Goal: Task Accomplishment & Management: Use online tool/utility

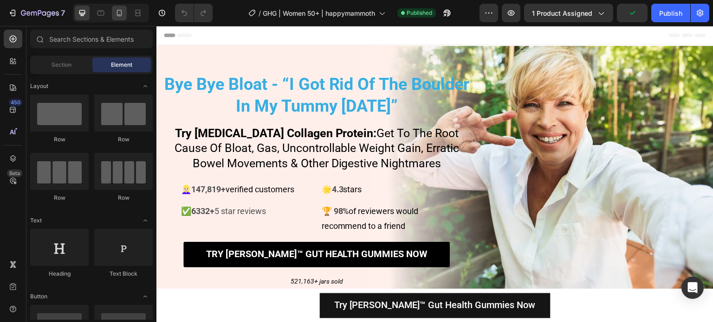
click at [117, 14] on icon at bounding box center [119, 12] width 9 height 9
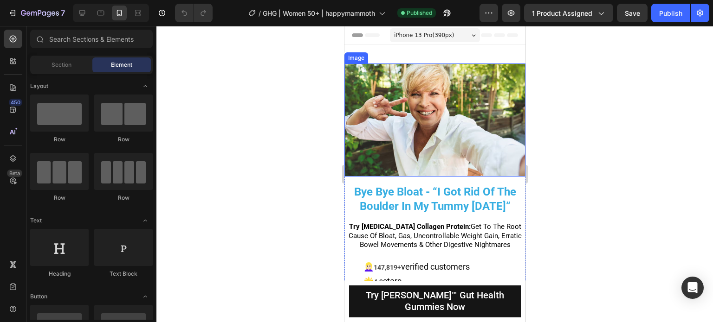
click at [503, 129] on img at bounding box center [434, 120] width 181 height 113
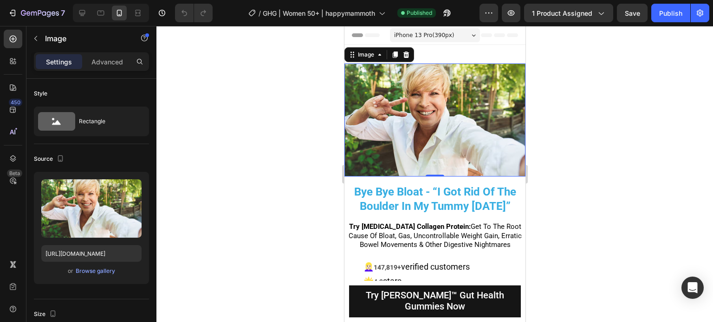
click at [466, 102] on img at bounding box center [434, 120] width 181 height 113
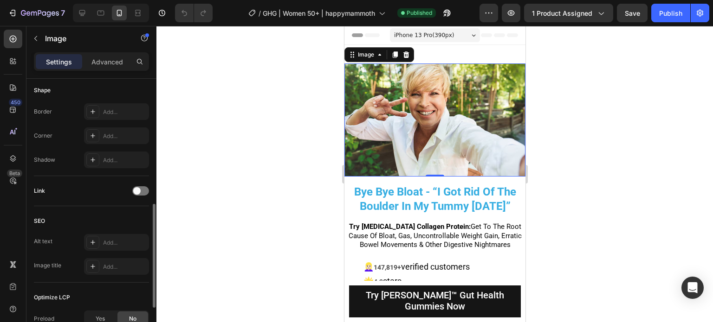
scroll to position [139, 0]
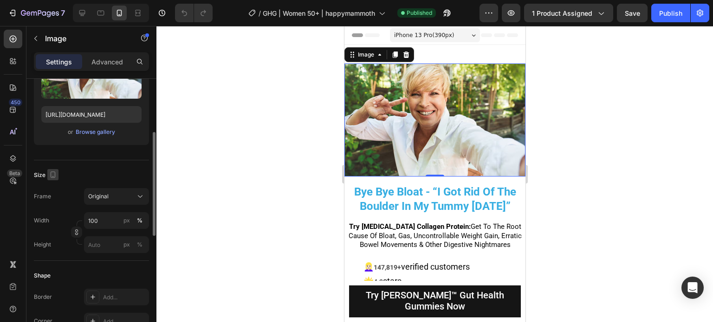
click at [50, 179] on button "button" at bounding box center [52, 174] width 11 height 11
click at [85, 181] on div "Size" at bounding box center [91, 175] width 115 height 15
click at [451, 168] on img at bounding box center [434, 120] width 181 height 113
click at [451, 143] on img at bounding box center [434, 120] width 181 height 113
click at [70, 139] on div "Upload Image https://cdn.shopify.com/s/files/1/0702/0317/9221/files/gempages_54…" at bounding box center [91, 89] width 115 height 112
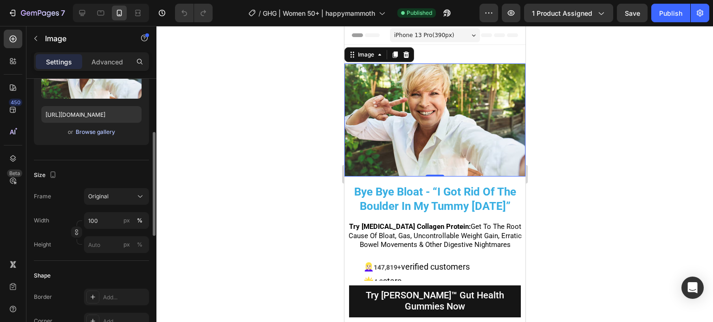
click at [81, 135] on div "Browse gallery" at bounding box center [95, 132] width 39 height 8
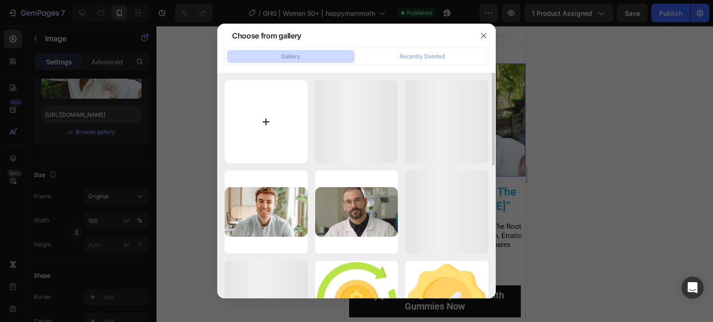
click at [263, 113] on input "file" at bounding box center [266, 121] width 83 height 83
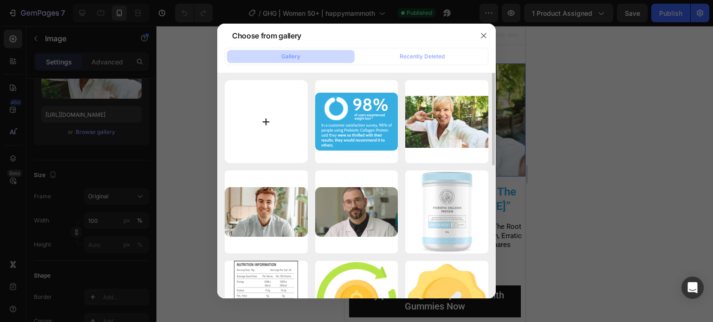
type input "C:\fakepath\Image 2 (1).jpg"
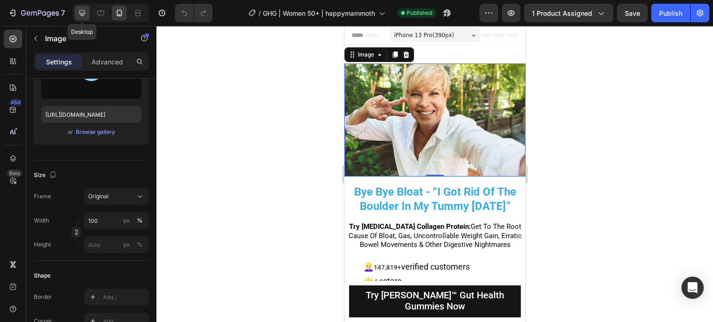
click at [86, 14] on icon at bounding box center [81, 12] width 9 height 9
type input "https://cdn.shopify.com/s/files/1/2005/9307/files/image_demo.jpg"
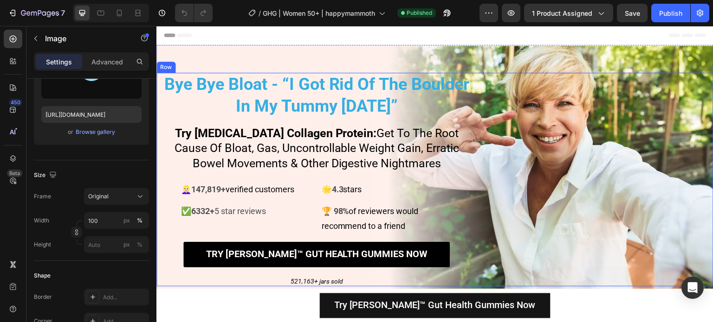
click at [597, 141] on div "Image 0" at bounding box center [598, 180] width 229 height 214
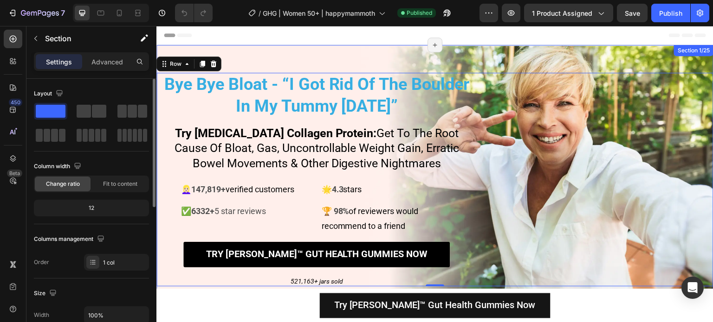
click at [562, 57] on div "Bye Bye Bloat - “I Got Rid Of The Boulder In My Tummy In 9 Days” Heading Try Pr…" at bounding box center [434, 173] width 557 height 256
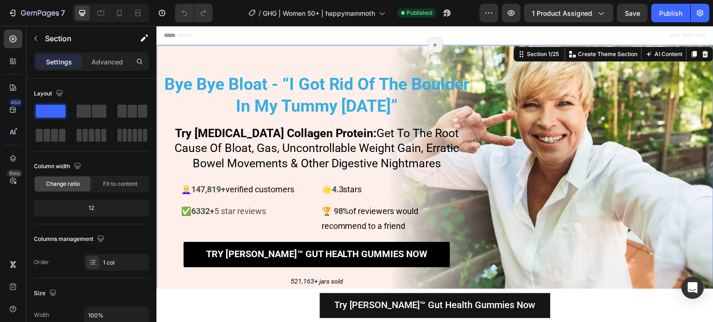
click at [359, 52] on div "Bye Bye Bloat - “I Got Rid Of The Boulder In My Tummy In 9 Days” Heading Try Pr…" at bounding box center [434, 173] width 557 height 256
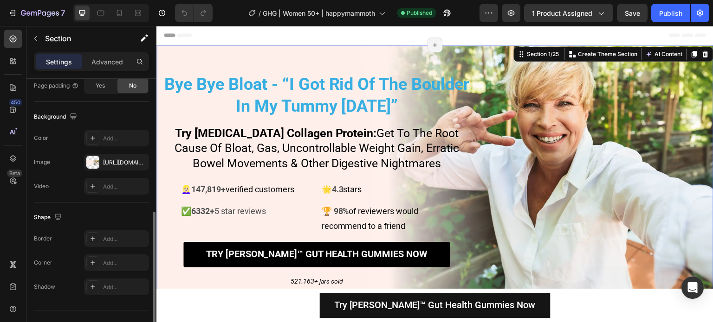
scroll to position [295, 0]
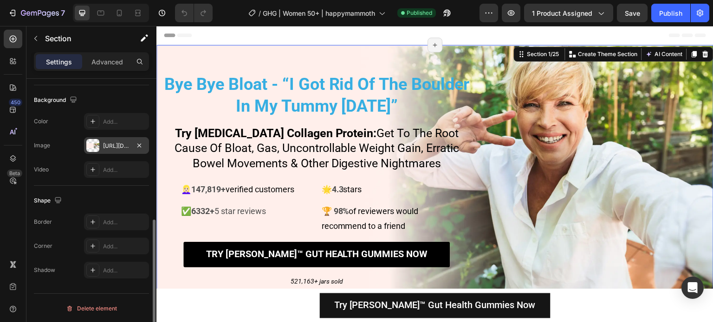
click at [102, 146] on div "https://cdn.shopify.com/s/files/1/0702/0317/9221/files/gempages_545042197993489…" at bounding box center [116, 145] width 65 height 17
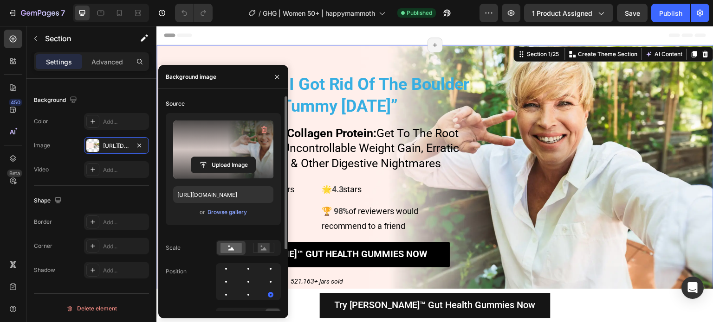
click at [201, 137] on label at bounding box center [223, 150] width 100 height 58
click at [201, 157] on input "file" at bounding box center [223, 165] width 64 height 16
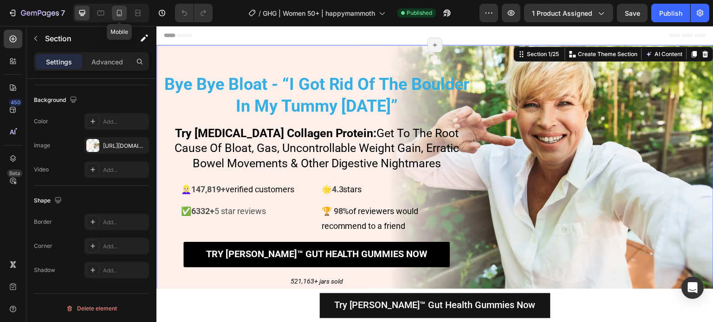
click at [121, 12] on icon at bounding box center [119, 13] width 5 height 6
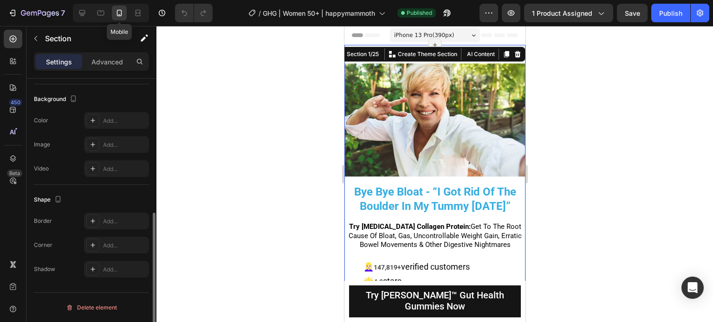
scroll to position [271, 0]
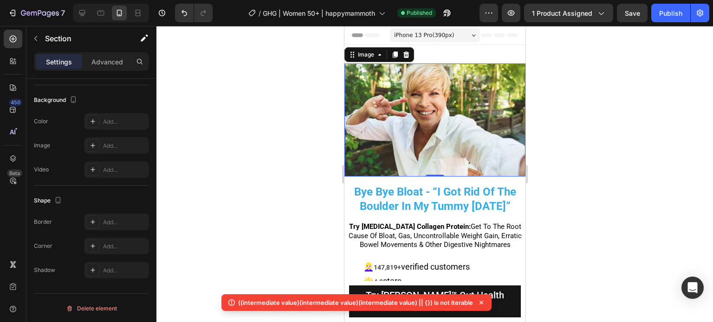
click at [454, 109] on img at bounding box center [434, 120] width 181 height 113
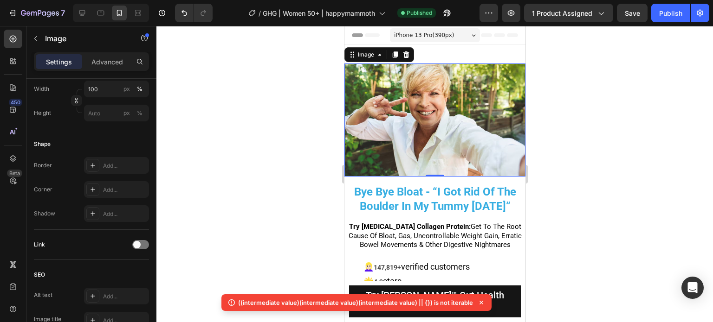
scroll to position [0, 0]
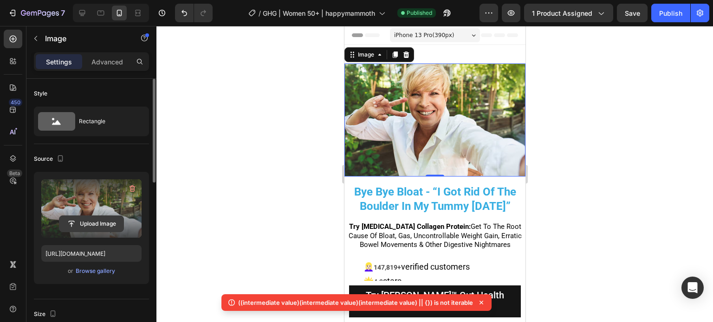
click at [93, 226] on input "file" at bounding box center [91, 224] width 64 height 16
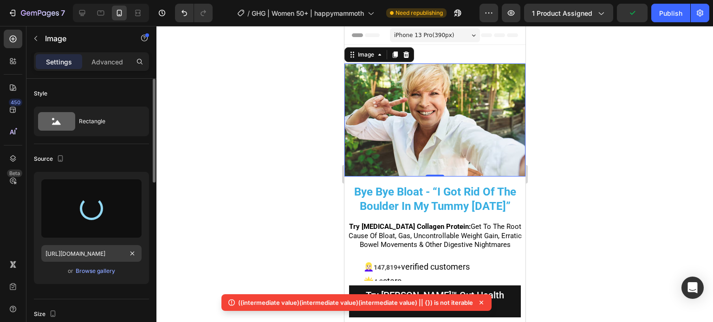
type input "https://cdn.shopify.com/s/files/1/0702/0317/9221/files/gempages_545042197993489…"
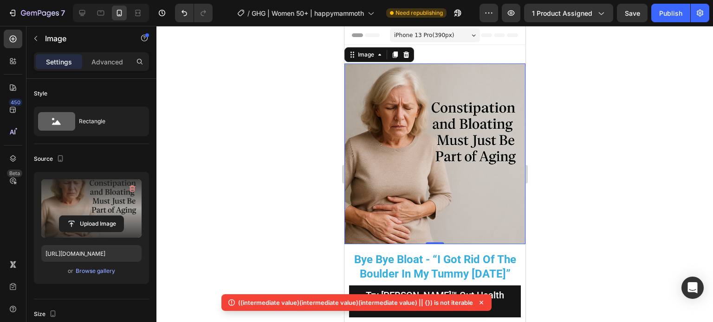
click at [396, 129] on img at bounding box center [434, 154] width 181 height 181
click at [406, 58] on div at bounding box center [405, 54] width 11 height 11
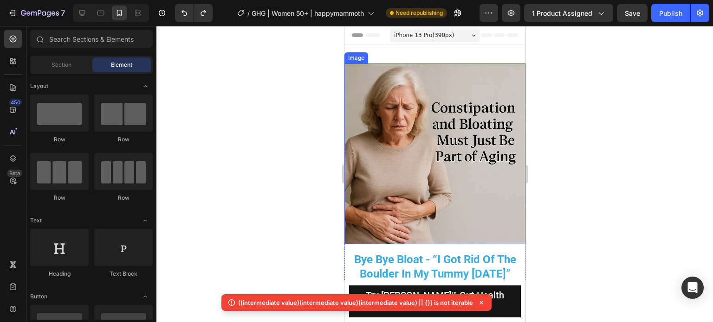
click at [366, 85] on img at bounding box center [434, 154] width 181 height 181
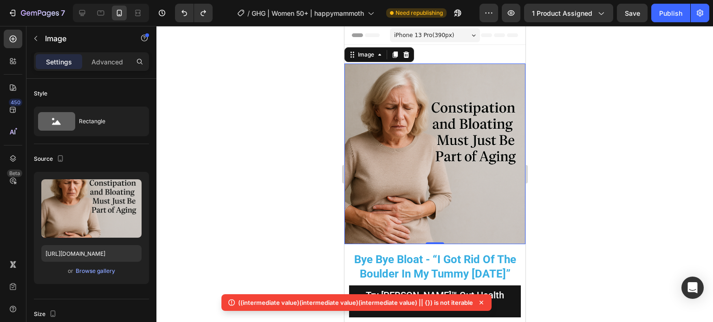
click at [242, 85] on div at bounding box center [434, 174] width 556 height 297
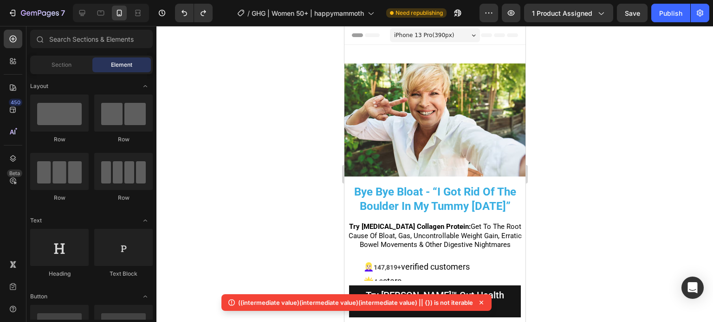
click at [319, 64] on div at bounding box center [434, 174] width 556 height 297
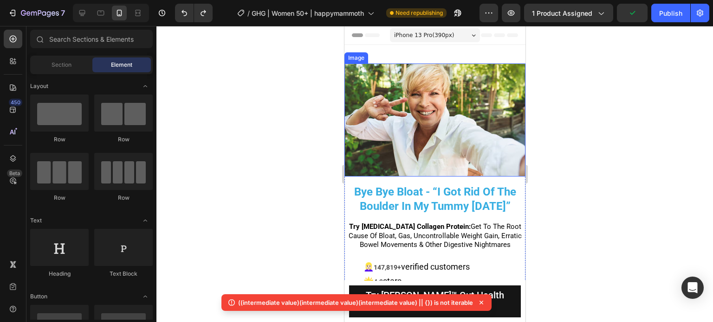
click at [375, 77] on img at bounding box center [434, 120] width 181 height 113
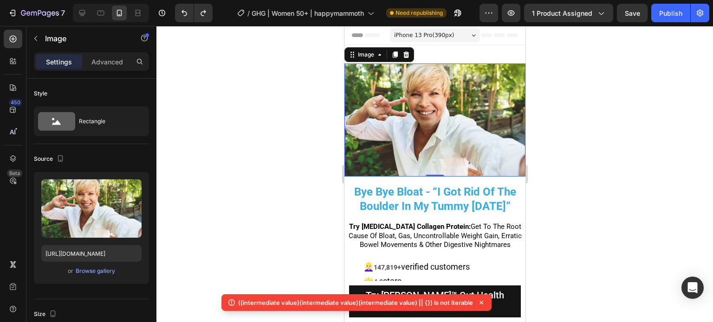
click at [403, 118] on img at bounding box center [434, 120] width 181 height 113
click at [95, 269] on div "Browse gallery" at bounding box center [95, 271] width 39 height 8
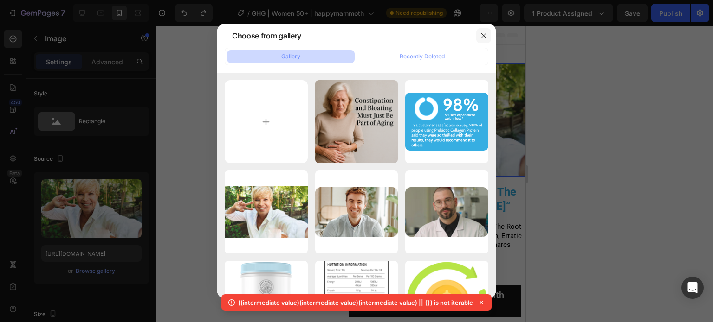
click at [487, 34] on icon "button" at bounding box center [483, 35] width 7 height 7
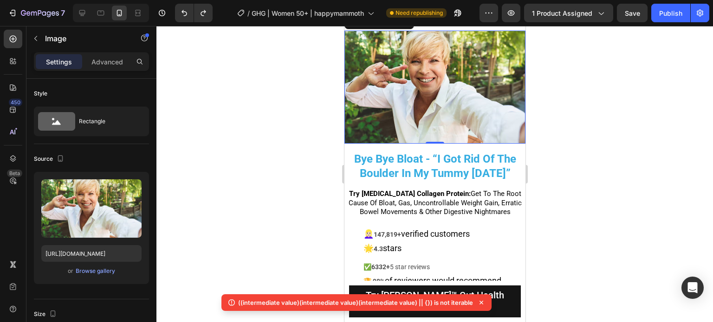
scroll to position [46, 0]
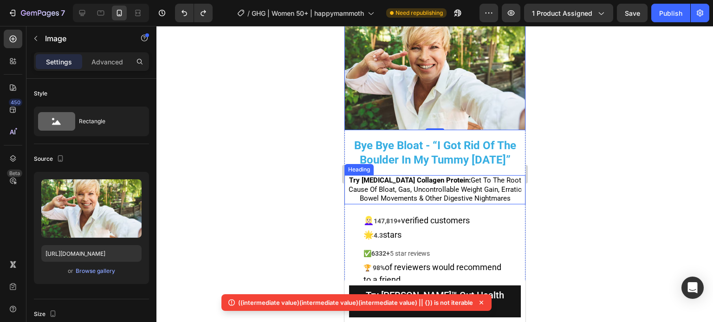
click at [425, 188] on h2 "Try Prebiotic Collagen Protein: Get To The Root Cause Of Bloat, Gas, Uncontroll…" at bounding box center [434, 189] width 181 height 29
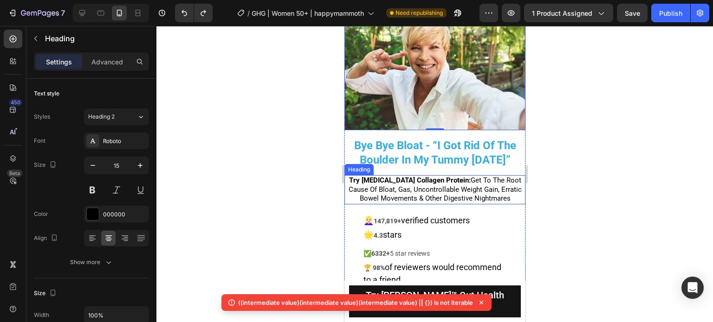
click at [425, 188] on h2 "Try Prebiotic Collagen Protein: Get To The Root Cause Of Bloat, Gas, Uncontroll…" at bounding box center [434, 189] width 181 height 29
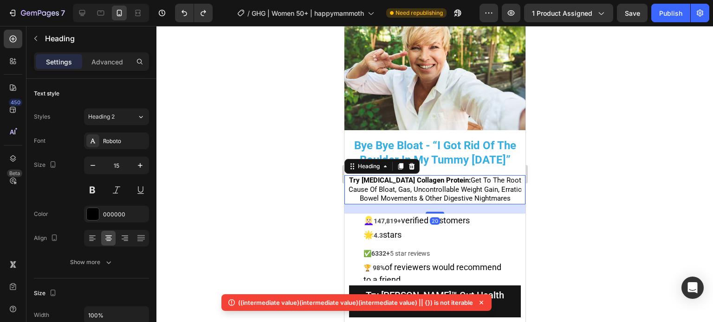
click at [425, 188] on p "Try Prebiotic Collagen Protein: Get To The Root Cause Of Bloat, Gas, Uncontroll…" at bounding box center [434, 189] width 179 height 27
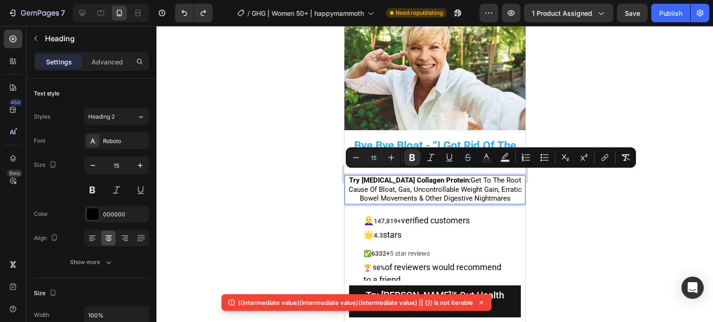
click at [283, 170] on div at bounding box center [434, 174] width 556 height 297
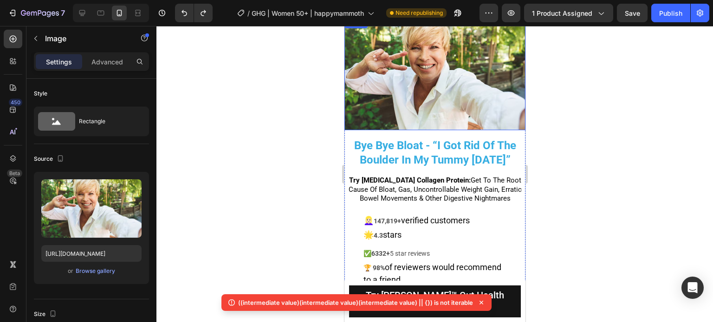
click at [433, 86] on img at bounding box center [434, 73] width 181 height 113
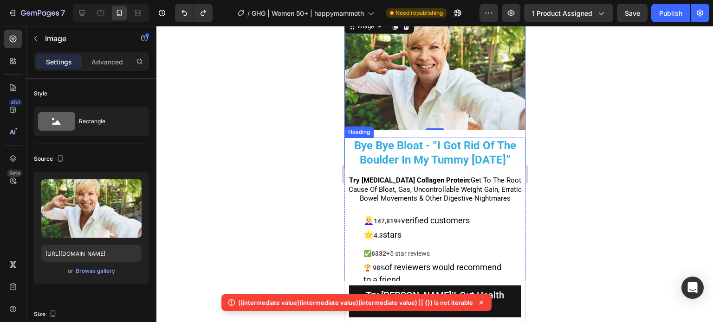
scroll to position [0, 0]
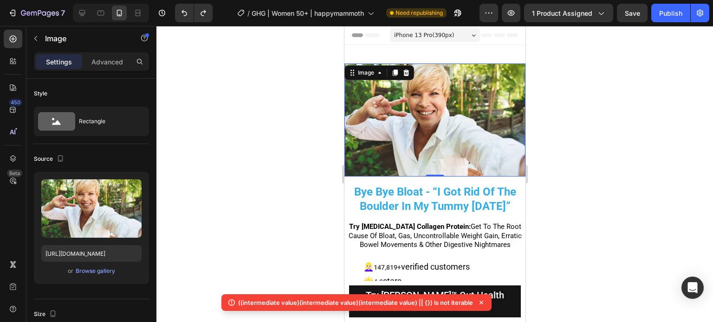
click at [426, 101] on img at bounding box center [434, 120] width 181 height 113
click at [425, 135] on img at bounding box center [434, 120] width 181 height 113
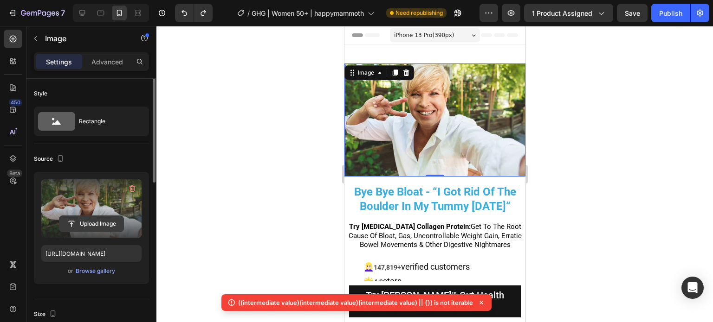
click at [94, 220] on input "file" at bounding box center [91, 224] width 64 height 16
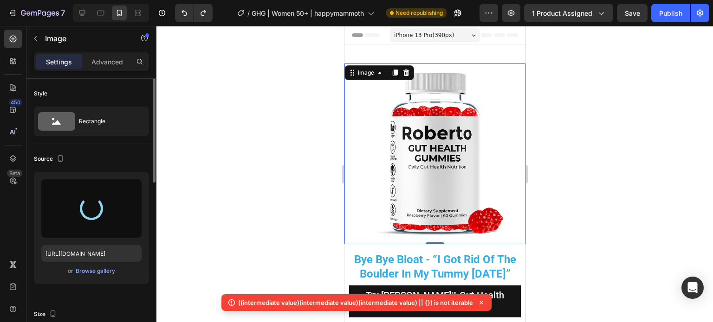
type input "https://cdn.shopify.com/s/files/1/0702/0317/9221/files/gempages_545042197993489…"
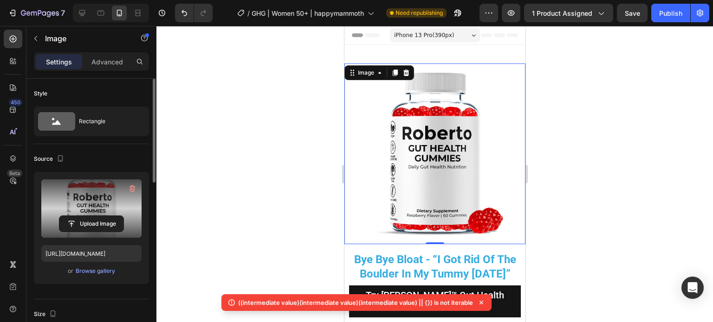
click at [280, 109] on div at bounding box center [434, 174] width 556 height 297
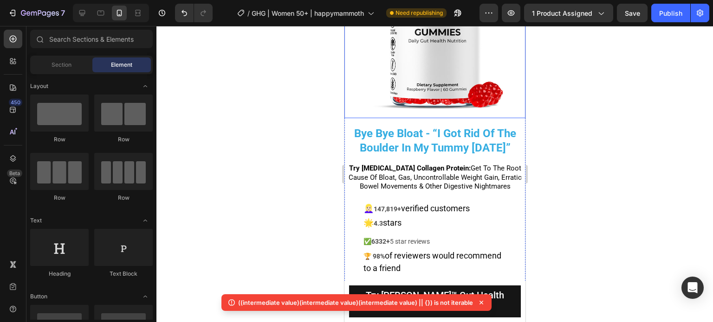
scroll to position [139, 0]
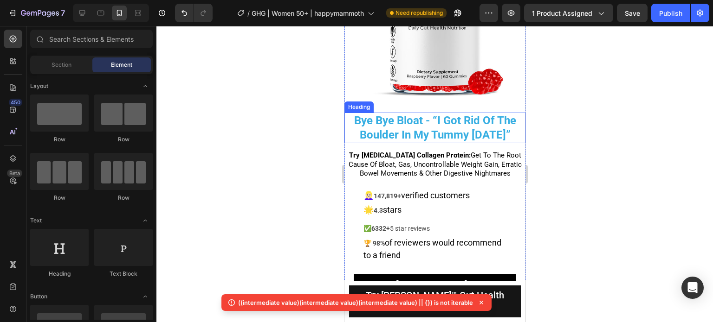
click at [295, 99] on div at bounding box center [434, 174] width 556 height 297
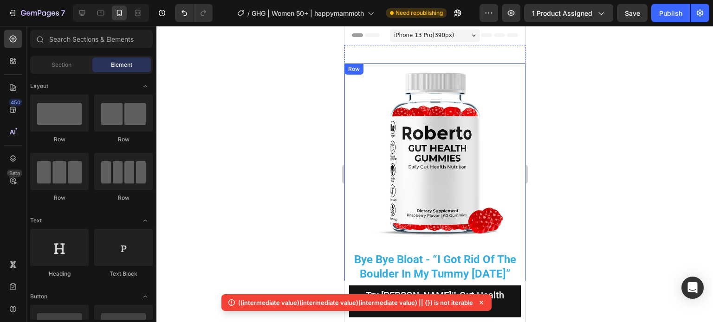
scroll to position [93, 0]
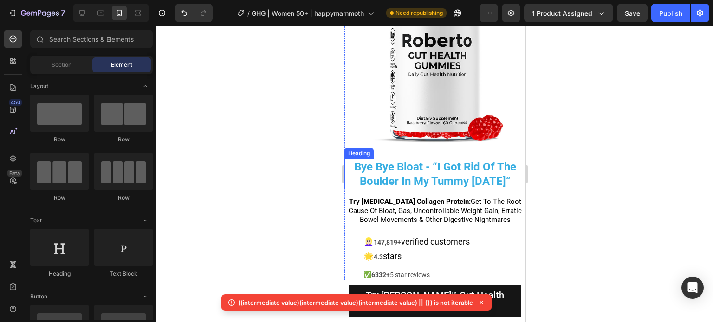
click at [470, 168] on h2 "Bye Bye Bloat - “I Got Rid Of The Boulder In My Tummy [DATE]”" at bounding box center [434, 174] width 181 height 31
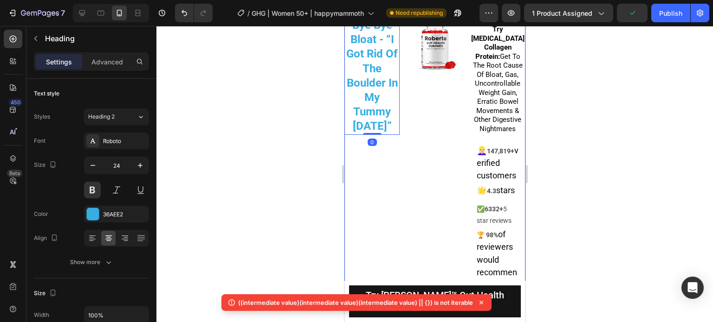
scroll to position [0, 0]
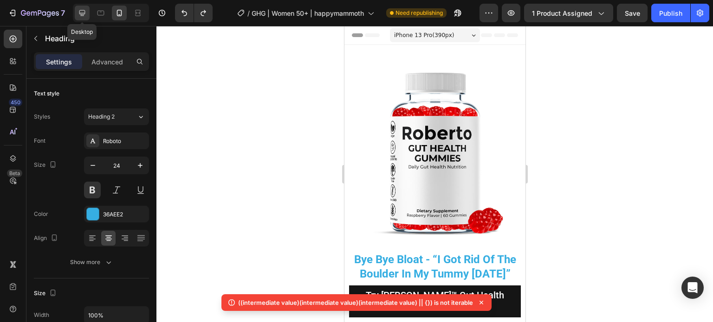
click at [85, 14] on icon at bounding box center [81, 12] width 9 height 9
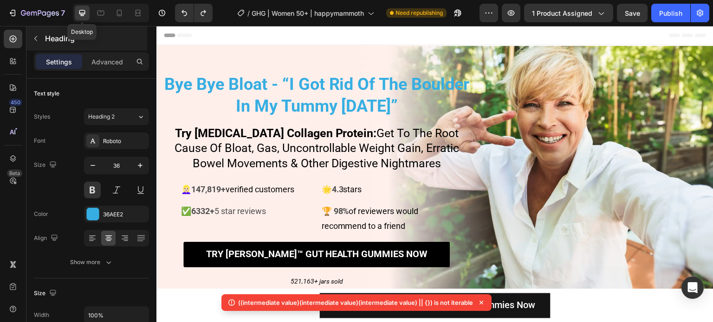
scroll to position [14, 0]
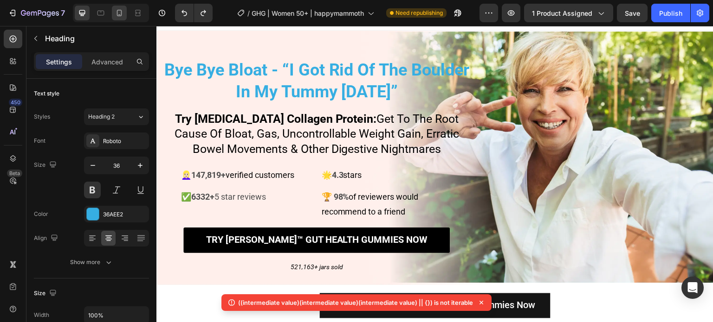
click at [120, 15] on icon at bounding box center [119, 12] width 9 height 9
type input "24"
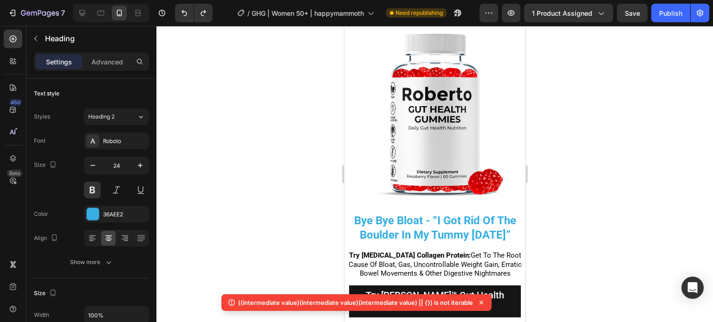
scroll to position [1, 0]
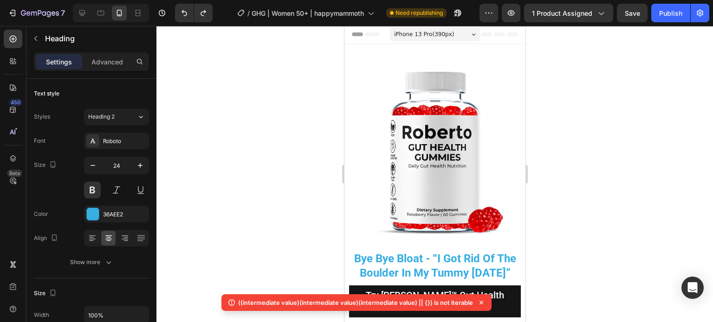
click at [393, 252] on h2 "Bye Bye Bloat - “I Got Rid Of The Boulder In My Tummy [DATE]”" at bounding box center [434, 266] width 181 height 31
click at [331, 251] on div at bounding box center [434, 174] width 556 height 297
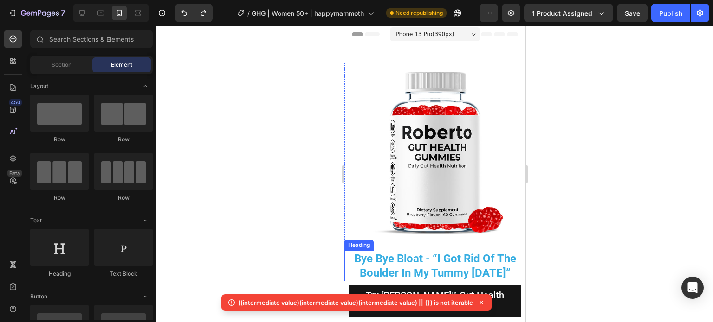
click at [378, 259] on p "Bye Bye Bloat - “I Got Rid Of The Boulder In My Tummy [DATE]”" at bounding box center [434, 266] width 179 height 29
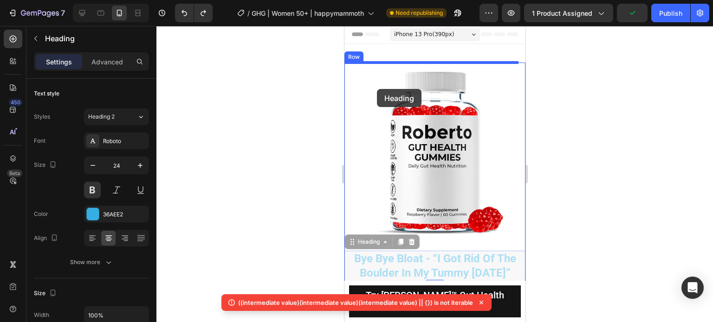
drag, startPoint x: 360, startPoint y: 235, endPoint x: 376, endPoint y: 89, distance: 147.1
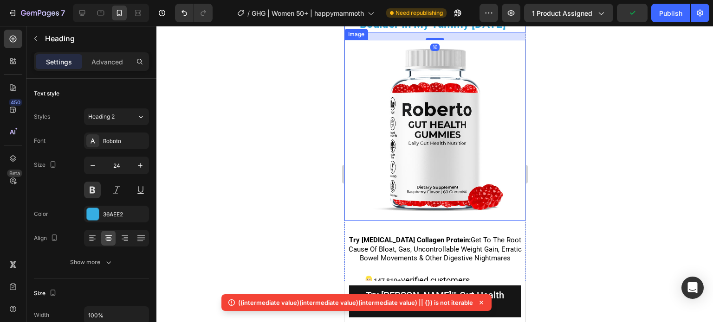
scroll to position [94, 0]
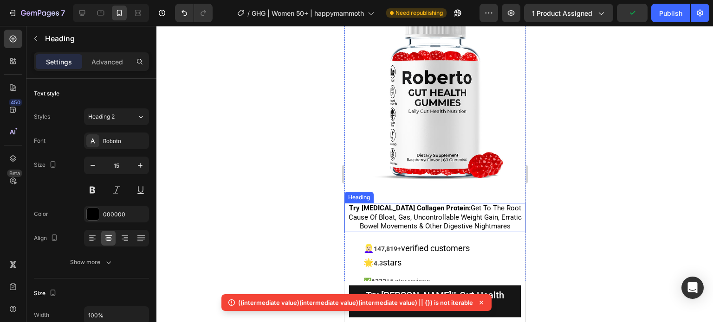
click at [402, 204] on strong "Try [MEDICAL_DATA] Collagen Protein:" at bounding box center [409, 208] width 122 height 8
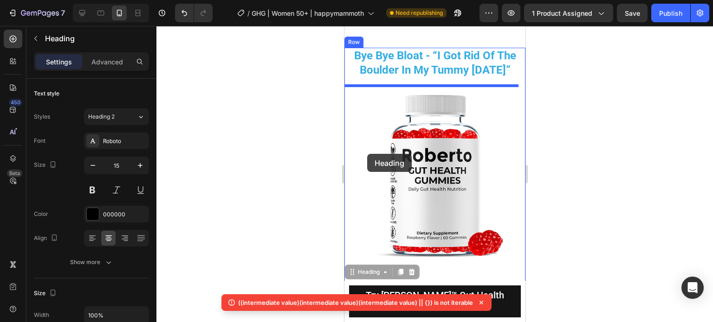
scroll to position [0, 0]
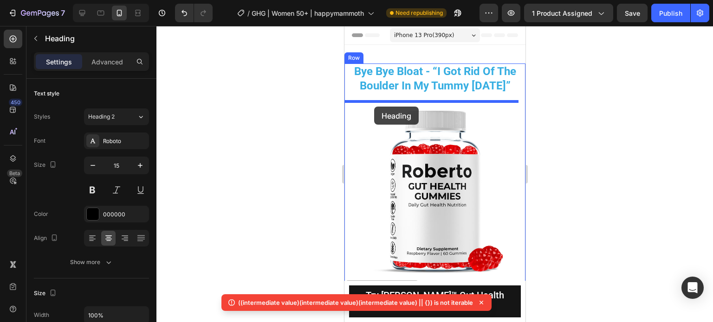
drag, startPoint x: 362, startPoint y: 189, endPoint x: 375, endPoint y: 102, distance: 88.2
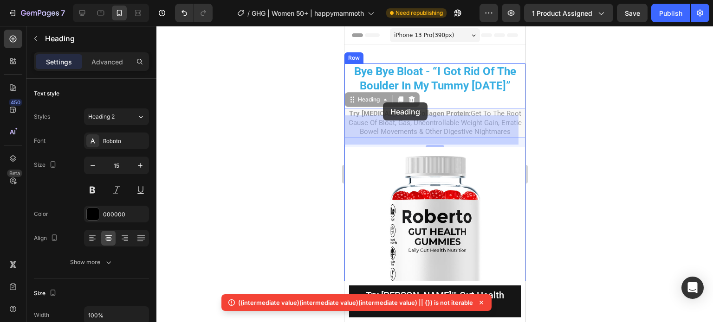
drag, startPoint x: 364, startPoint y: 100, endPoint x: 382, endPoint y: 103, distance: 18.2
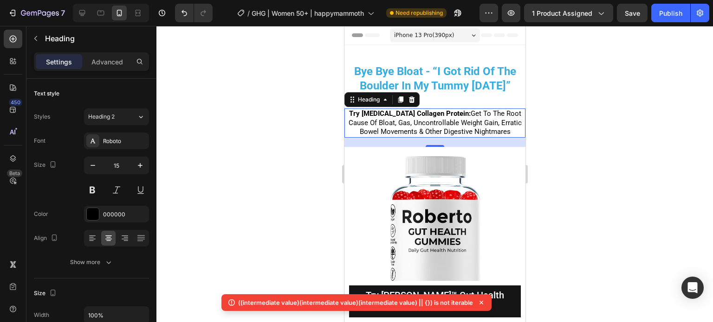
click at [280, 106] on div at bounding box center [434, 174] width 556 height 297
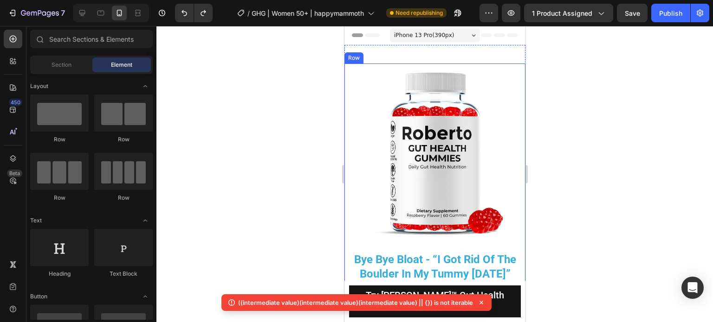
scroll to position [93, 0]
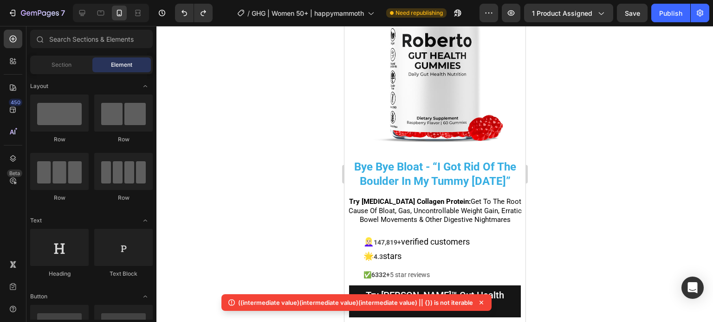
click at [310, 138] on div at bounding box center [434, 174] width 556 height 297
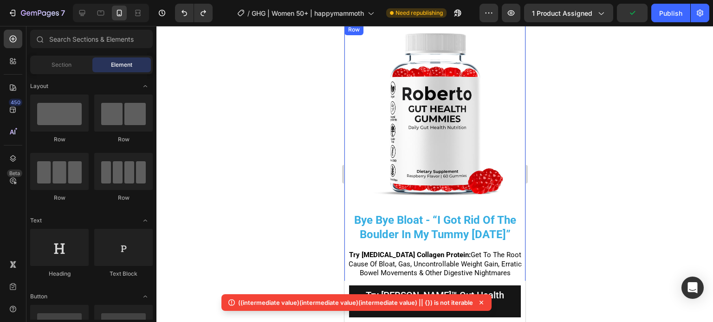
scroll to position [0, 0]
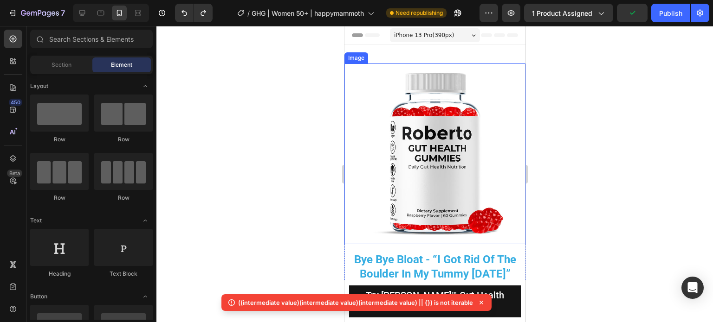
click at [660, 155] on div at bounding box center [434, 174] width 556 height 297
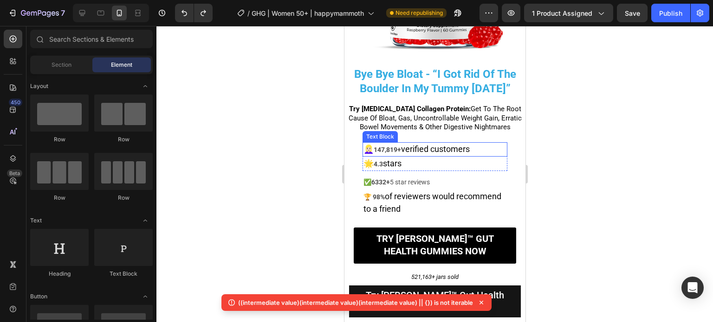
scroll to position [232, 0]
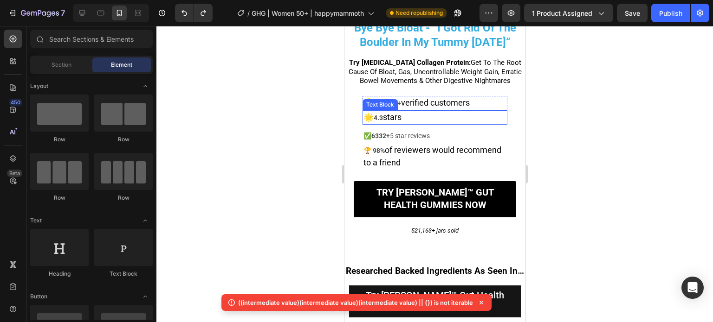
click at [424, 114] on p "🌟 4.3 stars" at bounding box center [434, 117] width 143 height 13
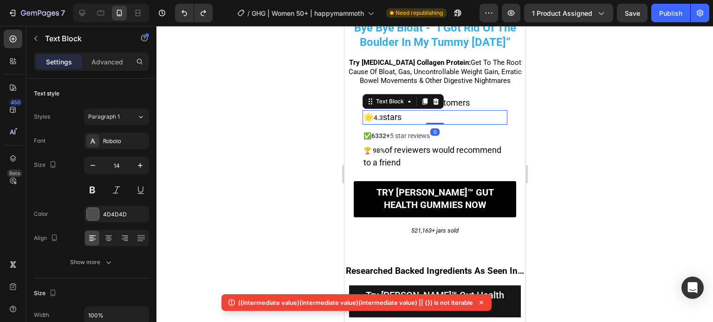
click at [424, 114] on p "🌟 4.3 stars" at bounding box center [434, 117] width 143 height 13
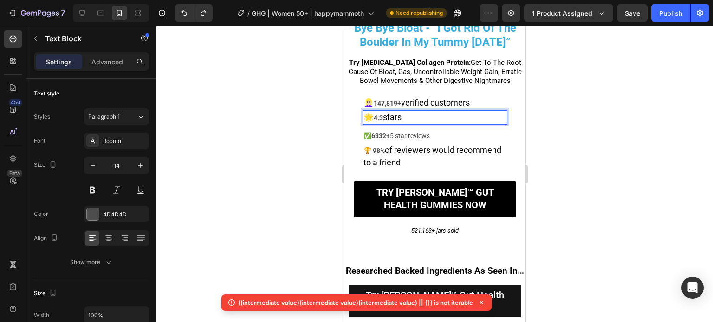
click at [424, 114] on p "🌟 4.3 stars" at bounding box center [434, 117] width 143 height 13
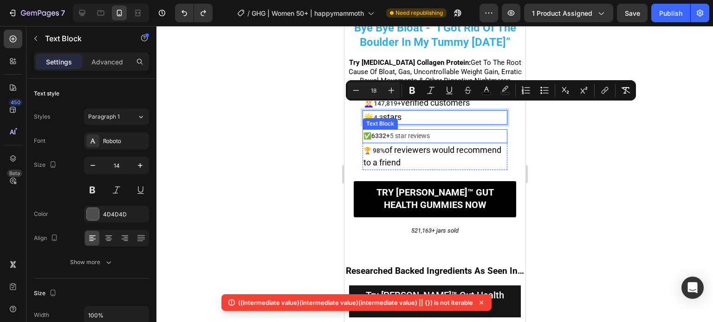
click at [418, 130] on p "✅ 6332+ 5 star reviews" at bounding box center [434, 136] width 143 height 12
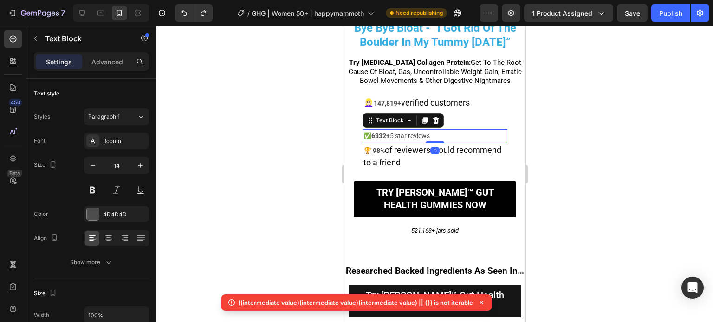
click at [418, 130] on p "✅ 6332+ 5 star reviews" at bounding box center [434, 136] width 143 height 12
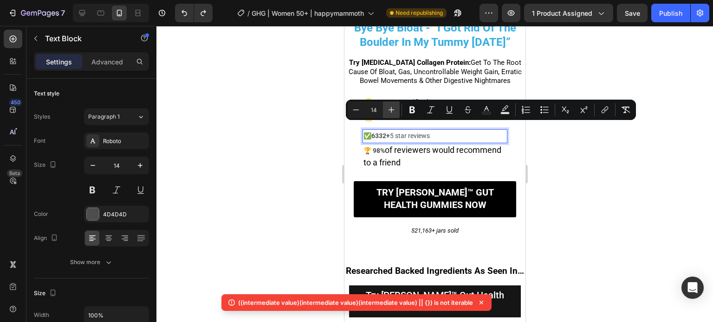
click at [393, 116] on button "Plus" at bounding box center [391, 110] width 17 height 17
type input "18"
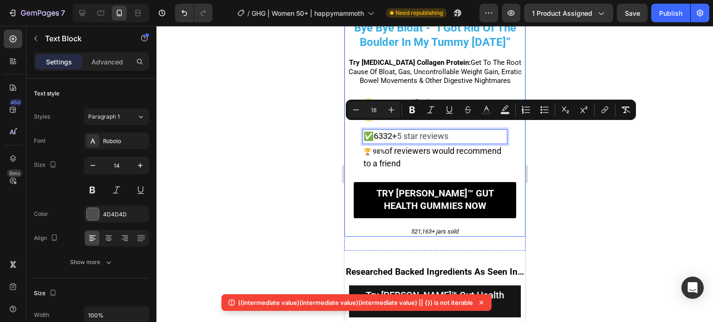
click at [284, 133] on div at bounding box center [434, 174] width 556 height 297
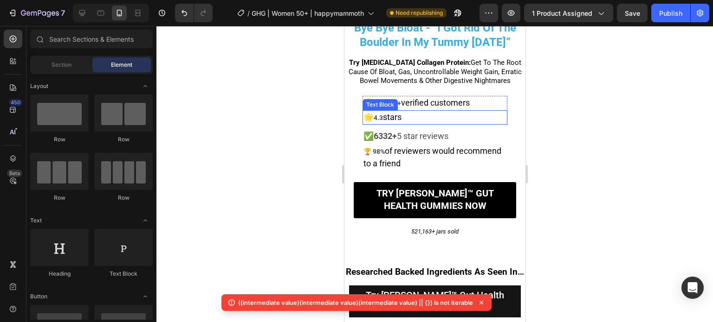
click at [393, 112] on span "stars" at bounding box center [391, 117] width 19 height 10
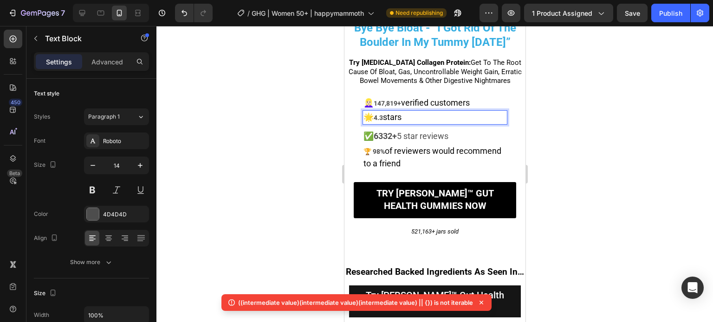
click at [393, 112] on span "stars" at bounding box center [391, 117] width 19 height 10
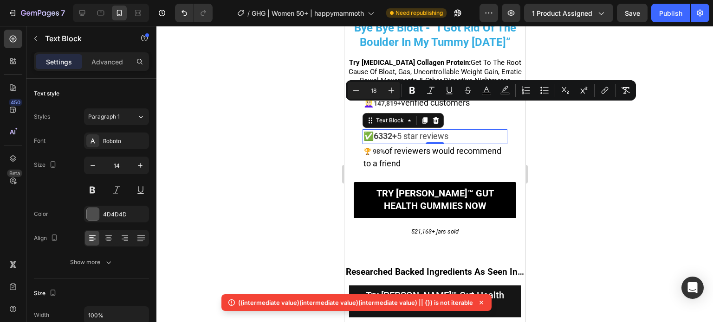
click at [402, 131] on span "✅ 6332+ 5 star reviews" at bounding box center [405, 136] width 85 height 10
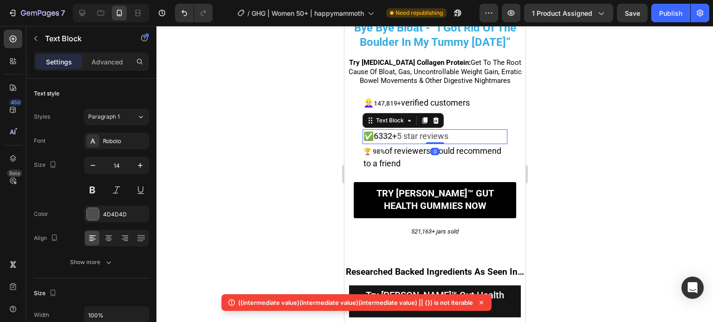
click at [402, 131] on span "✅ 6332+ 5 star reviews" at bounding box center [405, 136] width 85 height 10
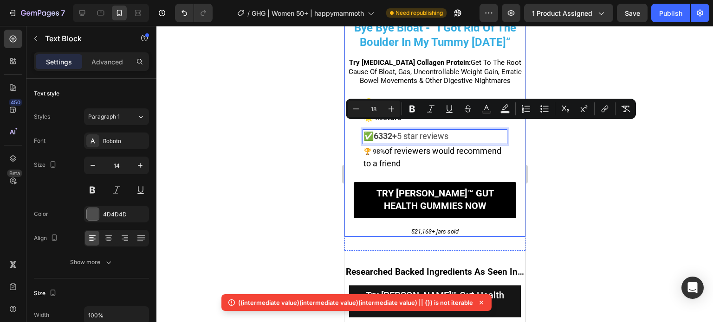
click at [304, 138] on div at bounding box center [434, 174] width 556 height 297
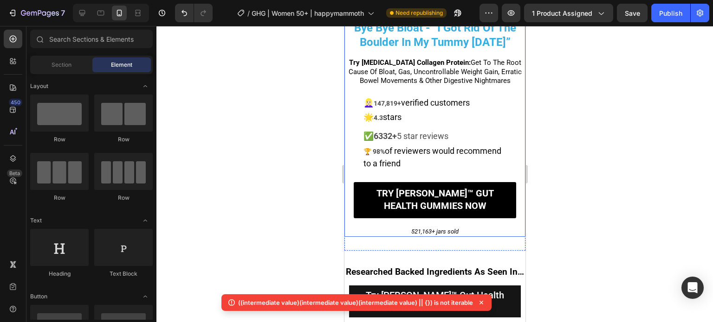
click at [388, 131] on strong "6332+" at bounding box center [384, 136] width 23 height 10
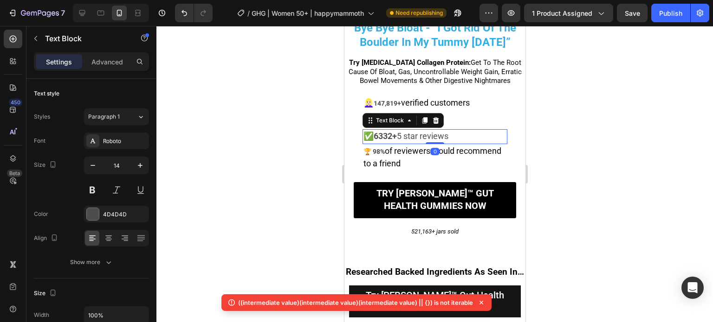
click at [388, 131] on strong "6332+" at bounding box center [384, 136] width 23 height 10
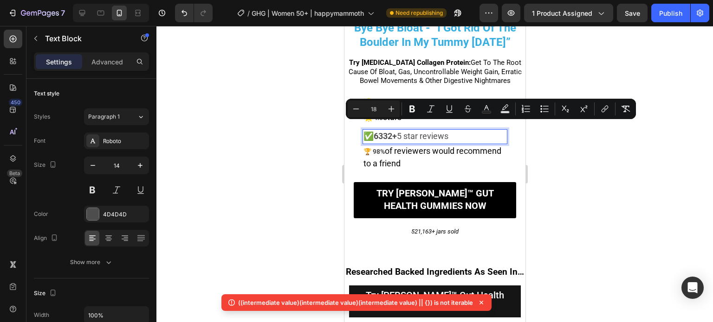
click at [267, 109] on div at bounding box center [434, 174] width 556 height 297
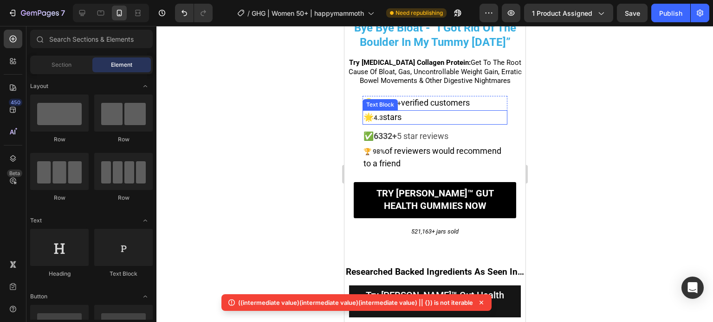
click at [409, 112] on p "🌟 4.3 stars" at bounding box center [434, 117] width 143 height 13
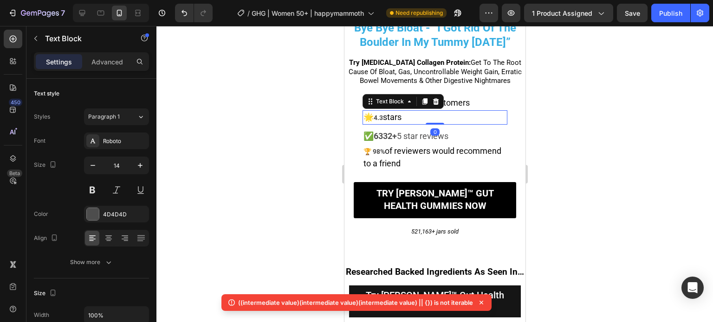
click at [409, 112] on p "🌟 4.3 stars" at bounding box center [434, 117] width 143 height 13
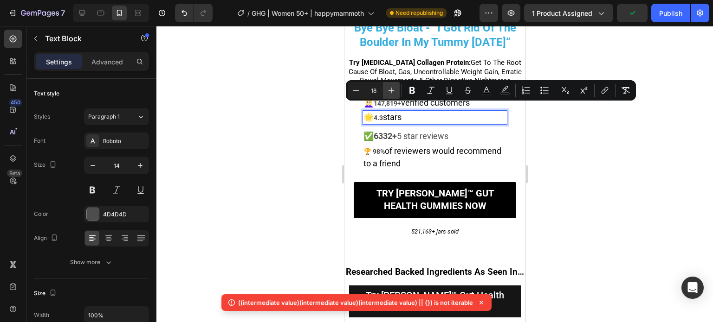
click at [392, 93] on icon "Editor contextual toolbar" at bounding box center [391, 90] width 9 height 9
click at [351, 92] on icon "Editor contextual toolbar" at bounding box center [355, 90] width 9 height 9
type input "18"
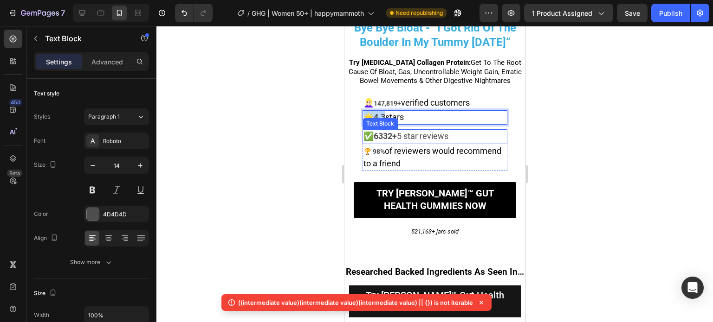
click at [406, 131] on span "✅ 6332+ 5 star reviews" at bounding box center [405, 136] width 85 height 10
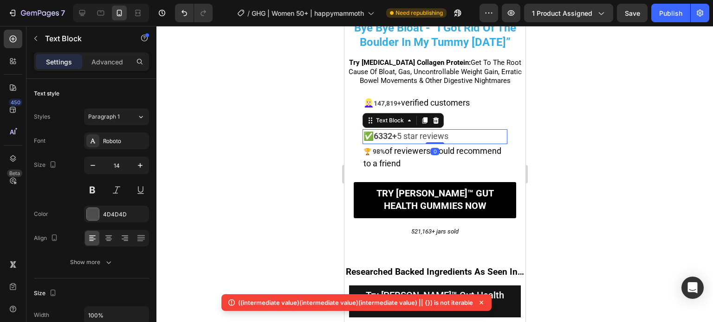
click at [271, 129] on div at bounding box center [434, 174] width 556 height 297
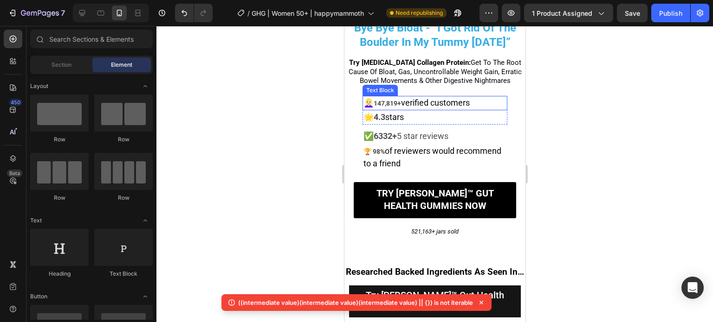
click at [417, 98] on span "verified customers" at bounding box center [434, 103] width 69 height 10
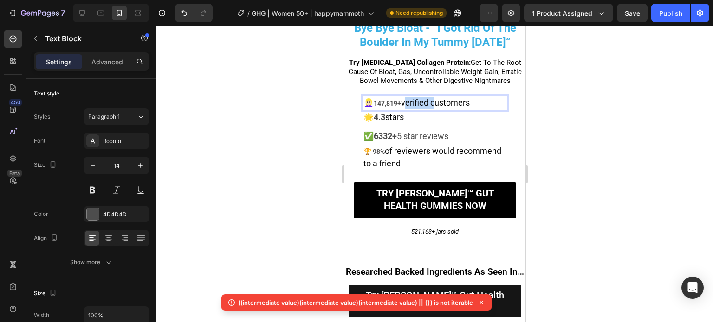
click at [417, 98] on span "verified customers" at bounding box center [434, 103] width 69 height 10
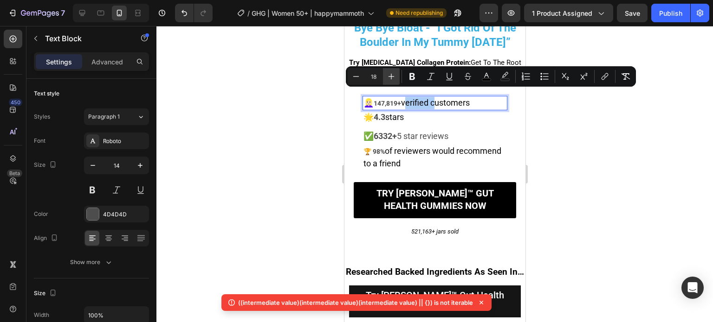
click at [392, 77] on icon "Editor contextual toolbar" at bounding box center [391, 76] width 9 height 9
click at [358, 81] on button "Minus" at bounding box center [356, 76] width 17 height 17
type input "18"
click at [304, 100] on div at bounding box center [434, 174] width 556 height 297
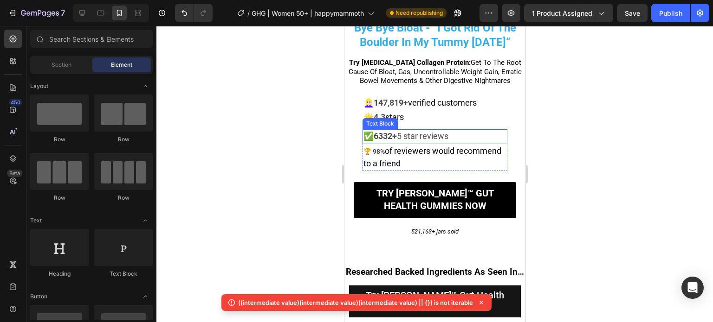
click at [425, 131] on span "✅ 6332+ 5 star reviews" at bounding box center [405, 136] width 85 height 10
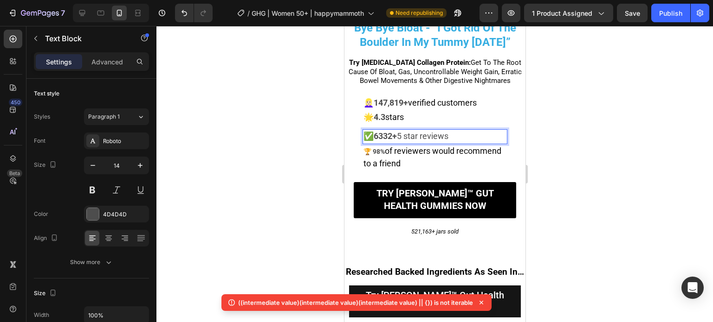
click at [425, 131] on span "✅ 6332+ 5 star reviews" at bounding box center [405, 136] width 85 height 10
click at [398, 150] on span "of reviewers would recommend to a friend" at bounding box center [432, 157] width 138 height 22
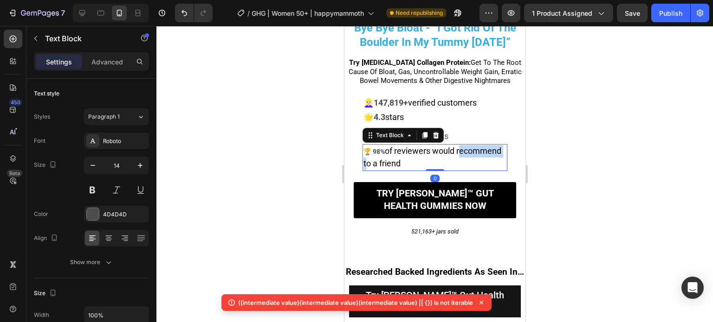
click at [398, 150] on span "of reviewers would recommend to a friend" at bounding box center [432, 157] width 138 height 22
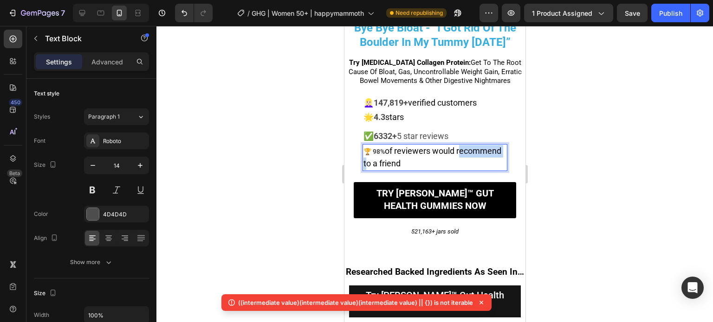
click at [398, 150] on span "of reviewers would recommend to a friend" at bounding box center [432, 157] width 138 height 22
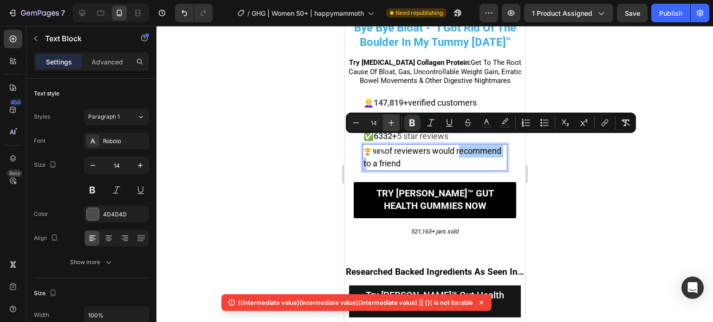
click at [387, 125] on icon "Editor contextual toolbar" at bounding box center [391, 122] width 9 height 9
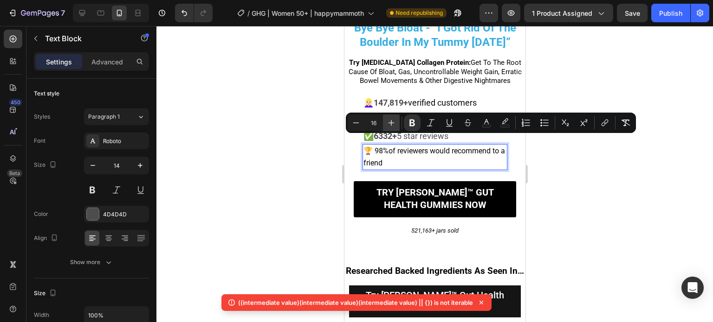
click at [387, 125] on icon "Editor contextual toolbar" at bounding box center [391, 122] width 9 height 9
type input "18"
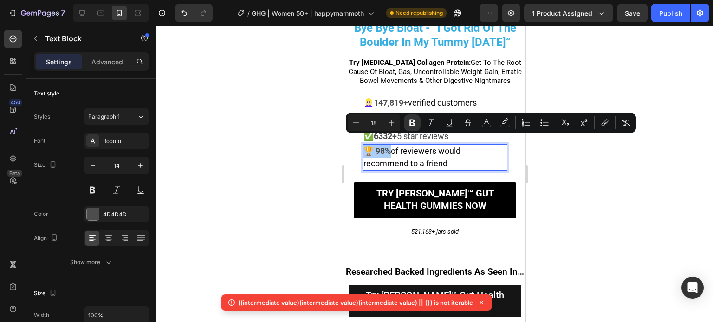
click at [296, 141] on div at bounding box center [434, 174] width 556 height 297
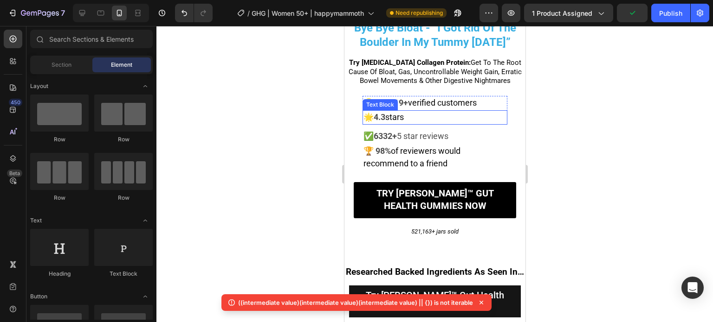
click at [427, 111] on p "🌟 4.3 stars" at bounding box center [434, 117] width 143 height 13
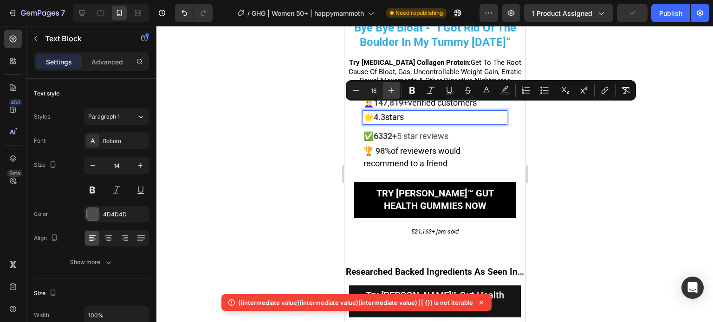
click at [392, 91] on icon "Editor contextual toolbar" at bounding box center [391, 90] width 9 height 9
click at [362, 92] on button "Minus" at bounding box center [356, 90] width 17 height 17
type input "18"
click at [282, 113] on div at bounding box center [434, 174] width 556 height 297
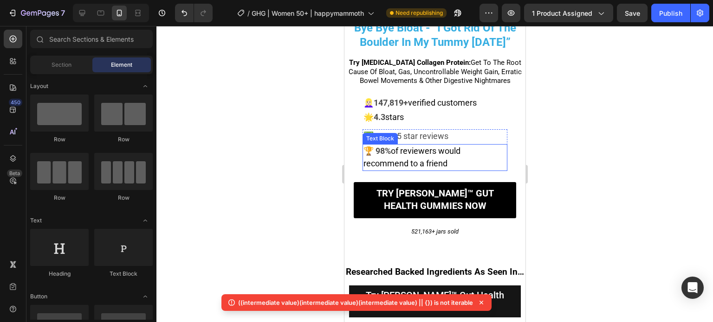
click at [366, 135] on div "Text Block" at bounding box center [380, 139] width 32 height 8
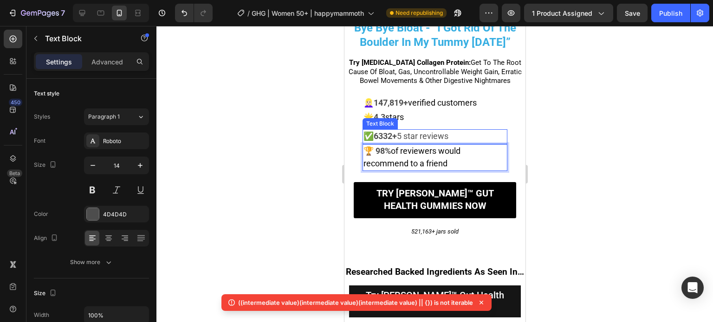
click at [367, 131] on span "✅ 6332+ 5 star reviews" at bounding box center [405, 136] width 85 height 10
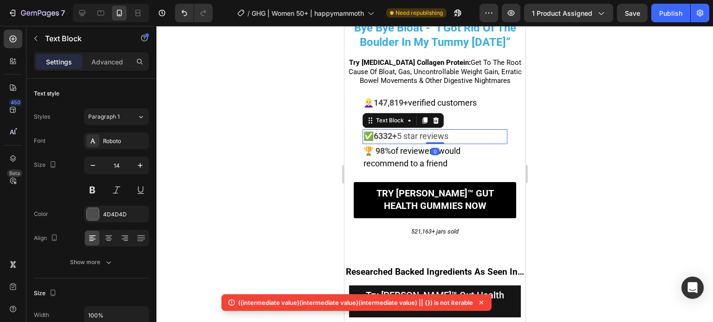
click at [362, 129] on div "✅ 6332+ 5 star reviews" at bounding box center [434, 136] width 145 height 14
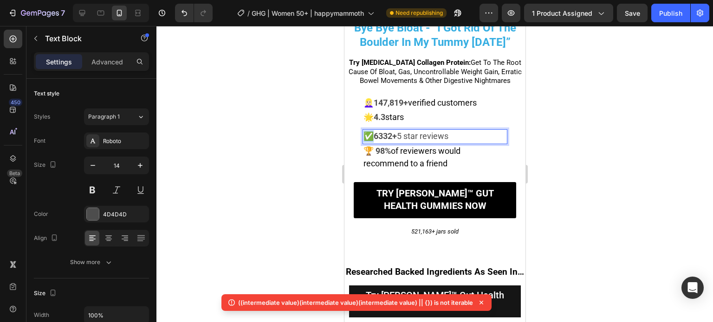
click at [364, 131] on span "✅ 6332+ 5 star reviews" at bounding box center [405, 136] width 85 height 10
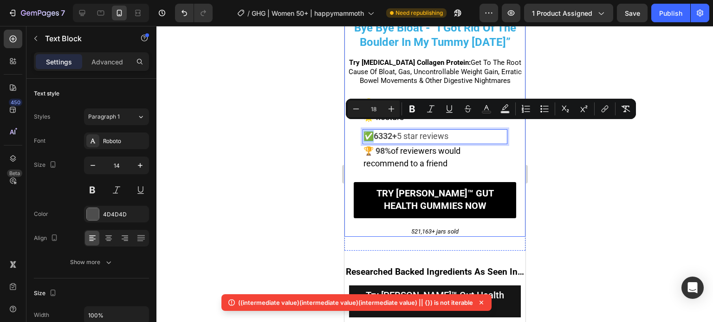
click at [273, 135] on div at bounding box center [434, 174] width 556 height 297
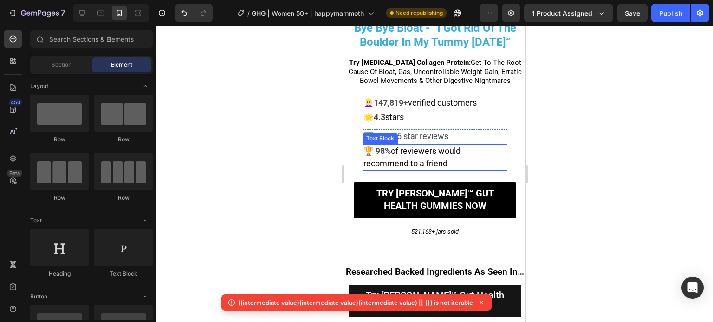
click at [437, 154] on span "of reviewers would recommend to a friend" at bounding box center [411, 157] width 97 height 22
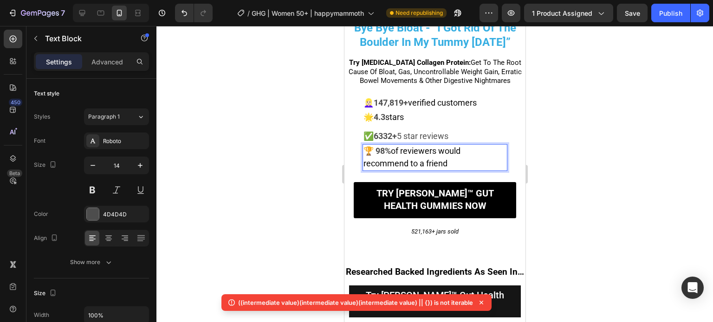
click at [437, 154] on span "of reviewers would recommend to a friend" at bounding box center [411, 157] width 97 height 22
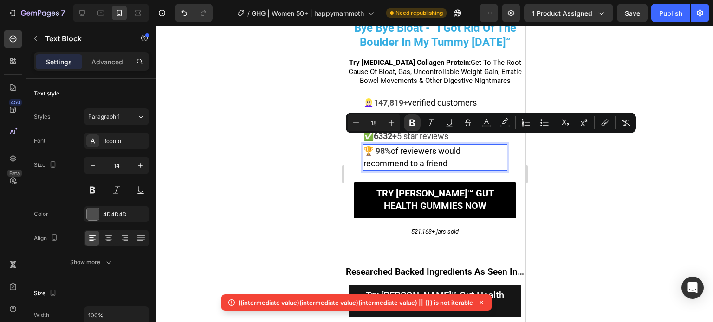
click at [301, 136] on div at bounding box center [434, 174] width 556 height 297
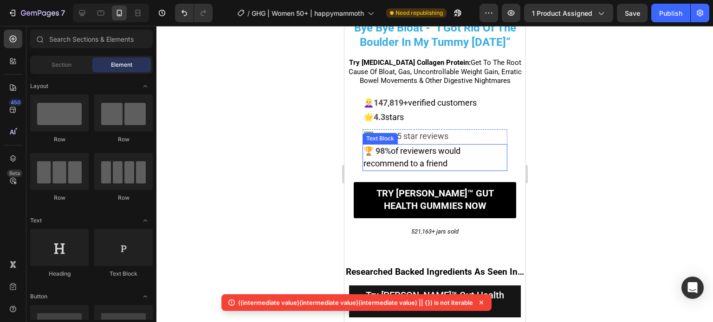
scroll to position [139, 0]
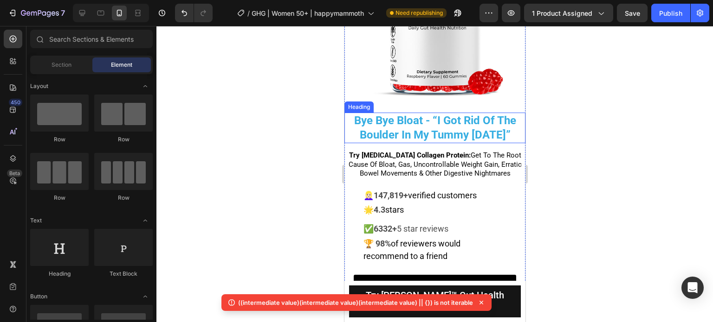
click at [403, 152] on strong "Try [MEDICAL_DATA] Collagen Protein:" at bounding box center [409, 155] width 122 height 8
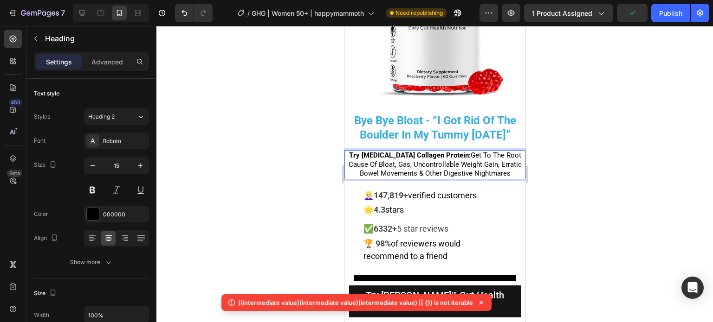
click at [403, 152] on strong "Try [MEDICAL_DATA] Collagen Protein:" at bounding box center [409, 155] width 122 height 8
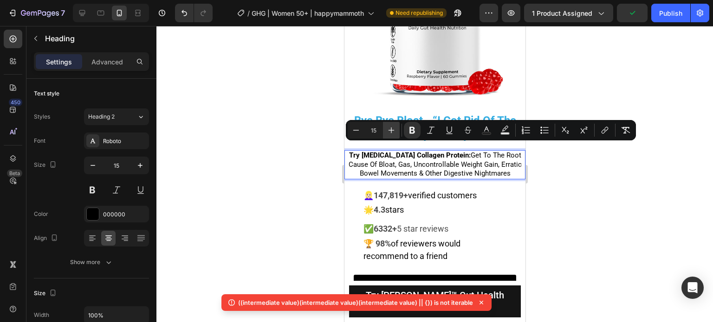
click at [390, 133] on icon "Editor contextual toolbar" at bounding box center [391, 130] width 9 height 9
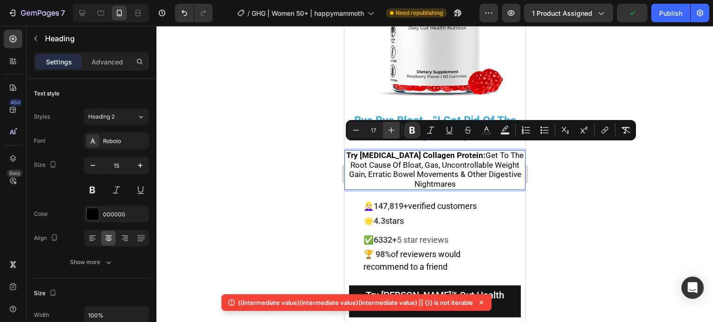
click at [390, 133] on icon "Editor contextual toolbar" at bounding box center [391, 130] width 9 height 9
type input "18"
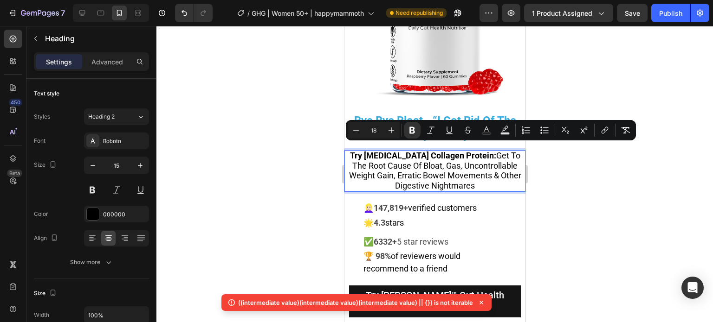
click at [288, 151] on div at bounding box center [434, 174] width 556 height 297
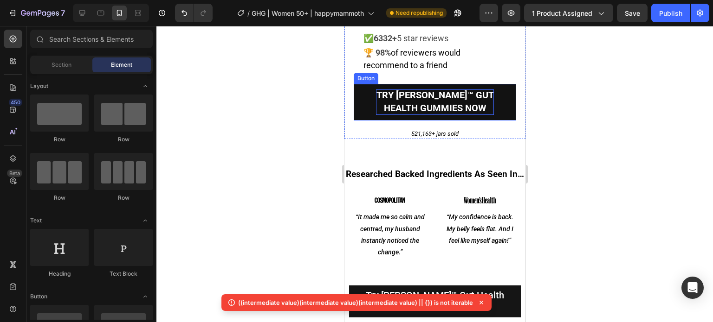
scroll to position [418, 0]
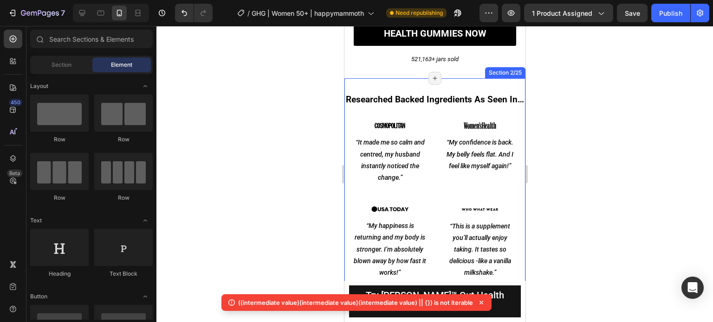
click at [422, 93] on h2 "Researched Backed Ingredients As Seen In…" at bounding box center [434, 99] width 181 height 13
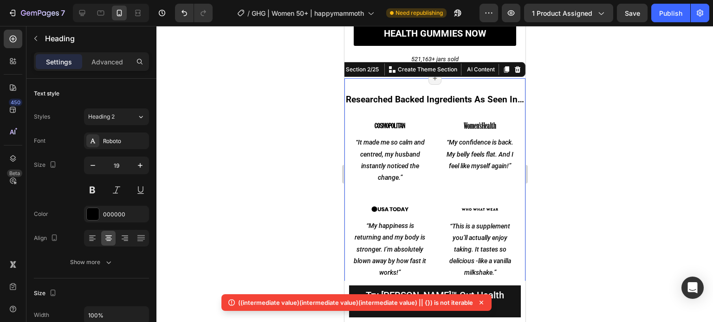
click at [426, 78] on div "Researched Backed Ingredients As Seen In… Heading Image “It made me so calm and…" at bounding box center [434, 234] width 181 height 313
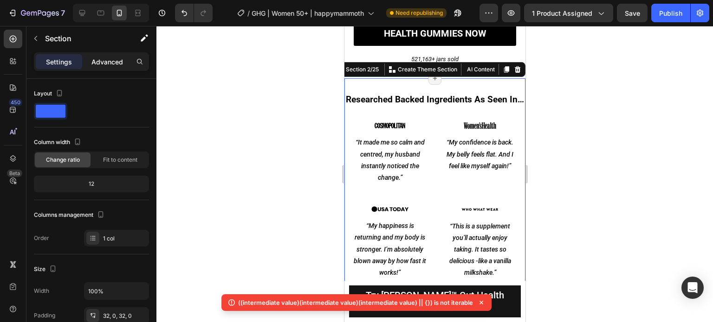
click at [107, 59] on p "Advanced" at bounding box center [107, 62] width 32 height 10
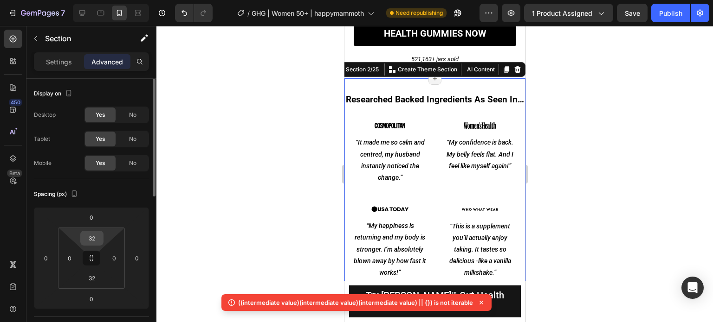
click at [95, 237] on input "32" at bounding box center [92, 239] width 19 height 14
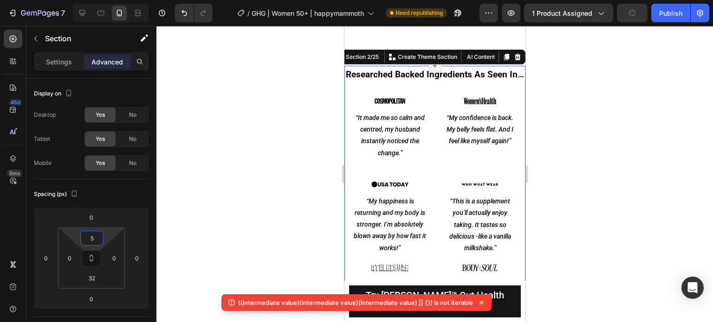
scroll to position [557, 0]
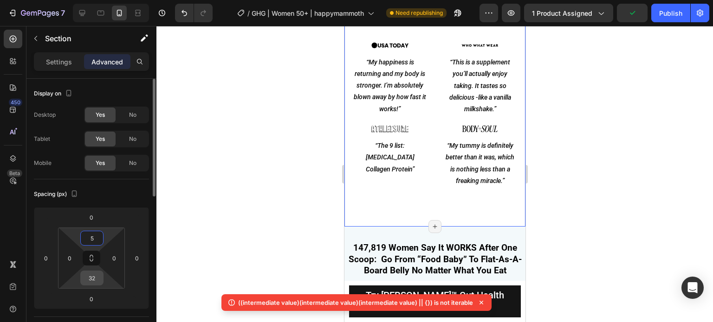
type input "5"
click at [94, 275] on input "32" at bounding box center [92, 278] width 19 height 14
type input "5"
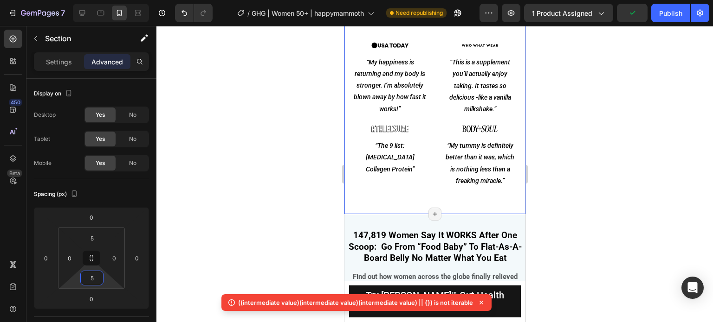
click at [273, 148] on div at bounding box center [434, 174] width 556 height 297
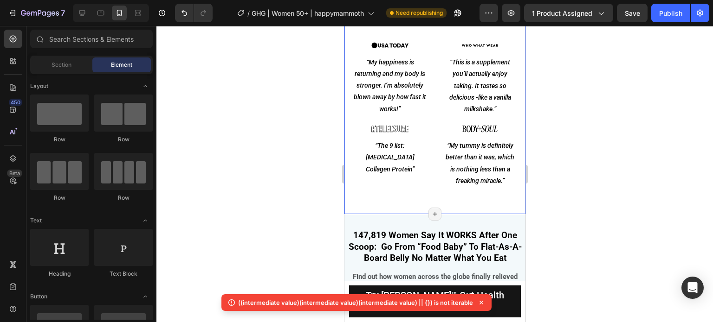
click at [434, 209] on div "Researched Backed Ingredients As Seen In… Heading Image “It made me so calm and…" at bounding box center [434, 70] width 181 height 283
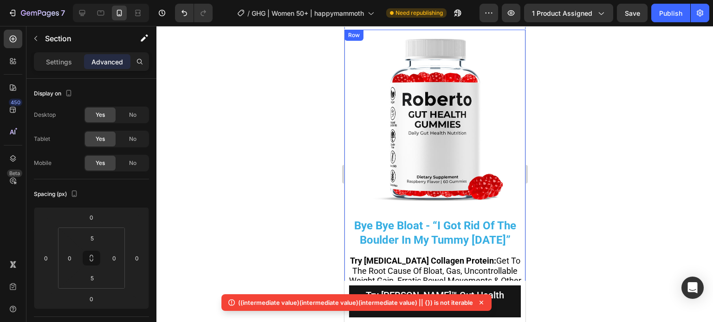
scroll to position [0, 0]
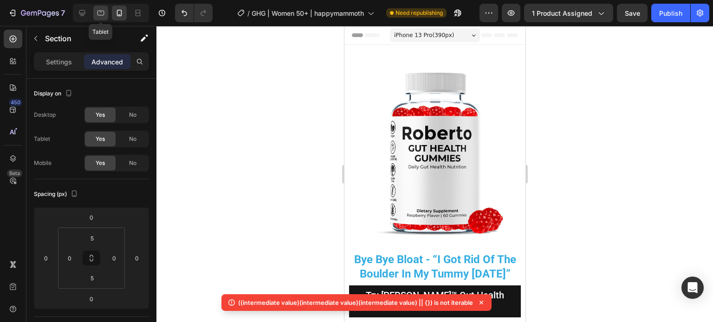
click at [98, 15] on icon at bounding box center [100, 13] width 7 height 5
type input "32"
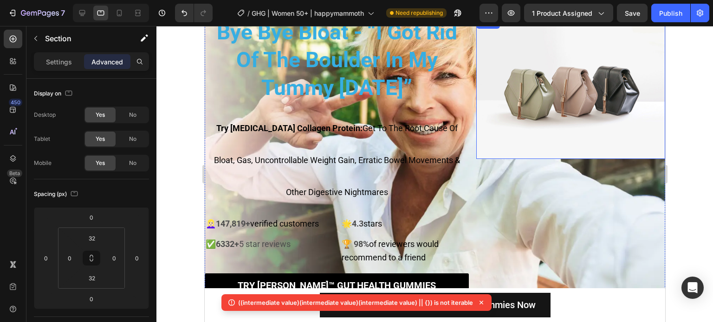
scroll to position [24, 0]
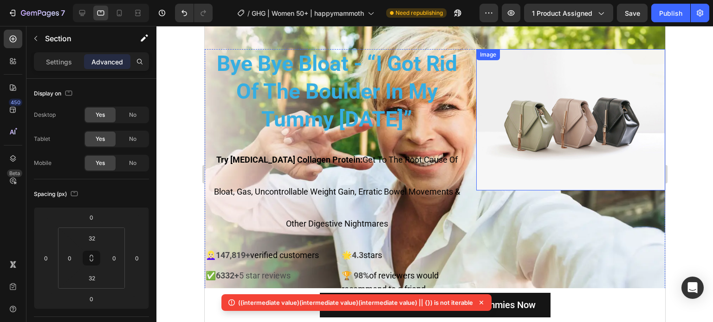
click at [617, 128] on img at bounding box center [570, 120] width 189 height 142
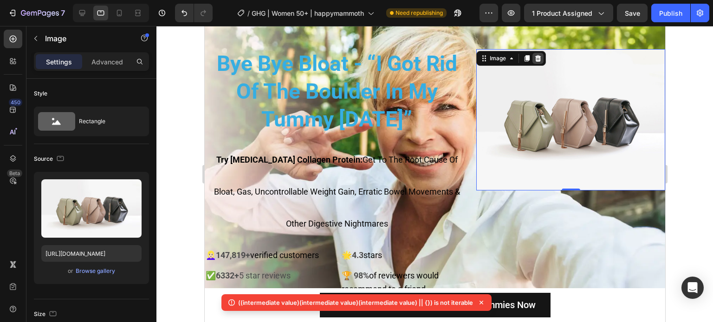
click at [534, 59] on icon at bounding box center [537, 58] width 7 height 7
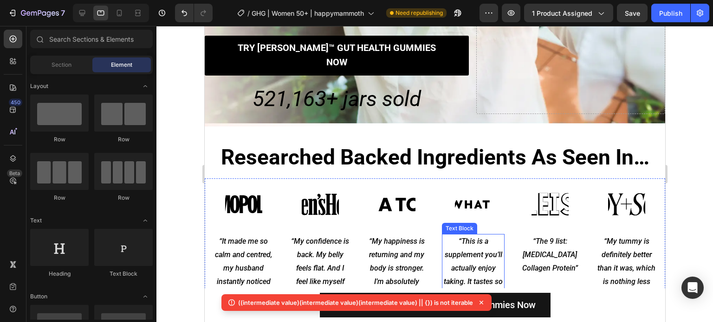
scroll to position [348, 0]
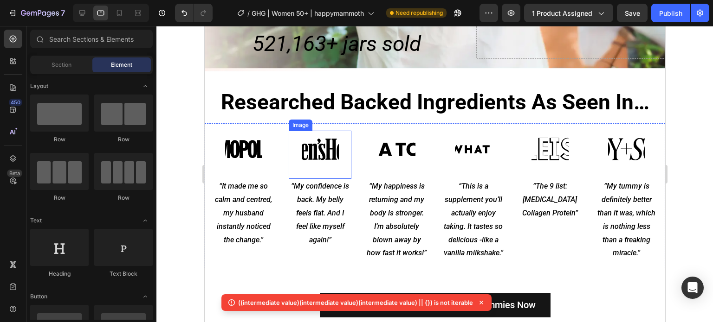
click at [323, 138] on img at bounding box center [319, 149] width 37 height 37
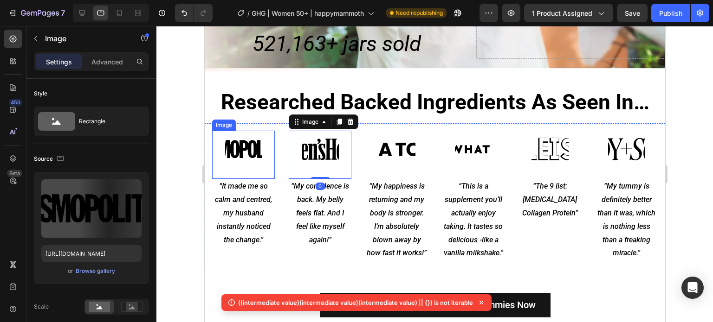
click at [226, 133] on img at bounding box center [243, 149] width 37 height 37
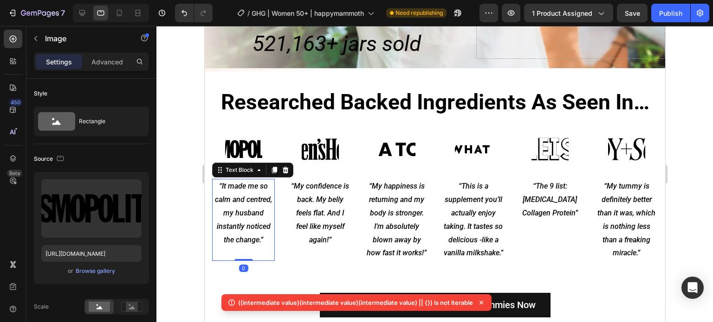
click at [241, 197] on p "“It made me so calm and centred, my husband instantly noticed the change.”" at bounding box center [243, 213] width 61 height 67
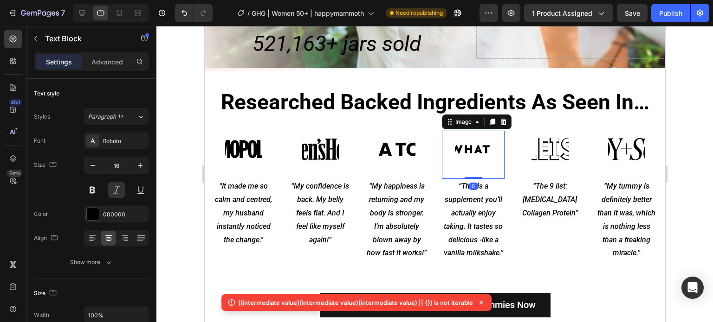
click at [484, 136] on img at bounding box center [472, 149] width 37 height 37
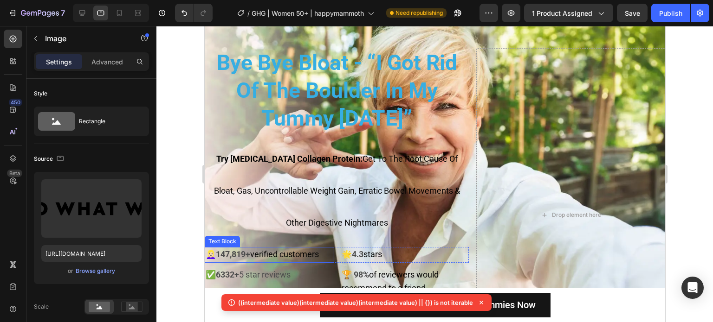
scroll to position [24, 0]
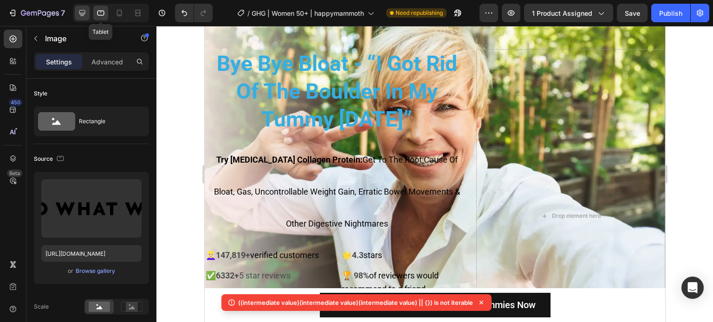
click at [77, 10] on icon at bounding box center [81, 12] width 9 height 9
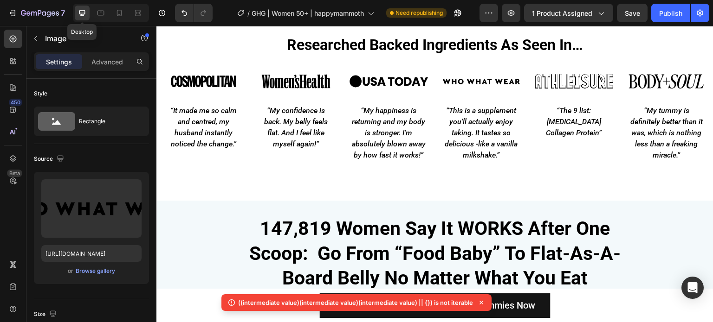
scroll to position [280, 0]
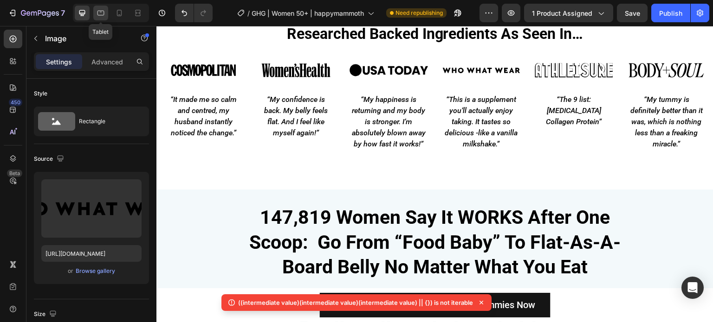
click at [94, 9] on div at bounding box center [100, 13] width 15 height 15
type input "80"
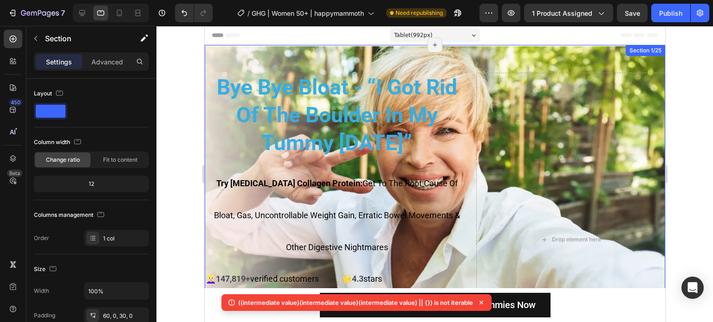
click at [461, 55] on div "Bye Bye Bloat - “I Got Rid Of The Boulder In My Tummy In 9 Days” Heading Try Pr…" at bounding box center [434, 233] width 460 height 376
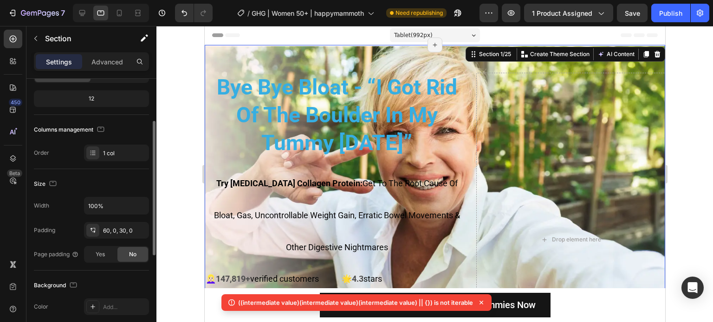
scroll to position [225, 0]
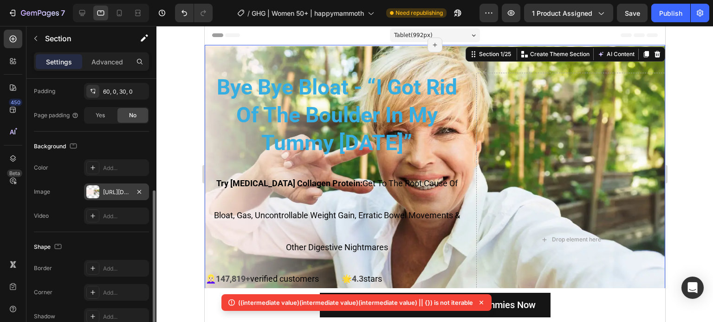
click at [108, 187] on div "https://cdn.shopify.com/s/files/1/0702/0317/9221/files/gempages_545042197993489…" at bounding box center [116, 192] width 65 height 17
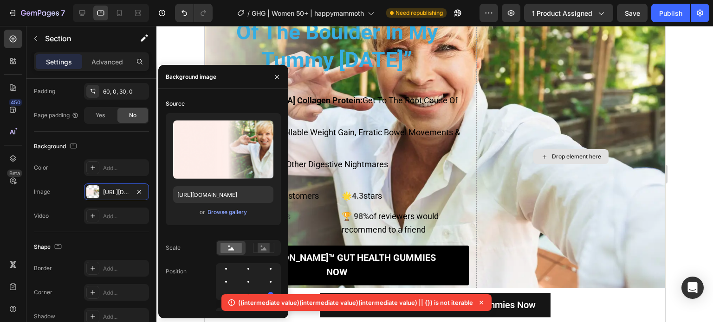
scroll to position [186, 0]
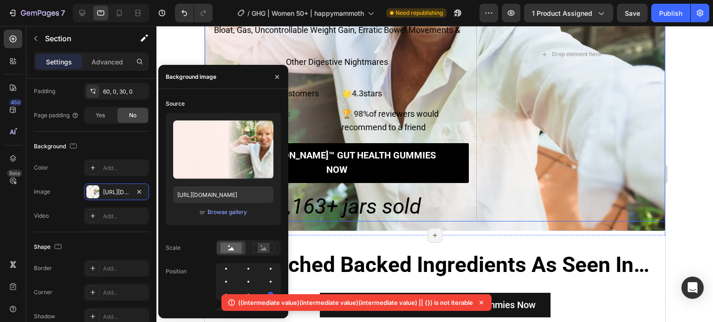
click at [712, 118] on div at bounding box center [434, 174] width 556 height 297
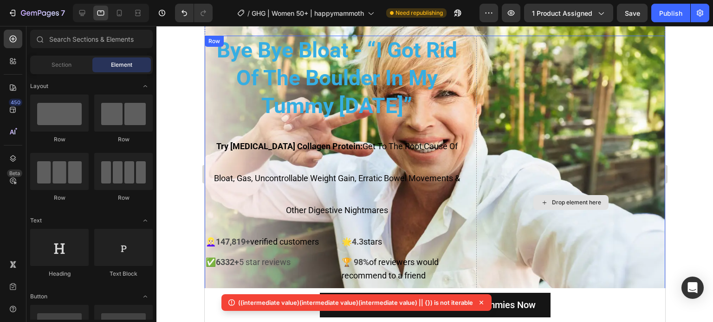
scroll to position [0, 0]
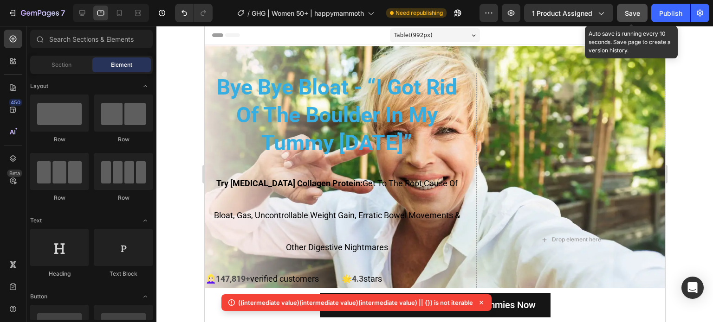
click at [627, 10] on span "Save" at bounding box center [632, 13] width 15 height 8
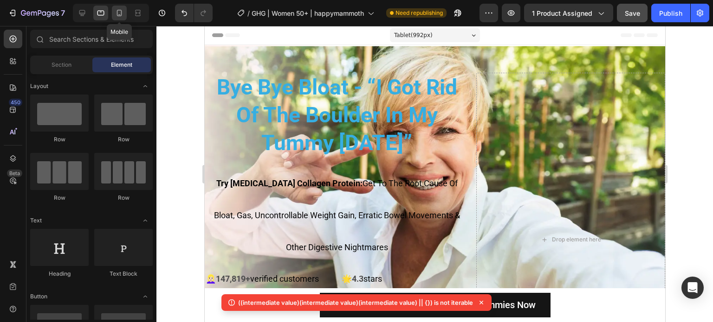
click at [121, 10] on icon at bounding box center [119, 13] width 5 height 6
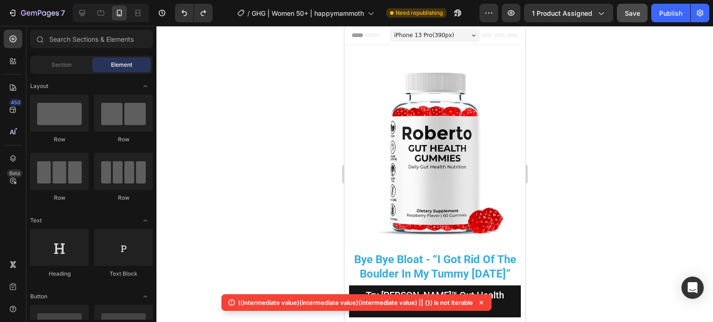
click at [310, 95] on div at bounding box center [434, 174] width 556 height 297
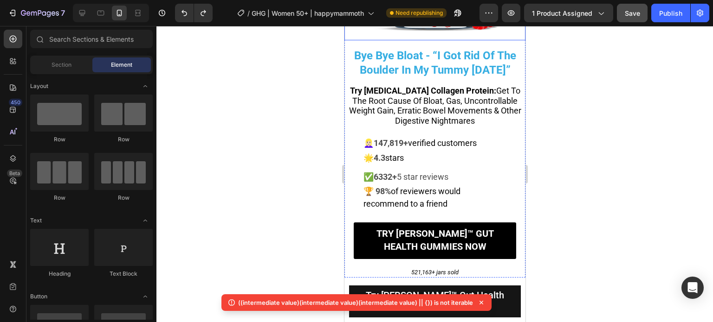
scroll to position [232, 0]
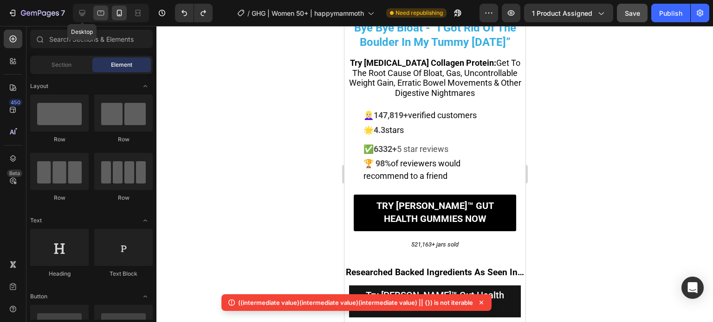
click at [105, 14] on icon at bounding box center [100, 12] width 9 height 9
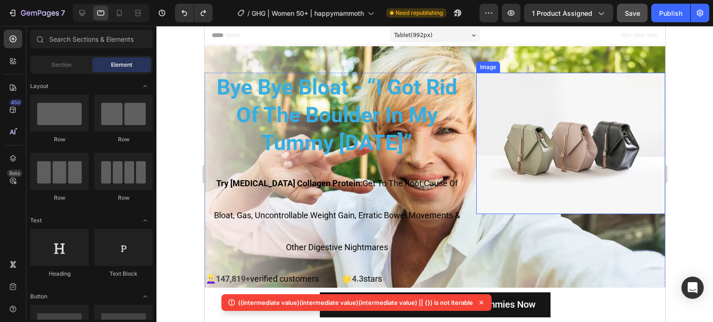
click at [578, 128] on img at bounding box center [570, 144] width 189 height 142
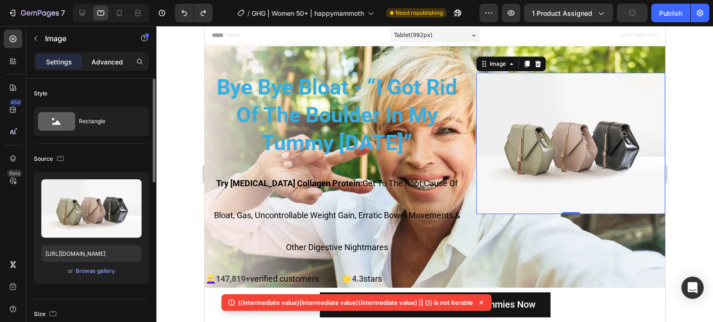
click at [100, 65] on p "Advanced" at bounding box center [107, 62] width 32 height 10
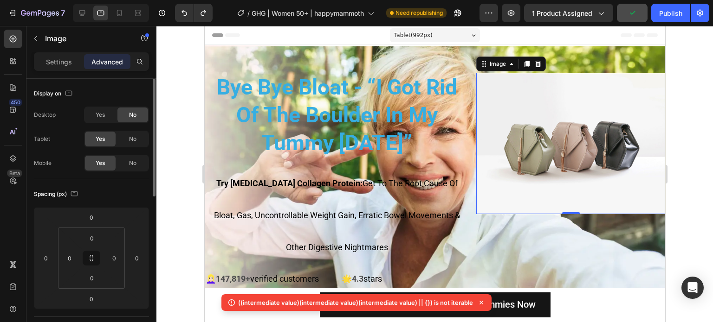
click at [139, 146] on div "Yes No" at bounding box center [116, 139] width 65 height 17
click at [137, 142] on div "No" at bounding box center [132, 139] width 31 height 15
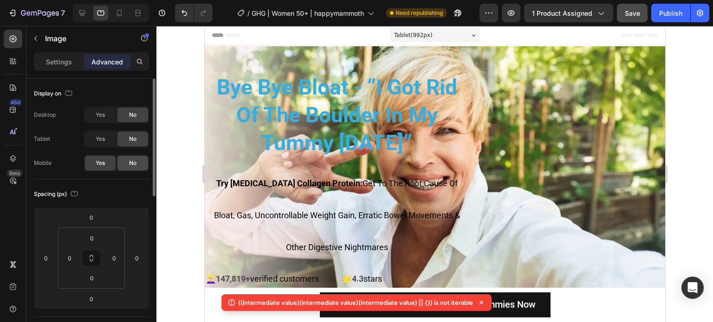
click at [127, 168] on div "No" at bounding box center [132, 163] width 31 height 15
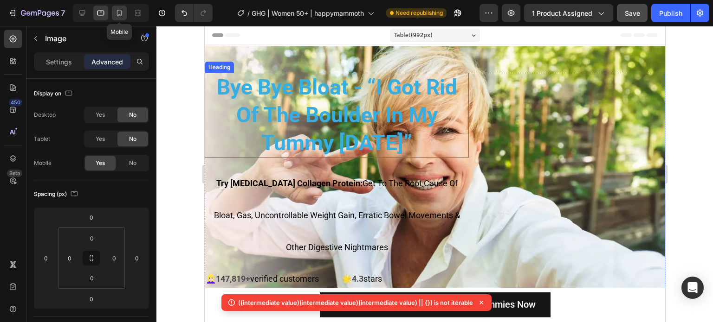
click at [119, 13] on icon at bounding box center [119, 12] width 9 height 9
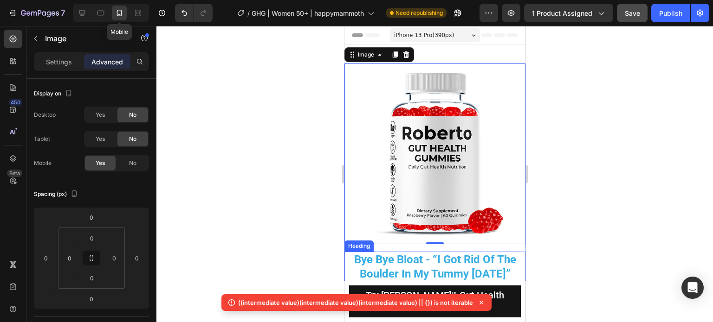
scroll to position [5, 0]
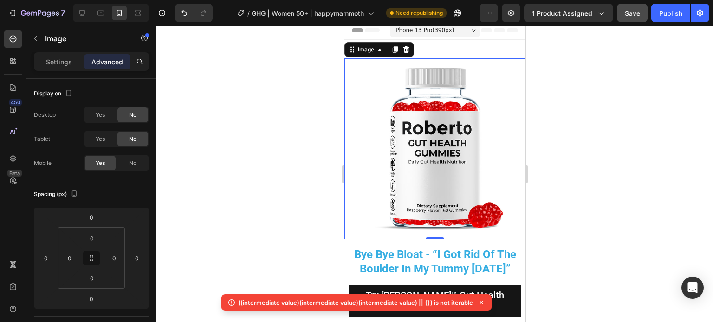
click at [439, 154] on img at bounding box center [434, 148] width 181 height 181
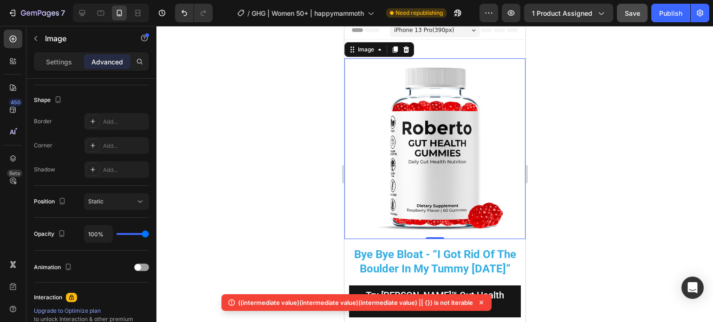
scroll to position [348, 0]
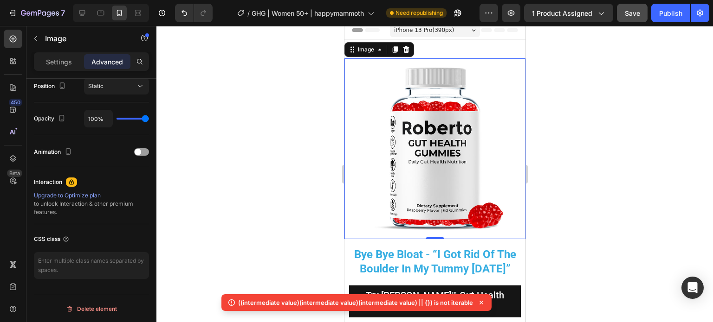
click at [638, 13] on span "Save" at bounding box center [632, 13] width 15 height 8
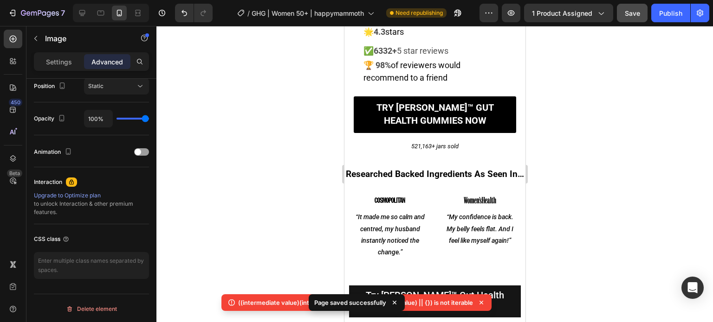
scroll to position [330, 0]
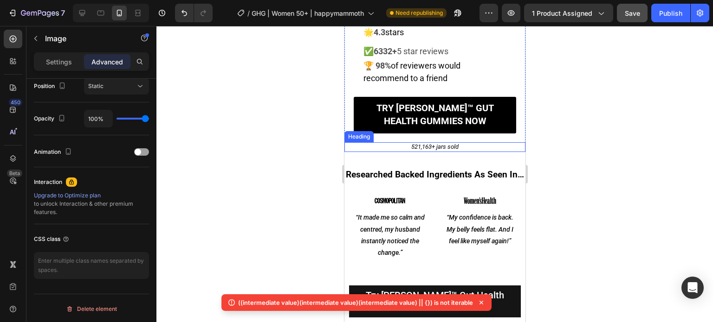
click at [414, 142] on h2 "521,163+ jars sold" at bounding box center [434, 147] width 181 height 10
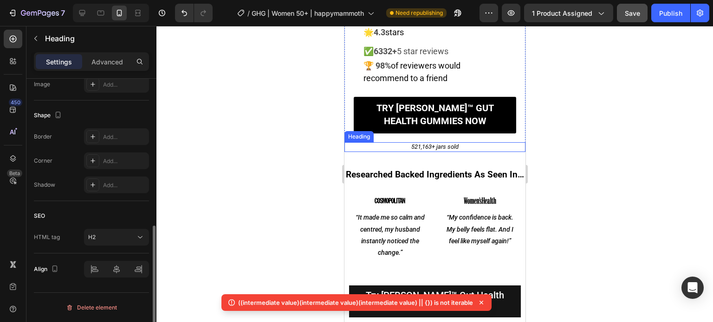
scroll to position [0, 0]
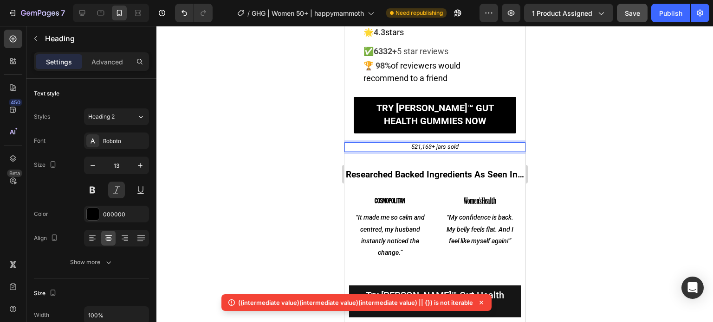
click at [414, 142] on h2 "521,163+ jars sold" at bounding box center [434, 147] width 181 height 10
click at [414, 143] on p "521,163+ jars sold" at bounding box center [434, 147] width 179 height 8
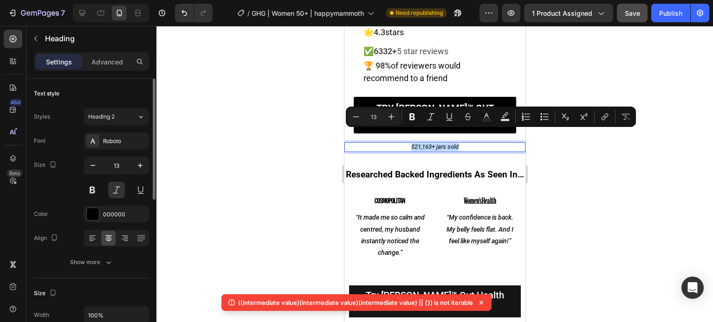
click at [440, 143] on p "521,163+ jars sold" at bounding box center [434, 147] width 179 height 8
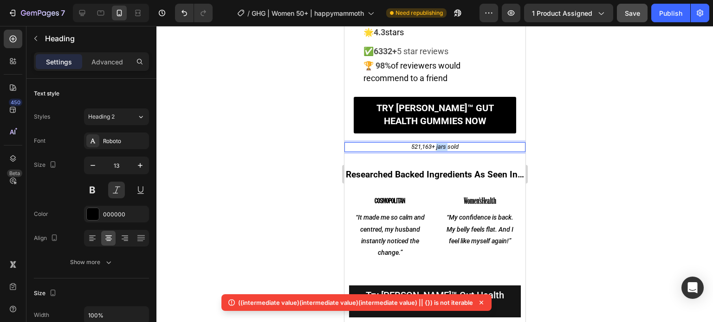
click at [440, 143] on p "521,163+ jars sold" at bounding box center [434, 147] width 179 height 8
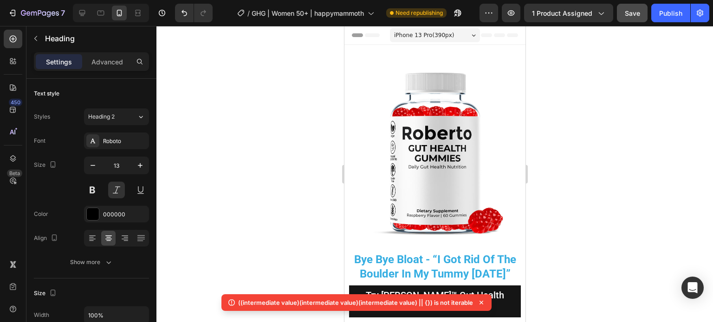
click at [600, 124] on div at bounding box center [434, 174] width 556 height 297
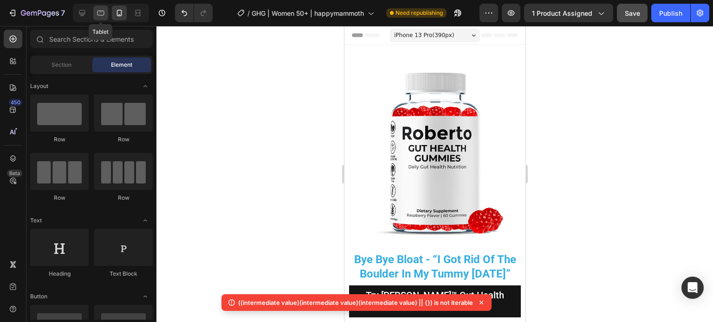
click at [96, 13] on icon at bounding box center [100, 12] width 9 height 9
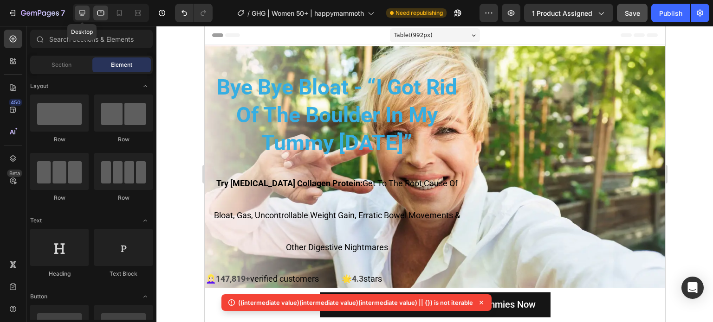
click at [80, 13] on icon at bounding box center [81, 12] width 9 height 9
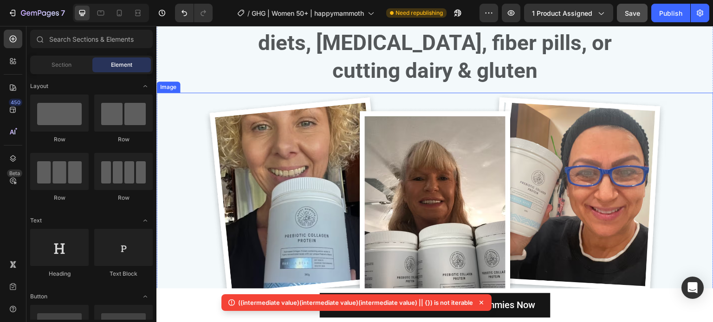
scroll to position [418, 0]
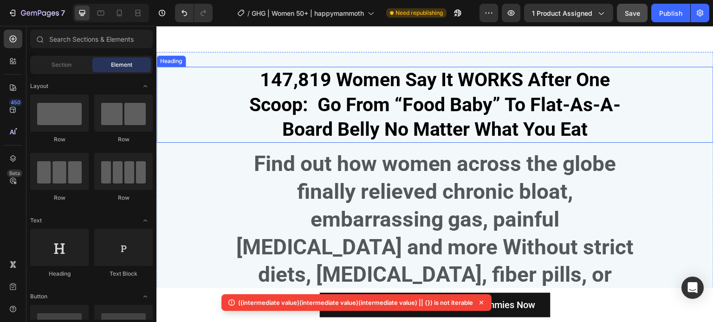
click at [398, 102] on h2 "147,819 Women Say It WORKS After One Scoop: Go From “Food Baby” To Flat-As-A-Bo…" at bounding box center [434, 105] width 409 height 76
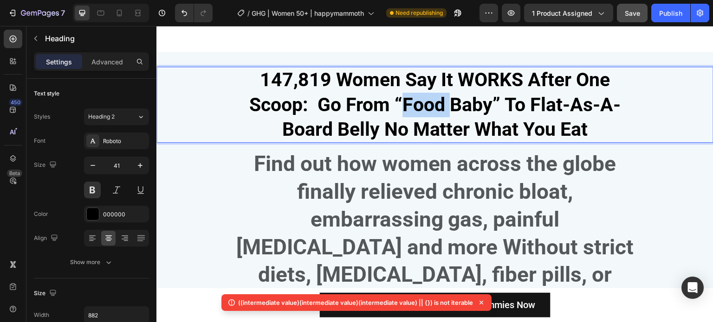
click at [398, 102] on h2 "147,819 Women Say It WORKS After One Scoop: Go From “Food Baby” To Flat-As-A-Bo…" at bounding box center [434, 105] width 409 height 76
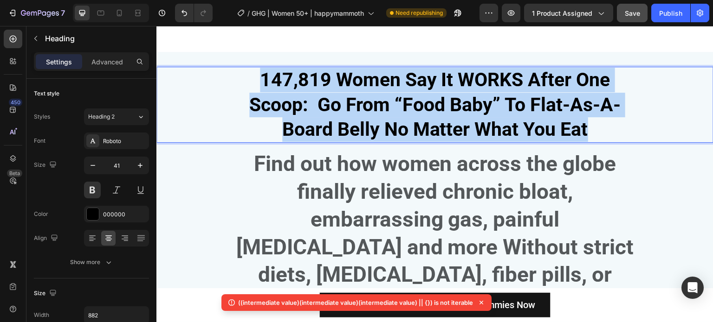
click at [398, 102] on p "147,819 Women Say It WORKS After One Scoop: Go From “Food Baby” To Flat-As-A-Bo…" at bounding box center [434, 105] width 407 height 74
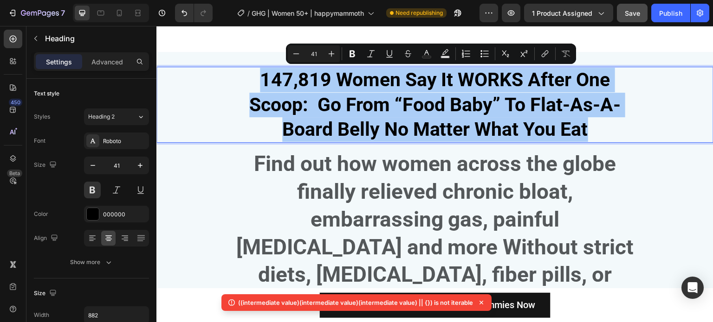
click at [318, 52] on input "41" at bounding box center [313, 53] width 19 height 11
type input "38"
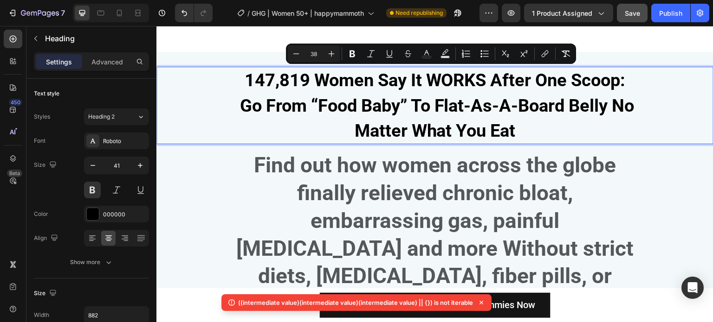
click at [348, 96] on span "147,819 Women Say It WORKS After One Scoop: Go From “Food Baby” To Flat-As-A-Bo…" at bounding box center [435, 105] width 399 height 71
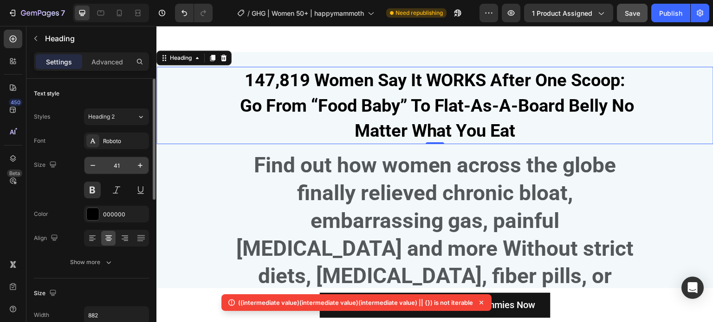
click at [121, 161] on input "41" at bounding box center [116, 165] width 31 height 17
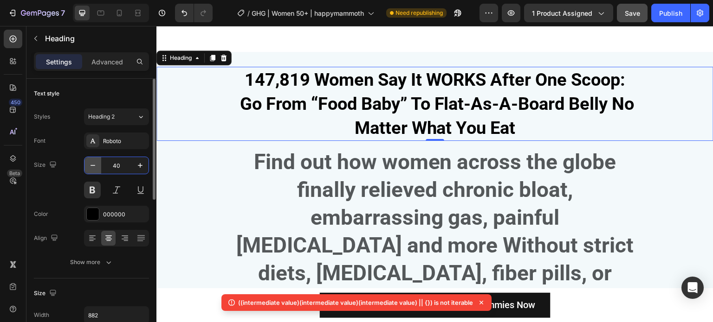
click at [96, 164] on icon "button" at bounding box center [92, 165] width 9 height 9
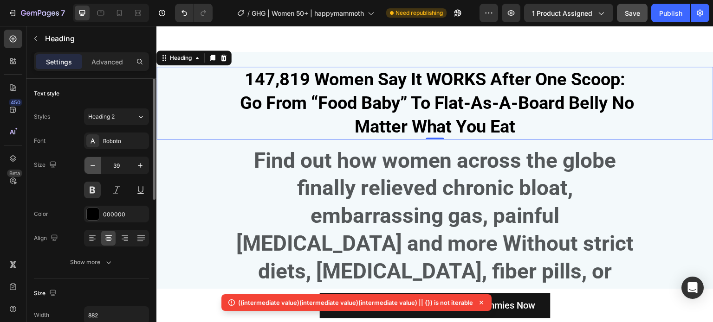
click at [91, 164] on icon "button" at bounding box center [92, 165] width 9 height 9
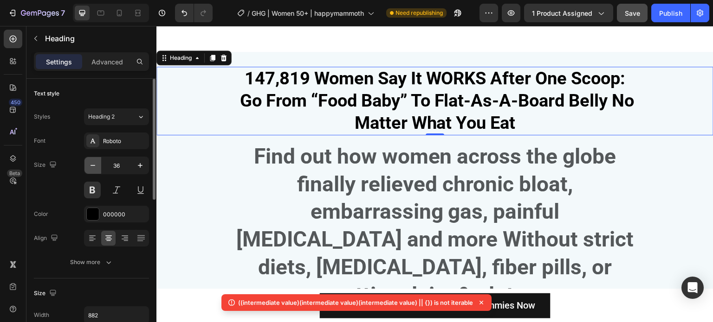
click at [91, 164] on icon "button" at bounding box center [92, 165] width 9 height 9
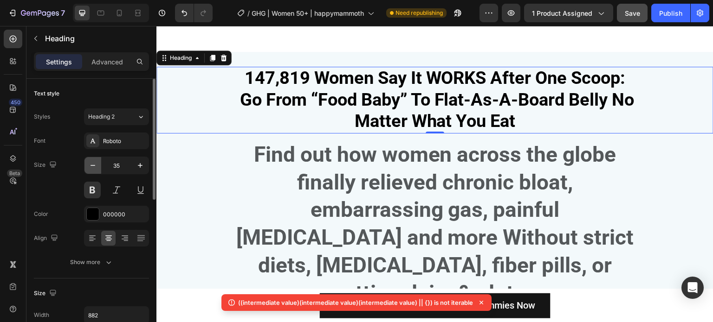
click at [91, 164] on icon "button" at bounding box center [92, 165] width 9 height 9
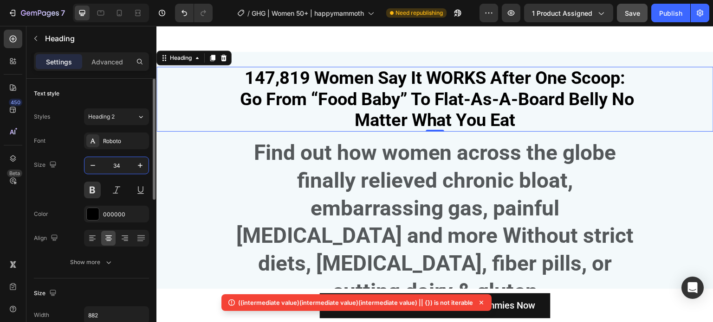
click at [112, 165] on input "34" at bounding box center [116, 165] width 31 height 17
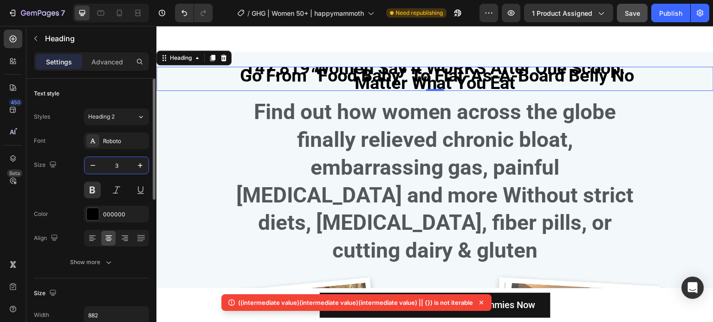
type input "30"
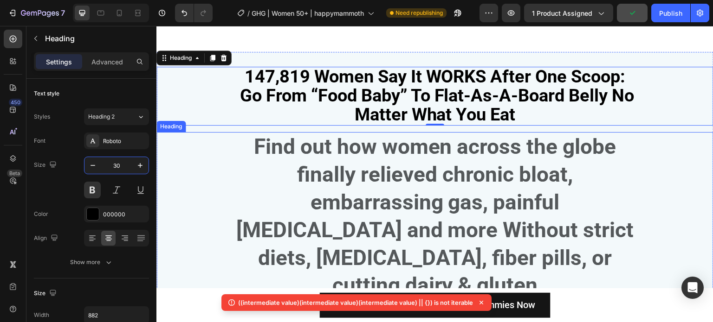
click at [391, 212] on strong "Find out how women across the globe finally relieved chronic bloat, embarrassin…" at bounding box center [435, 216] width 398 height 164
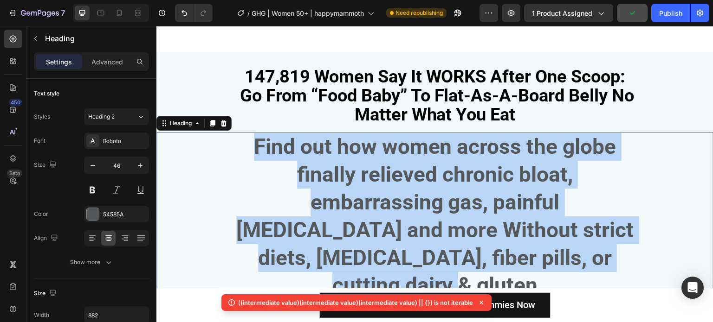
click at [391, 212] on strong "Find out how women across the globe finally relieved chronic bloat, embarrassin…" at bounding box center [435, 216] width 398 height 164
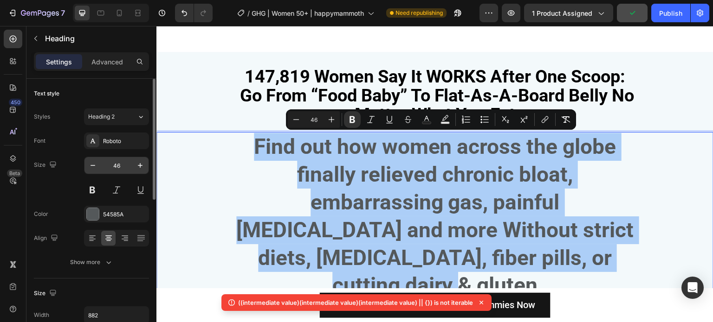
click at [123, 165] on input "46" at bounding box center [116, 165] width 31 height 17
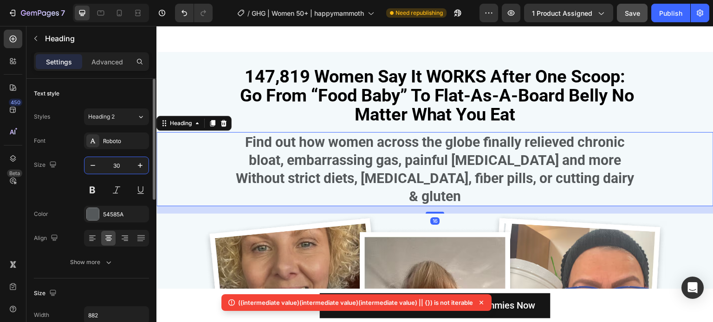
type input "30"
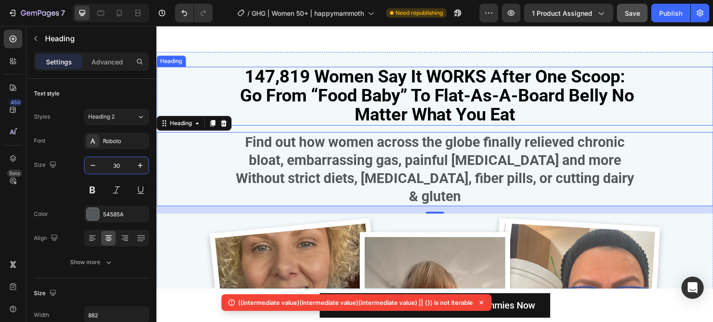
click at [451, 101] on span "147,819 Women Say It WORKS After One Scoop: Go From “Food Baby” To Flat-As-A-Bo…" at bounding box center [435, 95] width 399 height 58
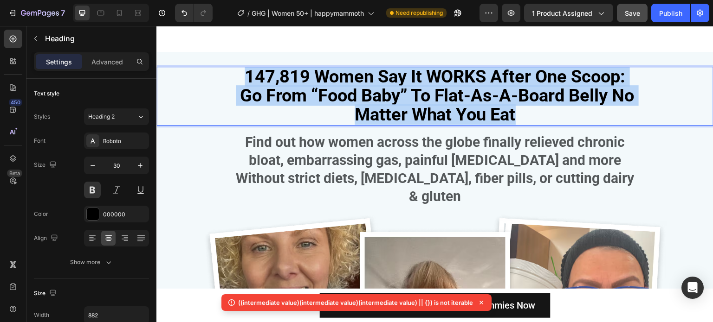
click at [451, 101] on span "147,819 Women Say It WORKS After One Scoop: Go From “Food Baby” To Flat-As-A-Bo…" at bounding box center [435, 95] width 399 height 58
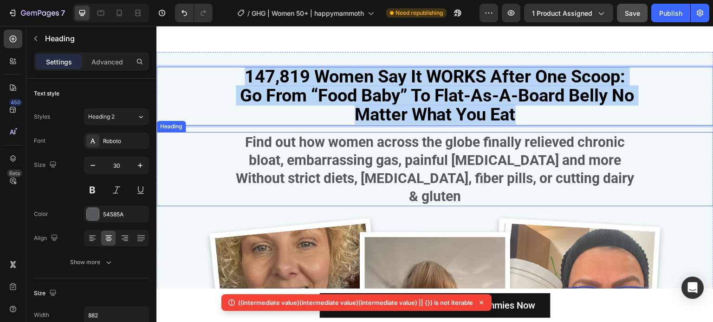
click at [346, 160] on strong "Find out how women across the globe finally relieved chronic bloat, embarrassin…" at bounding box center [435, 169] width 398 height 71
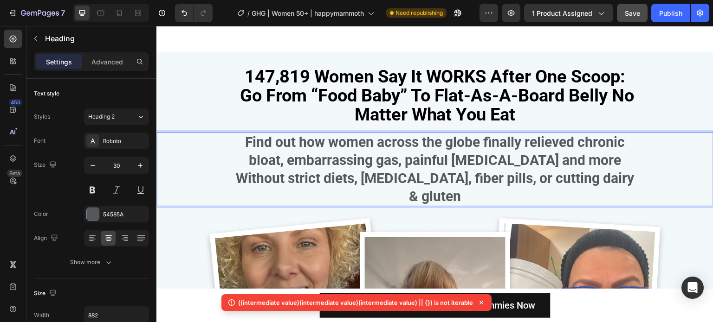
click at [346, 160] on strong "Find out how women across the globe finally relieved chronic bloat, embarrassin…" at bounding box center [435, 169] width 398 height 71
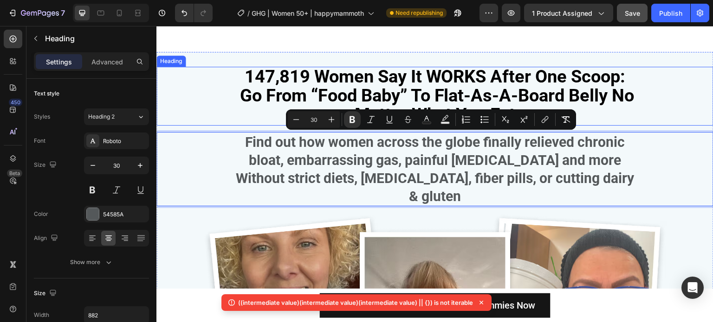
click at [354, 74] on span "147,819 Women Say It WORKS After One Scoop: Go From “Food Baby” To Flat-As-A-Bo…" at bounding box center [435, 95] width 399 height 58
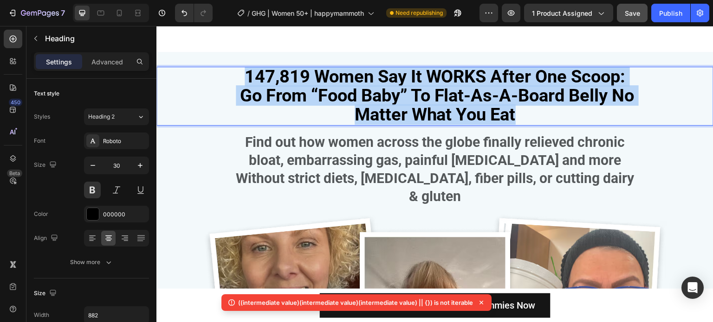
click at [354, 74] on span "147,819 Women Say It WORKS After One Scoop: Go From “Food Baby” To Flat-As-A-Bo…" at bounding box center [435, 95] width 399 height 58
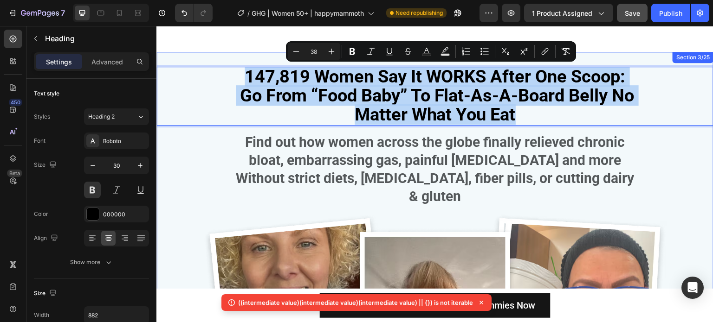
click at [357, 141] on strong "Find out how women across the globe finally relieved chronic bloat, embarrassin…" at bounding box center [435, 169] width 398 height 71
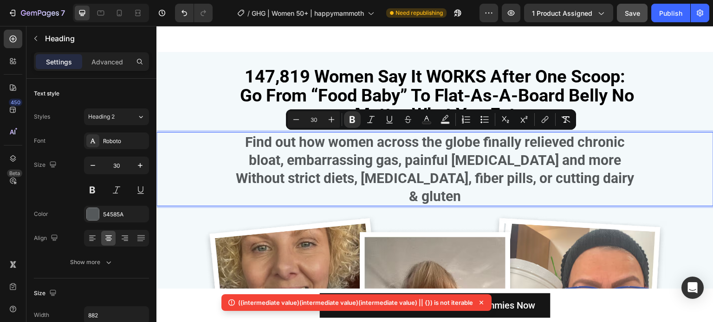
click at [314, 115] on input "30" at bounding box center [313, 119] width 19 height 11
type input "28"
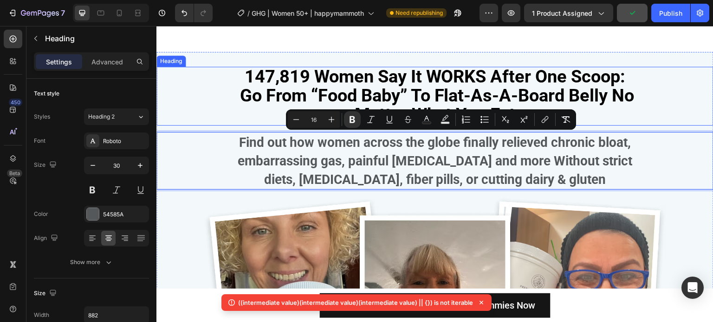
click at [243, 94] on span "147,819 Women Say It WORKS After One Scoop: Go From “Food Baby” To Flat-As-A-Bo…" at bounding box center [435, 95] width 399 height 58
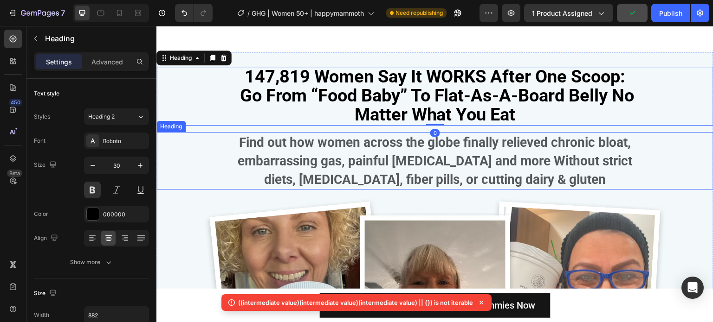
click at [376, 161] on strong "Find out how women across the globe finally relieved chronic bloat, embarrassin…" at bounding box center [435, 161] width 395 height 52
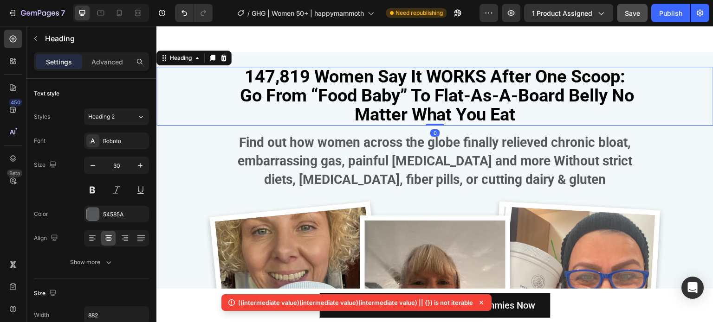
click at [366, 85] on span "147,819 Women Say It WORKS After One Scoop: Go From “Food Baby” To Flat-As-A-Bo…" at bounding box center [435, 95] width 399 height 58
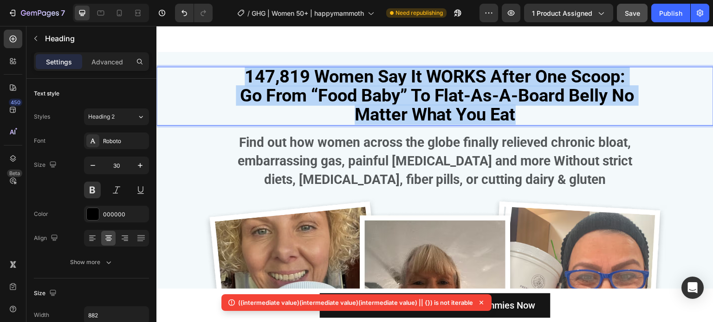
click at [366, 85] on span "147,819 Women Say It WORKS After One Scoop: Go From “Food Baby” To Flat-As-A-Bo…" at bounding box center [435, 95] width 399 height 58
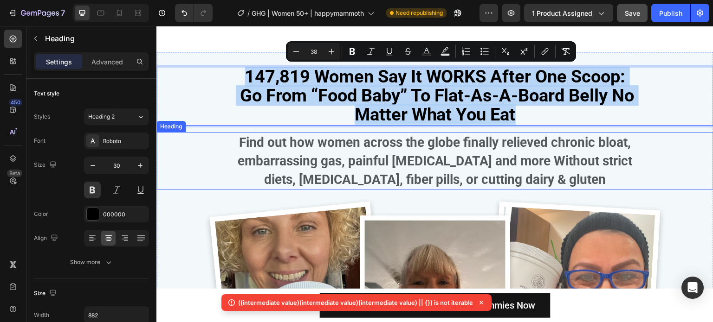
click at [416, 164] on strong "Find out how women across the globe finally relieved chronic bloat, embarrassin…" at bounding box center [435, 161] width 395 height 52
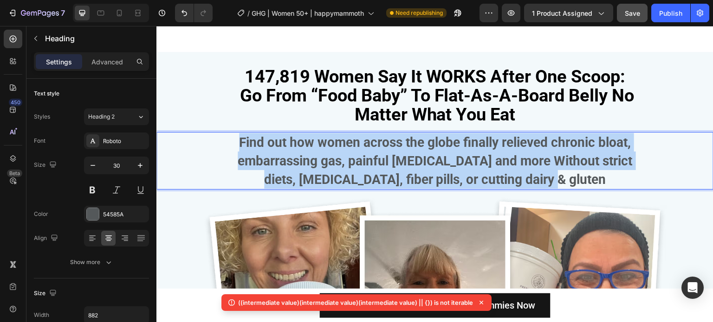
click at [416, 164] on strong "Find out how women across the globe finally relieved chronic bloat, embarrassin…" at bounding box center [435, 161] width 395 height 52
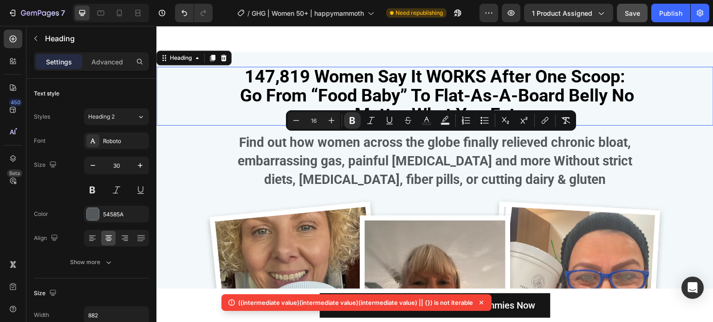
click at [426, 70] on span "147,819 Women Say It WORKS After One Scoop: Go From “Food Baby” To Flat-As-A-Bo…" at bounding box center [435, 95] width 399 height 58
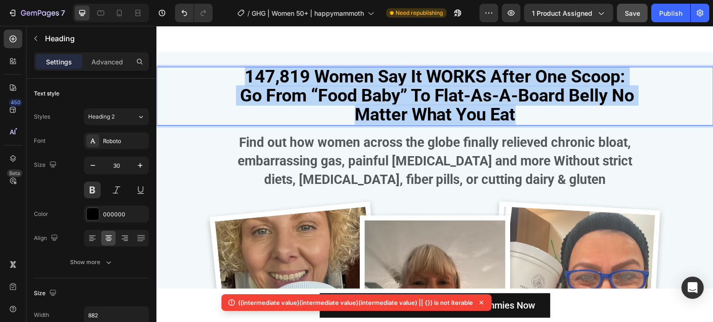
click at [426, 70] on span "147,819 Women Say It WORKS After One Scoop: Go From “Food Baby” To Flat-As-A-Bo…" at bounding box center [435, 95] width 399 height 58
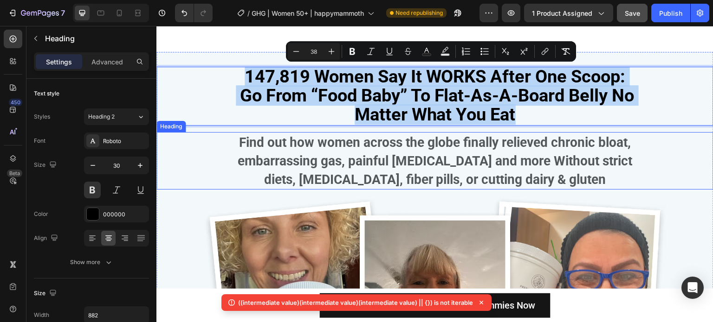
click at [373, 167] on strong "Find out how women across the globe finally relieved chronic bloat, embarrassin…" at bounding box center [435, 161] width 395 height 52
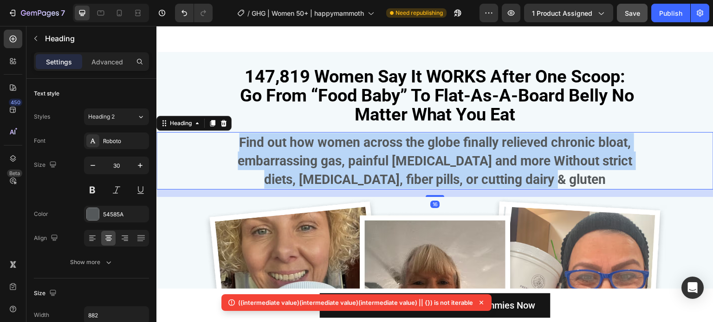
click at [373, 167] on strong "Find out how women across the globe finally relieved chronic bloat, embarrassin…" at bounding box center [435, 161] width 395 height 52
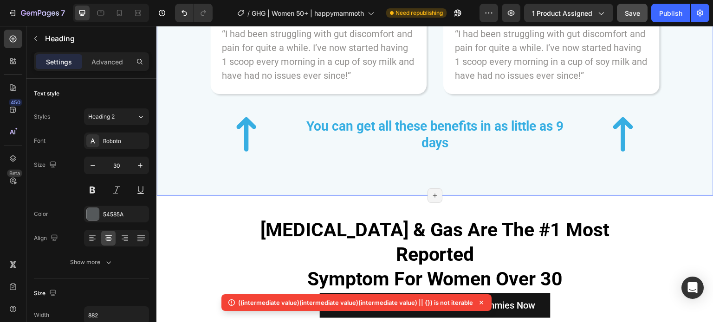
scroll to position [1114, 0]
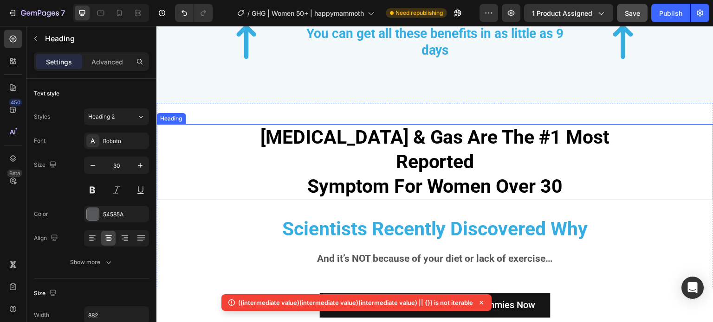
click at [383, 143] on h2 "Bloating & Gas Are The #1 Most Reported Symptom For Women Over 30" at bounding box center [434, 162] width 409 height 76
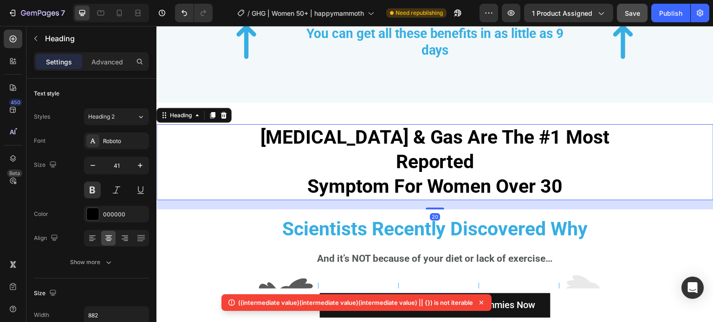
click at [383, 143] on h2 "Bloating & Gas Are The #1 Most Reported Symptom For Women Over 30" at bounding box center [434, 162] width 409 height 76
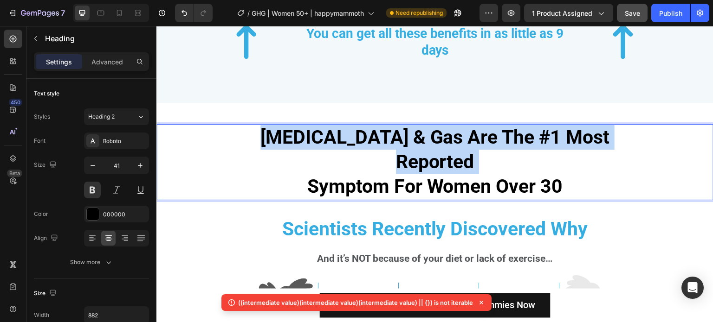
click at [383, 143] on p "Bloating & Gas Are The #1 Most Reported Symptom For Women Over 30" at bounding box center [434, 162] width 407 height 74
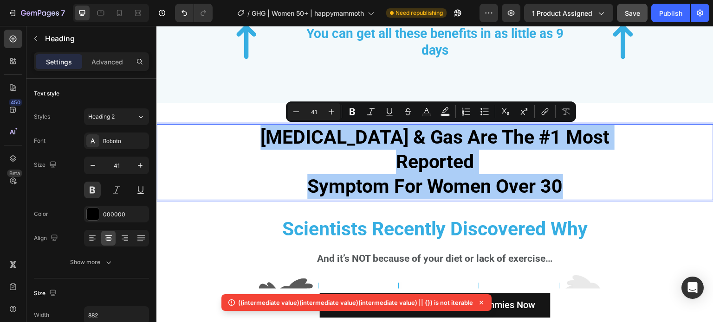
click at [318, 114] on input "41" at bounding box center [313, 111] width 19 height 11
type input "2"
type input "38"
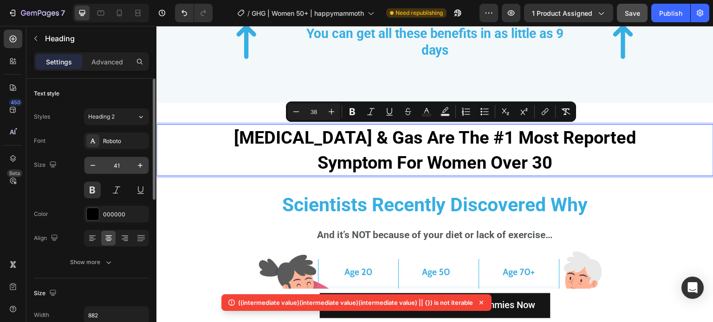
click at [111, 166] on input "41" at bounding box center [116, 165] width 31 height 17
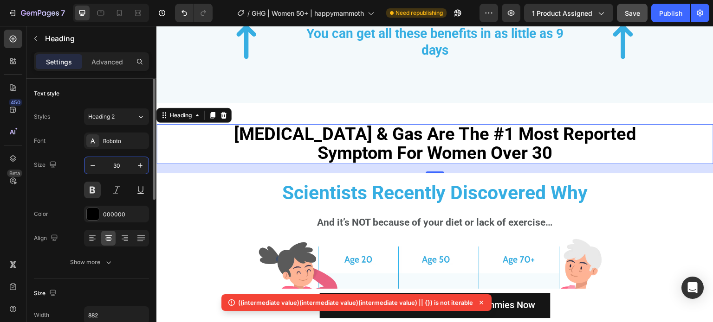
type input "30"
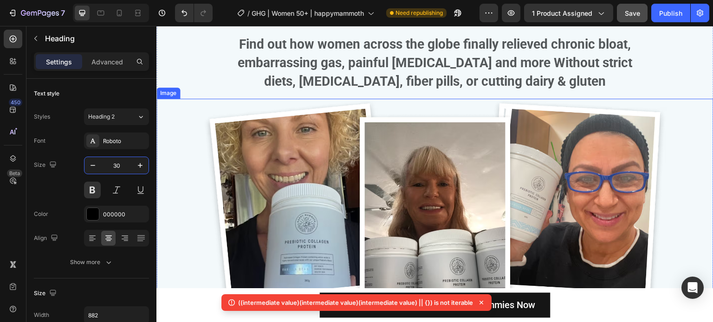
scroll to position [394, 0]
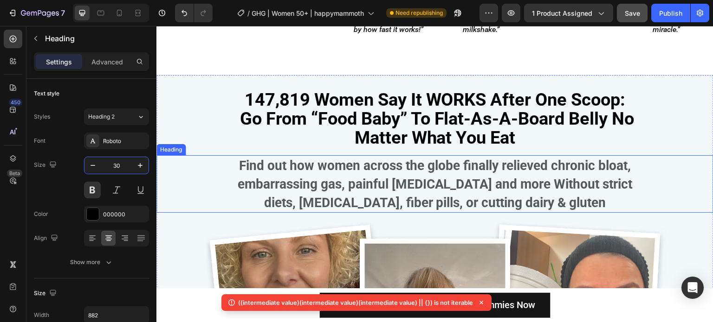
click at [378, 193] on p "⁠⁠⁠⁠⁠⁠⁠ Find out how women across the globe finally relieved chronic bloat, emb…" at bounding box center [434, 184] width 407 height 56
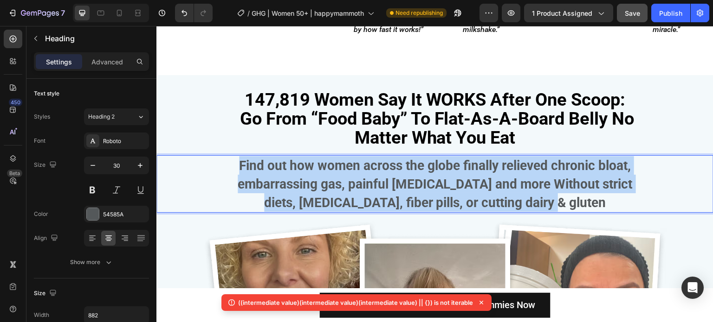
click at [378, 193] on p "Find out how women across the globe finally relieved chronic bloat, embarrassin…" at bounding box center [434, 184] width 407 height 56
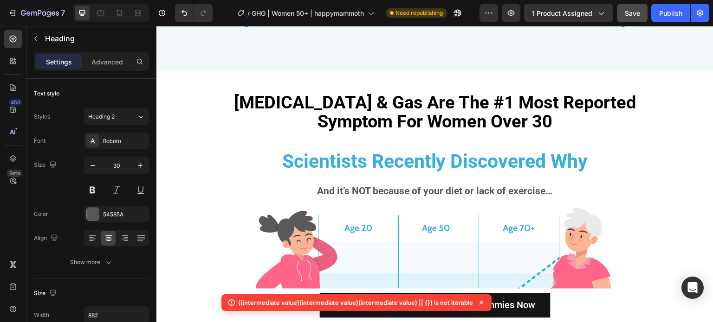
scroll to position [1183, 0]
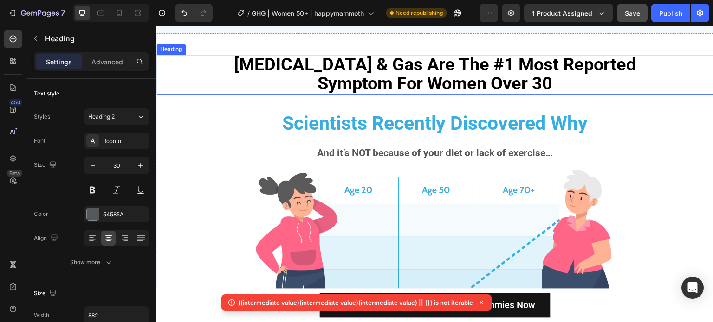
click at [405, 70] on span "[MEDICAL_DATA] & Gas Are The #1 Most Reported" at bounding box center [435, 64] width 402 height 20
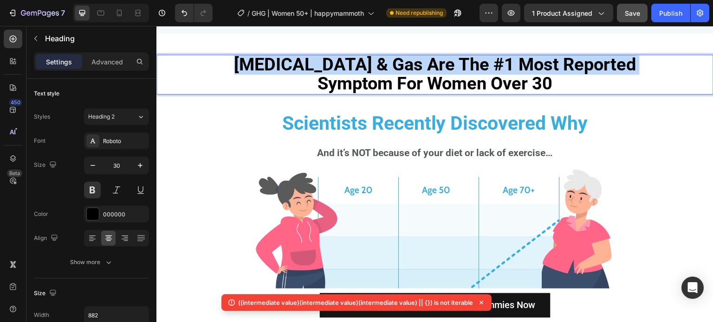
click at [405, 70] on span "[MEDICAL_DATA] & Gas Are The #1 Most Reported" at bounding box center [435, 64] width 402 height 20
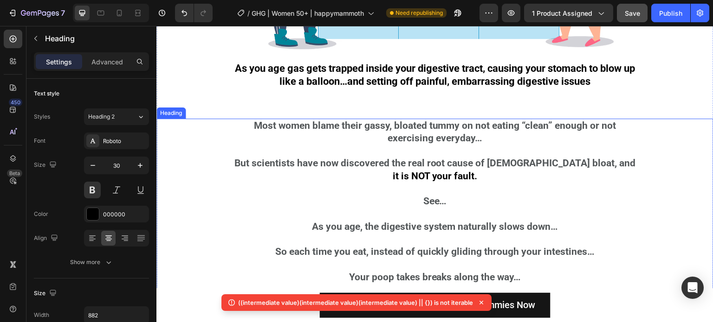
scroll to position [1508, 0]
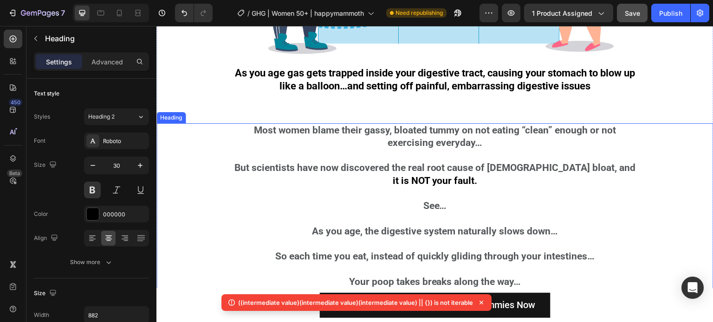
click at [419, 78] on h2 "As you age gas gets trapped inside your digestive tract, causing your stomach t…" at bounding box center [434, 87] width 409 height 42
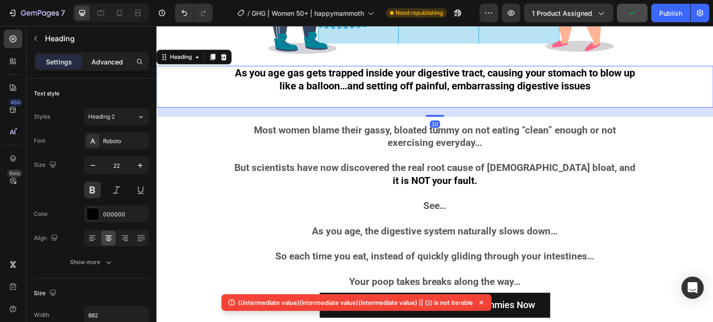
click at [110, 55] on div "Advanced" at bounding box center [107, 61] width 46 height 15
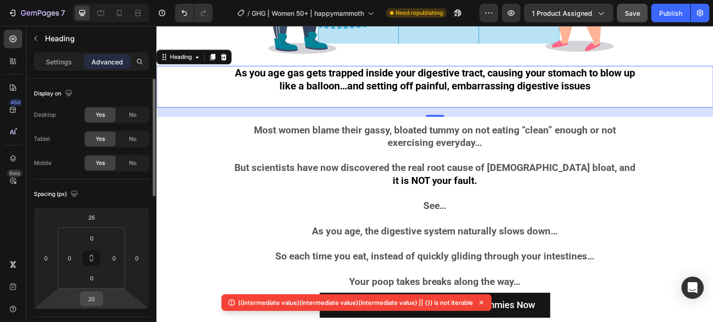
click at [91, 298] on input "20" at bounding box center [91, 299] width 19 height 14
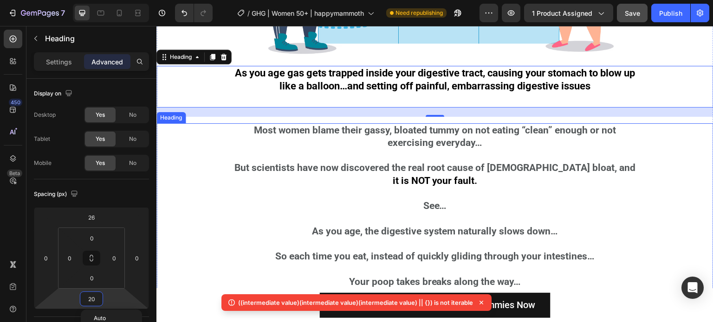
type input "4"
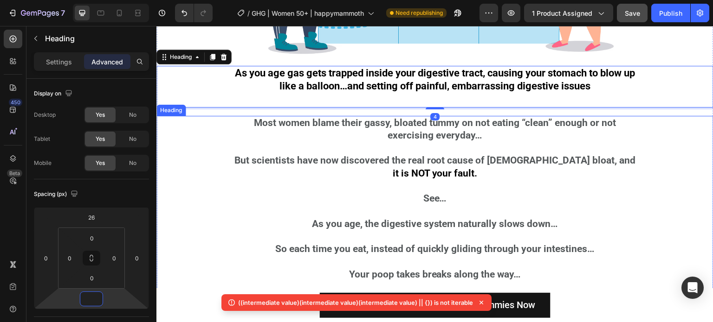
type input "5"
click at [443, 133] on h2 "Most women blame their gassy, bloated tummy on not eating “clean” enough or not…" at bounding box center [434, 275] width 409 height 318
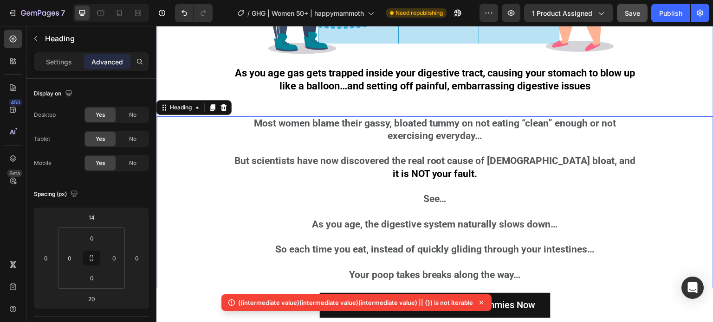
click at [419, 76] on h2 "As you age gas gets trapped inside your digestive tract, causing your stomach t…" at bounding box center [434, 87] width 409 height 42
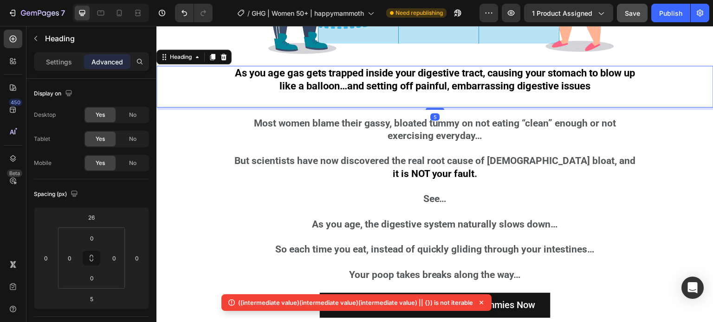
click at [419, 76] on h2 "As you age gas gets trapped inside your digestive tract, causing your stomach t…" at bounding box center [434, 87] width 409 height 42
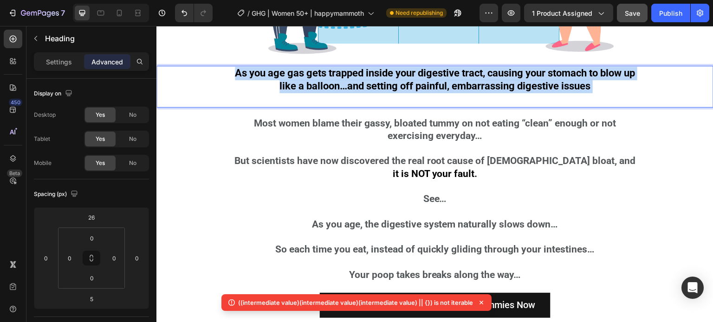
click at [419, 76] on p "As you age gas gets trapped inside your digestive tract, causing your stomach t…" at bounding box center [434, 87] width 407 height 40
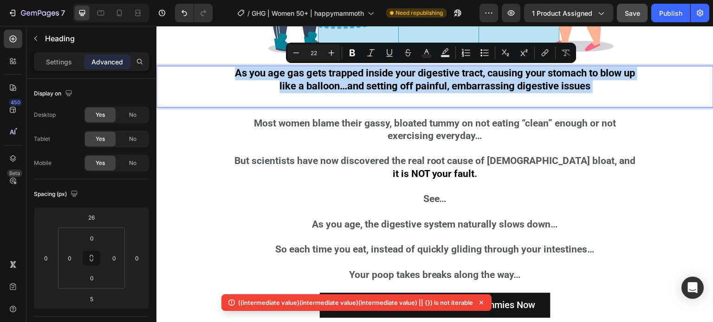
click at [378, 77] on p "As you age gas gets trapped inside your digestive tract, causing your stomach t…" at bounding box center [434, 87] width 407 height 40
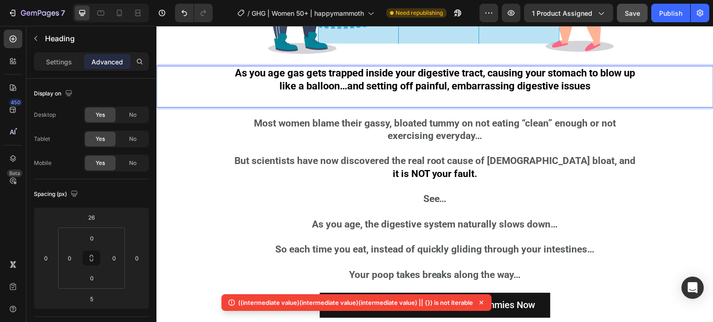
click at [383, 92] on p "As you age gas gets trapped inside your digestive tract, causing your stomach t…" at bounding box center [434, 87] width 407 height 40
click at [392, 99] on p "As you age gas gets trapped inside your digestive tract, causing your stomach t…" at bounding box center [434, 87] width 407 height 40
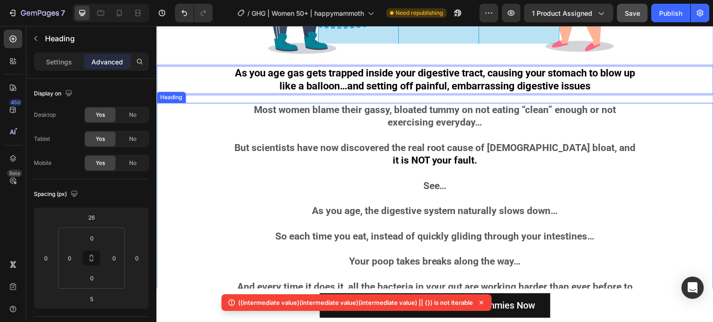
click at [433, 114] on h2 "Most women blame their gassy, bloated tummy on not eating “clean” enough or not…" at bounding box center [434, 262] width 409 height 318
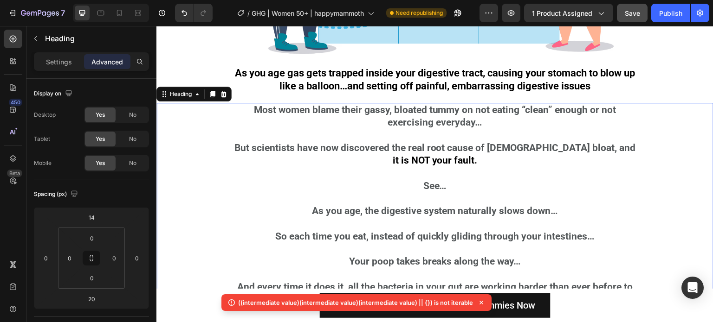
click at [433, 114] on h2 "Most women blame their gassy, bloated tummy on not eating “clean” enough or not…" at bounding box center [434, 262] width 409 height 318
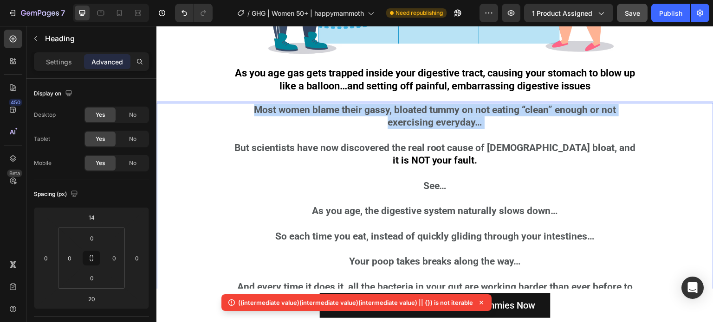
click at [433, 114] on p "Most women blame their gassy, bloated tummy on not eating “clean” enough or not…" at bounding box center [434, 262] width 407 height 316
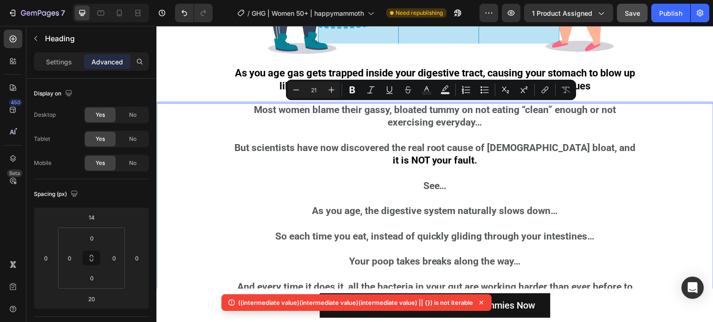
click at [434, 175] on p "Most women blame their gassy, bloated tummy on not eating “clean” enough or not…" at bounding box center [434, 262] width 407 height 316
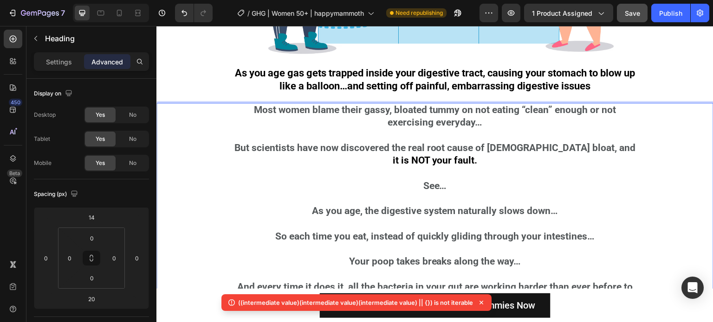
click at [434, 147] on p "Most women blame their gassy, bloated tummy on not eating “clean” enough or not…" at bounding box center [434, 262] width 407 height 316
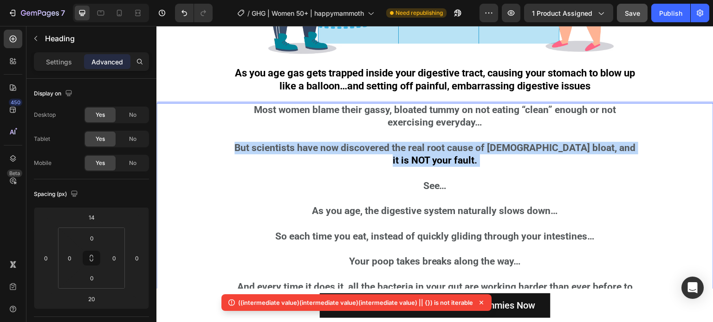
click at [434, 147] on p "Most women blame their gassy, bloated tummy on not eating “clean” enough or not…" at bounding box center [434, 262] width 407 height 316
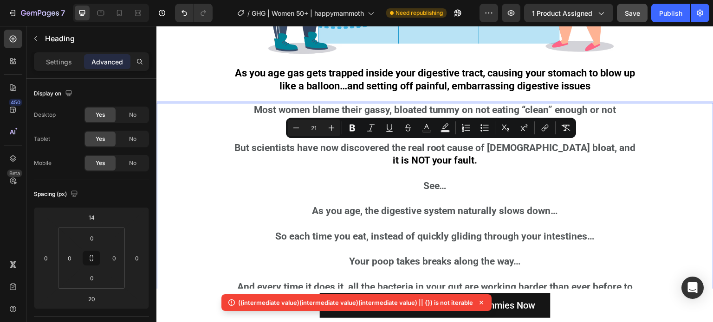
click at [403, 219] on p "Most women blame their gassy, bloated tummy on not eating “clean” enough or not…" at bounding box center [434, 262] width 407 height 316
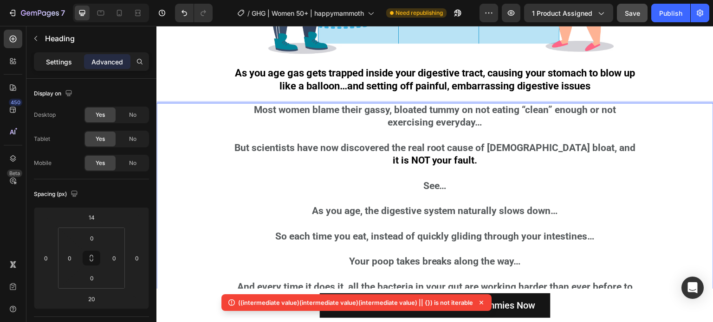
click at [49, 63] on p "Settings" at bounding box center [59, 62] width 26 height 10
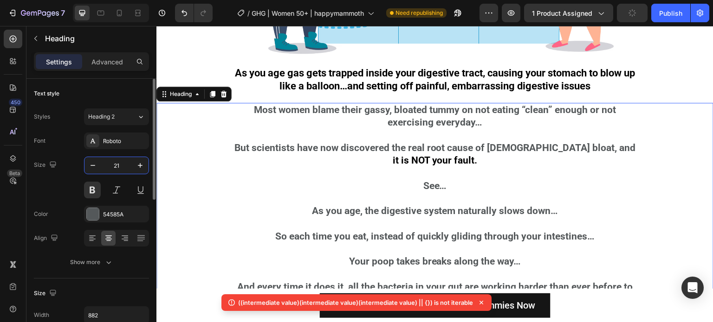
click at [121, 169] on input "21" at bounding box center [116, 165] width 31 height 17
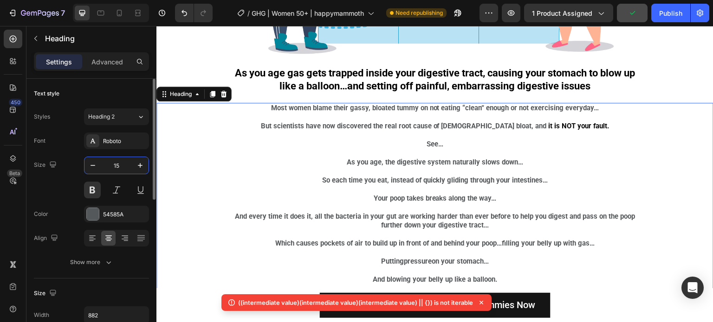
type input "1"
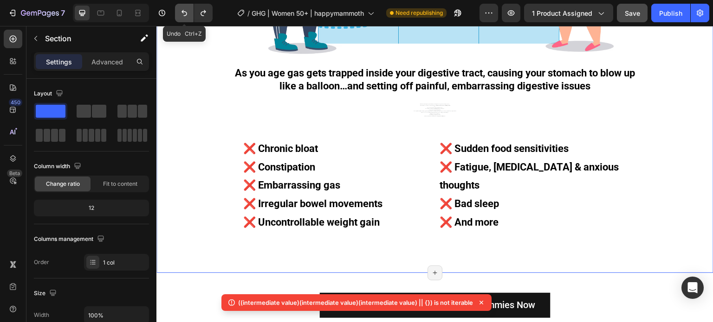
click at [186, 9] on icon "Undo/Redo" at bounding box center [184, 12] width 9 height 9
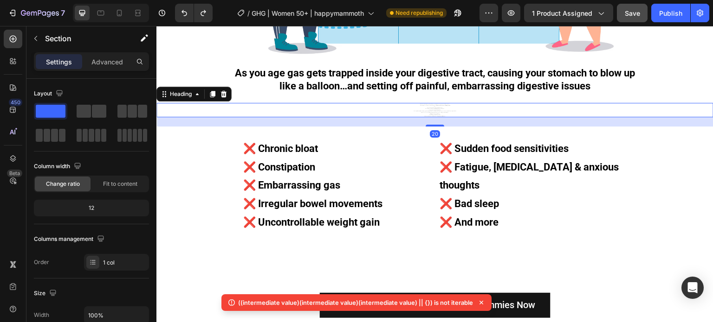
click at [422, 110] on p "Most women blame their gassy, bloated tummy on not eating “clean” enough or not…" at bounding box center [434, 110] width 407 height 13
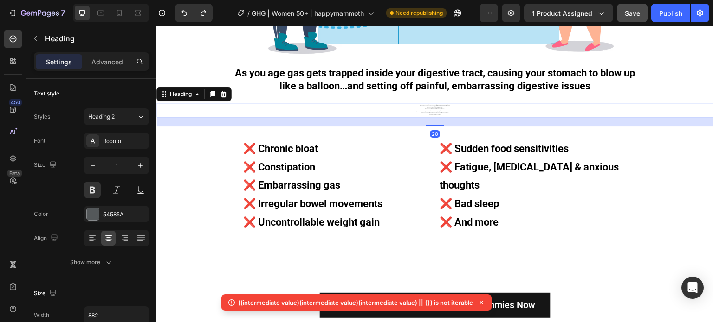
type input "21"
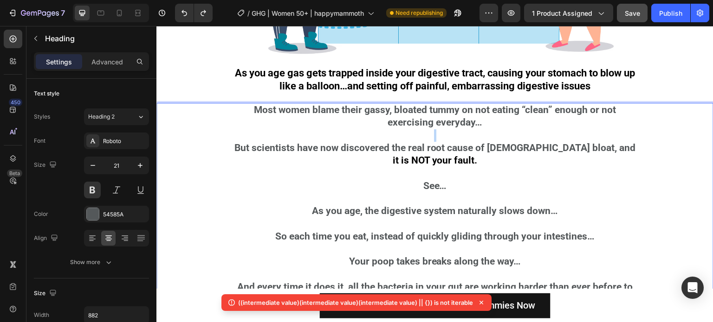
click at [407, 136] on p "Most women blame their gassy, bloated tummy on not eating “clean” enough or not…" at bounding box center [434, 262] width 407 height 316
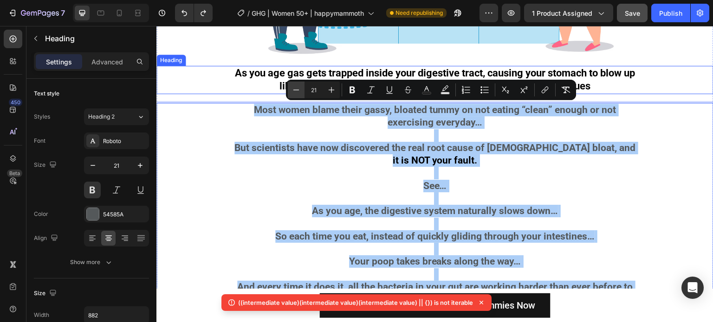
click at [290, 87] on button "Minus" at bounding box center [296, 90] width 17 height 17
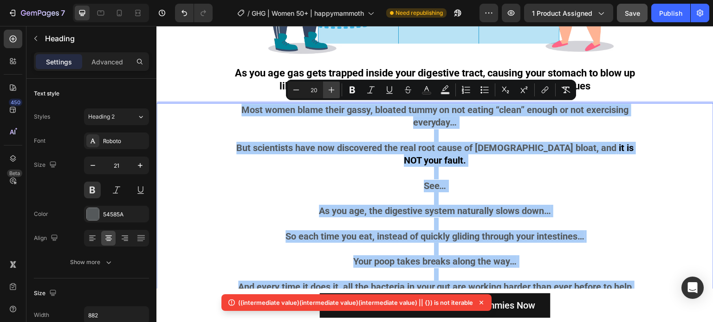
click at [333, 87] on icon "Editor contextual toolbar" at bounding box center [331, 89] width 9 height 9
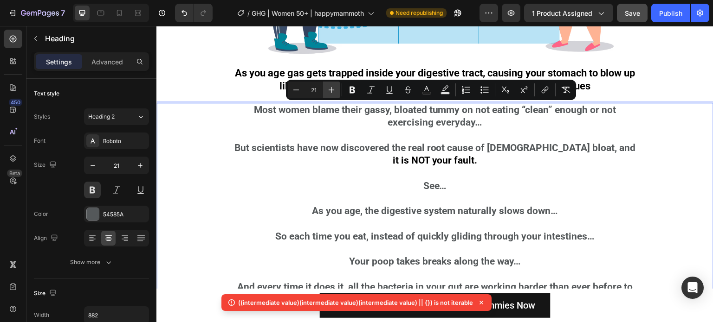
click at [333, 87] on icon "Editor contextual toolbar" at bounding box center [331, 89] width 9 height 9
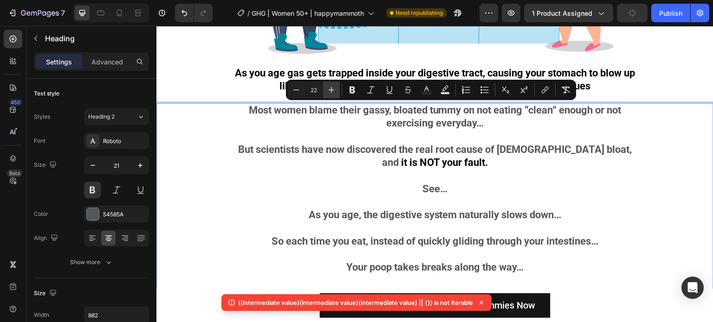
click at [333, 87] on icon "Editor contextual toolbar" at bounding box center [331, 89] width 9 height 9
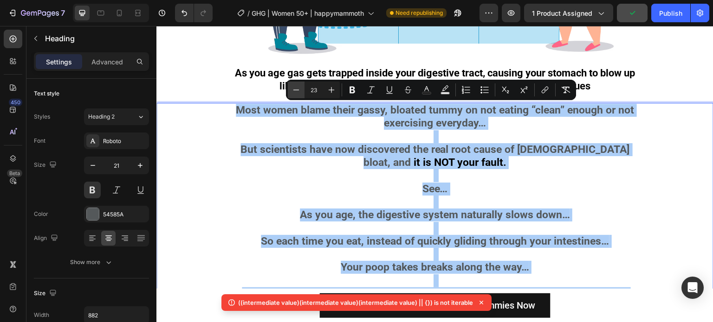
click at [293, 92] on icon "Editor contextual toolbar" at bounding box center [295, 89] width 9 height 9
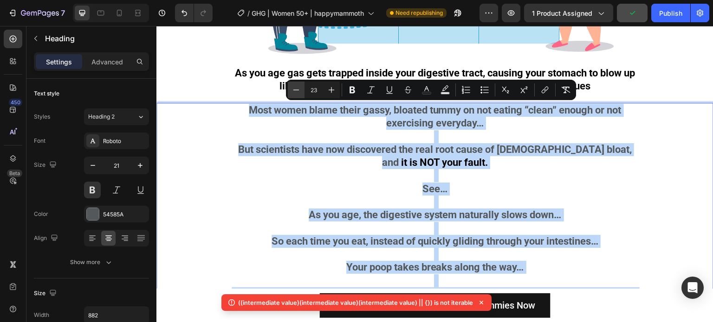
type input "22"
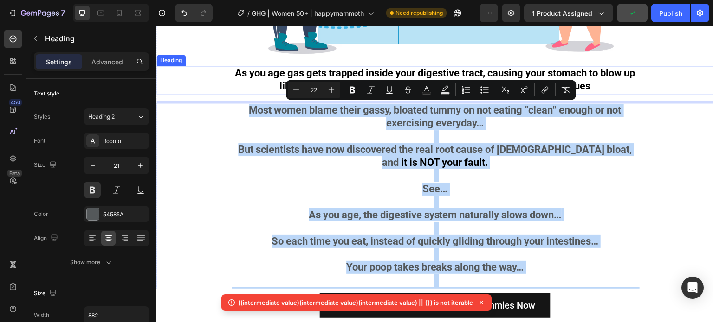
click at [262, 72] on p "As you age gas gets trapped inside your digestive tract, causing your stomach t…" at bounding box center [434, 80] width 407 height 26
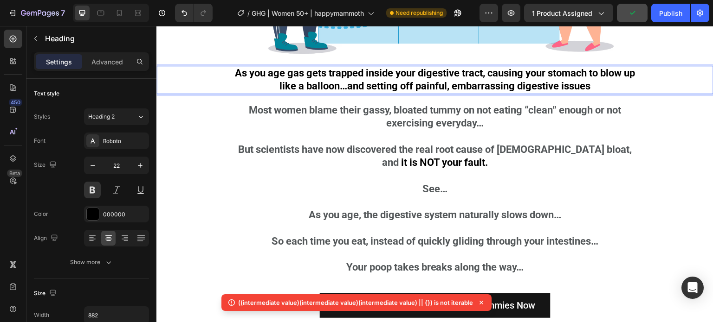
click at [262, 72] on p "As you age gas gets trapped inside your digestive tract, causing your stomach t…" at bounding box center [434, 80] width 407 height 26
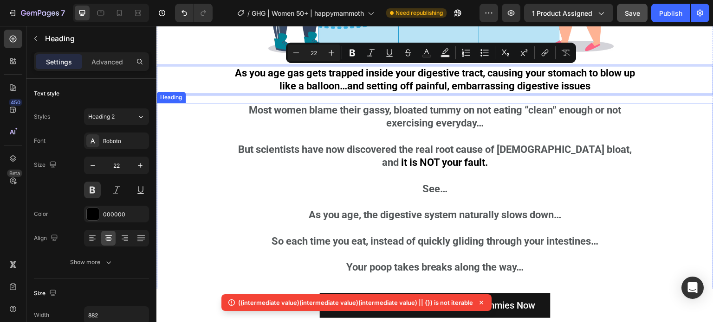
click at [369, 131] on p "⁠⁠⁠⁠⁠⁠⁠ Most women blame their gassy, bloated tummy on not eating “clean” enoug…" at bounding box center [434, 268] width 407 height 328
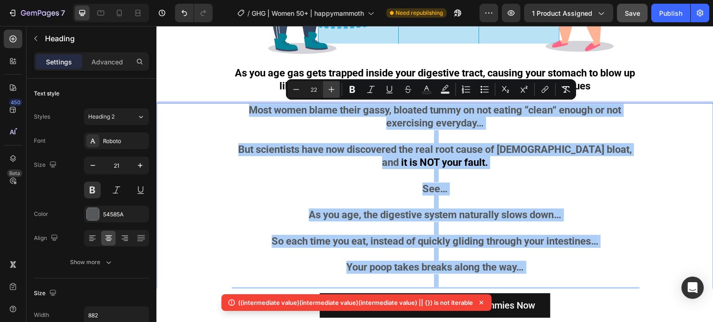
click at [333, 90] on icon "Editor contextual toolbar" at bounding box center [331, 89] width 9 height 9
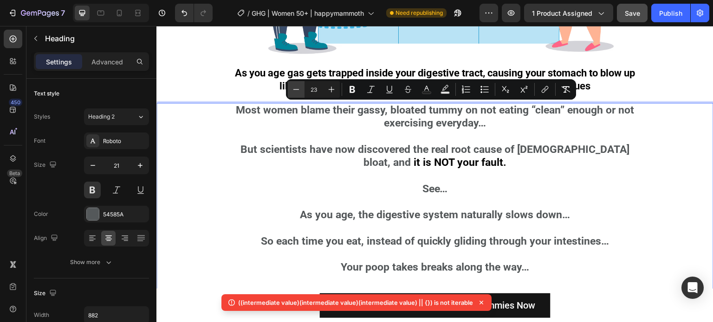
click at [299, 94] on icon "Editor contextual toolbar" at bounding box center [295, 89] width 9 height 9
type input "22"
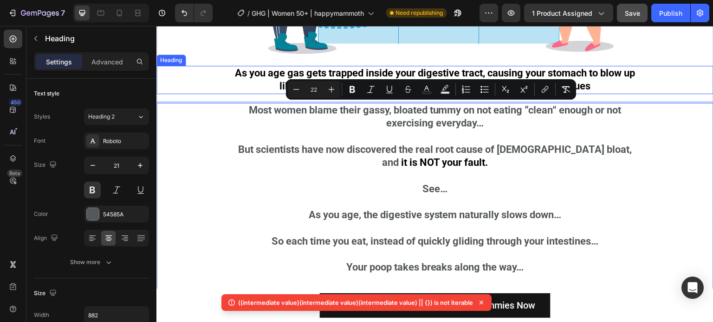
click at [239, 89] on p "As you age gas gets trapped inside your digestive tract, causing your stomach t…" at bounding box center [434, 80] width 407 height 26
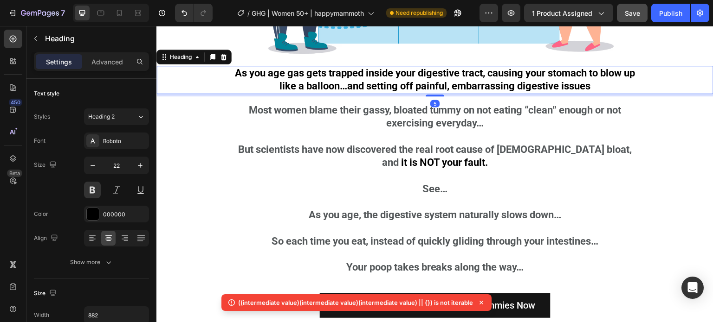
click at [239, 89] on p "As you age gas gets trapped inside your digestive tract, causing your stomach t…" at bounding box center [434, 80] width 407 height 26
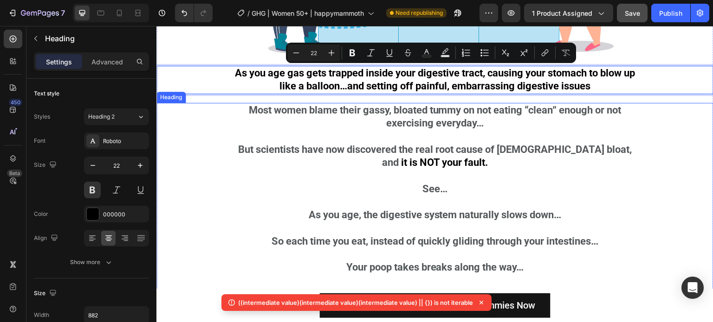
click at [308, 171] on p "⁠⁠⁠⁠⁠⁠⁠ Most women blame their gassy, bloated tummy on not eating “clean” enoug…" at bounding box center [434, 268] width 407 height 328
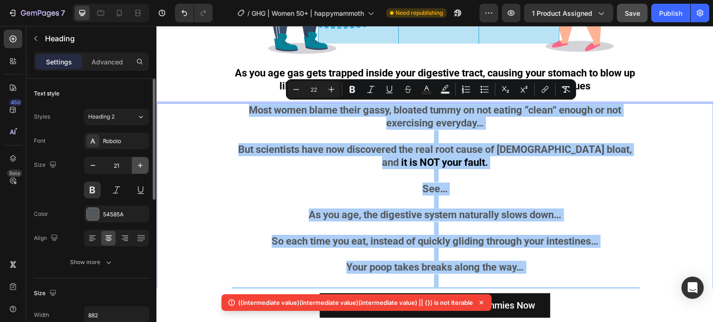
click at [142, 170] on button "button" at bounding box center [140, 165] width 17 height 17
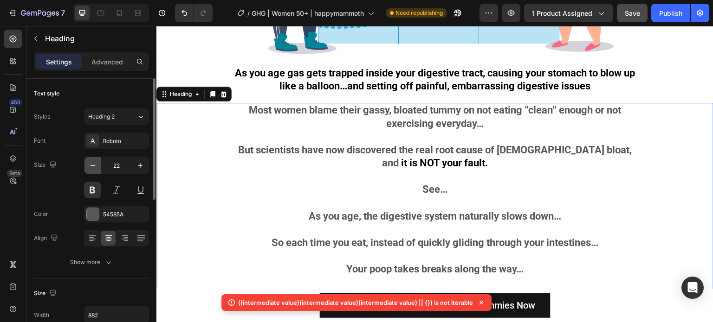
click at [93, 165] on icon "button" at bounding box center [92, 165] width 5 height 1
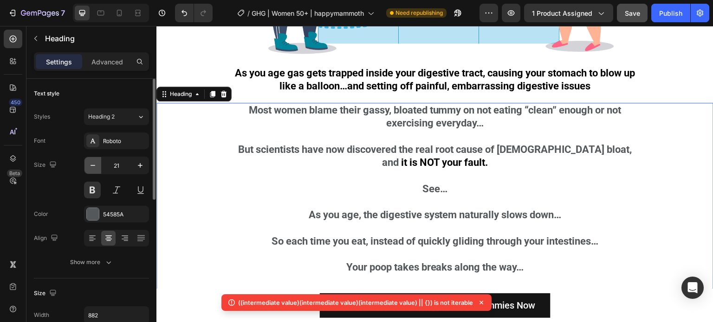
click at [93, 165] on icon "button" at bounding box center [92, 165] width 5 height 1
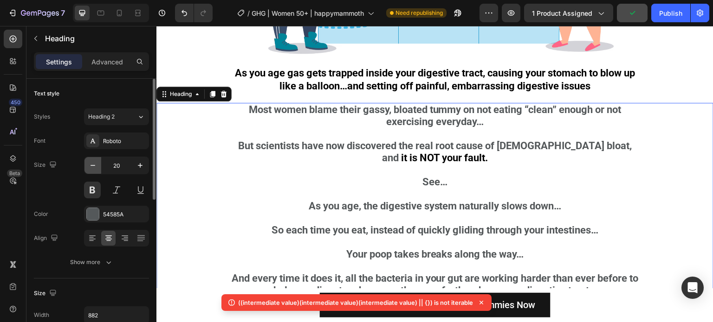
click at [93, 165] on icon "button" at bounding box center [92, 165] width 5 height 1
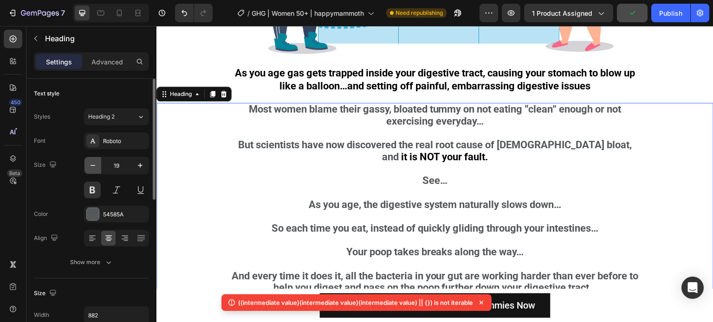
click at [93, 165] on icon "button" at bounding box center [92, 165] width 5 height 1
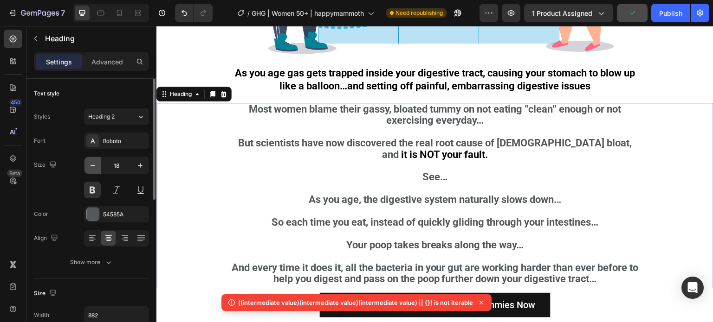
click at [93, 165] on icon "button" at bounding box center [92, 165] width 5 height 1
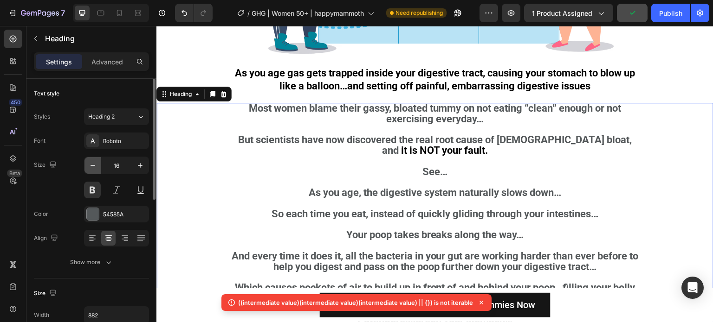
click at [93, 165] on icon "button" at bounding box center [92, 165] width 5 height 1
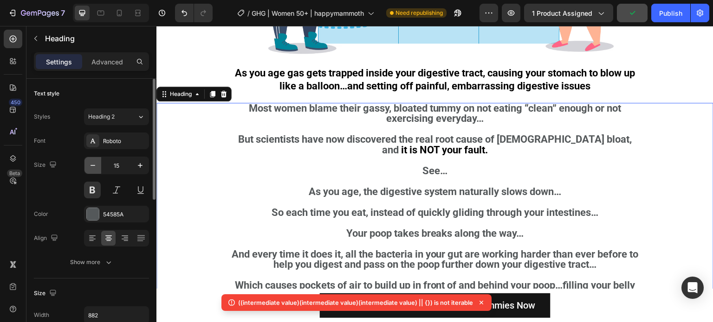
click at [93, 165] on icon "button" at bounding box center [92, 165] width 5 height 1
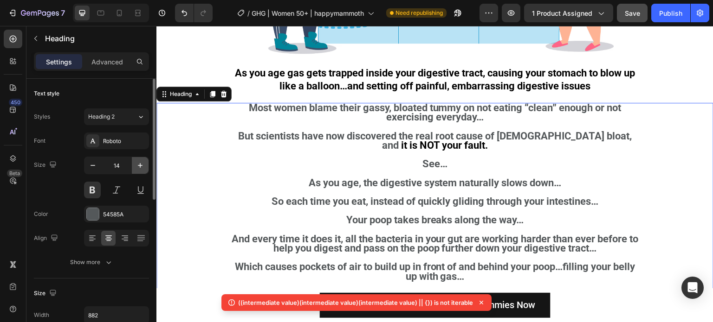
click at [141, 165] on icon "button" at bounding box center [139, 165] width 9 height 9
type input "15"
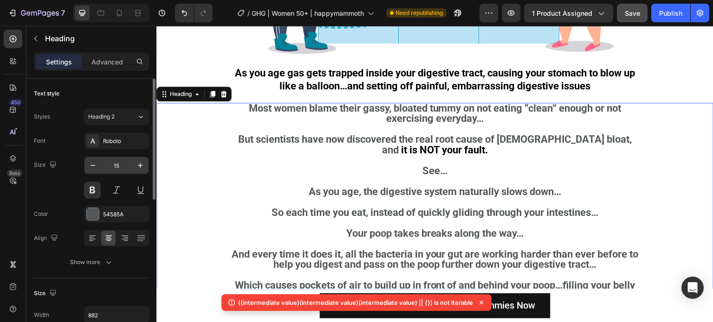
click at [122, 166] on input "15" at bounding box center [116, 165] width 31 height 17
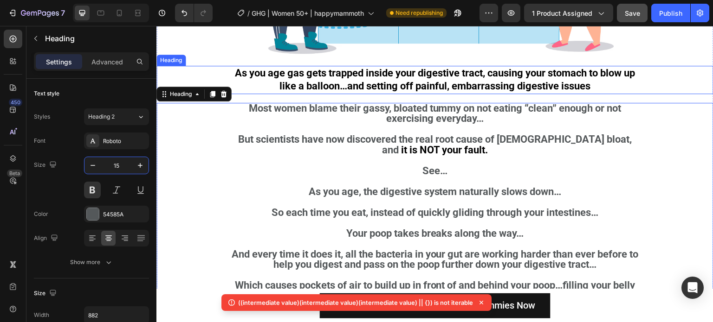
click at [495, 78] on p "As you age gas gets trapped inside your digestive tract, causing your stomach t…" at bounding box center [434, 80] width 407 height 26
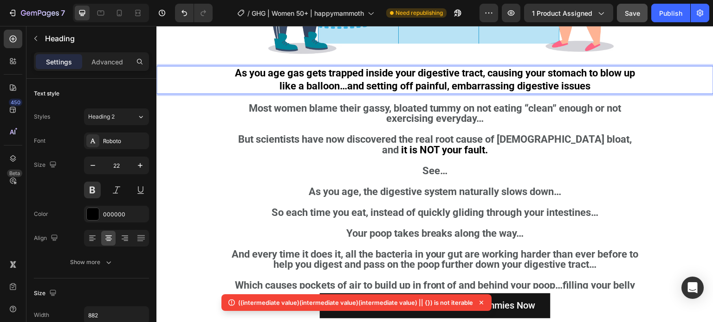
click at [495, 78] on p "As you age gas gets trapped inside your digestive tract, causing your stomach t…" at bounding box center [434, 80] width 407 height 26
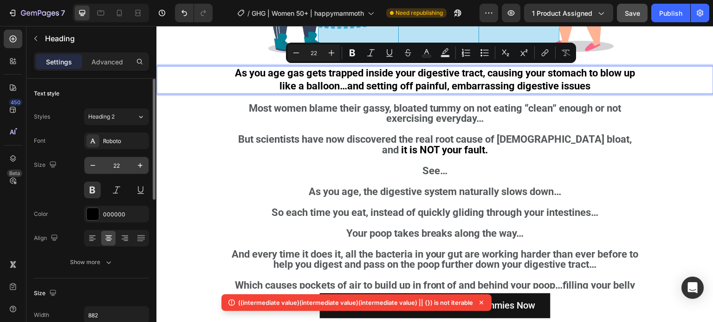
click at [128, 173] on input "22" at bounding box center [116, 165] width 31 height 17
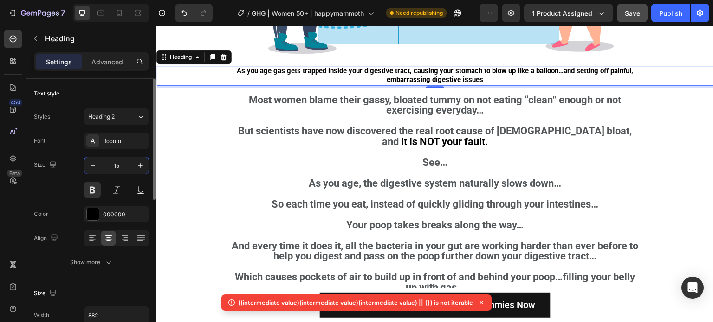
type input "22"
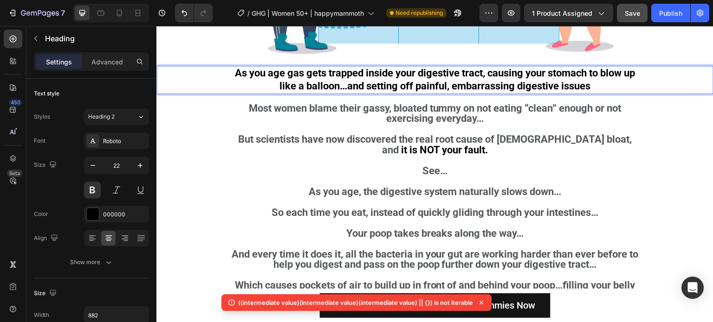
click at [310, 86] on p "As you age gas gets trapped inside your digestive tract, causing your stomach t…" at bounding box center [434, 80] width 407 height 26
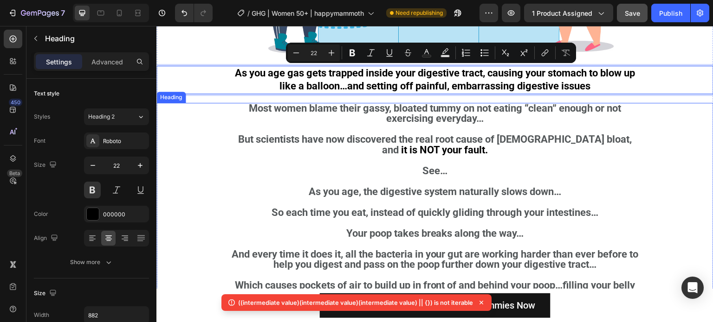
click at [347, 182] on p "⁠⁠⁠⁠⁠⁠⁠ Most women blame their gassy, bloated tummy on not eating “clean” enoug…" at bounding box center [434, 234] width 407 height 261
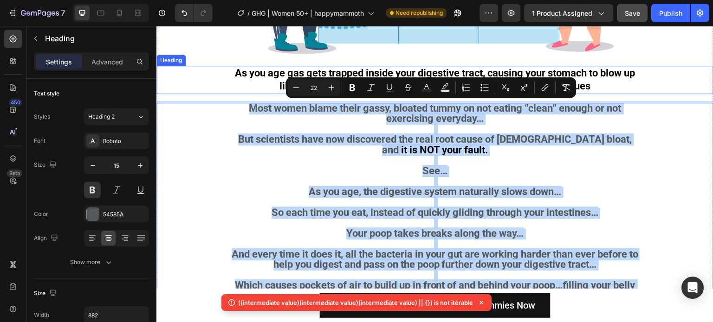
click at [260, 86] on p "As you age gas gets trapped inside your digestive tract, causing your stomach t…" at bounding box center [434, 80] width 407 height 26
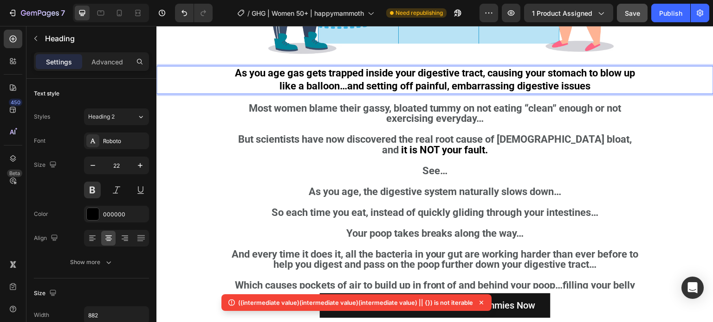
click at [260, 86] on p "As you age gas gets trapped inside your digestive tract, causing your stomach t…" at bounding box center [434, 80] width 407 height 26
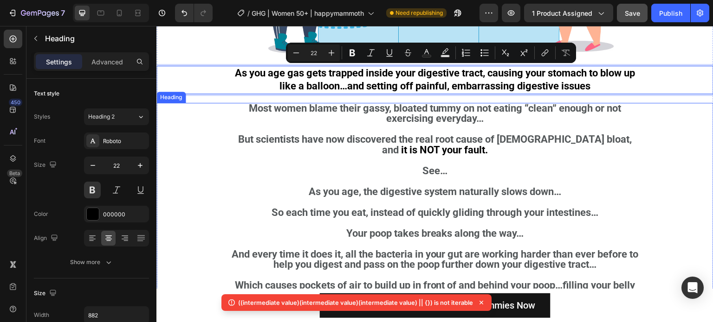
click at [325, 142] on span "But scientists have now discovered the real root cause of [DEMOGRAPHIC_DATA] bl…" at bounding box center [434, 145] width 393 height 22
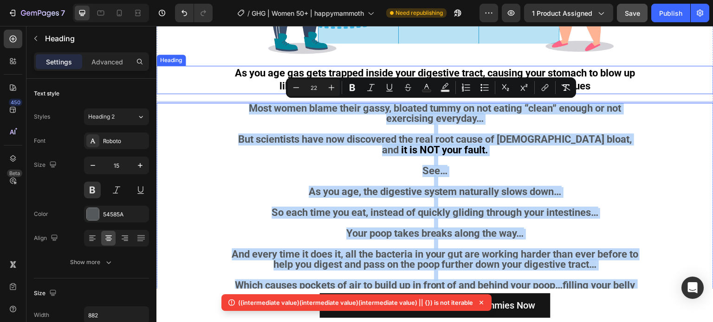
click at [239, 83] on p "As you age gas gets trapped inside your digestive tract, causing your stomach t…" at bounding box center [434, 80] width 407 height 26
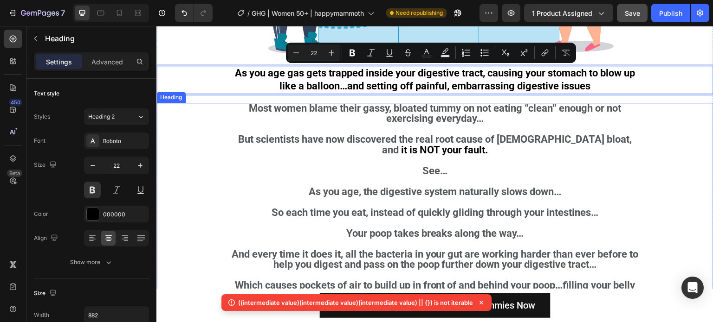
click at [287, 176] on p "⁠⁠⁠⁠⁠⁠⁠ Most women blame their gassy, bloated tummy on not eating “clean” enoug…" at bounding box center [434, 234] width 407 height 261
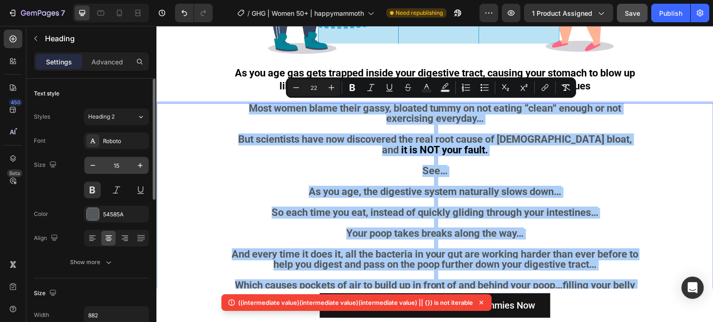
click at [120, 167] on input "15" at bounding box center [116, 165] width 31 height 17
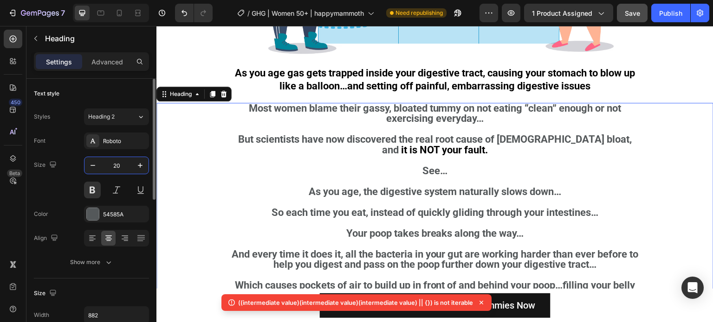
type input "20"
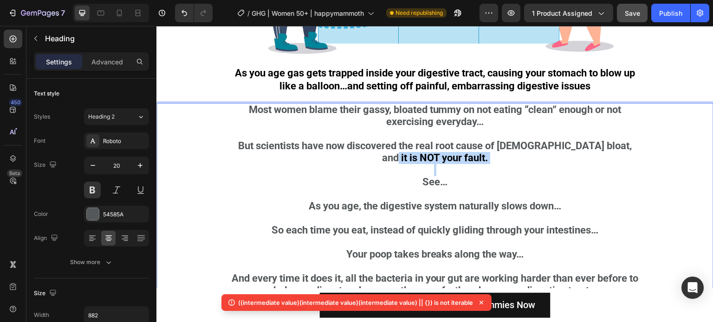
click at [490, 161] on p "Most women blame their gassy, bloated tummy on not eating “clean” enough or not…" at bounding box center [434, 255] width 407 height 302
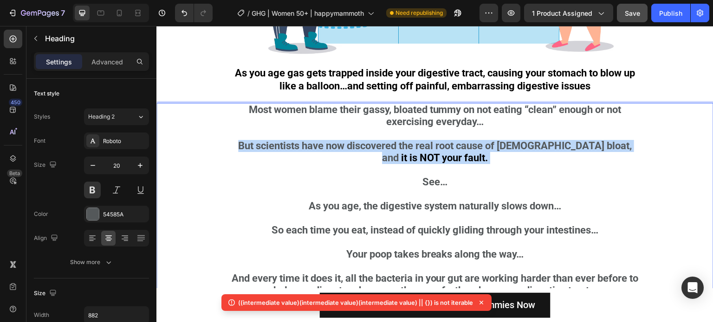
click at [490, 161] on p "Most women blame their gassy, bloated tummy on not eating “clean” enough or not…" at bounding box center [434, 255] width 407 height 302
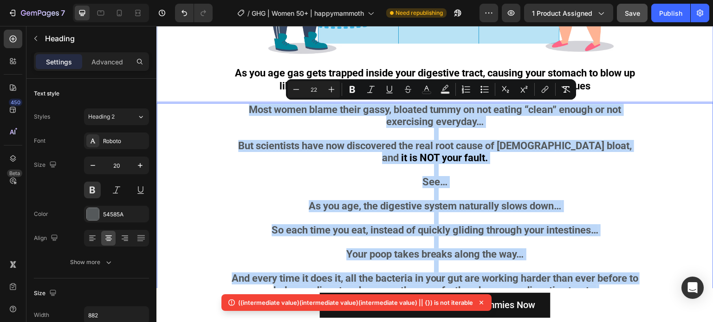
click at [276, 84] on p "As you age gas gets trapped inside your digestive tract, causing your stomach t…" at bounding box center [434, 80] width 407 height 26
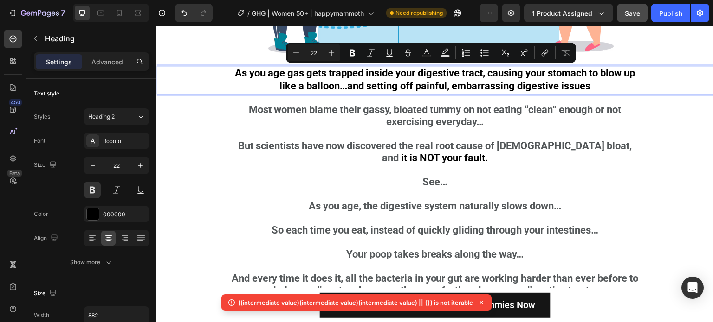
click at [296, 154] on p "⁠⁠⁠⁠⁠⁠⁠ Most women blame their gassy, bloated tummy on not eating “clean” enoug…" at bounding box center [434, 255] width 407 height 302
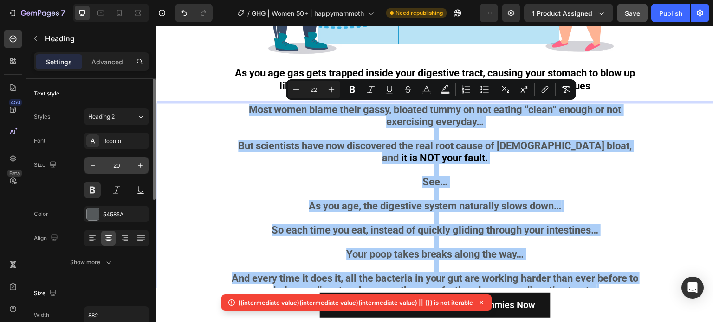
click at [123, 164] on input "20" at bounding box center [116, 165] width 31 height 17
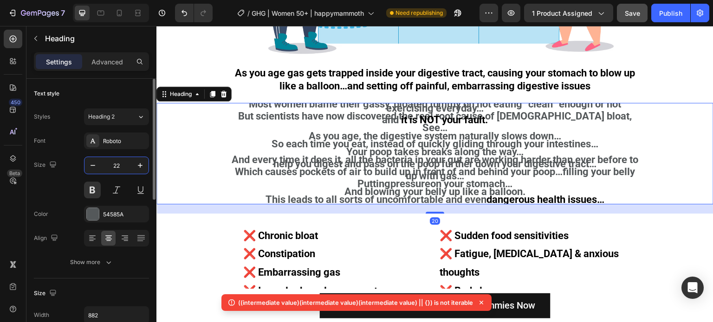
type input "22"
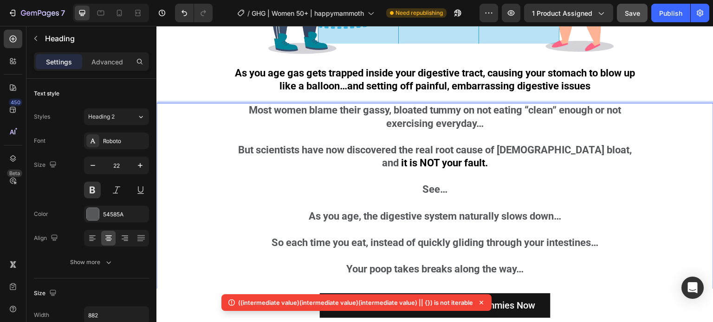
click at [472, 178] on p "Most women blame their gassy, bloated tummy on not eating “clean” enough or not…" at bounding box center [434, 270] width 407 height 332
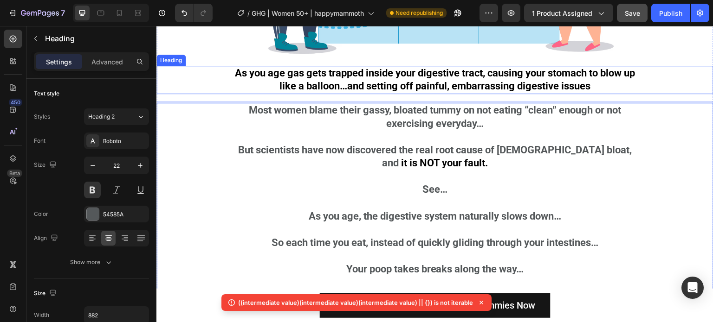
click at [443, 79] on p "As you age gas gets trapped inside your digestive tract, causing your stomach t…" at bounding box center [434, 80] width 407 height 26
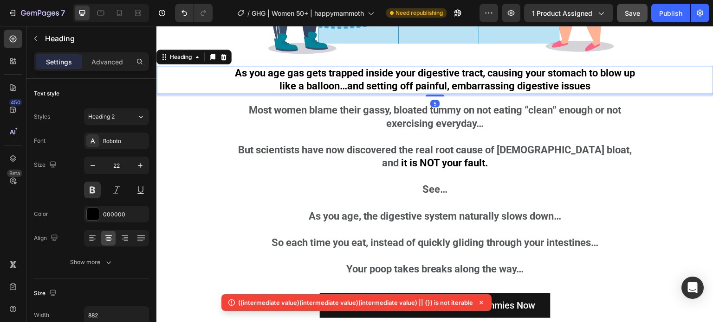
click at [443, 79] on p "As you age gas gets trapped inside your digestive tract, causing your stomach t…" at bounding box center [434, 80] width 407 height 26
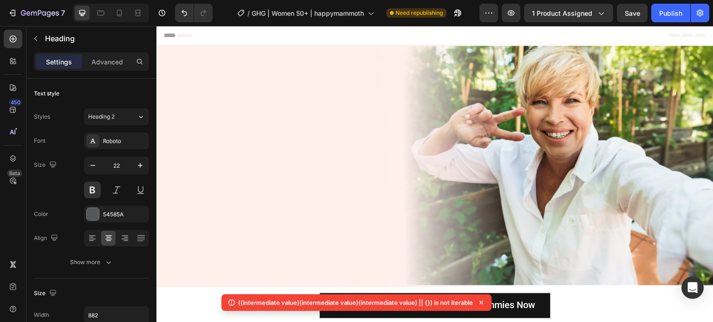
scroll to position [1508, 0]
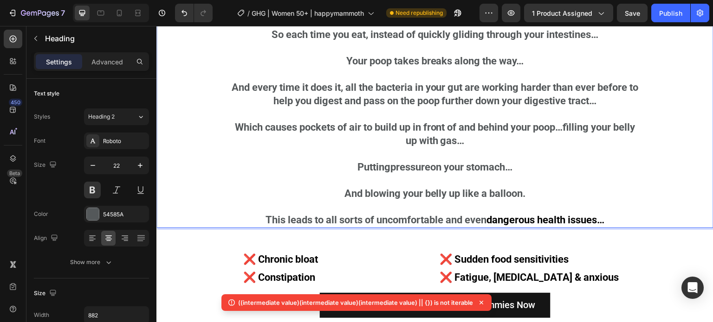
click at [424, 174] on p "Most women blame their gassy, bloated tummy on not eating “clean” enough or not…" at bounding box center [434, 62] width 407 height 332
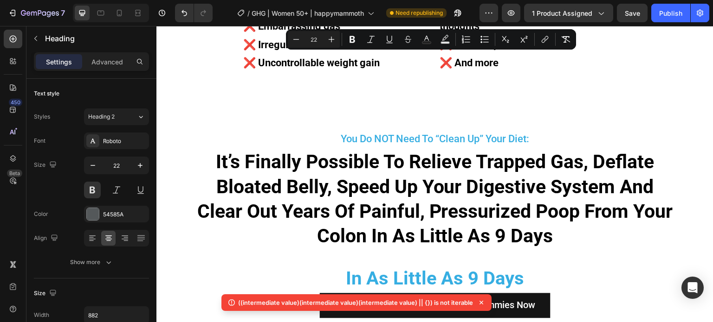
scroll to position [1833, 0]
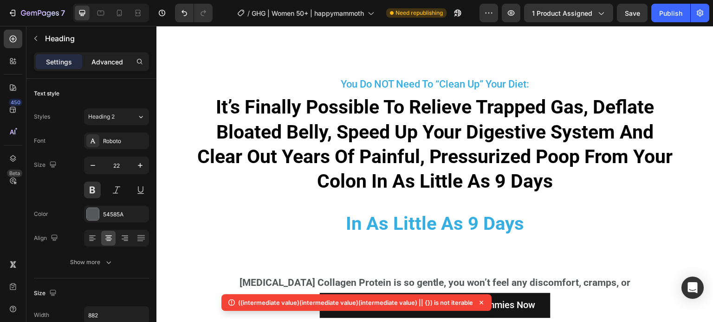
click at [96, 60] on p "Advanced" at bounding box center [107, 62] width 32 height 10
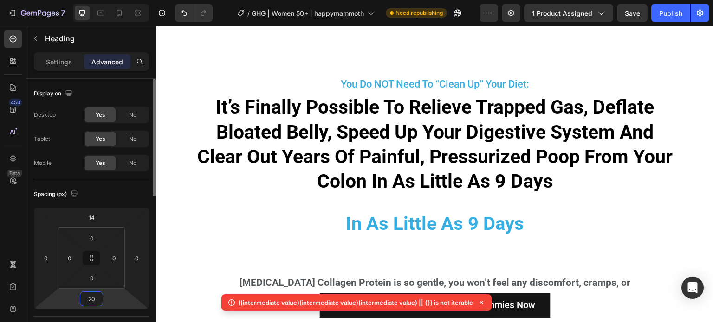
click at [94, 297] on input "20" at bounding box center [91, 299] width 19 height 14
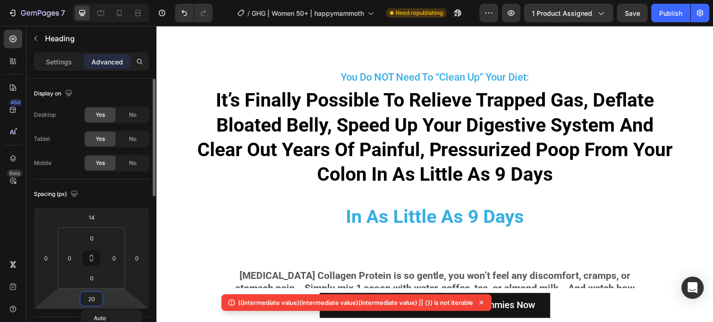
type input "5"
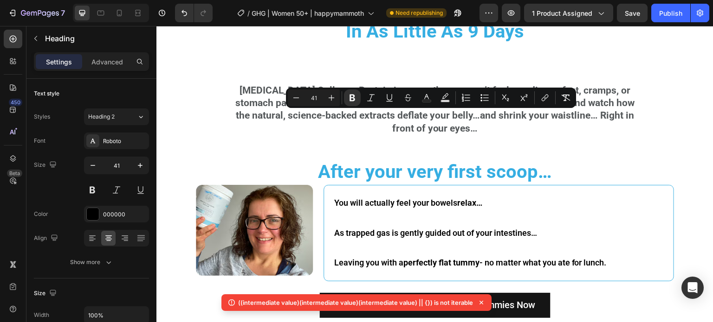
click at [307, 92] on input "41" at bounding box center [313, 97] width 19 height 11
type input "38"
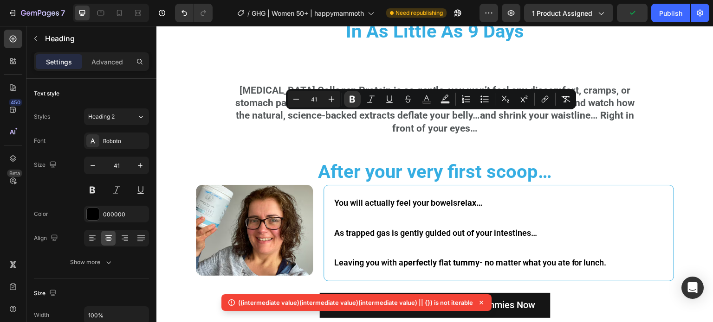
click at [322, 96] on input "41" at bounding box center [313, 99] width 19 height 11
type input "38"
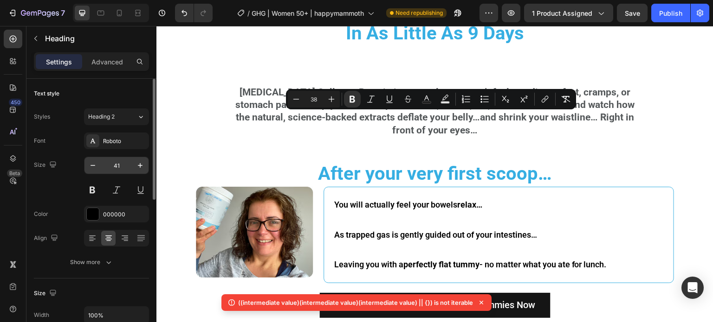
click at [113, 159] on input "41" at bounding box center [116, 165] width 31 height 17
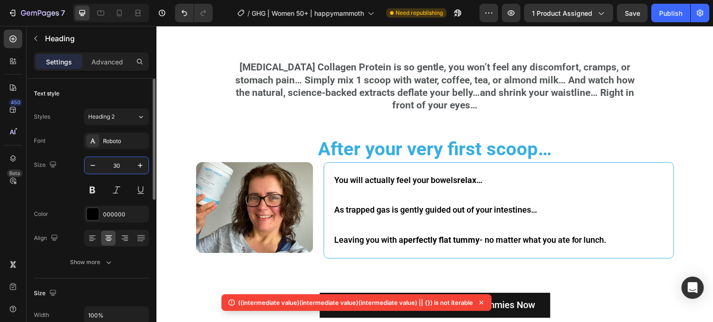
type input "30"
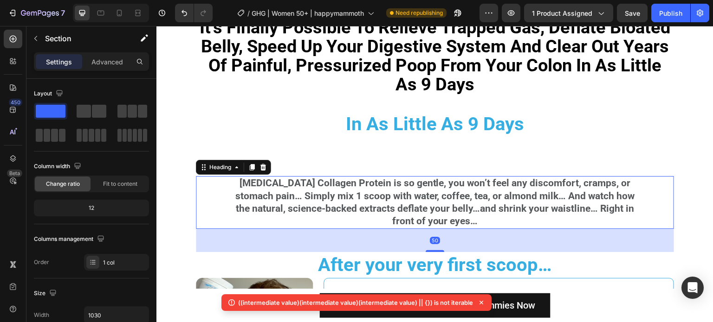
click at [405, 181] on strong "[MEDICAL_DATA] Collagen Protein is so gentle, you won’t feel any discomfort, cr…" at bounding box center [435, 202] width 400 height 49
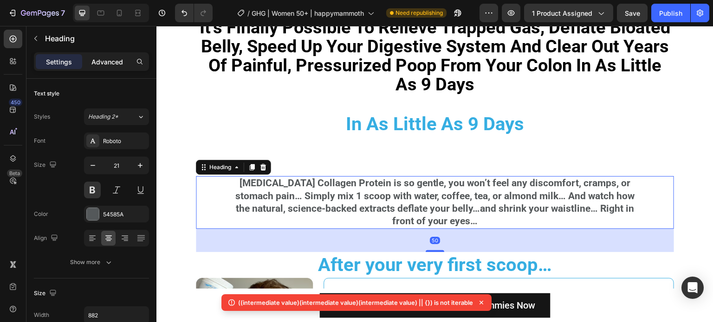
click at [114, 64] on p "Advanced" at bounding box center [107, 62] width 32 height 10
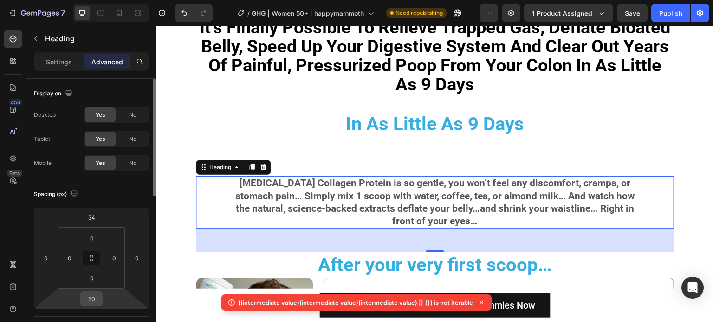
click at [95, 297] on input "50" at bounding box center [91, 299] width 19 height 14
type input "5"
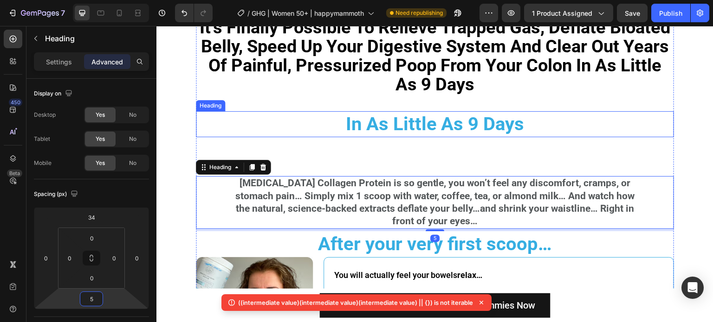
click at [398, 130] on strong "In As Little As 9 Days" at bounding box center [435, 124] width 179 height 22
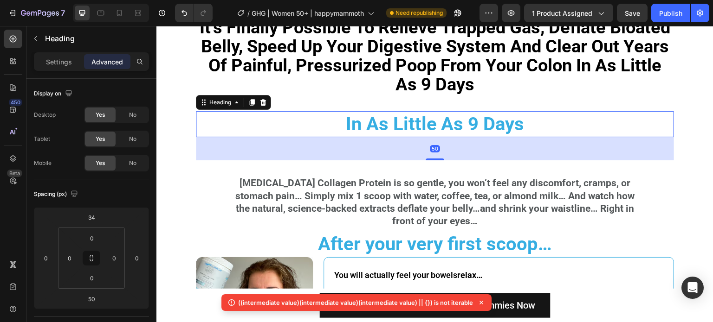
click at [114, 53] on div "Settings Advanced" at bounding box center [91, 61] width 115 height 19
click at [97, 295] on input "50" at bounding box center [91, 299] width 19 height 14
type input "5"
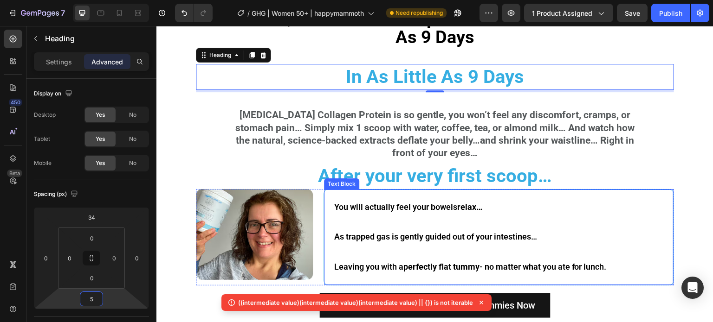
scroll to position [2158, 0]
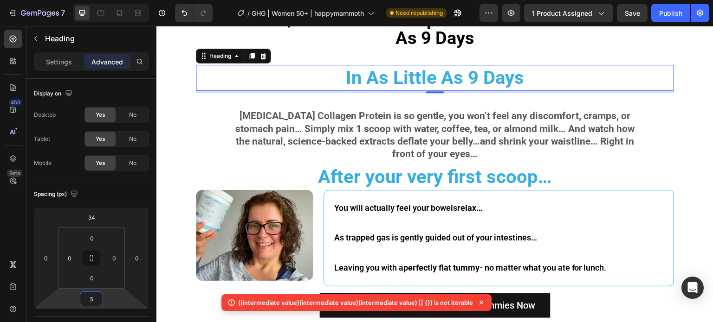
click at [416, 125] on strong "[MEDICAL_DATA] Collagen Protein is so gentle, you won’t feel any discomfort, cr…" at bounding box center [435, 134] width 400 height 49
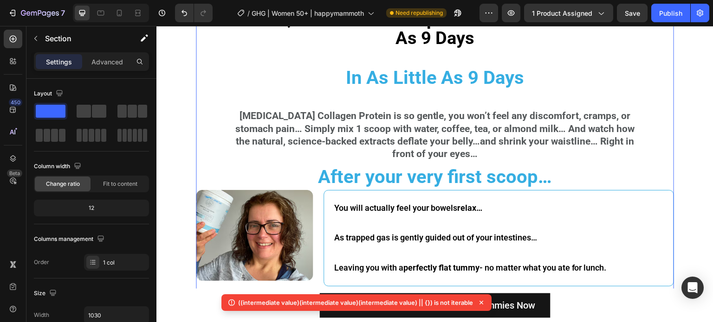
click at [386, 139] on strong "[MEDICAL_DATA] Collagen Protein is so gentle, you won’t feel any discomfort, cr…" at bounding box center [435, 134] width 400 height 49
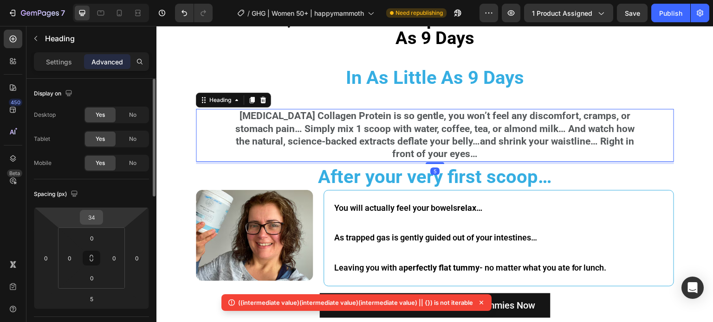
click at [86, 219] on input "34" at bounding box center [91, 218] width 19 height 14
type input "5"
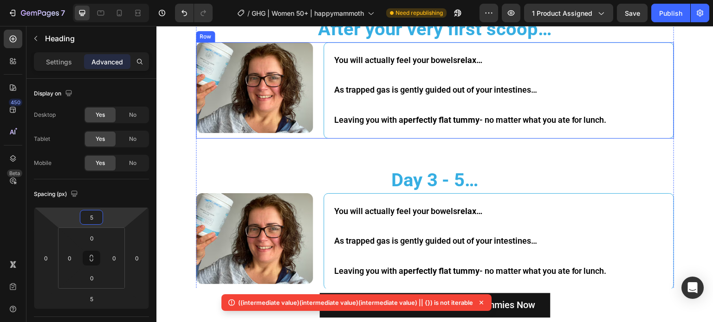
scroll to position [2297, 0]
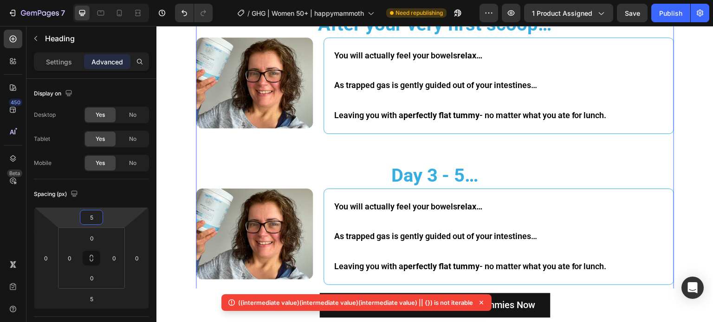
click at [399, 145] on div "You Do NOT Need To “Clean Up” Your Diet: Text Block ⁠⁠⁠⁠⁠⁠⁠ It’s Finally Possib…" at bounding box center [435, 290] width 478 height 956
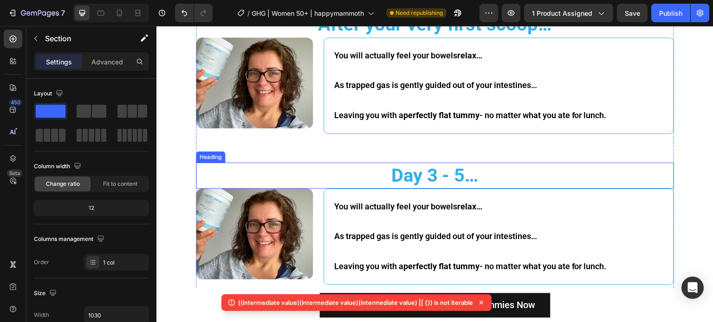
click at [328, 172] on h2 "Day 3 - 5…" at bounding box center [435, 176] width 478 height 26
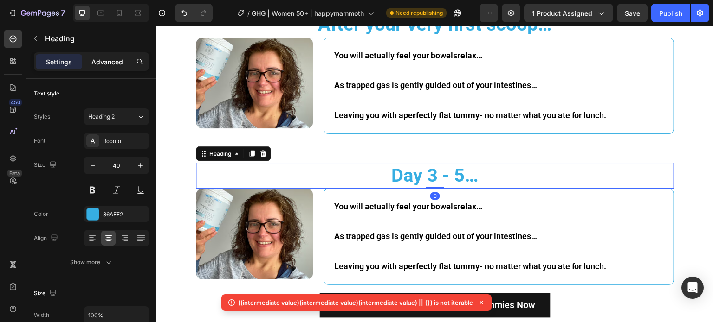
click at [110, 66] on div "Advanced" at bounding box center [107, 61] width 46 height 15
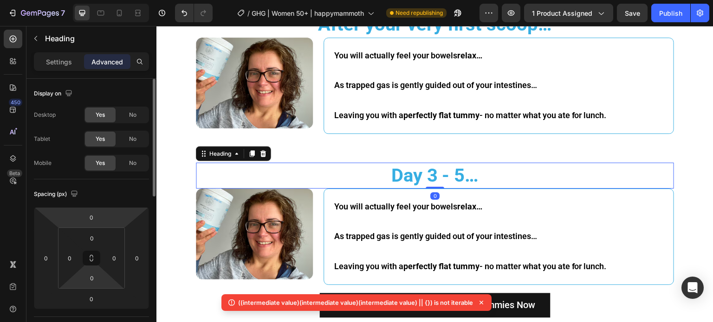
scroll to position [46, 0]
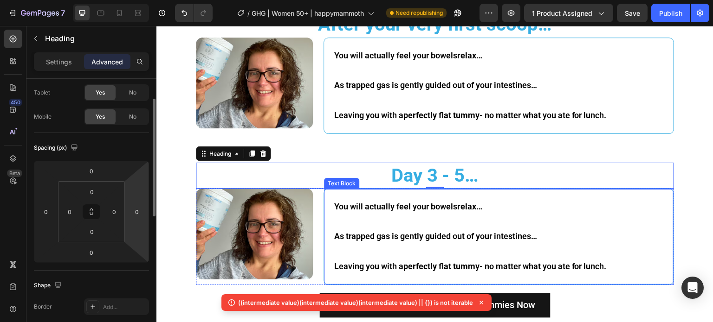
click at [415, 202] on p "You will actually feel your bowels relax…" at bounding box center [498, 207] width 329 height 15
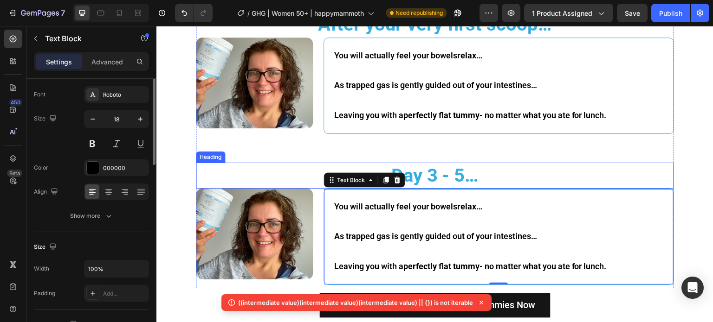
scroll to position [0, 0]
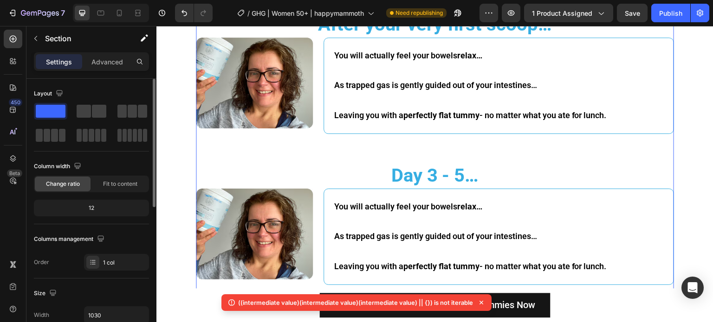
click at [584, 158] on div "You Do NOT Need To “Clean Up” Your Diet: Text Block ⁠⁠⁠⁠⁠⁠⁠ It’s Finally Possib…" at bounding box center [435, 290] width 478 height 956
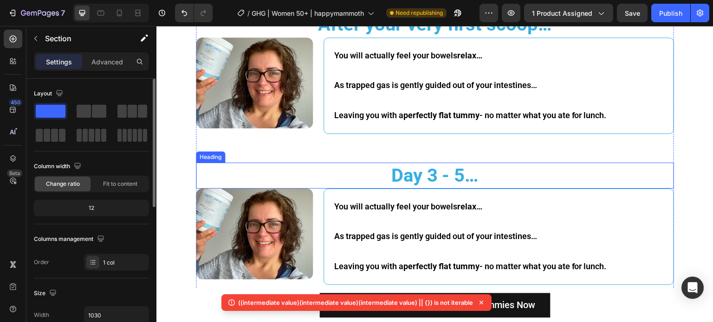
click at [560, 183] on h2 "Day 3 - 5…" at bounding box center [435, 176] width 478 height 26
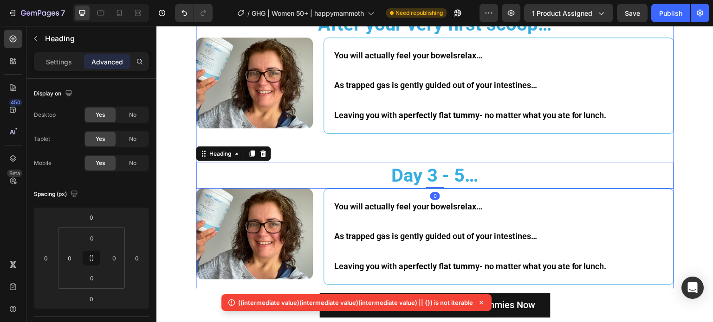
click at [488, 142] on div "You Do NOT Need To “Clean Up” Your Diet: Text Block ⁠⁠⁠⁠⁠⁠⁠ It’s Finally Possib…" at bounding box center [435, 290] width 478 height 956
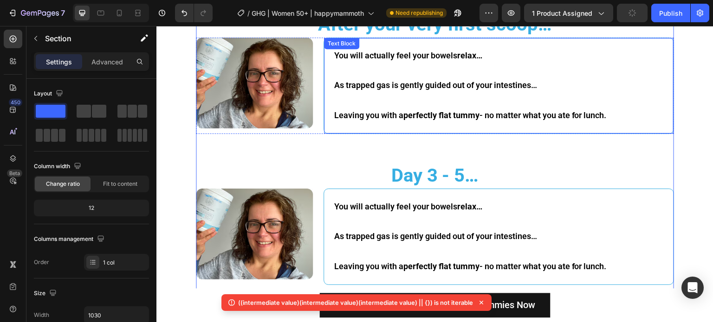
click at [477, 108] on p at bounding box center [498, 100] width 329 height 15
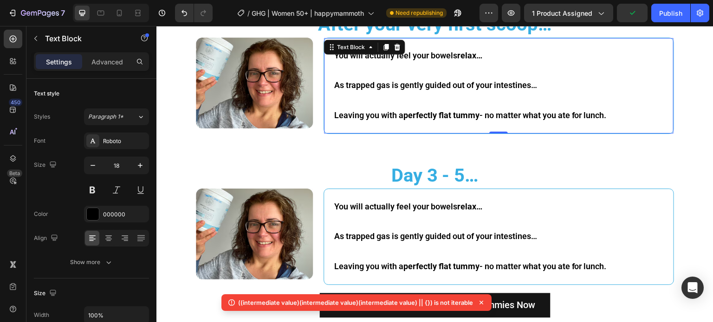
click at [310, 69] on div "Image You will actually feel your bowels relax… As trapped gas is gently guided…" at bounding box center [435, 86] width 478 height 97
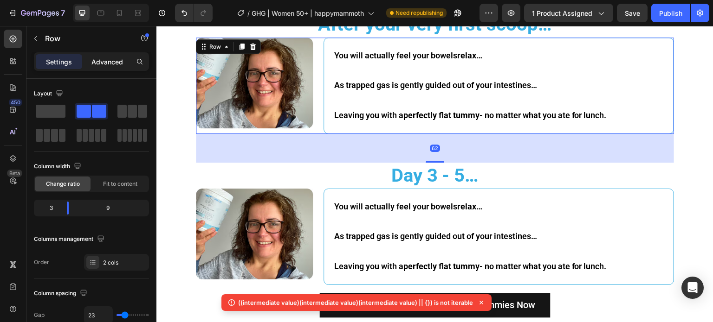
click at [100, 64] on p "Advanced" at bounding box center [107, 62] width 32 height 10
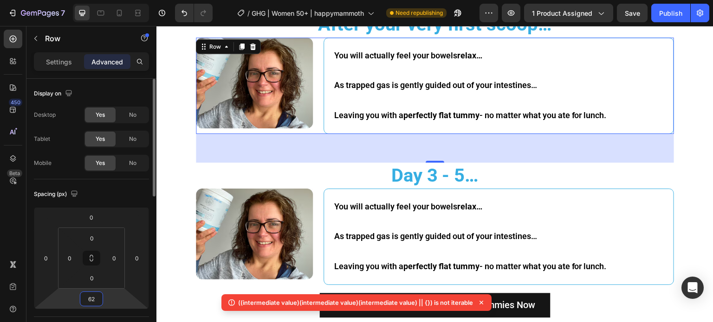
click at [93, 299] on input "62" at bounding box center [91, 299] width 19 height 14
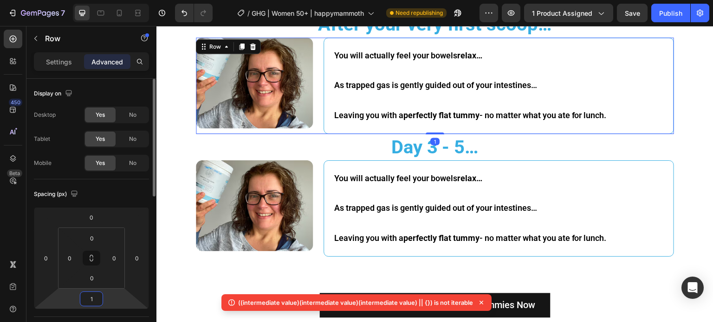
type input "15"
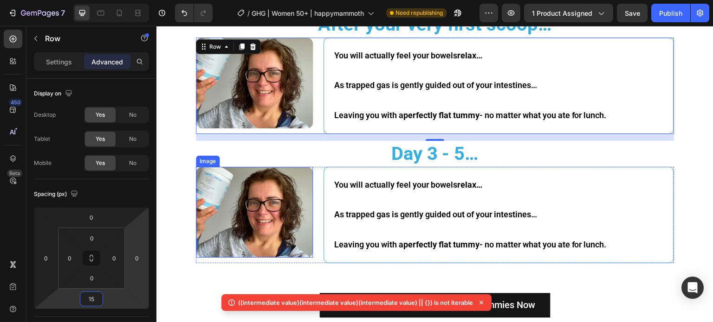
click at [316, 171] on div "Image You will actually feel your bowels relax… As trapped gas is gently guided…" at bounding box center [435, 215] width 478 height 97
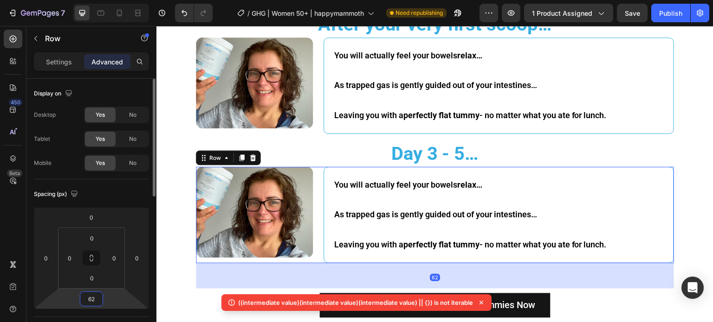
click at [100, 301] on input "62" at bounding box center [91, 299] width 19 height 14
paste input "15"
type input "15"
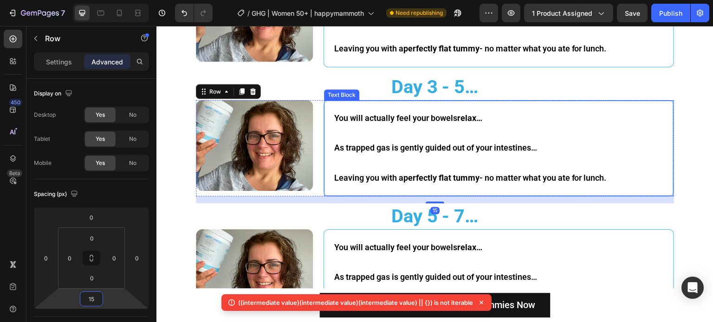
scroll to position [2436, 0]
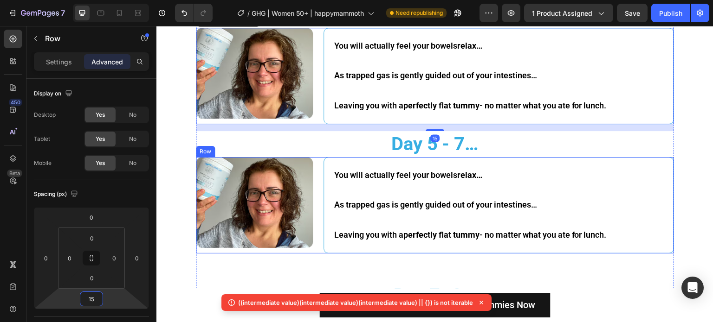
click at [314, 160] on div "Image You will actually feel your bowels relax… As trapped gas is gently guided…" at bounding box center [435, 205] width 478 height 97
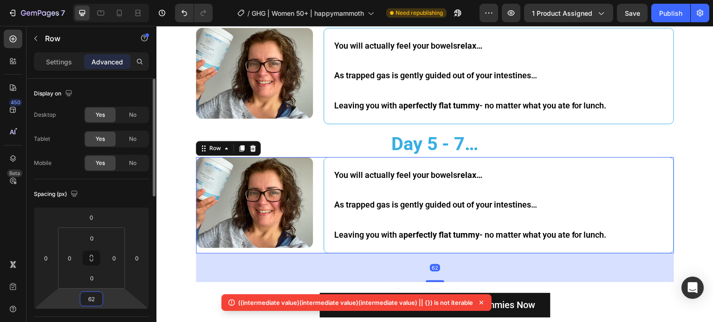
click at [96, 303] on input "62" at bounding box center [91, 299] width 19 height 14
paste input "15"
type input "15"
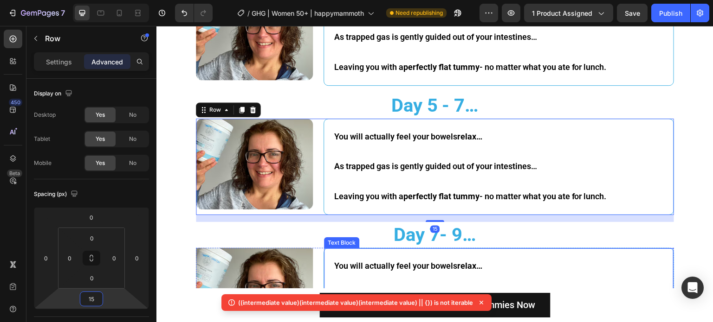
scroll to position [2529, 0]
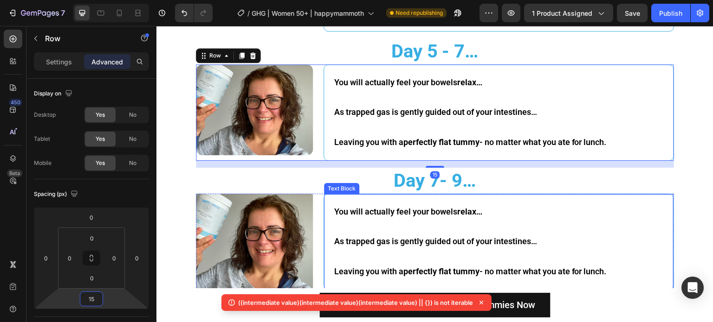
click at [313, 212] on div "Image You will actually feel your bowels relax… As trapped gas is gently guided…" at bounding box center [435, 242] width 478 height 97
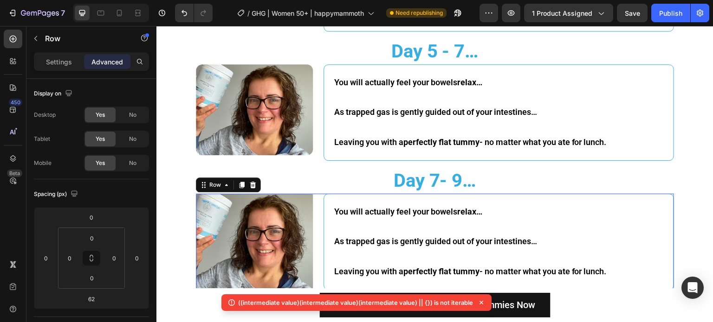
click at [317, 212] on div "Image You will actually feel your bowels relax… As trapped gas is gently guided…" at bounding box center [435, 242] width 478 height 97
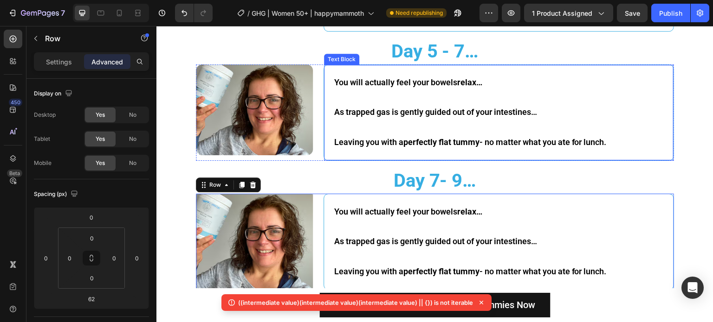
scroll to position [2668, 0]
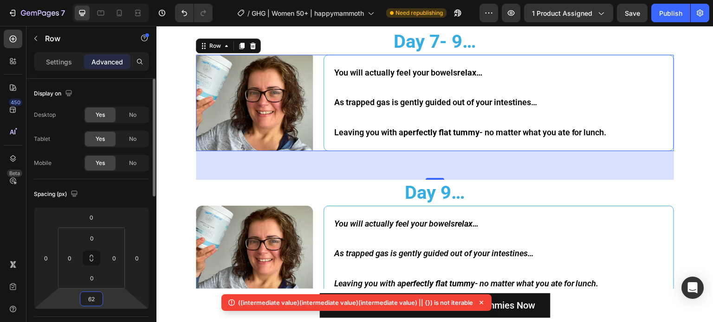
click at [93, 297] on input "62" at bounding box center [91, 299] width 19 height 14
paste input "15"
type input "15"
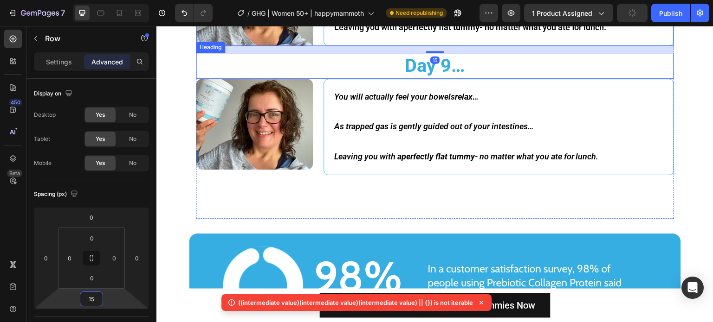
scroll to position [2807, 0]
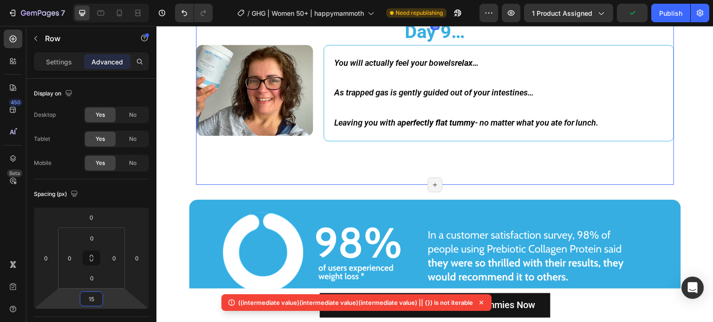
click at [318, 105] on div "Image You will actually feel your bowels relax… As trapped gas is gently guided…" at bounding box center [435, 93] width 478 height 97
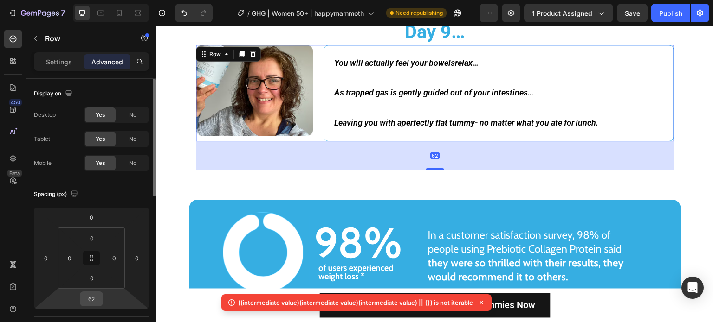
click at [101, 298] on div "62" at bounding box center [91, 299] width 23 height 15
click at [93, 297] on input "62" at bounding box center [91, 299] width 19 height 14
paste input "15"
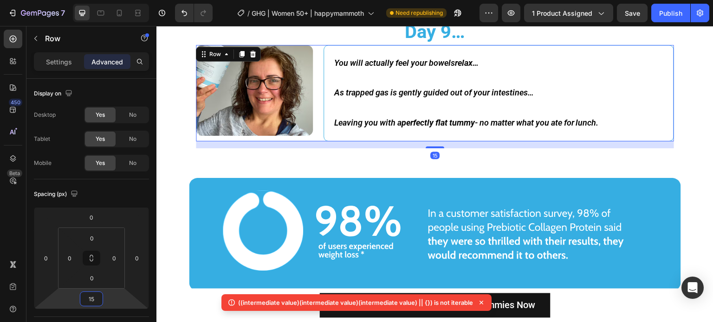
type input "15"
click at [217, 146] on div "15" at bounding box center [435, 145] width 478 height 7
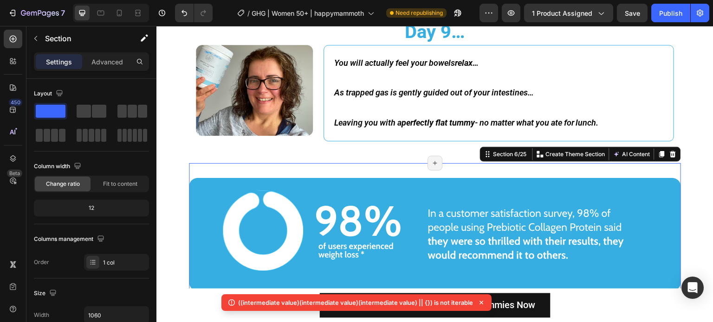
click at [220, 163] on div "Image Image Section 6/25 You can create reusable sections Create Theme Section …" at bounding box center [435, 234] width 492 height 143
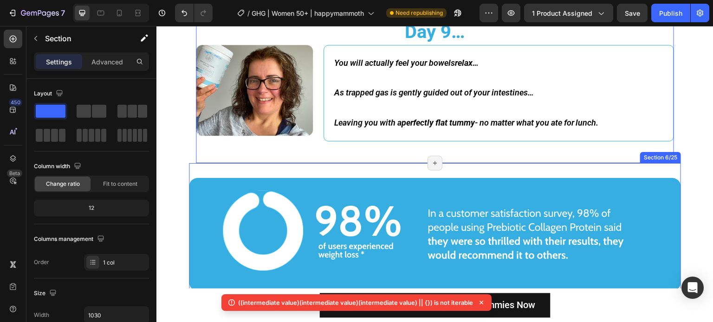
click at [230, 173] on div "Image Image Section 6/25 Page has reached Shopify’s 25 section-limit Page has r…" at bounding box center [435, 234] width 492 height 143
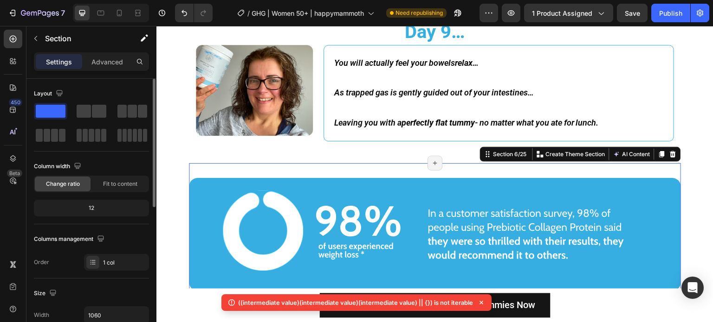
scroll to position [186, 0]
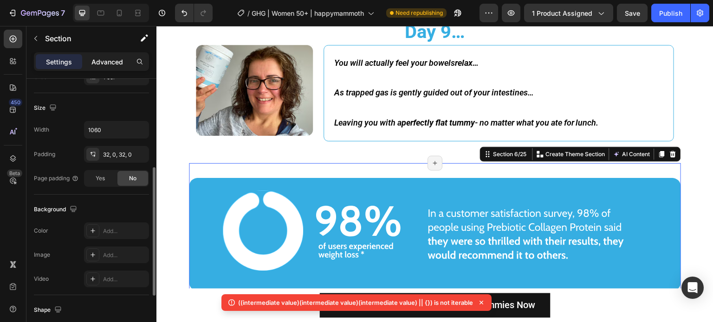
click at [109, 64] on p "Advanced" at bounding box center [107, 62] width 32 height 10
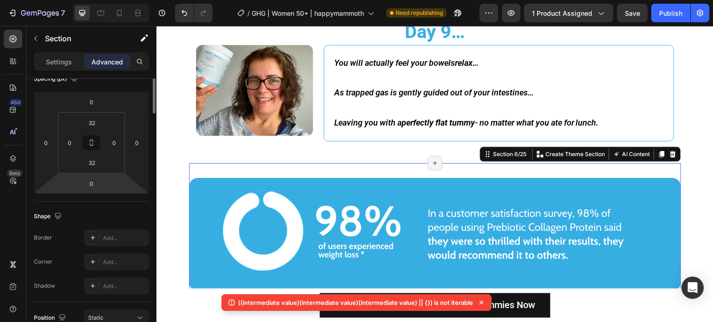
scroll to position [0, 0]
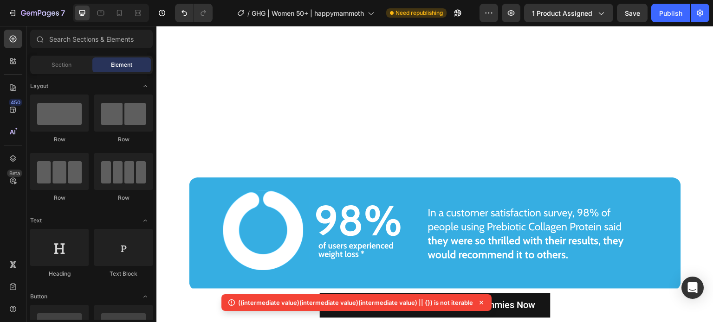
scroll to position [2993, 0]
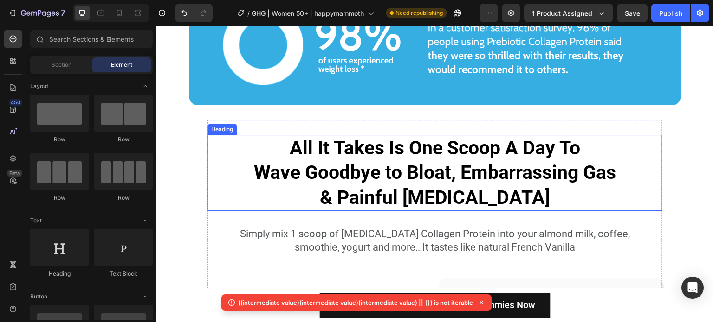
click at [325, 143] on strong "All It Takes Is One Scoop A Day To" at bounding box center [435, 148] width 291 height 22
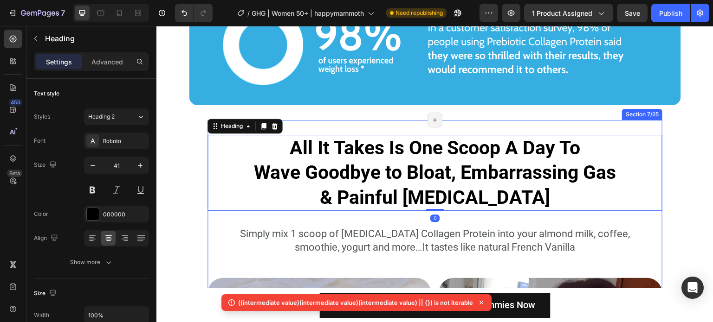
click at [330, 115] on div "Image Image Section 6/25 Page has reached Shopify’s 25 section-limit Page has r…" at bounding box center [435, 48] width 492 height 143
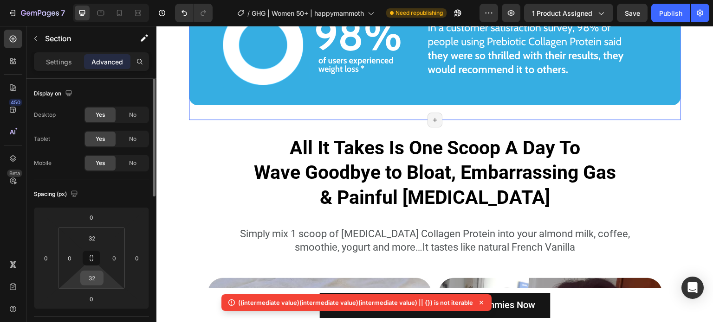
click at [98, 272] on input "32" at bounding box center [92, 278] width 19 height 14
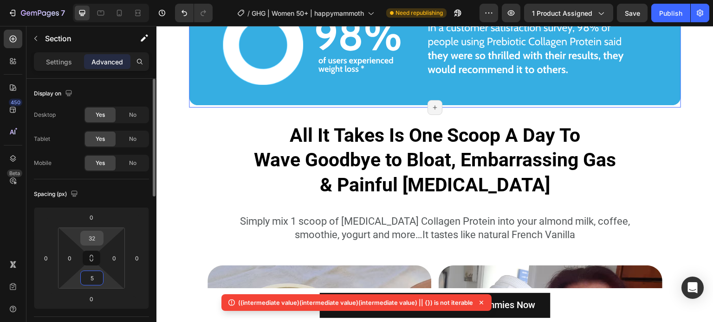
type input "5"
click at [94, 239] on input "32" at bounding box center [92, 239] width 19 height 14
type input "5"
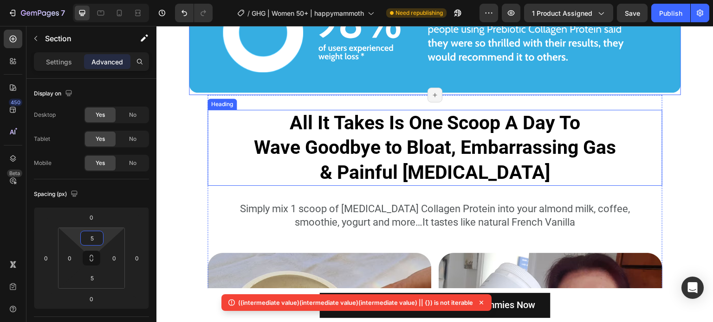
click at [297, 139] on strong "Wave Goodbye to Bloat, Embarrassing Gas" at bounding box center [435, 147] width 362 height 22
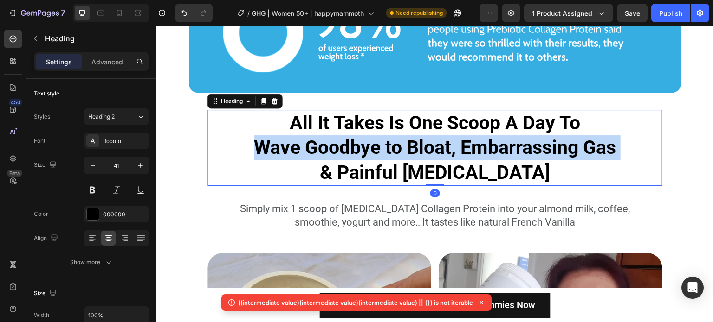
click at [297, 139] on strong "Wave Goodbye to Bloat, Embarrassing Gas" at bounding box center [435, 147] width 362 height 22
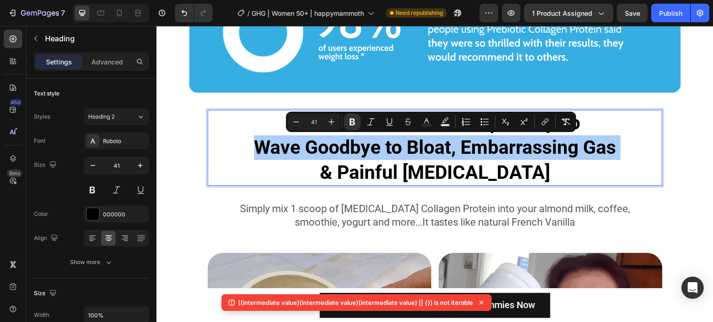
click at [309, 123] on input "41" at bounding box center [313, 121] width 19 height 11
type input "38"
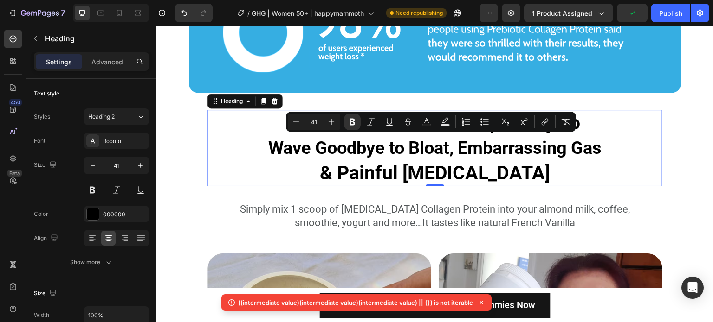
click at [322, 179] on p "All It Takes Is One Scoop A Day To Wave Goodbye to Bloat, Embarrassing Gas & Pa…" at bounding box center [434, 148] width 453 height 75
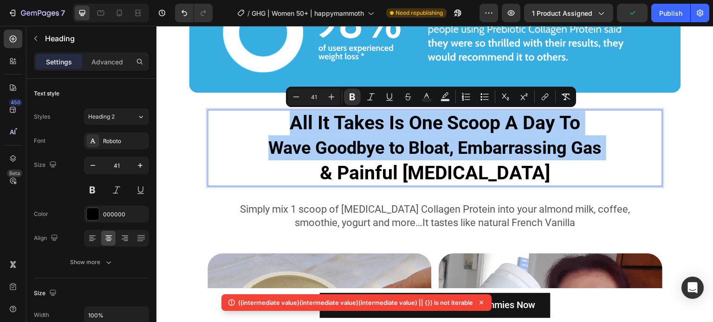
click at [321, 102] on input "41" at bounding box center [313, 96] width 19 height 11
type input "38"
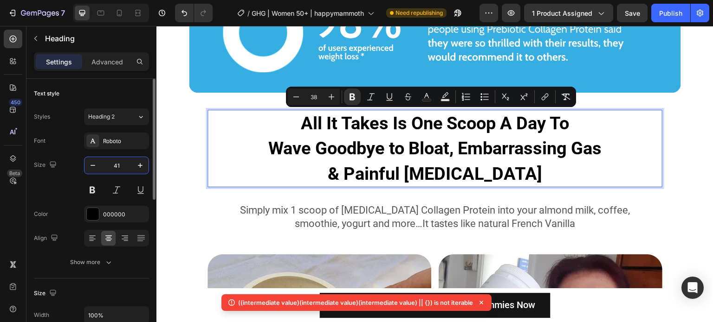
click at [115, 167] on input "41" at bounding box center [116, 165] width 31 height 17
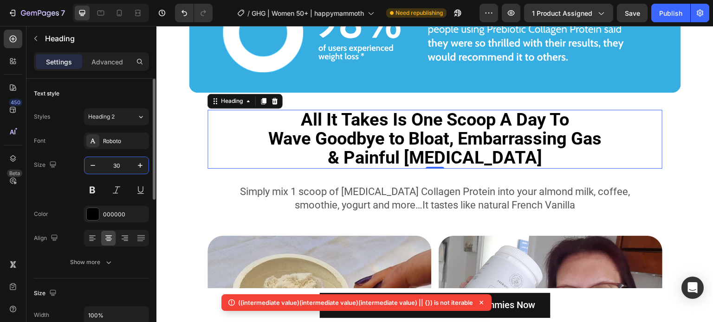
type input "30"
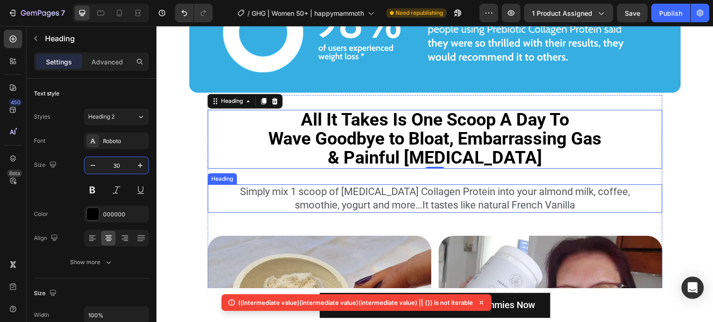
click at [424, 193] on h2 "Simply mix 1 scoop of [MEDICAL_DATA] Collagen Protein into your almond milk, co…" at bounding box center [434, 199] width 409 height 28
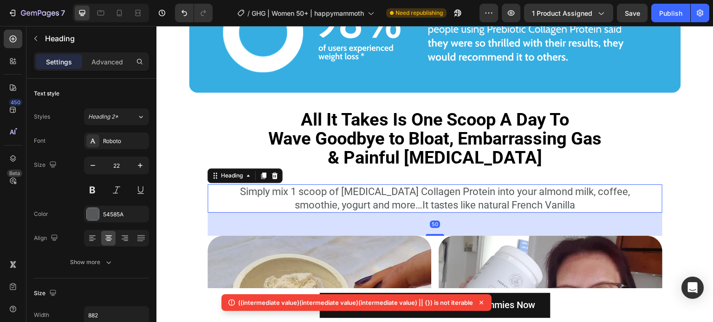
click at [284, 188] on h2 "Simply mix 1 scoop of [MEDICAL_DATA] Collagen Protein into your almond milk, co…" at bounding box center [434, 199] width 409 height 28
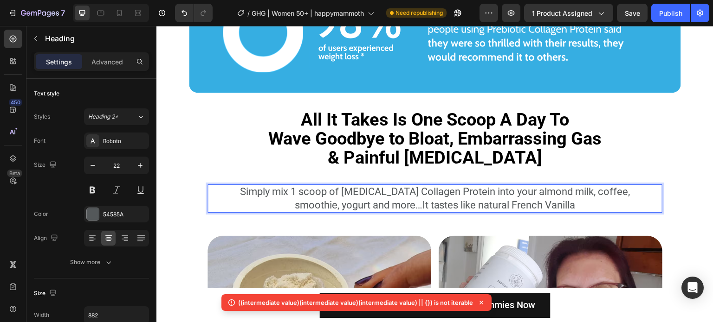
click at [284, 188] on p "Simply mix 1 scoop of [MEDICAL_DATA] Collagen Protein into your almond milk, co…" at bounding box center [434, 199] width 407 height 26
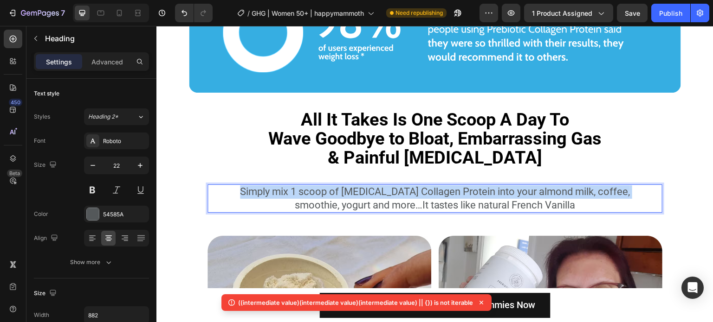
click at [284, 188] on p "Simply mix 1 scoop of [MEDICAL_DATA] Collagen Protein into your almond milk, co…" at bounding box center [434, 199] width 407 height 26
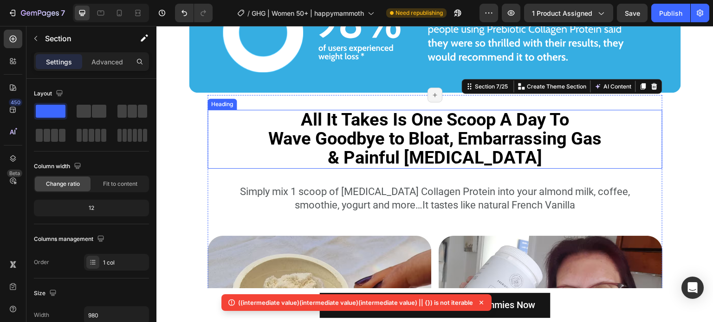
click at [293, 143] on strong "Wave Goodbye to Bloat, Embarrassing Gas" at bounding box center [434, 139] width 333 height 20
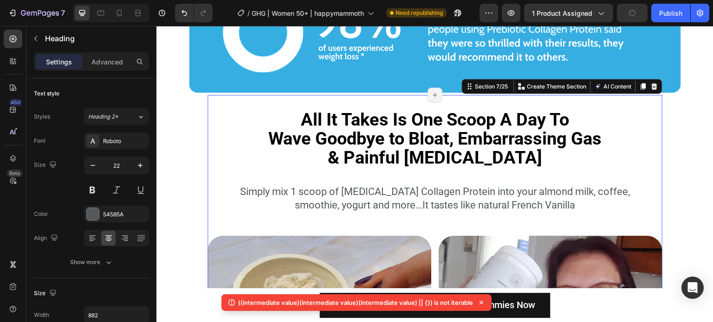
click at [283, 187] on p "Simply mix 1 scoop of [MEDICAL_DATA] Collagen Protein into your almond milk, co…" at bounding box center [434, 199] width 407 height 26
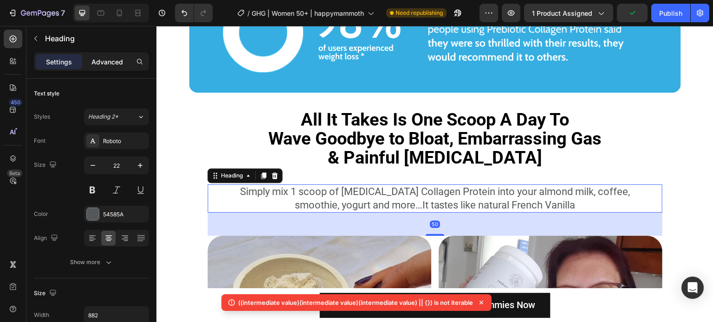
click at [104, 61] on p "Advanced" at bounding box center [107, 62] width 32 height 10
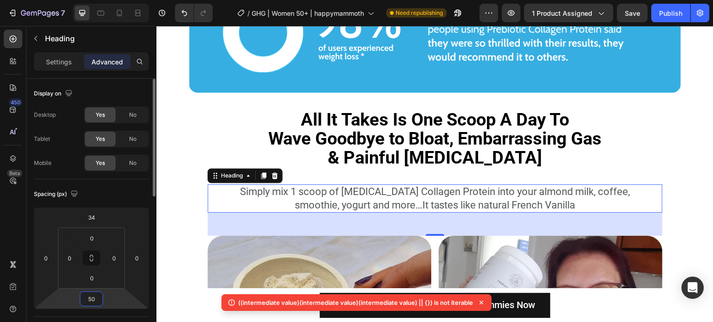
click at [90, 296] on input "50" at bounding box center [91, 299] width 19 height 14
type input "5"
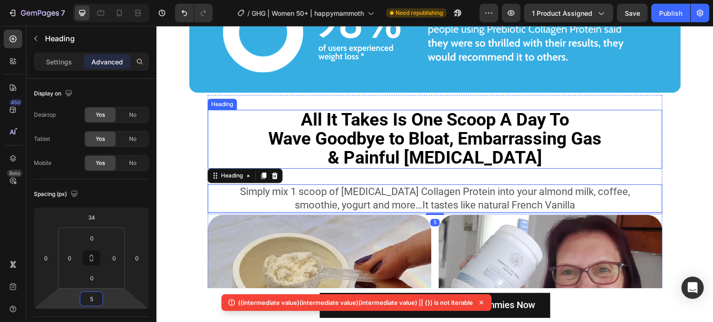
click at [399, 161] on strong "& Painful [MEDICAL_DATA]" at bounding box center [435, 158] width 214 height 20
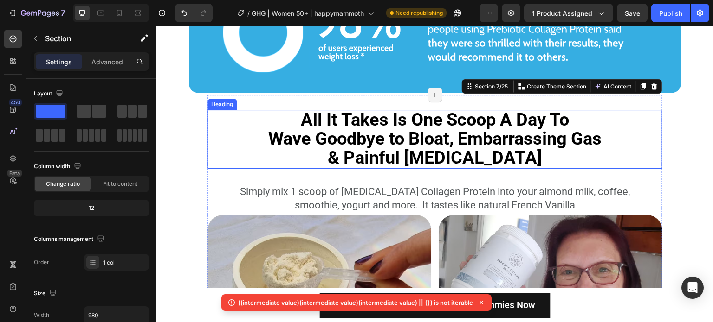
click at [389, 160] on strong "& Painful [MEDICAL_DATA]" at bounding box center [435, 158] width 214 height 20
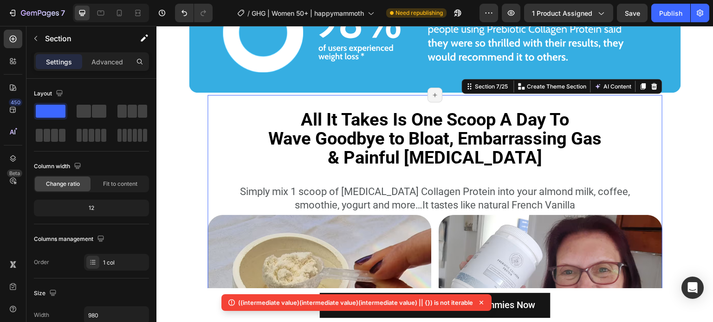
click at [362, 189] on p "Simply mix 1 scoop of [MEDICAL_DATA] Collagen Protein into your almond milk, co…" at bounding box center [434, 199] width 407 height 26
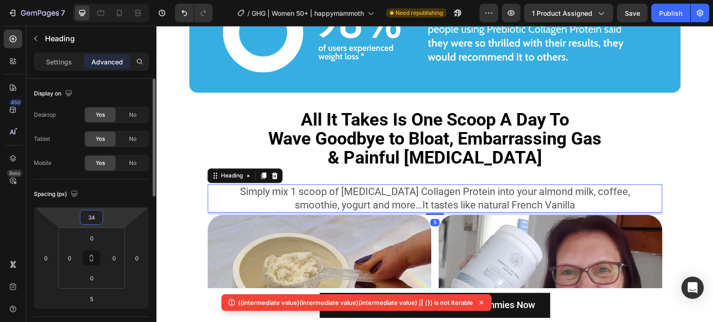
click at [94, 222] on input "34" at bounding box center [91, 218] width 19 height 14
type input "5"
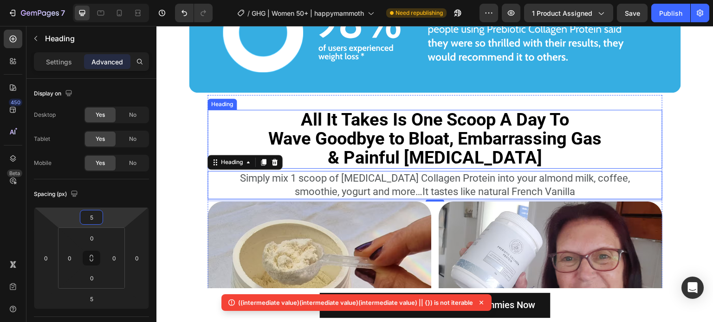
click at [208, 153] on p "⁠⁠⁠⁠⁠⁠⁠ All It Takes Is One Scoop A Day To Wave Goodbye to Bloat, Embarrassing …" at bounding box center [434, 139] width 453 height 57
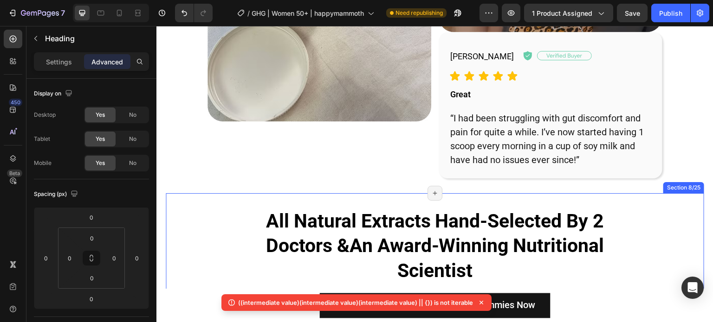
scroll to position [3411, 0]
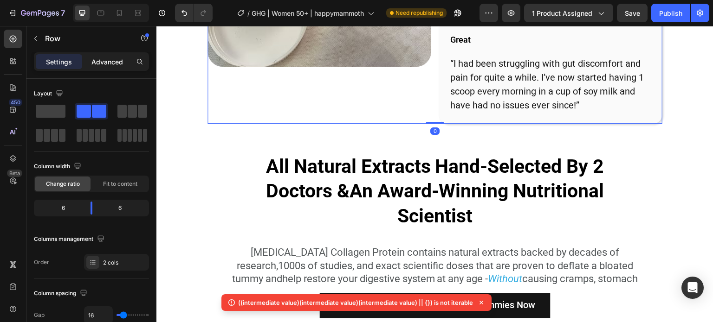
click at [105, 64] on p "Advanced" at bounding box center [107, 62] width 32 height 10
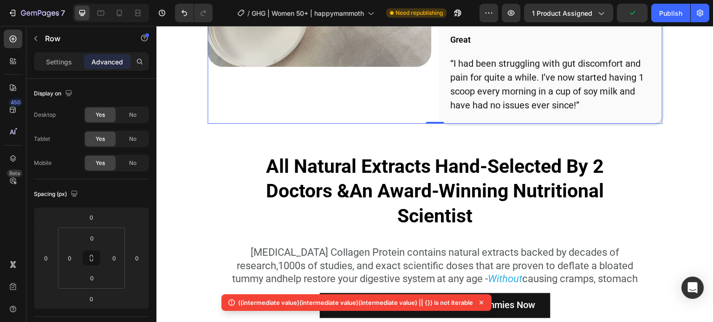
click at [349, 144] on div "All Natural Extracts Hand-Selected By 2 Doctors & An Award-Winning Nutritional …" at bounding box center [435, 239] width 538 height 200
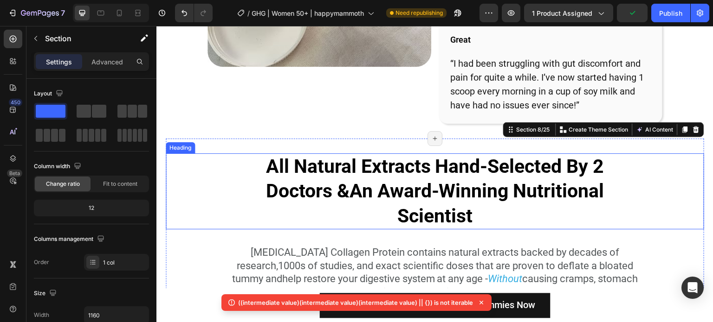
click at [346, 161] on strong "All Natural Extracts Hand-Selected By 2 Doctors &" at bounding box center [435, 178] width 338 height 47
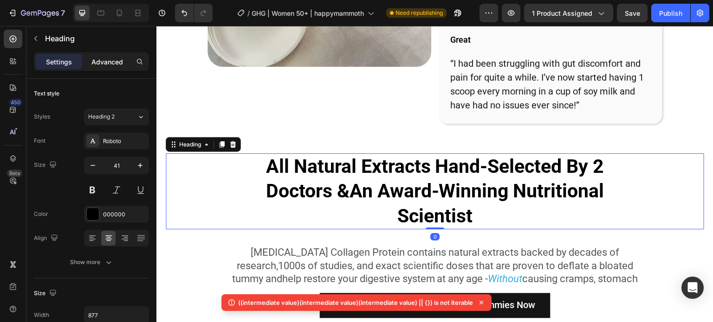
click at [98, 59] on p "Advanced" at bounding box center [107, 62] width 32 height 10
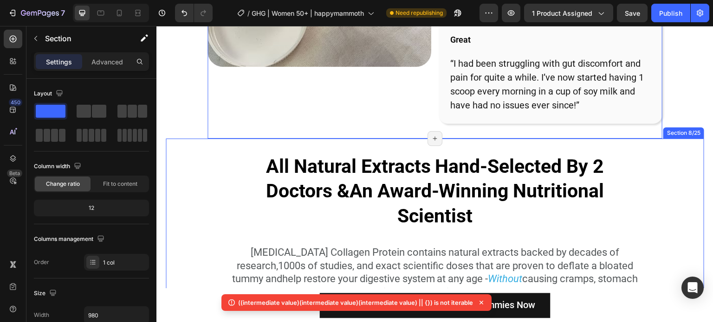
click at [280, 187] on strong "All Natural Extracts Hand-Selected By 2 Doctors &" at bounding box center [435, 178] width 338 height 47
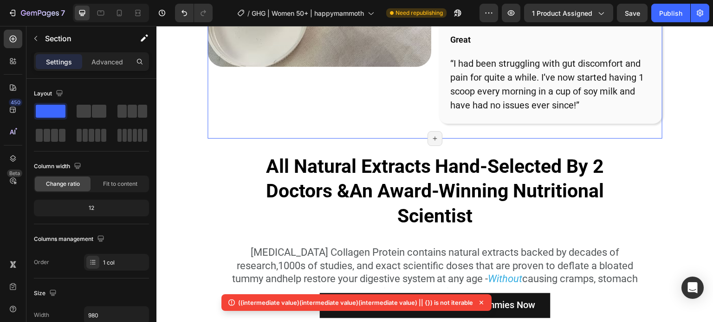
click at [114, 67] on div "Advanced" at bounding box center [107, 61] width 46 height 15
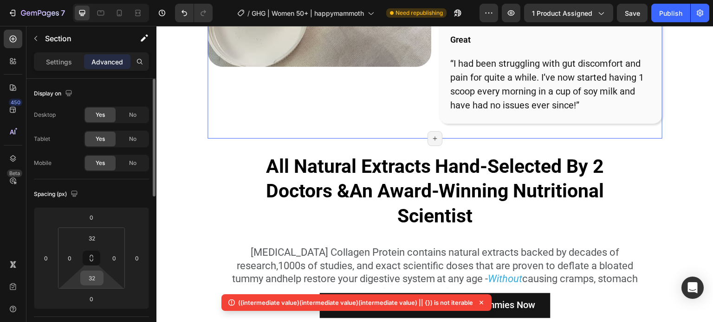
click at [98, 276] on input "32" at bounding box center [92, 278] width 19 height 14
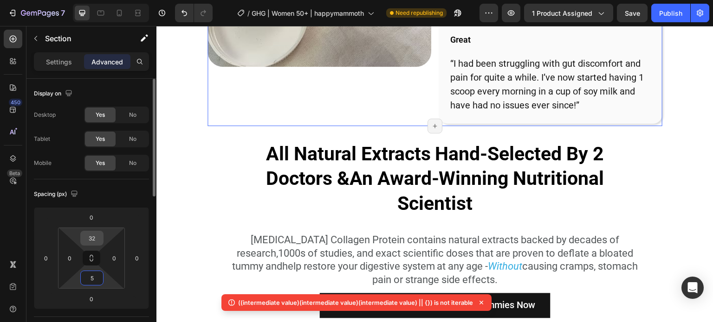
type input "5"
click at [99, 232] on input "32" at bounding box center [92, 239] width 19 height 14
type input "5"
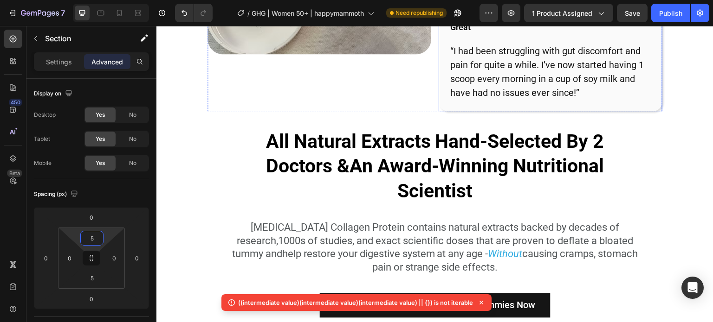
click at [410, 144] on strong "All Natural Extracts Hand-Selected By 2 Doctors &" at bounding box center [435, 153] width 338 height 47
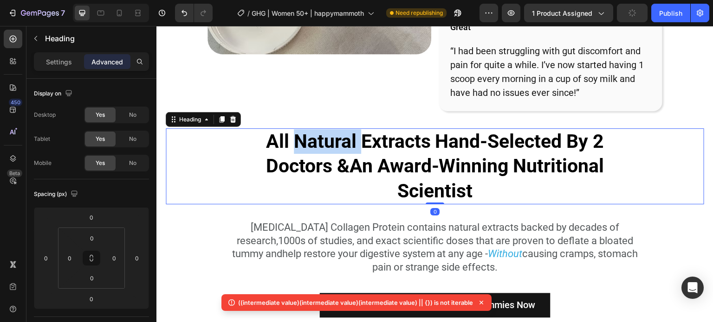
click at [342, 146] on strong "All Natural Extracts Hand-Selected By 2 Doctors &" at bounding box center [435, 153] width 338 height 47
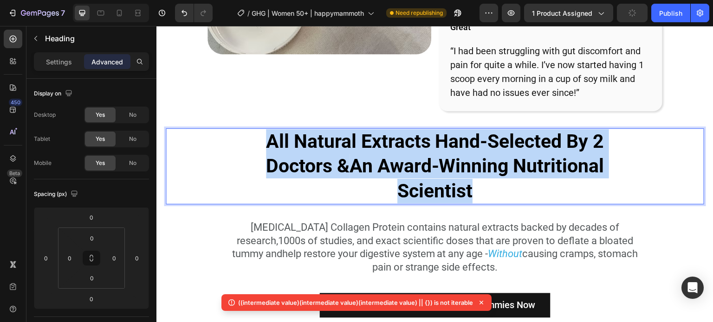
click at [342, 146] on strong "All Natural Extracts Hand-Selected By 2 Doctors &" at bounding box center [435, 153] width 338 height 47
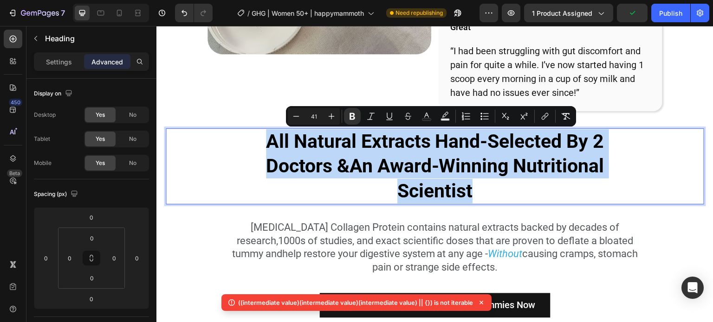
click at [342, 146] on strong "All Natural Extracts Hand-Selected By 2 Doctors &" at bounding box center [435, 153] width 338 height 47
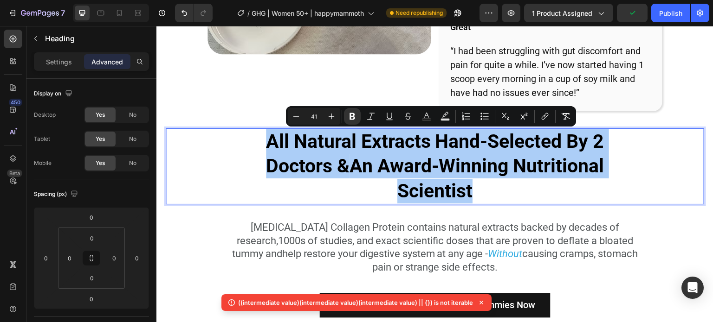
click at [315, 116] on input "41" at bounding box center [313, 116] width 19 height 11
type input "30"
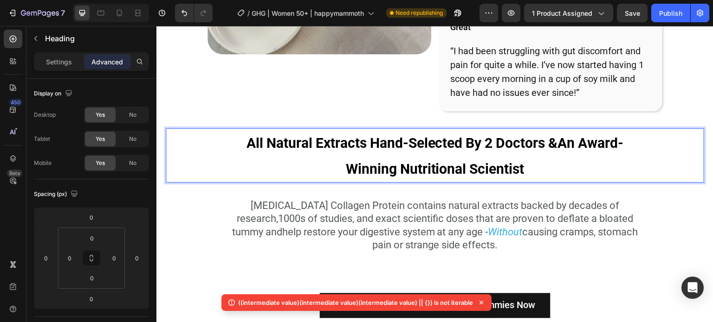
click at [339, 163] on p "All Natural Extracts Hand-Selected By 2 Doctors & An Award-Winning Nutritional …" at bounding box center [434, 155] width 405 height 52
click at [271, 140] on strong "All Natural Extracts Hand-Selected By 2 Doctors &" at bounding box center [401, 143] width 311 height 16
click at [50, 60] on p "Settings" at bounding box center [59, 62] width 26 height 10
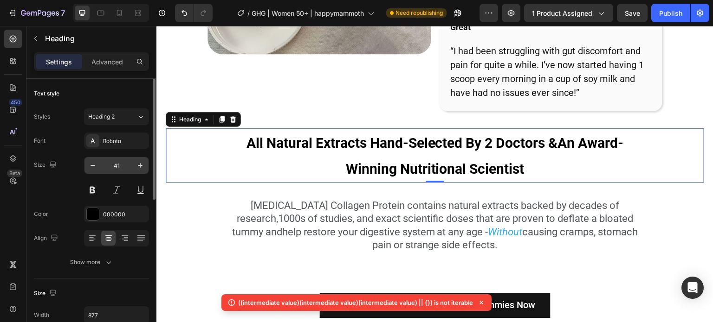
click at [125, 166] on input "41" at bounding box center [116, 165] width 31 height 17
type input "3"
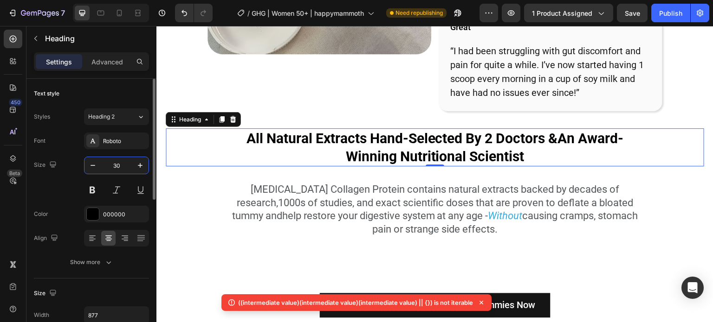
type input "30"
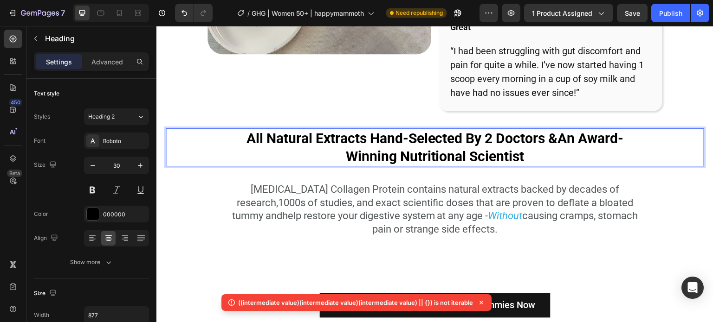
click at [311, 150] on p "All Natural Extracts Hand-Selected By 2 Doctors & An Award-Winning Nutritional …" at bounding box center [434, 147] width 405 height 36
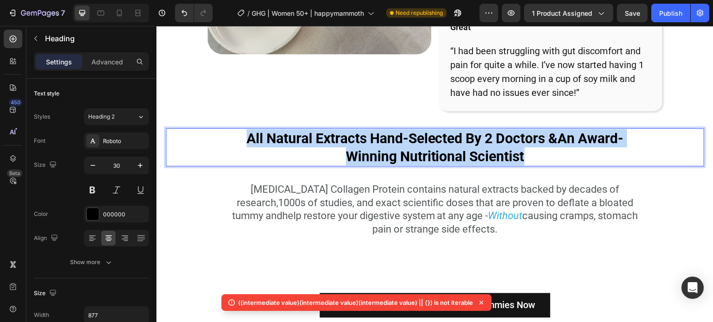
click at [311, 150] on p "All Natural Extracts Hand-Selected By 2 Doctors & An Award-Winning Nutritional …" at bounding box center [434, 147] width 405 height 36
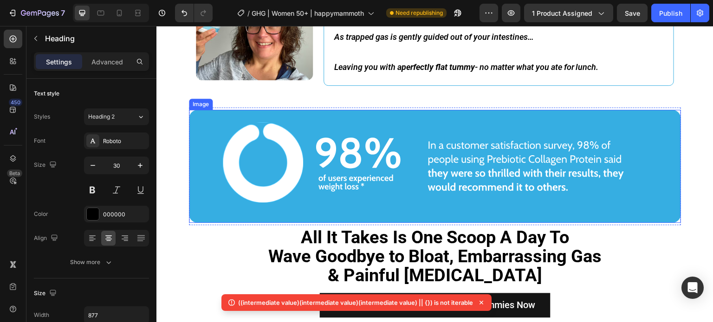
scroll to position [2900, 0]
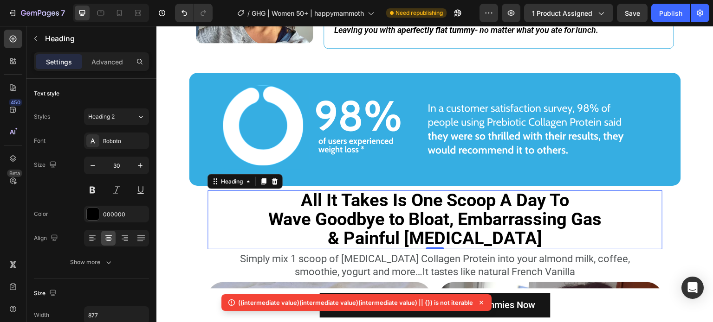
click at [387, 215] on strong "Wave Goodbye to Bloat, Embarrassing Gas" at bounding box center [434, 219] width 333 height 20
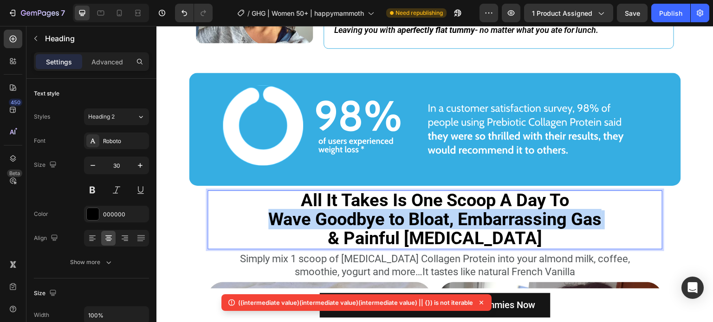
click at [387, 215] on strong "Wave Goodbye to Bloat, Embarrassing Gas" at bounding box center [434, 219] width 333 height 20
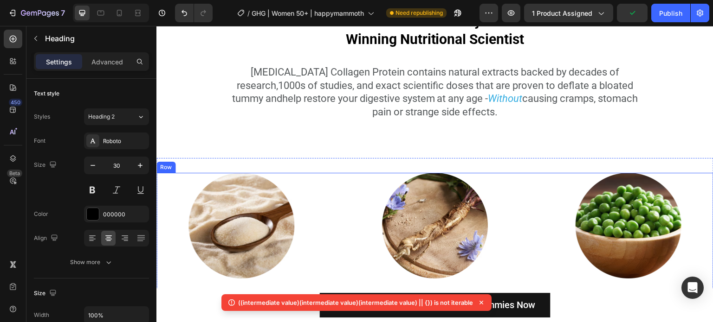
scroll to position [3411, 0]
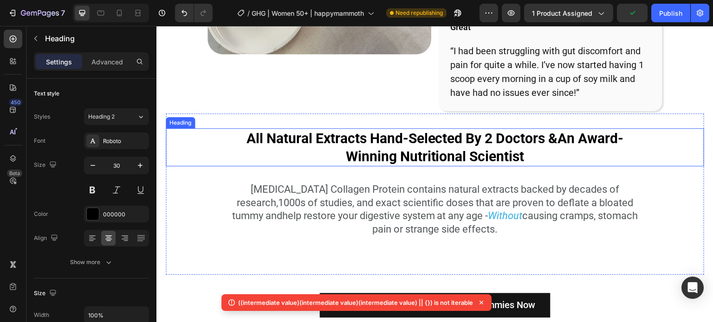
click at [391, 161] on strong "An Award-Winning Nutritional Scientist" at bounding box center [485, 147] width 278 height 34
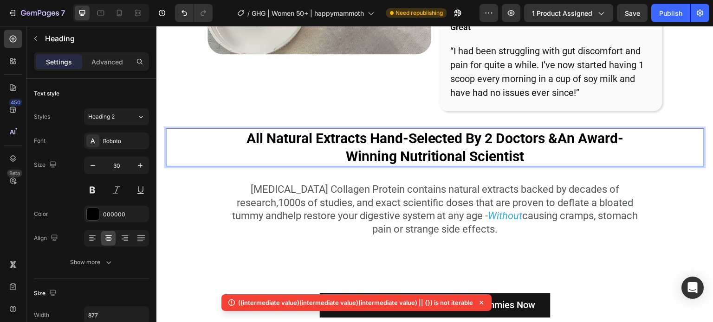
click at [391, 161] on strong "An Award-Winning Nutritional Scientist" at bounding box center [485, 147] width 278 height 34
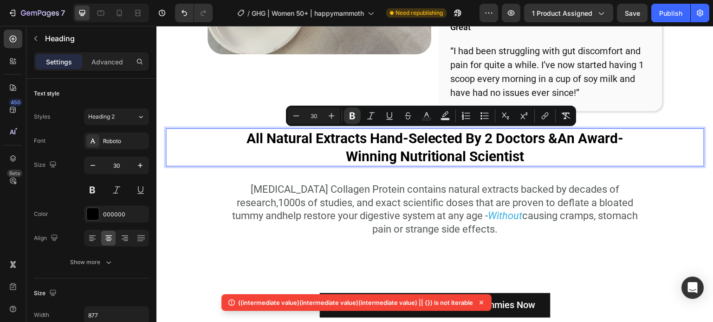
click at [314, 116] on input "30" at bounding box center [313, 115] width 19 height 11
type input "38"
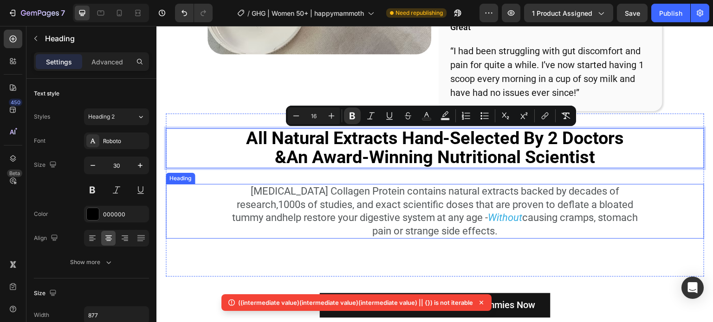
click at [359, 212] on h2 "[MEDICAL_DATA] Collagen Protein contains natural extracts backed by decades of …" at bounding box center [434, 211] width 409 height 55
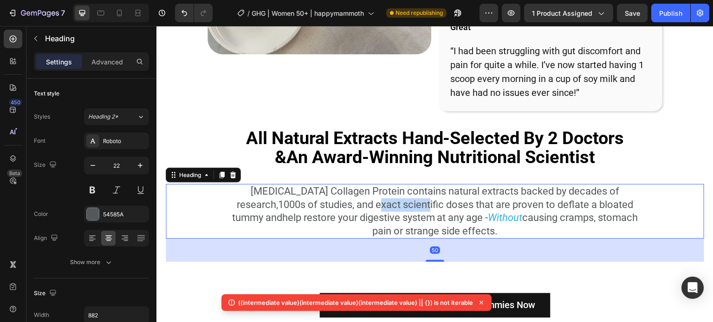
click at [359, 212] on h2 "[MEDICAL_DATA] Collagen Protein contains natural extracts backed by decades of …" at bounding box center [434, 211] width 409 height 55
click at [359, 212] on p "[MEDICAL_DATA] Collagen Protein contains natural extracts backed by decades of …" at bounding box center [434, 211] width 407 height 53
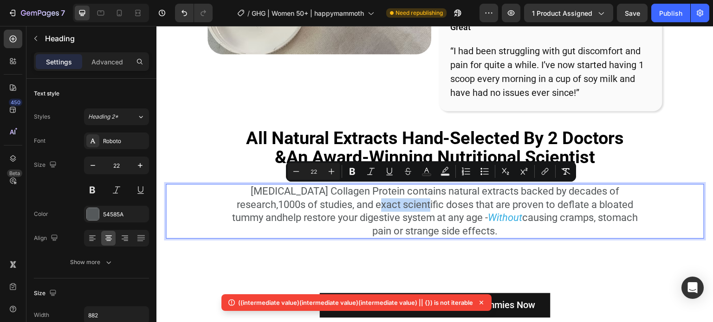
click at [212, 187] on div "[MEDICAL_DATA] Collagen Protein contains natural extracts backed by decades of …" at bounding box center [435, 211] width 538 height 55
click at [215, 158] on div "⁠⁠⁠⁠⁠⁠⁠ All Natural Extracts Hand-Selected By 2 Doctors & An Award-Winning Nutr…" at bounding box center [435, 149] width 538 height 40
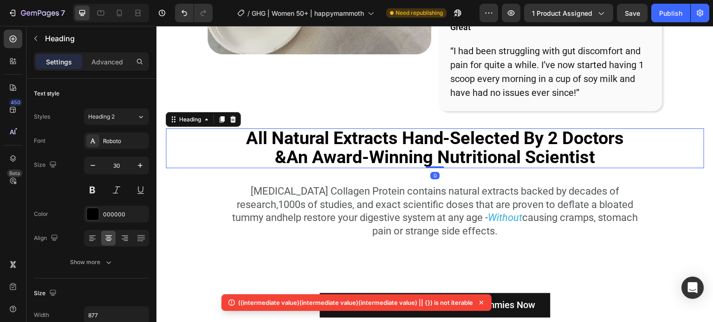
click at [232, 197] on p "[MEDICAL_DATA] Collagen Protein contains natural extracts backed by decades of …" at bounding box center [434, 211] width 407 height 53
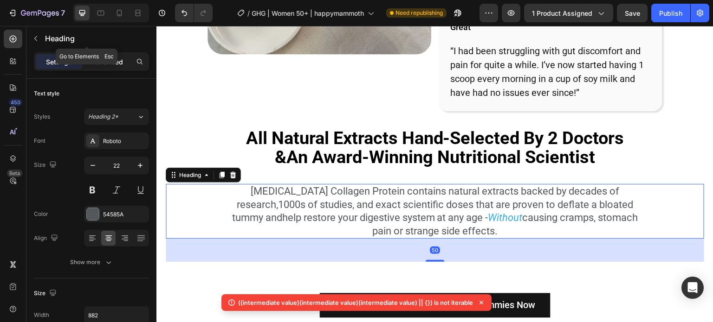
click at [104, 54] on div "Settings Advanced" at bounding box center [91, 61] width 115 height 19
click at [109, 61] on p "Advanced" at bounding box center [107, 62] width 32 height 10
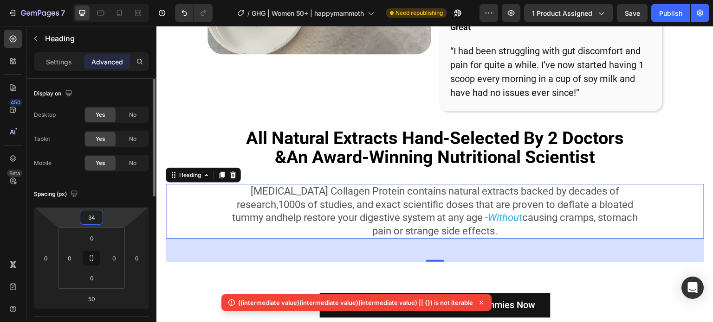
click at [97, 221] on input "34" at bounding box center [91, 218] width 19 height 14
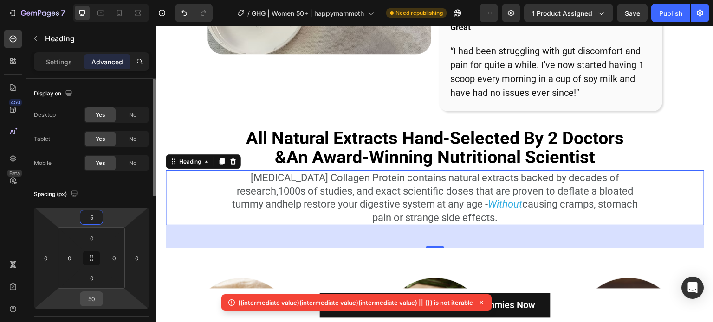
type input "5"
click at [94, 296] on input "50" at bounding box center [91, 299] width 19 height 14
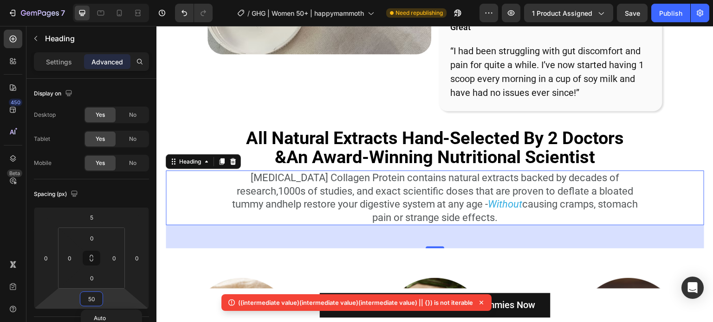
type input "5"
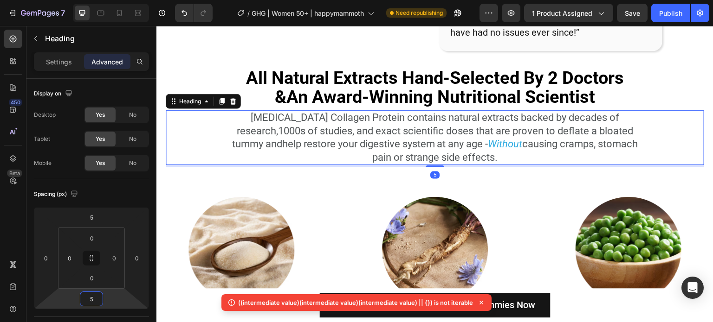
scroll to position [3550, 0]
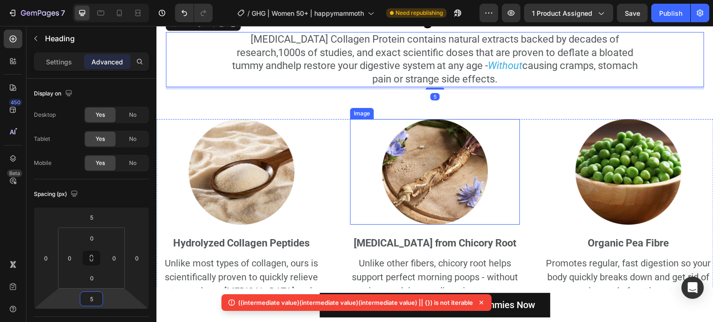
click at [320, 160] on div at bounding box center [241, 172] width 170 height 106
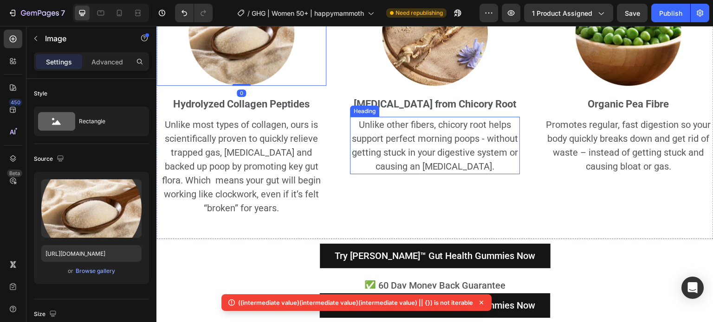
click at [343, 121] on div "Image 0 Hydrolyzed Collagen Peptides Heading Unlike most types of collagen, our…" at bounding box center [434, 109] width 557 height 259
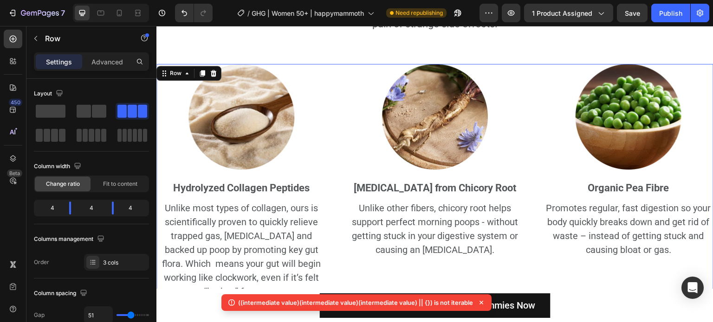
scroll to position [3503, 0]
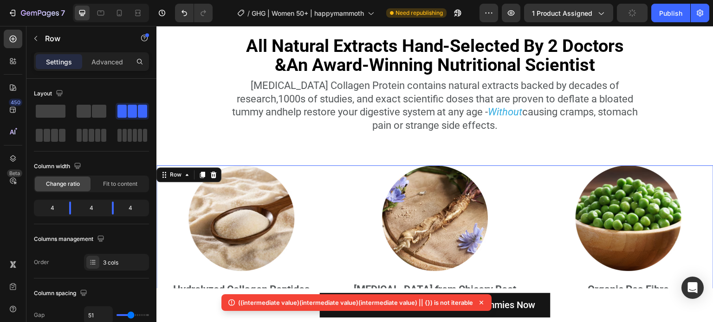
click at [100, 72] on div "Settings Advanced" at bounding box center [91, 65] width 130 height 26
click at [100, 63] on p "Advanced" at bounding box center [107, 62] width 32 height 10
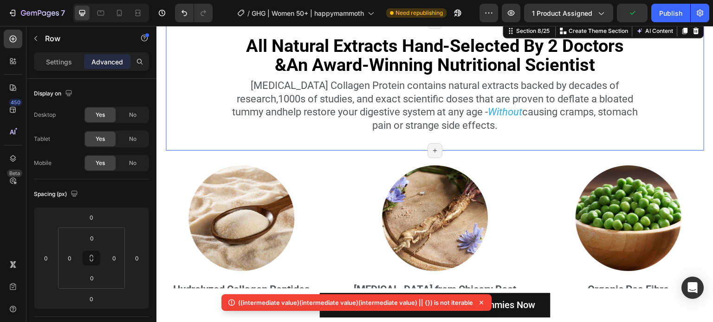
click at [387, 145] on div "All Natural Extracts Hand-Selected By 2 Doctors & An Award-Winning Nutritional …" at bounding box center [435, 85] width 538 height 129
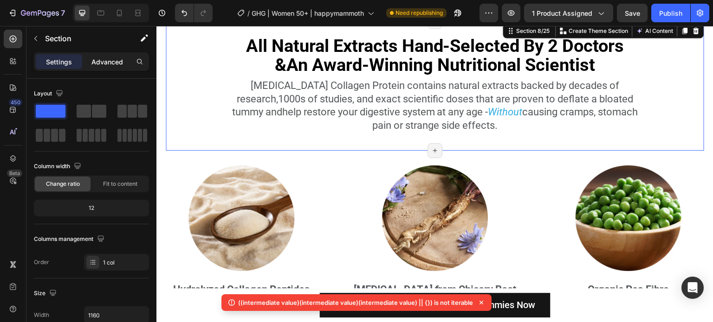
click at [111, 62] on p "Advanced" at bounding box center [107, 62] width 32 height 10
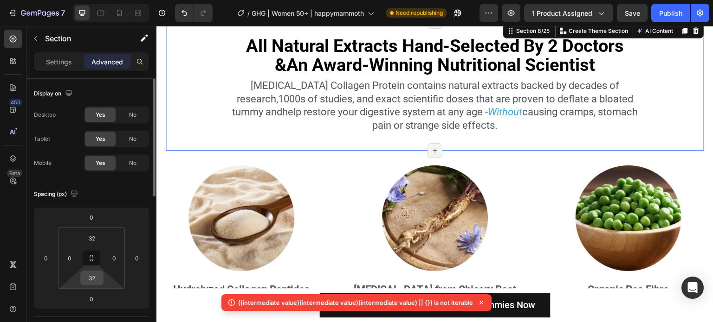
click at [97, 282] on input "32" at bounding box center [92, 278] width 19 height 14
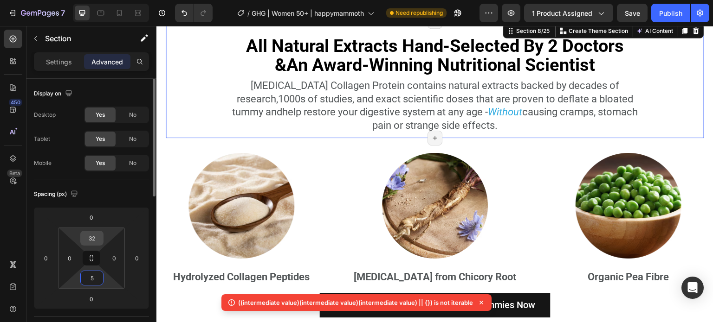
type input "5"
click at [98, 239] on input "32" at bounding box center [92, 239] width 19 height 14
type input "5"
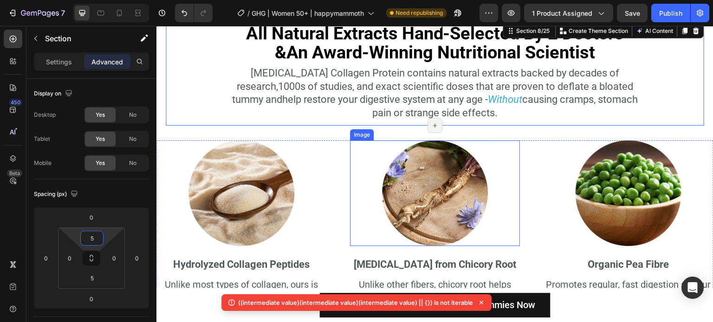
click at [418, 137] on div "Image Hydrolyzed Collagen Peptides Heading Unlike most types of collagen, ours …" at bounding box center [434, 309] width 557 height 367
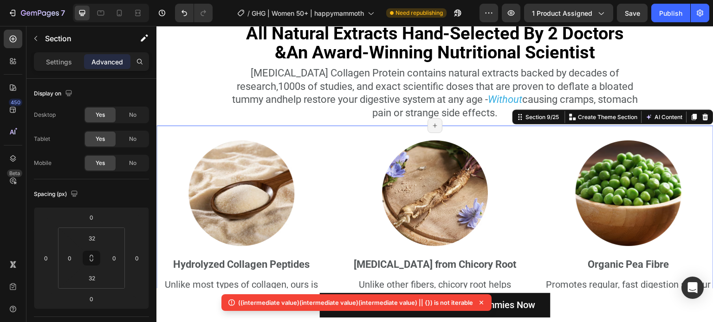
click at [369, 139] on div "Image Hydrolyzed Collagen Peptides Heading Unlike most types of collagen, ours …" at bounding box center [434, 309] width 557 height 367
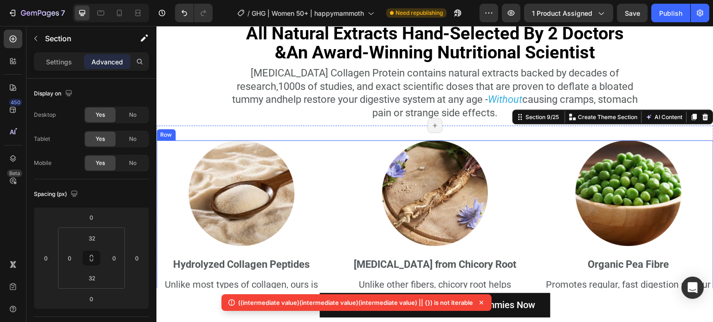
click at [325, 167] on div "Image Hydrolyzed Collagen Peptides Heading Unlike most types of collagen, ours …" at bounding box center [434, 270] width 557 height 259
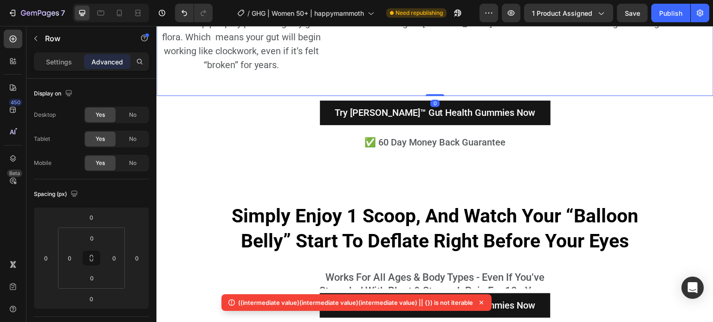
scroll to position [3828, 0]
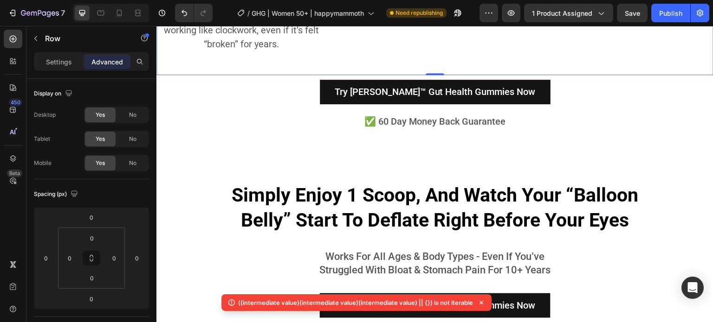
click at [104, 69] on div "Advanced" at bounding box center [107, 61] width 46 height 15
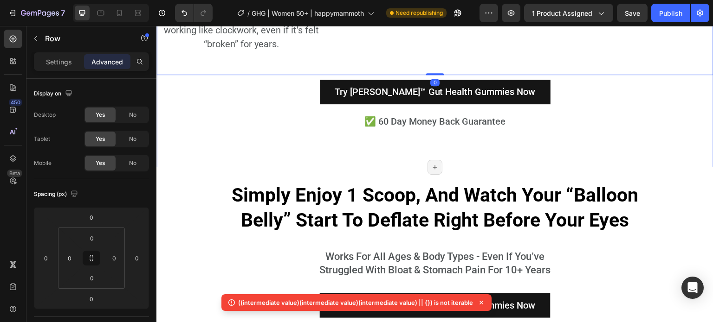
scroll to position [3875, 0]
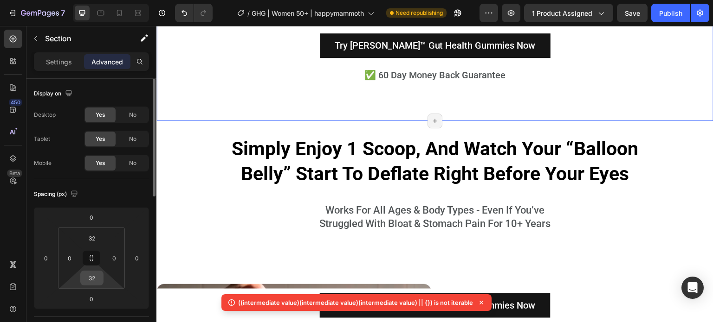
click at [88, 278] on input "32" at bounding box center [92, 278] width 19 height 14
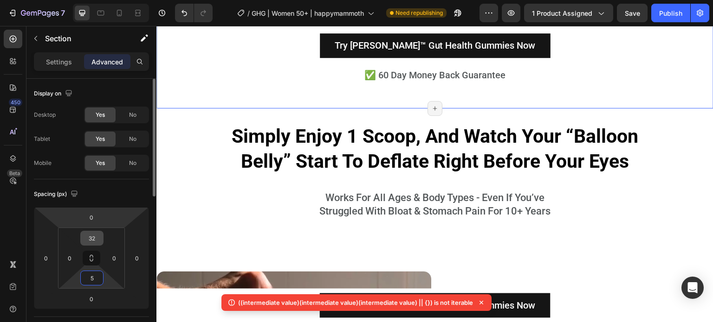
type input "5"
click at [96, 236] on input "32" at bounding box center [92, 239] width 19 height 14
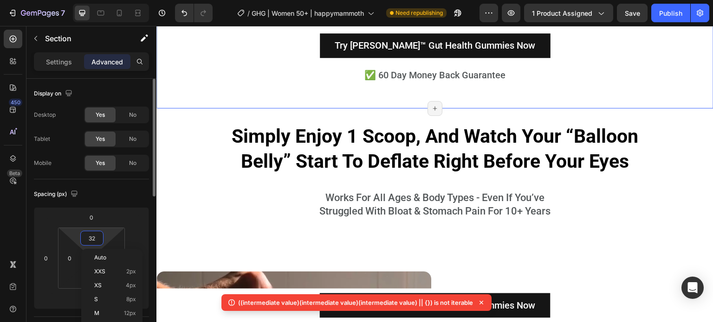
type input "5"
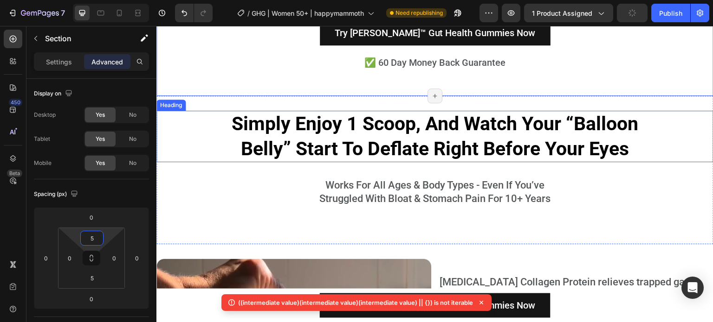
click at [391, 119] on strong "Simply Enjoy 1 Scoop, And Watch Your “Balloon Belly” Start To Deflate Right Bef…" at bounding box center [435, 136] width 406 height 47
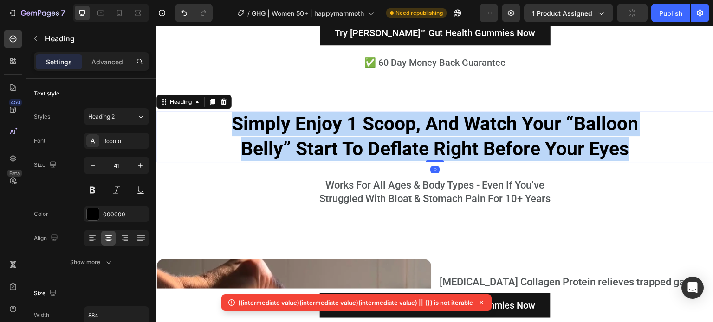
click at [391, 119] on strong "Simply Enjoy 1 Scoop, And Watch Your “Balloon Belly” Start To Deflate Right Bef…" at bounding box center [435, 136] width 406 height 47
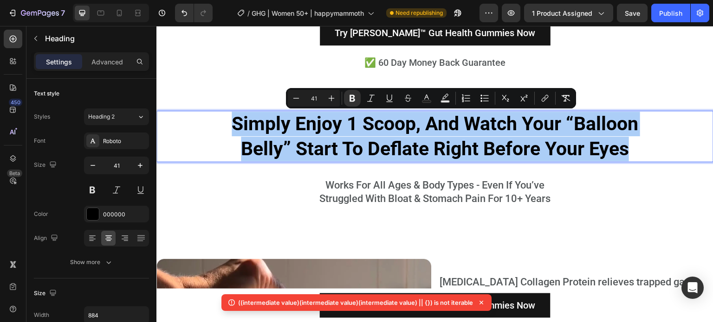
click at [106, 69] on div "Settings Advanced" at bounding box center [91, 61] width 115 height 19
click at [109, 60] on p "Advanced" at bounding box center [107, 62] width 32 height 10
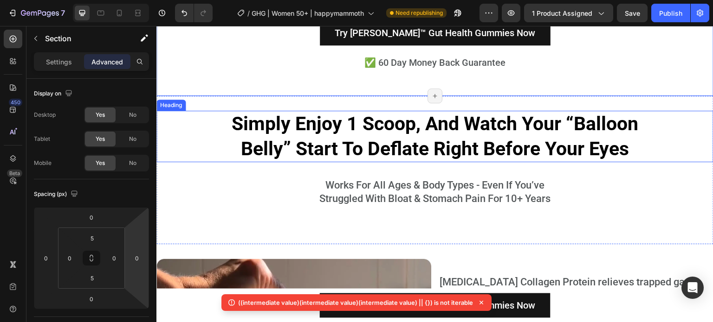
click at [348, 132] on strong "Simply Enjoy 1 Scoop, And Watch Your “Balloon Belly” Start To Deflate Right Bef…" at bounding box center [435, 136] width 406 height 47
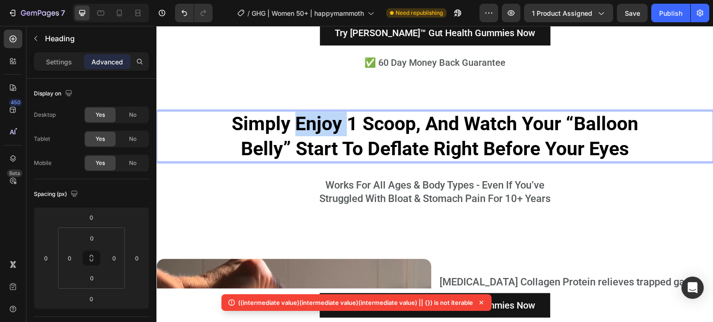
click at [330, 129] on strong "Simply Enjoy 1 Scoop, And Watch Your “Balloon Belly” Start To Deflate Right Bef…" at bounding box center [435, 136] width 406 height 47
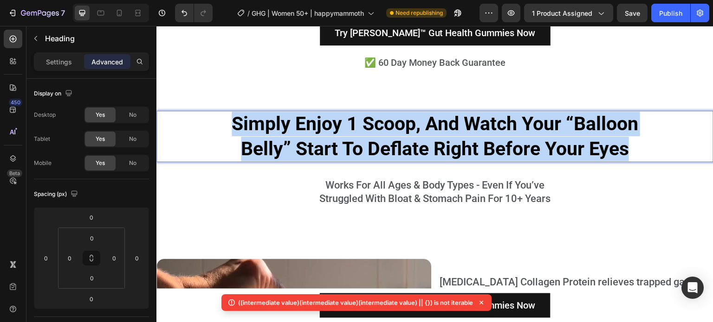
click at [330, 129] on strong "Simply Enjoy 1 Scoop, And Watch Your “Balloon Belly” Start To Deflate Right Bef…" at bounding box center [435, 136] width 406 height 47
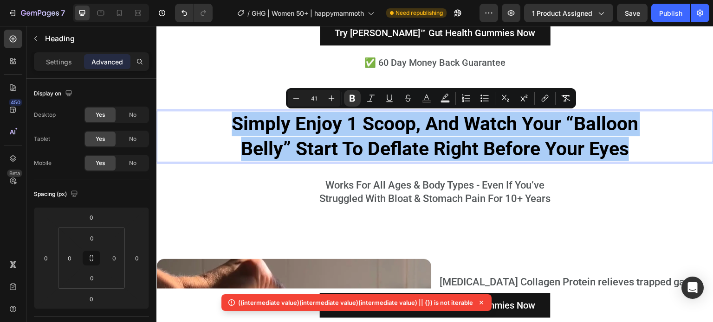
click at [316, 98] on input "41" at bounding box center [313, 98] width 19 height 11
type input "38"
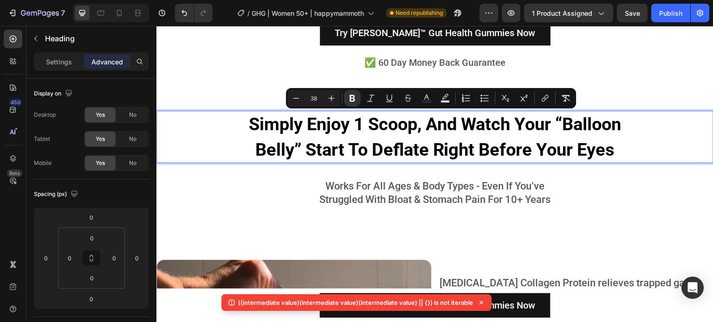
click at [339, 135] on p "Simply Enjoy 1 Scoop, And Watch Your “Balloon Belly” Start To Deflate Right Bef…" at bounding box center [435, 137] width 408 height 51
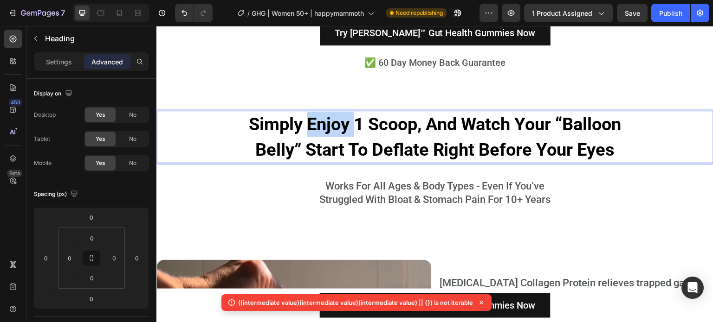
click at [339, 135] on p "Simply Enjoy 1 Scoop, And Watch Your “Balloon Belly” Start To Deflate Right Bef…" at bounding box center [435, 137] width 408 height 51
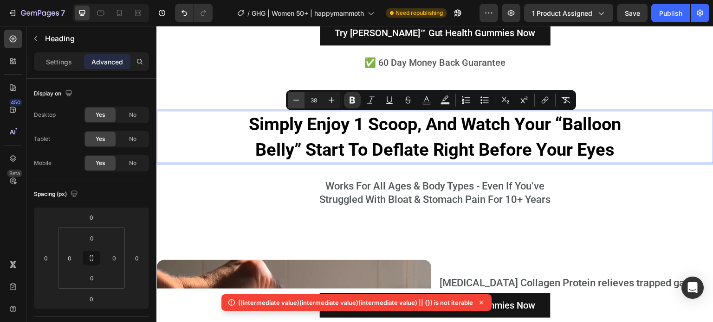
click at [293, 102] on icon "Editor contextual toolbar" at bounding box center [295, 100] width 9 height 9
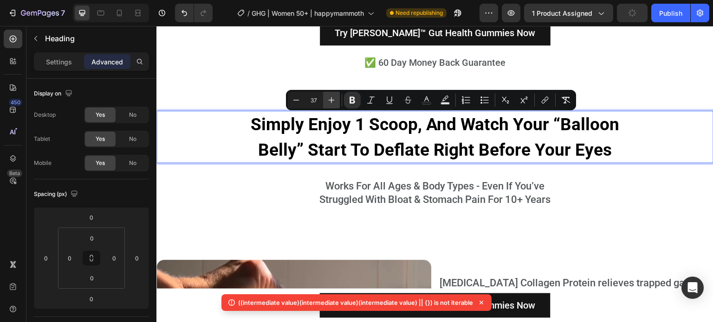
click at [333, 100] on icon "Editor contextual toolbar" at bounding box center [332, 100] width 6 height 6
type input "38"
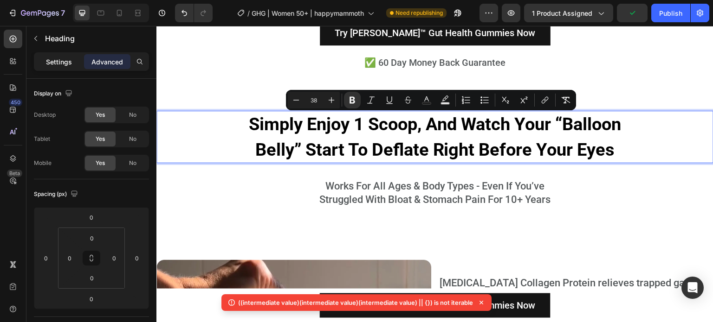
click at [71, 54] on div "Settings" at bounding box center [59, 61] width 46 height 15
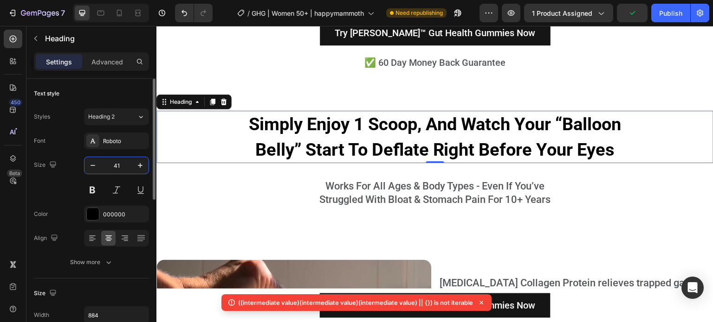
click at [115, 172] on input "41" at bounding box center [116, 165] width 31 height 17
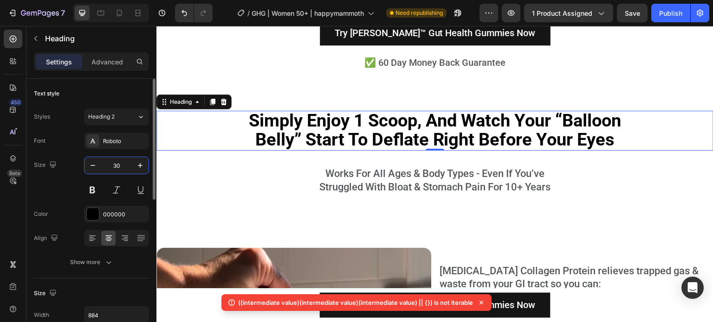
type input "30"
click at [348, 169] on h2 "Works For All Ages & Body Types - Even If You’ve Struggled With Bloat & Stomach…" at bounding box center [434, 181] width 409 height 28
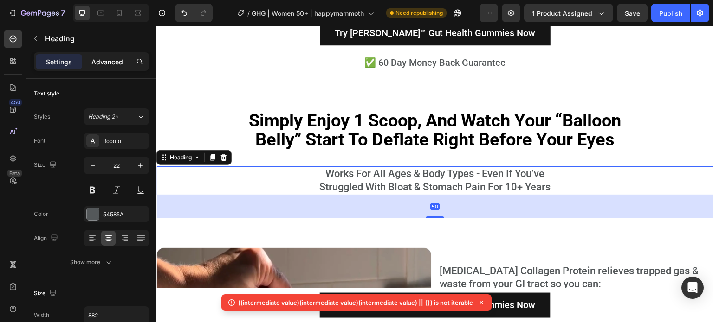
click at [110, 59] on p "Advanced" at bounding box center [107, 62] width 32 height 10
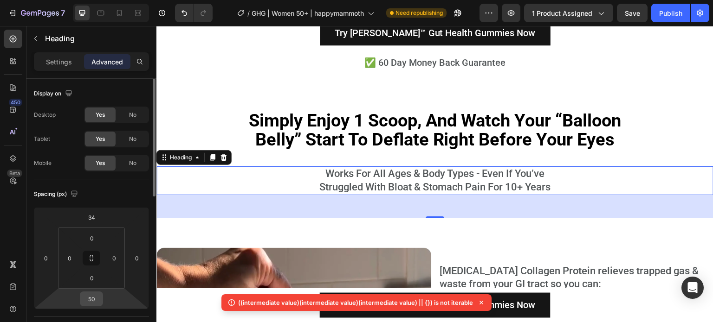
click at [91, 300] on input "50" at bounding box center [91, 299] width 19 height 14
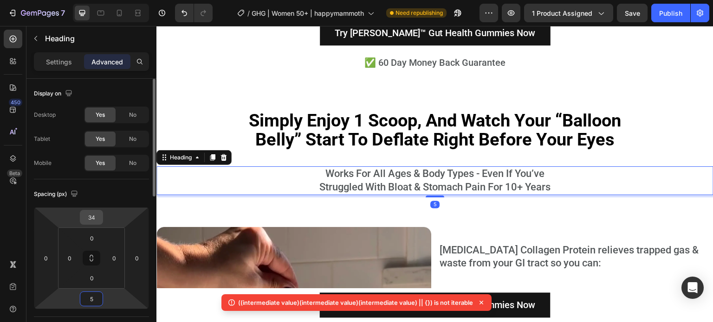
type input "5"
click at [92, 220] on input "34" at bounding box center [91, 218] width 19 height 14
type input "5"
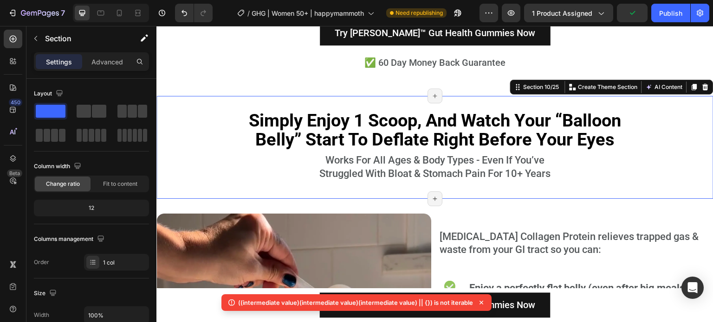
click at [474, 196] on div "⁠⁠⁠⁠⁠⁠⁠ Simply Enjoy 1 Scoop, And Watch Your “Balloon Belly” Start To Deflate R…" at bounding box center [434, 147] width 557 height 103
click at [467, 188] on div "⁠⁠⁠⁠⁠⁠⁠ Simply Enjoy 1 Scoop, And Watch Your “Balloon Belly” Start To Deflate R…" at bounding box center [434, 147] width 557 height 103
click at [112, 69] on div "Settings Advanced" at bounding box center [91, 61] width 115 height 19
click at [113, 67] on div "Advanced" at bounding box center [107, 61] width 46 height 15
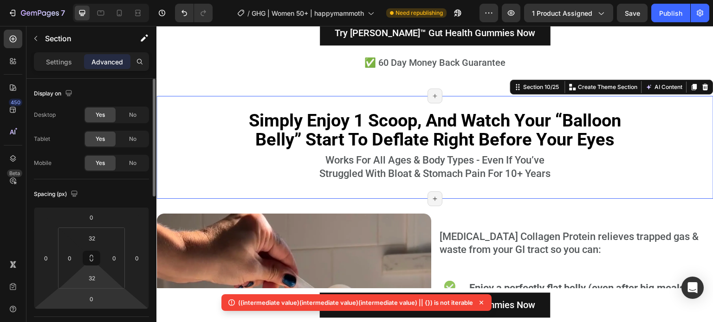
click at [90, 275] on input "32" at bounding box center [92, 278] width 19 height 14
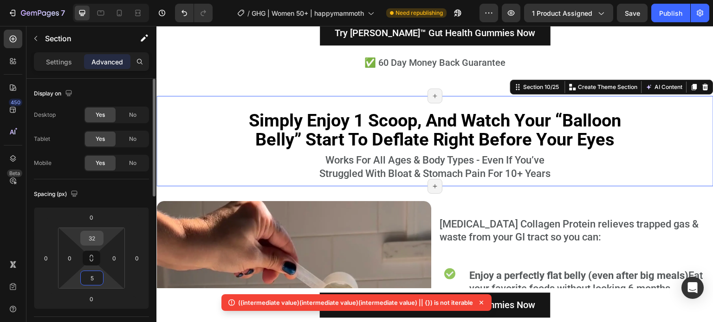
type input "5"
click at [93, 243] on input "32" at bounding box center [92, 239] width 19 height 14
type input "5"
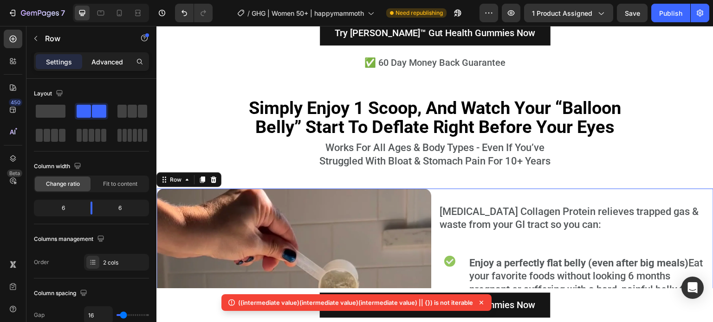
click at [123, 61] on div "Advanced" at bounding box center [107, 61] width 46 height 15
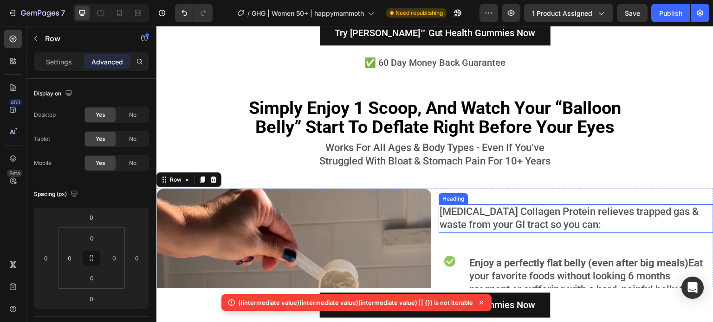
scroll to position [4014, 0]
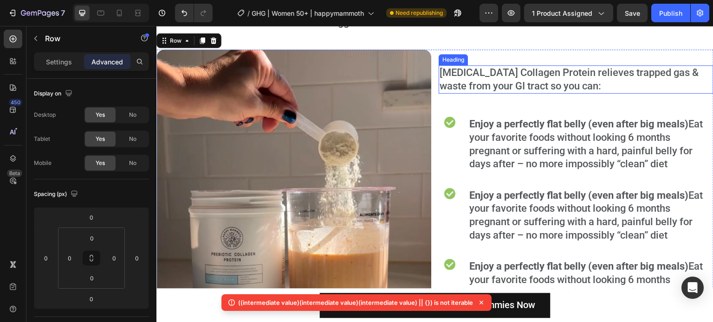
click at [506, 82] on h2 "[MEDICAL_DATA] Collagen Protein relieves trapped gas & waste from your GI tract…" at bounding box center [575, 79] width 275 height 28
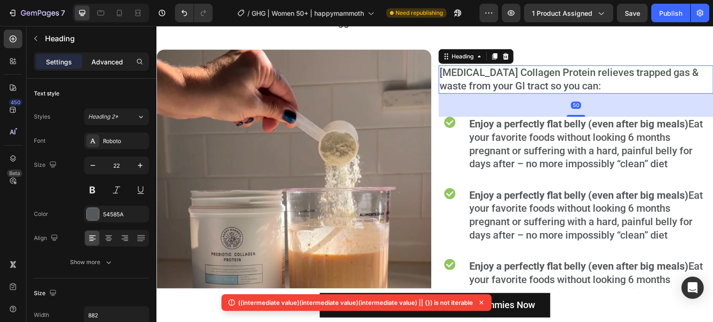
click at [100, 57] on p "Advanced" at bounding box center [107, 62] width 32 height 10
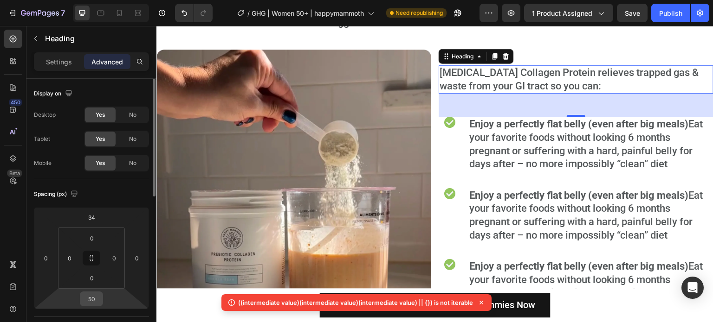
click at [97, 293] on input "50" at bounding box center [91, 299] width 19 height 14
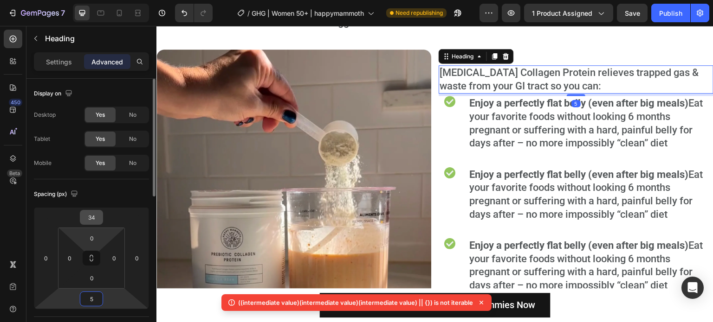
type input "5"
click at [95, 220] on input "34" at bounding box center [91, 218] width 19 height 14
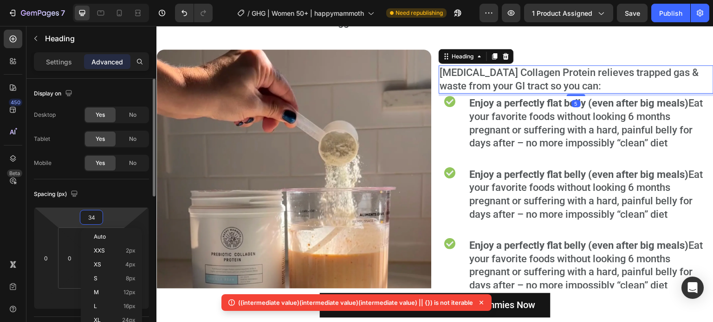
type input "5"
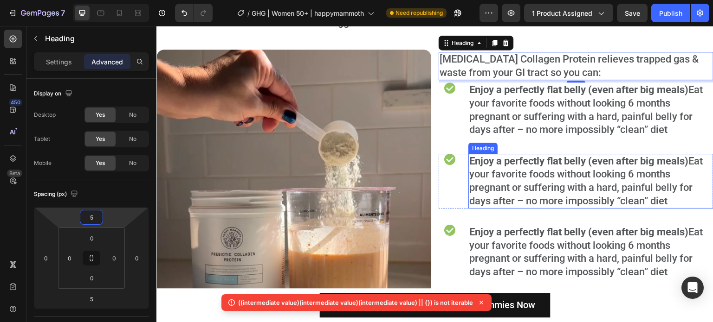
scroll to position [4246, 0]
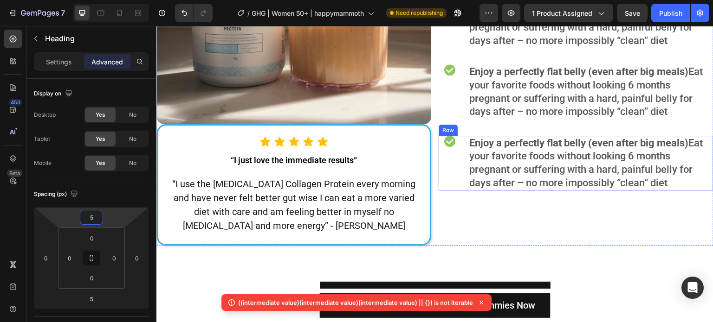
click at [452, 159] on div "Image" at bounding box center [449, 163] width 22 height 55
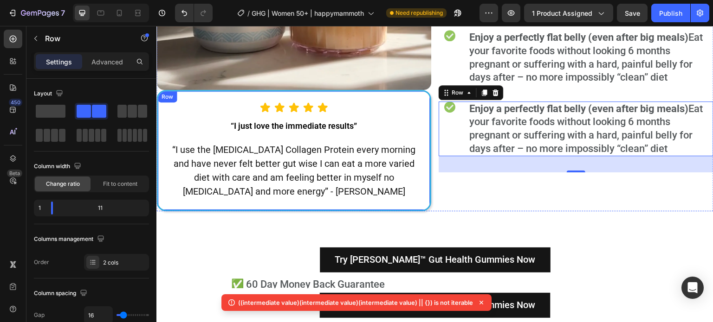
scroll to position [4385, 0]
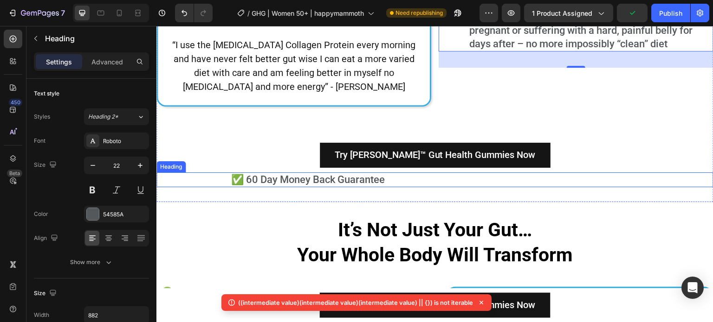
click at [461, 173] on h2 "✅ 60 Day Money Back Guarantee" at bounding box center [434, 180] width 409 height 15
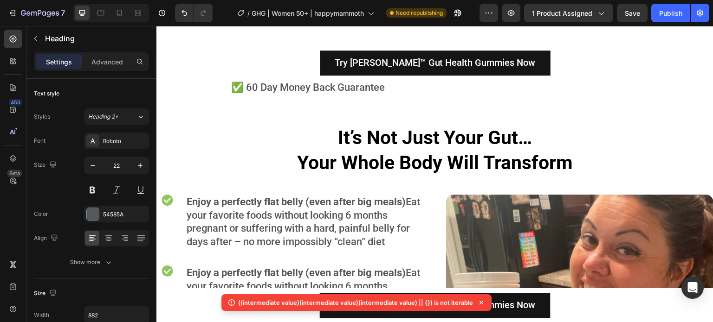
scroll to position [4478, 0]
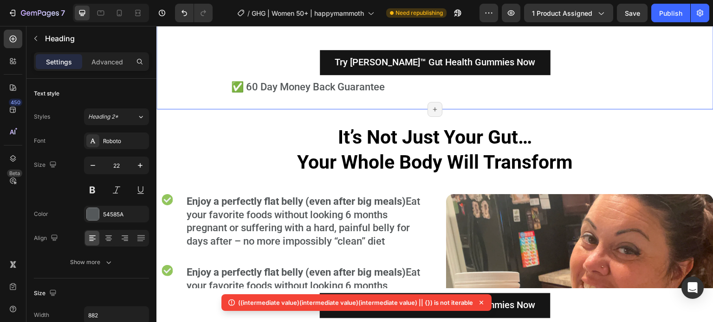
click at [360, 71] on div "Try [PERSON_NAME]™ Gut Health Gummies Now Button" at bounding box center [434, 62] width 557 height 34
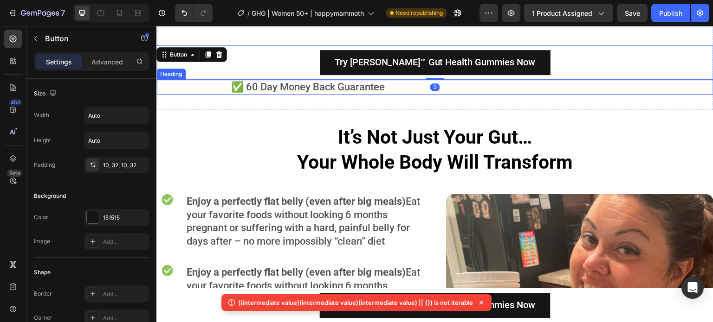
click at [348, 81] on h2 "✅ 60 Day Money Back Guarantee" at bounding box center [434, 87] width 409 height 15
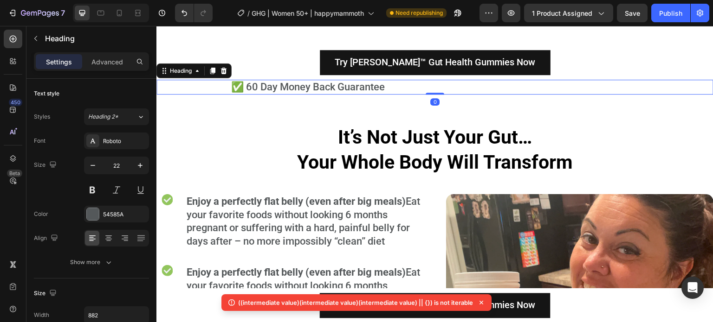
click at [348, 81] on h2 "✅ 60 Day Money Back Guarantee" at bounding box center [434, 87] width 409 height 15
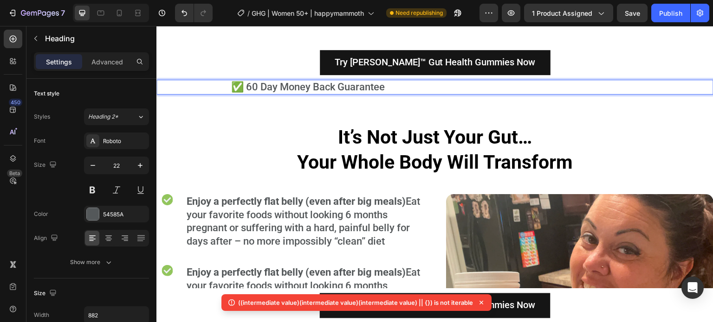
click at [348, 81] on p "✅ 60 Day Money Back Guarantee" at bounding box center [434, 87] width 407 height 13
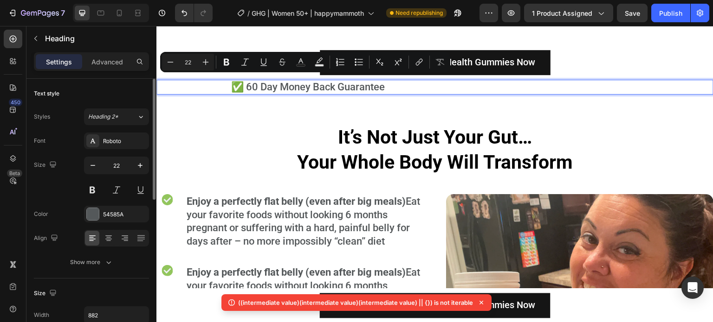
click at [104, 248] on div "Font Roboto Size 22 Color 54585A Align Show more" at bounding box center [91, 202] width 115 height 138
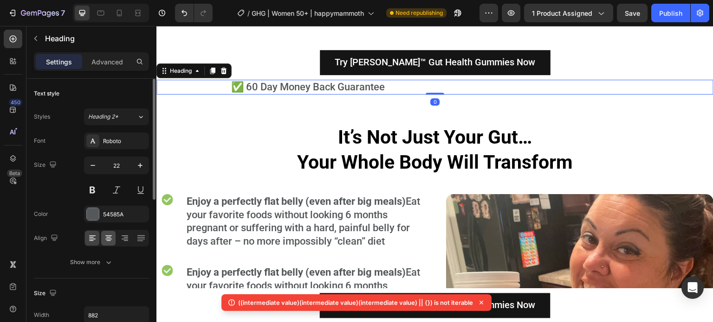
click at [106, 245] on div at bounding box center [108, 238] width 14 height 15
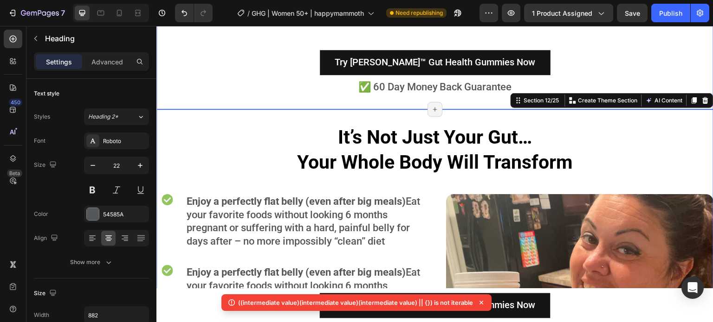
click at [298, 84] on p "✅ 60 Day Money Back Guarantee" at bounding box center [434, 87] width 407 height 13
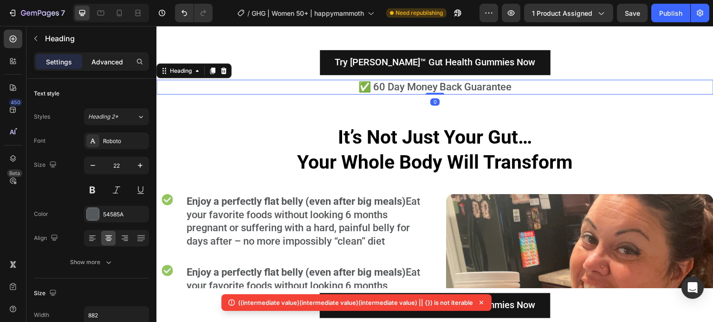
click at [110, 61] on p "Advanced" at bounding box center [107, 62] width 32 height 10
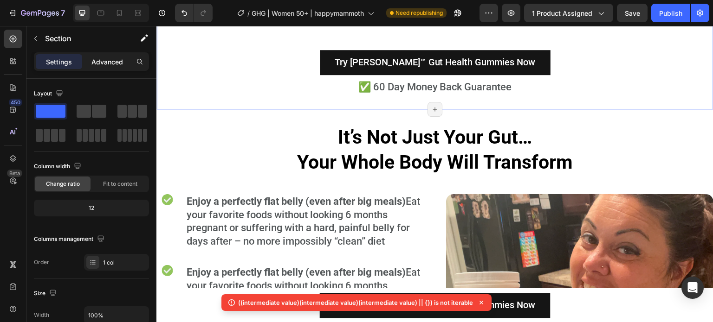
click at [106, 61] on p "Advanced" at bounding box center [107, 62] width 32 height 10
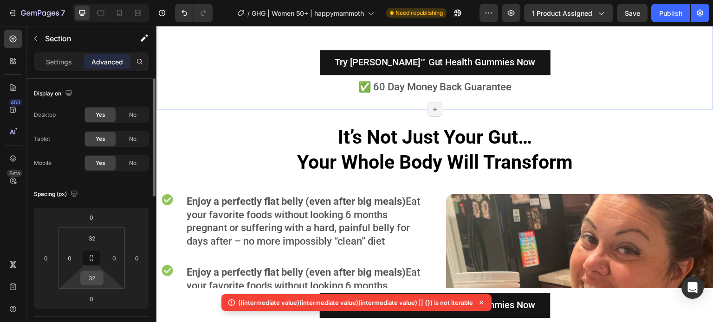
click at [89, 277] on input "32" at bounding box center [92, 278] width 19 height 14
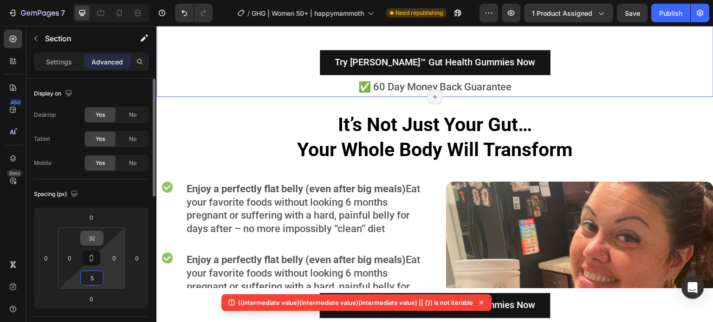
type input "5"
click at [91, 233] on input "32" at bounding box center [92, 239] width 19 height 14
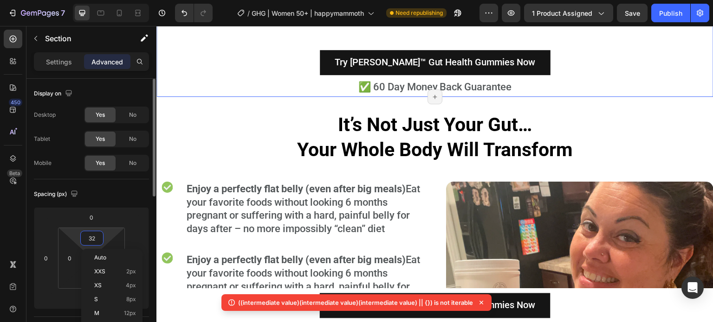
type input "5"
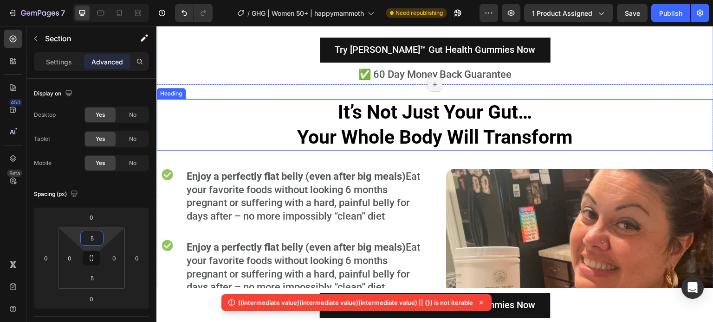
click at [270, 99] on h2 "It’s Not Just Your Gut… Your Whole Body Will Transform" at bounding box center [435, 125] width 410 height 52
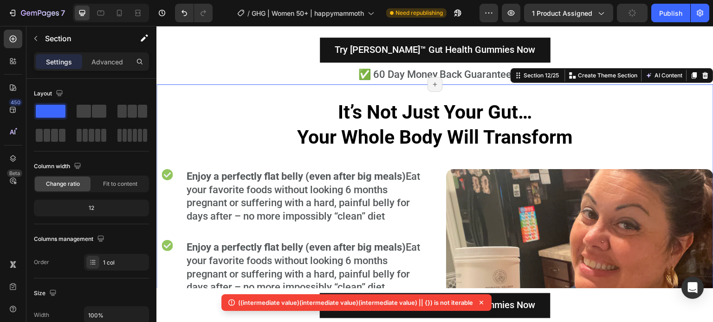
click at [262, 115] on h2 "It’s Not Just Your Gut… Your Whole Body Will Transform" at bounding box center [435, 125] width 410 height 52
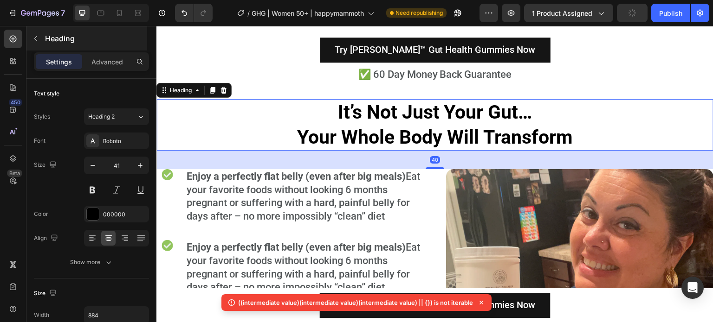
click at [103, 40] on p "Heading" at bounding box center [95, 38] width 100 height 11
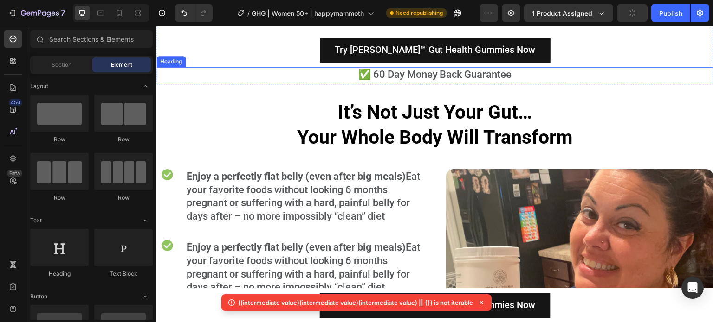
click at [350, 133] on strong "Your Whole Body Will Transform" at bounding box center [435, 137] width 276 height 22
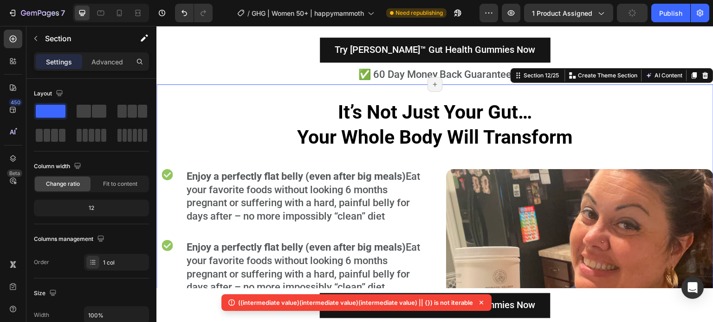
click at [272, 105] on h2 "It’s Not Just Your Gut… Your Whole Body Will Transform" at bounding box center [435, 125] width 410 height 52
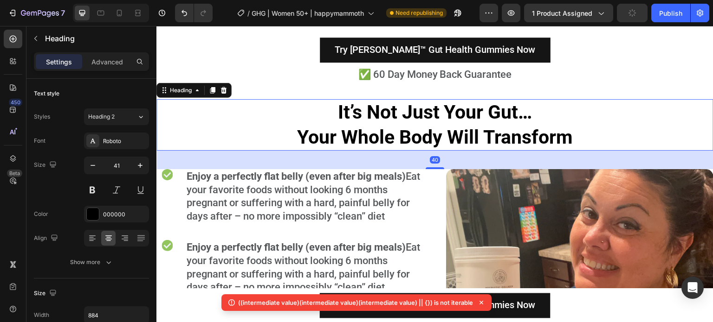
click at [87, 52] on div "Settings Advanced" at bounding box center [91, 61] width 115 height 19
click at [95, 60] on p "Advanced" at bounding box center [107, 62] width 32 height 10
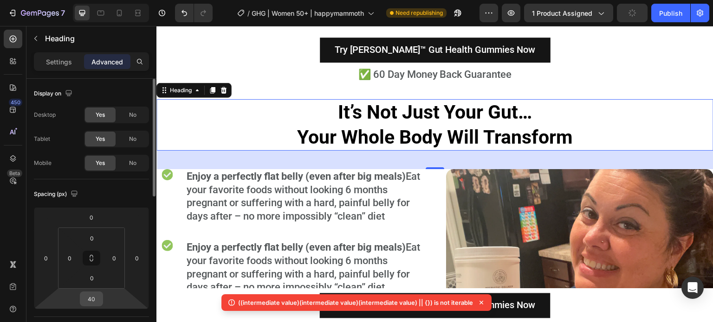
click at [93, 296] on input "40" at bounding box center [91, 299] width 19 height 14
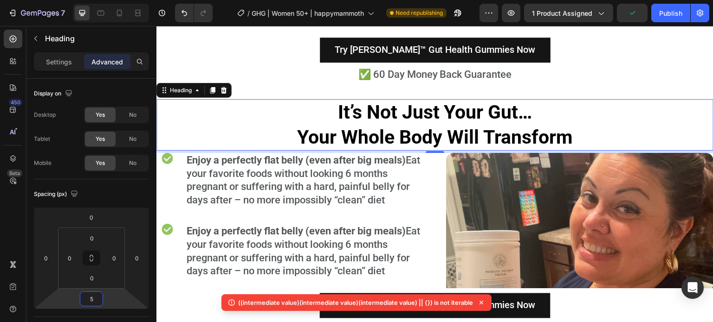
type input "5"
click at [396, 121] on h2 "It’s Not Just Your Gut… Your Whole Body Will Transform" at bounding box center [435, 125] width 410 height 52
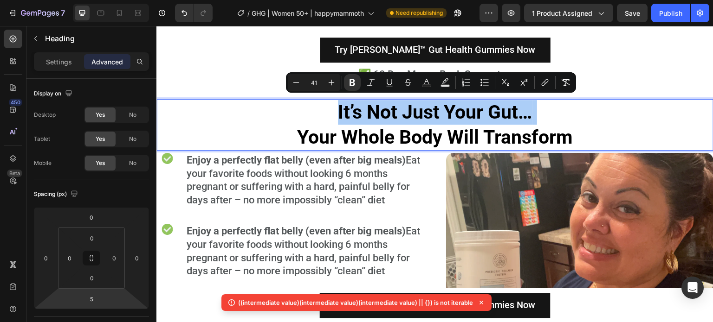
click at [318, 83] on input "41" at bounding box center [313, 82] width 19 height 11
type input "38"
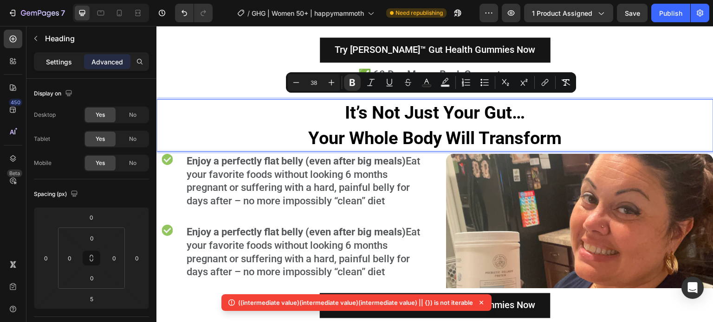
click at [52, 60] on p "Settings" at bounding box center [59, 62] width 26 height 10
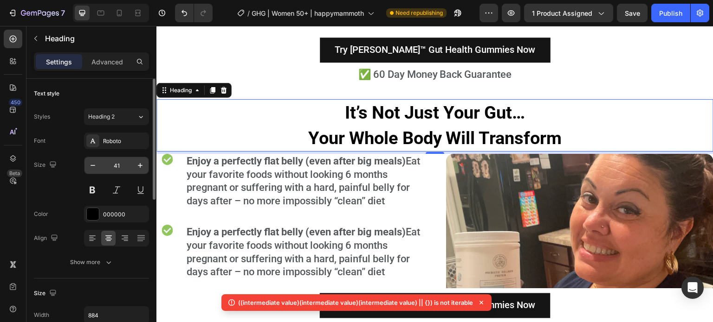
click at [115, 167] on input "41" at bounding box center [116, 165] width 31 height 17
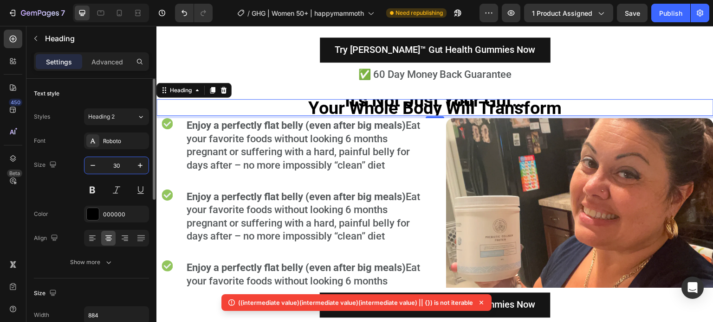
type input "30"
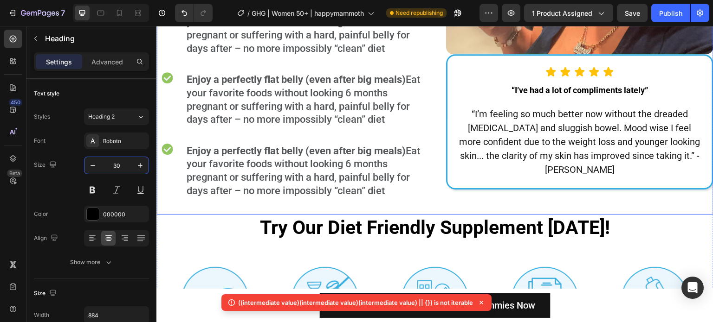
scroll to position [4895, 0]
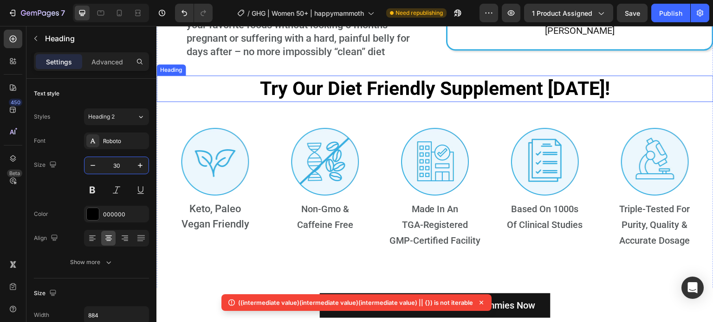
click at [398, 100] on strong "Try Our Diet Friendly Supplement [DATE]!" at bounding box center [435, 88] width 350 height 22
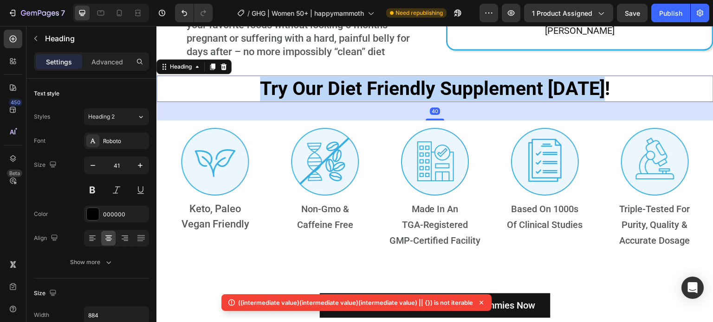
click at [398, 100] on strong "Try Our Diet Friendly Supplement [DATE]!" at bounding box center [435, 88] width 350 height 22
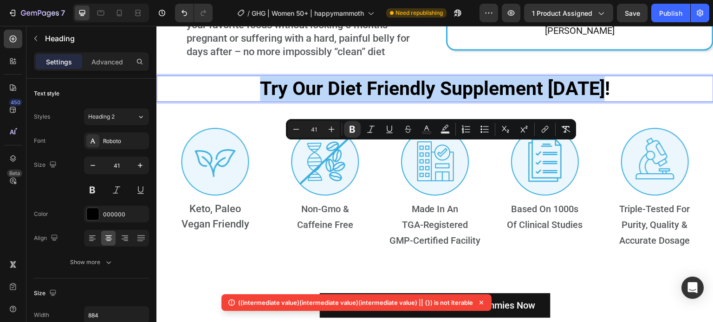
click at [297, 120] on div "Minus 41 Plus Bold Italic Underline Strikethrough Text Color Text Background Co…" at bounding box center [431, 129] width 290 height 20
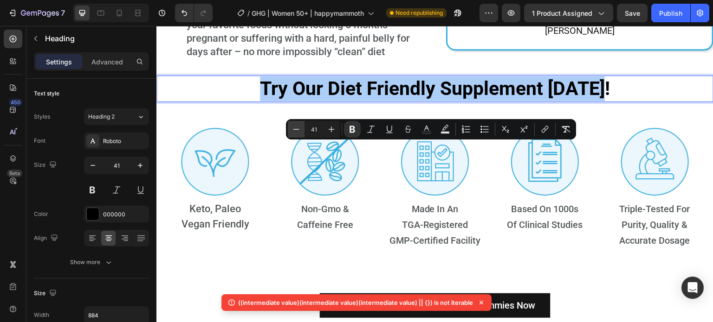
click at [295, 125] on icon "Editor contextual toolbar" at bounding box center [295, 129] width 9 height 9
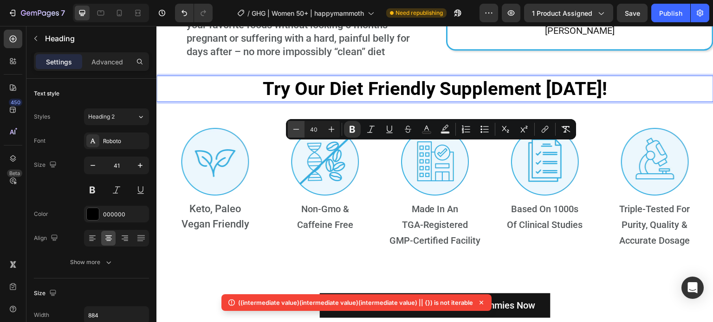
click at [295, 125] on icon "Editor contextual toolbar" at bounding box center [295, 129] width 9 height 9
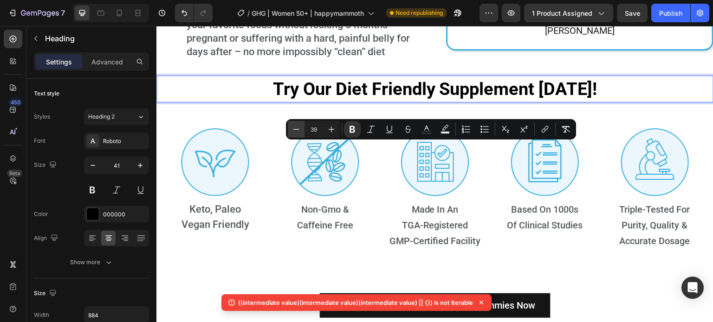
type input "38"
click at [118, 161] on input "41" at bounding box center [116, 165] width 31 height 17
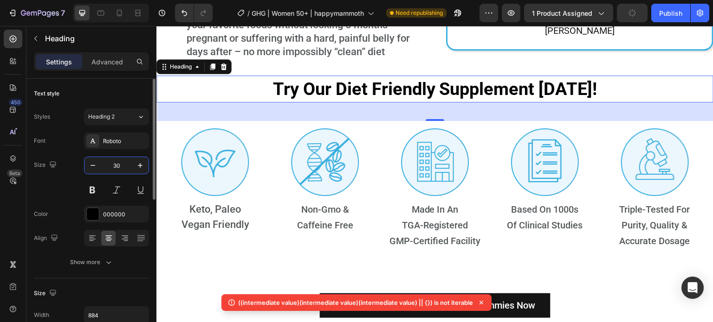
type input "30"
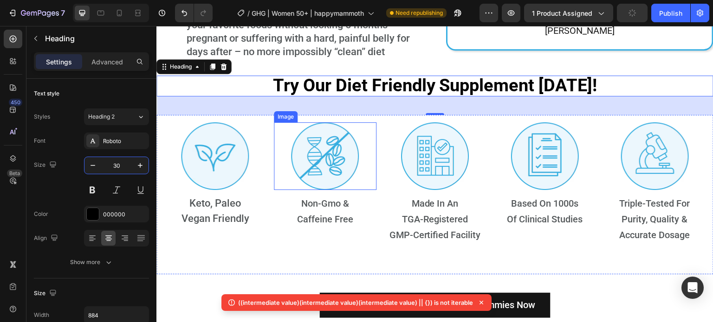
scroll to position [4988, 0]
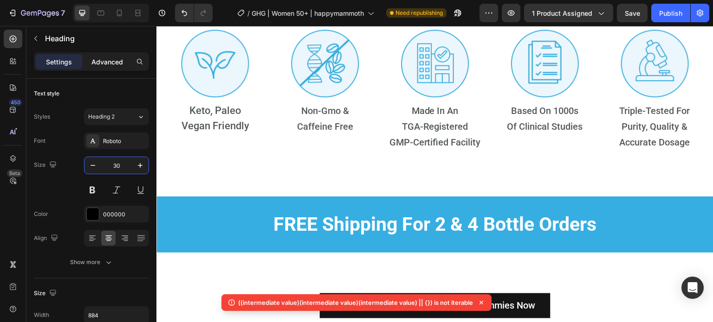
click at [100, 63] on p "Advanced" at bounding box center [107, 62] width 32 height 10
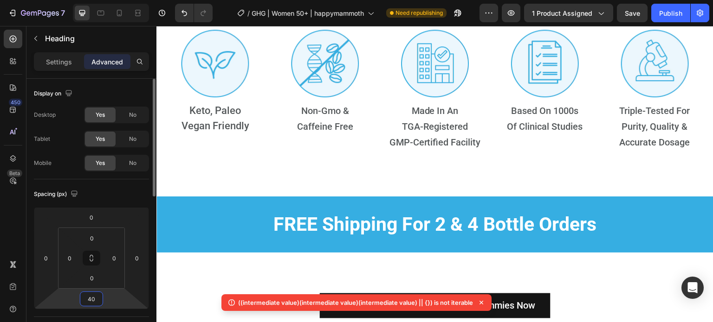
click at [98, 296] on input "40" at bounding box center [91, 299] width 19 height 14
type input "5"
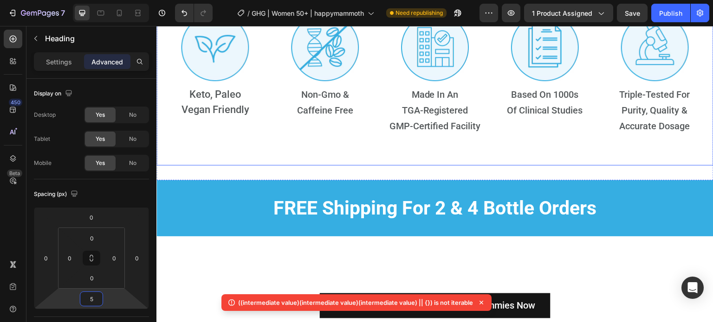
click at [397, 158] on div "Image Made In An TGA-Registered GMP-Certified Facility Heading" at bounding box center [435, 85] width 103 height 145
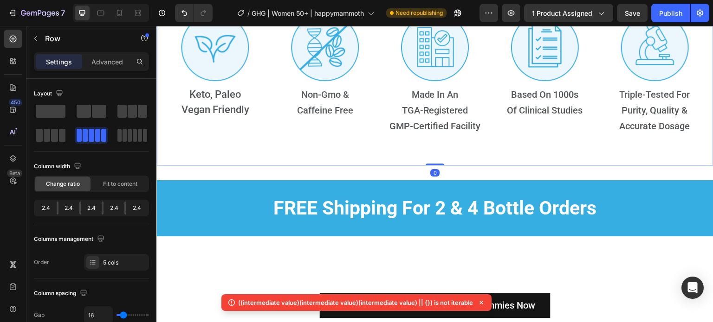
click at [108, 73] on div "Settings Advanced" at bounding box center [91, 65] width 130 height 26
click at [108, 63] on p "Advanced" at bounding box center [107, 62] width 32 height 10
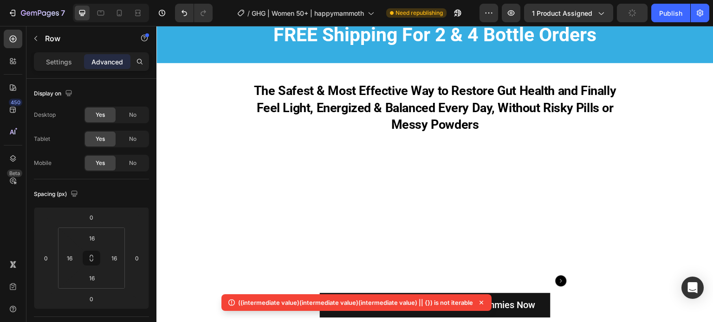
scroll to position [5174, 0]
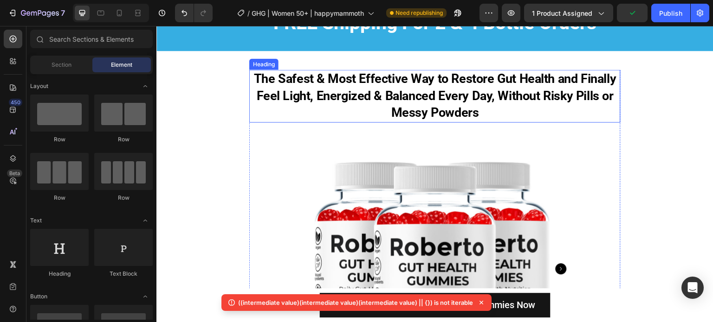
click at [425, 120] on strong "The Safest & Most Effective Way to Restore Gut Health and Finally Feel Light, E…" at bounding box center [434, 95] width 362 height 49
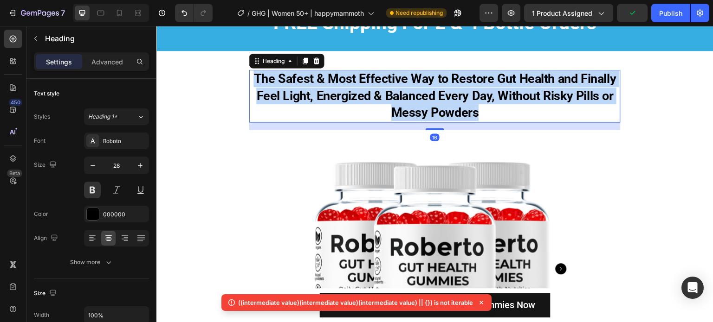
click at [425, 120] on strong "The Safest & Most Effective Way to Restore Gut Health and Finally Feel Light, E…" at bounding box center [434, 95] width 362 height 49
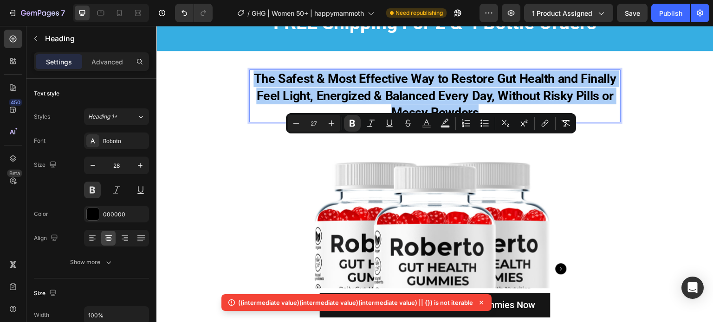
click at [314, 125] on input "27" at bounding box center [313, 123] width 19 height 11
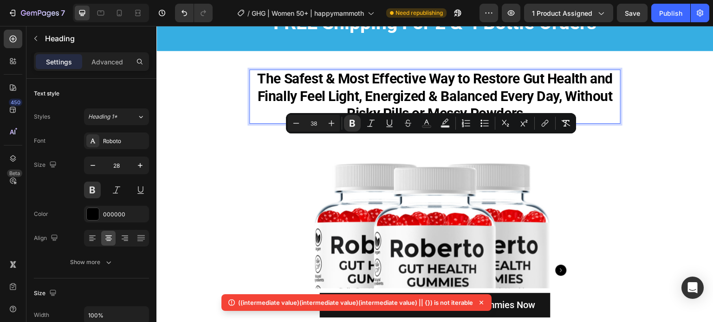
type input "38"
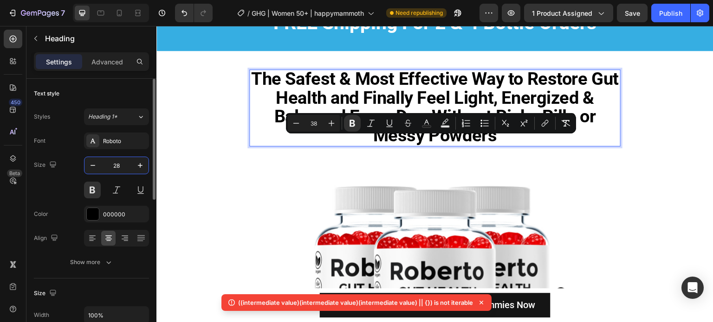
click at [122, 167] on input "28" at bounding box center [116, 165] width 31 height 17
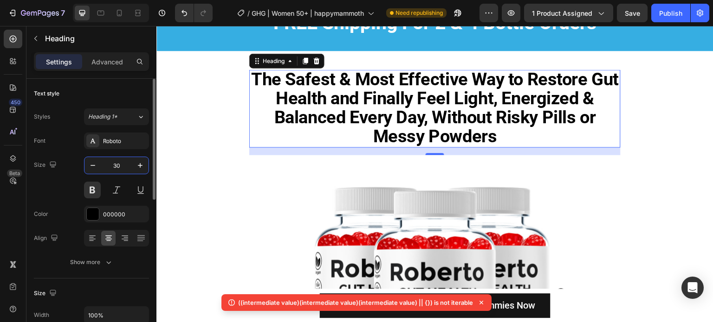
type input "30"
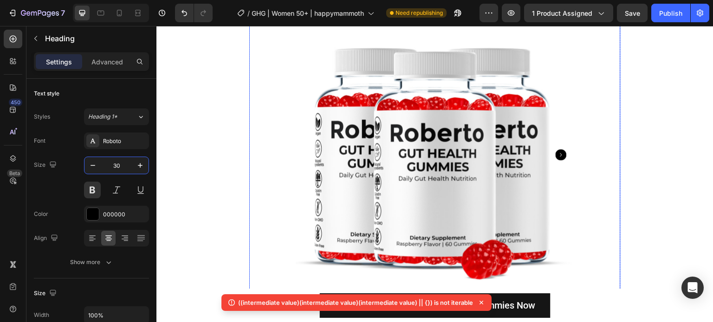
scroll to position [5081, 0]
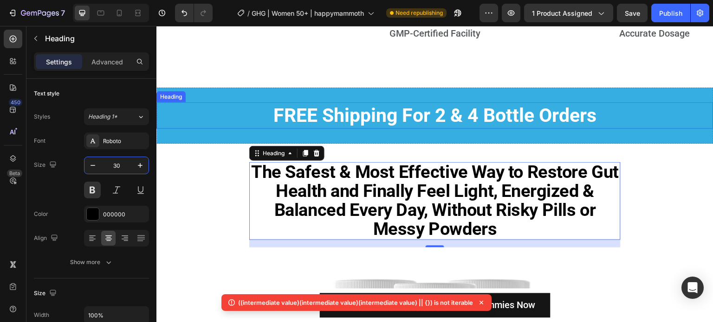
click at [411, 127] on strong "FREE Shipping For 2 & 4 Bottle Orders" at bounding box center [434, 115] width 323 height 22
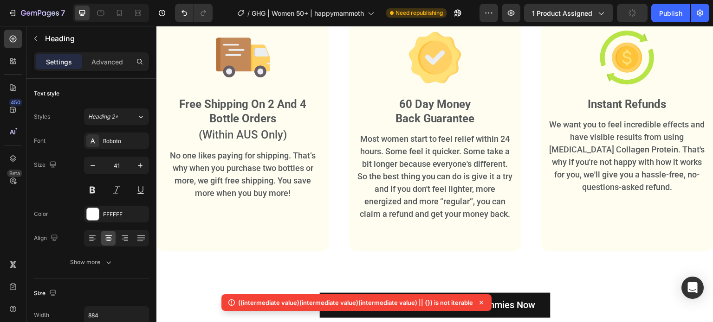
scroll to position [6427, 0]
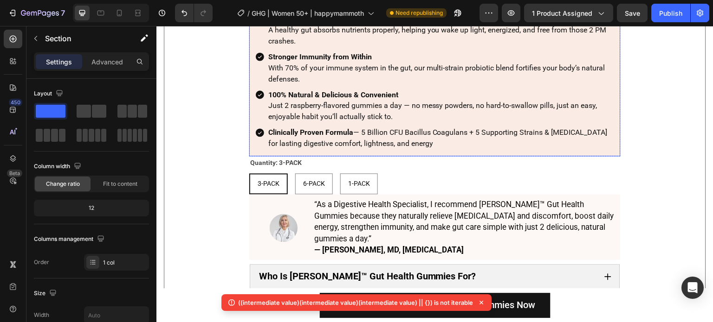
scroll to position [6009, 0]
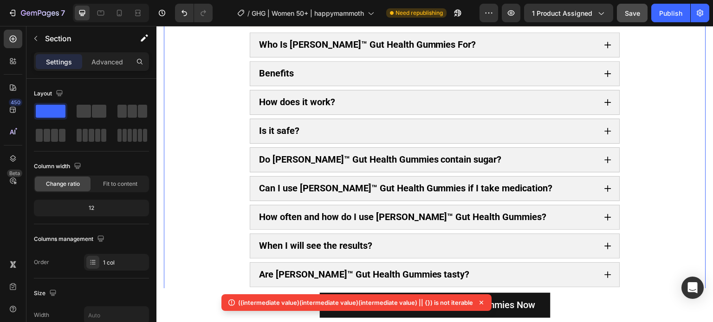
click at [638, 15] on span "Save" at bounding box center [632, 13] width 15 height 8
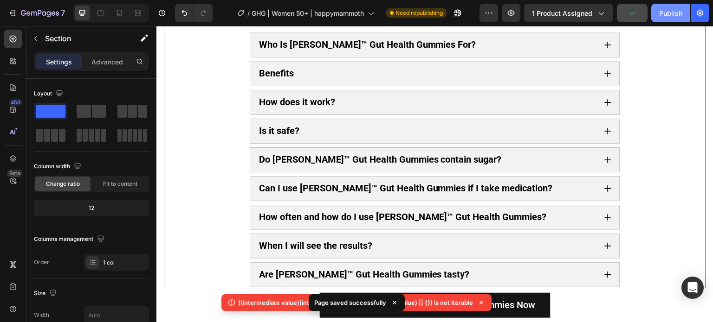
click at [667, 11] on div "Publish" at bounding box center [670, 13] width 23 height 10
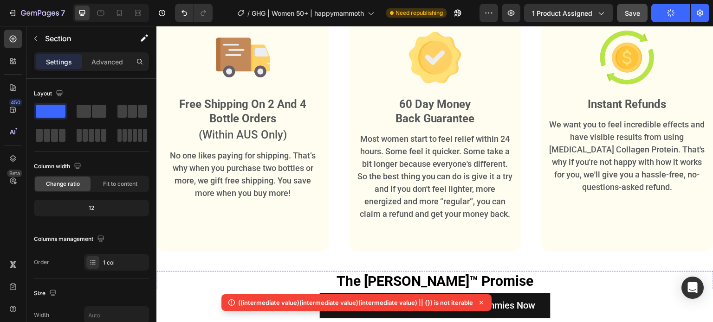
scroll to position [6798, 0]
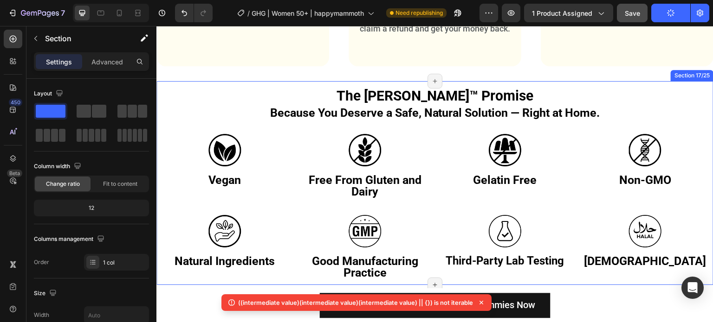
click at [457, 81] on div "The [PERSON_NAME]™ Promise Because You Deserve a Safe, Natural Solution — Right…" at bounding box center [434, 183] width 557 height 204
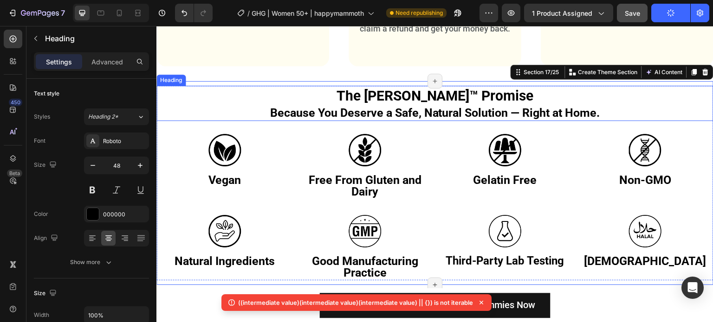
click at [450, 93] on strong "The [PERSON_NAME]™ Promise" at bounding box center [434, 96] width 197 height 16
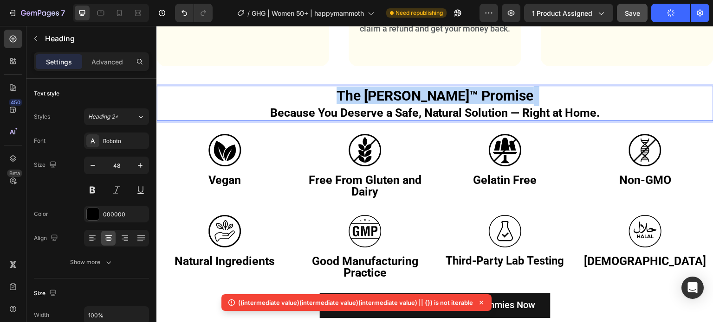
click at [450, 93] on strong "The [PERSON_NAME]™ Promise" at bounding box center [434, 96] width 197 height 16
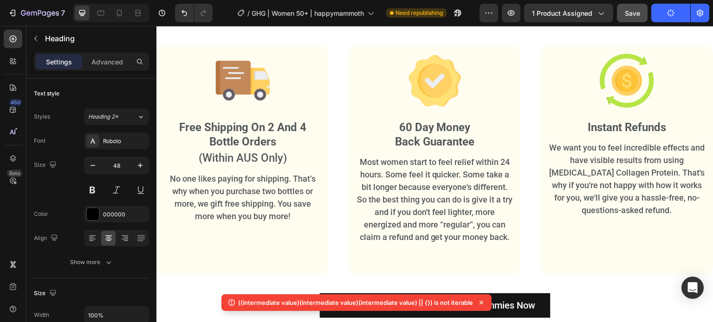
scroll to position [6334, 0]
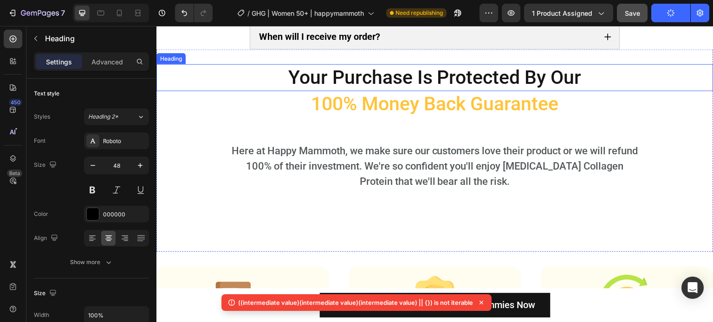
click at [432, 90] on h2 "Your Purchase Is Protected By Our" at bounding box center [435, 77] width 410 height 26
click at [432, 90] on p "Your Purchase Is Protected By Our" at bounding box center [435, 77] width 408 height 25
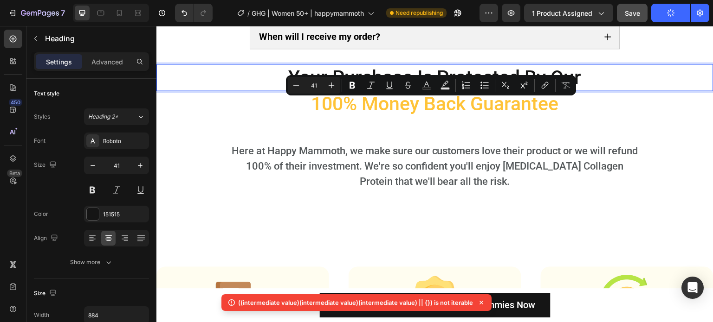
click at [310, 92] on div "Minus 41 Plus" at bounding box center [314, 85] width 52 height 17
click at [312, 90] on input "41" at bounding box center [313, 85] width 19 height 11
type input "38"
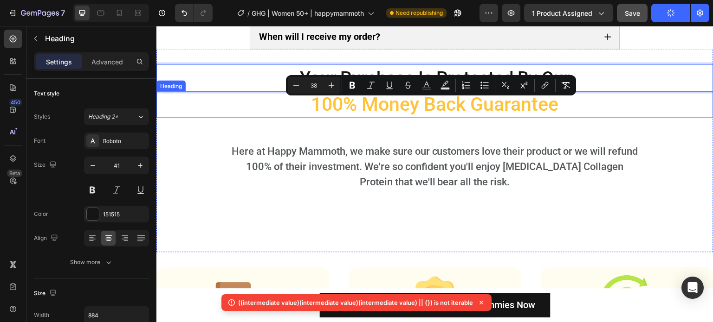
click at [370, 116] on span "100% Money Back Guarantee" at bounding box center [434, 104] width 247 height 22
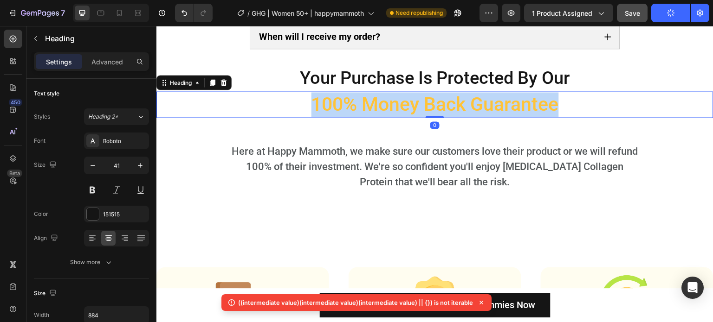
click at [370, 116] on span "100% Money Back Guarantee" at bounding box center [434, 104] width 247 height 22
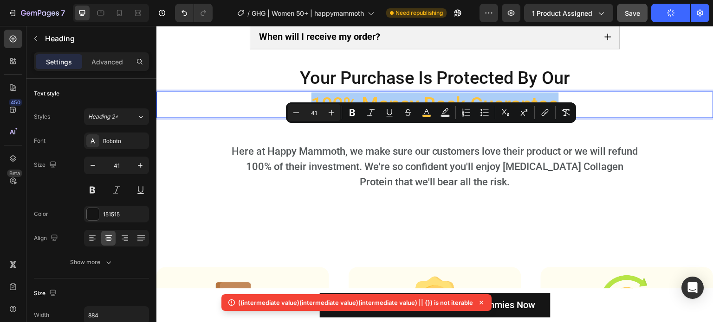
click at [316, 115] on input "41" at bounding box center [313, 112] width 19 height 11
type input "38"
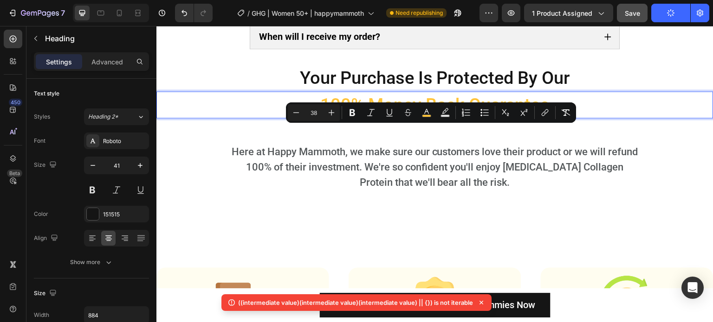
click at [219, 91] on div "⁠⁠⁠⁠⁠⁠⁠ Your Purchase Is Protected By Our" at bounding box center [434, 77] width 557 height 27
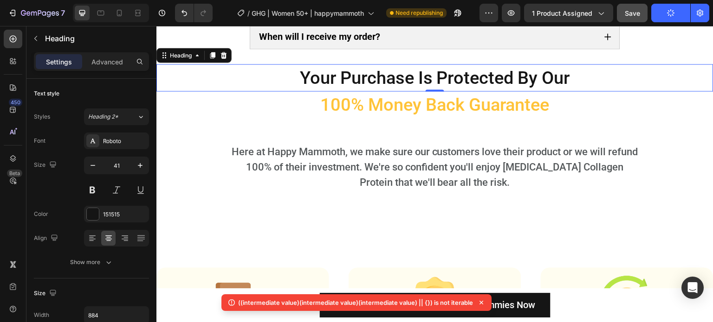
click at [219, 91] on div "⁠⁠⁠⁠⁠⁠⁠ Your Purchase Is Protected By Our" at bounding box center [434, 77] width 557 height 27
click at [124, 164] on input "41" at bounding box center [116, 165] width 31 height 17
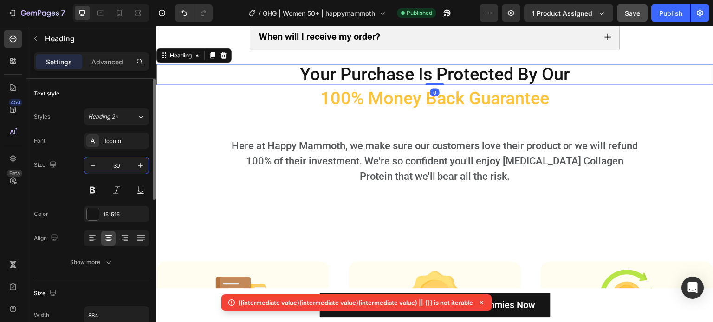
type input "30"
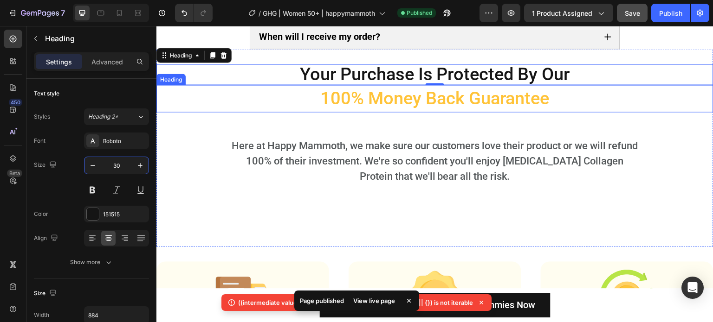
click at [350, 109] on span "100% Money Back Guarantee" at bounding box center [435, 98] width 229 height 20
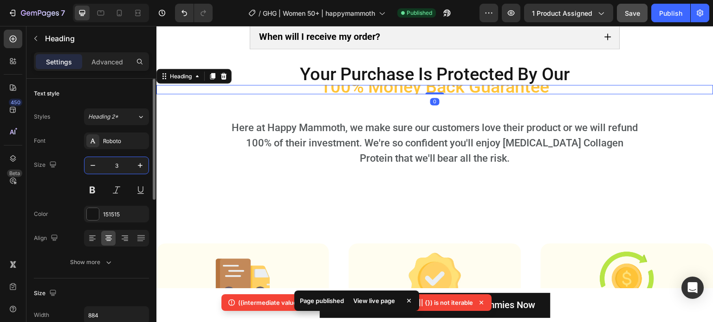
type input "30"
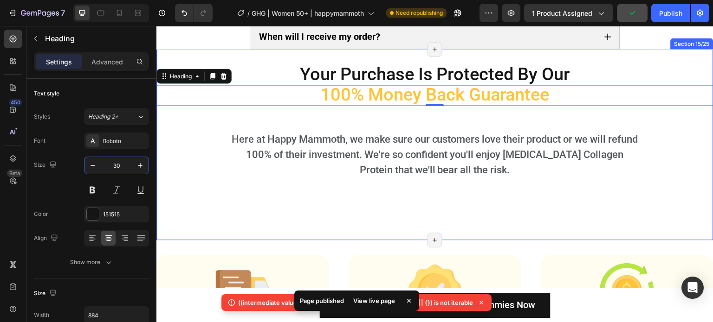
click at [364, 147] on div "⁠⁠⁠⁠⁠⁠⁠ Your Purchase Is Protected By Our Heading ⁠⁠⁠⁠⁠⁠⁠ 100% Money Back Guara…" at bounding box center [434, 144] width 557 height 161
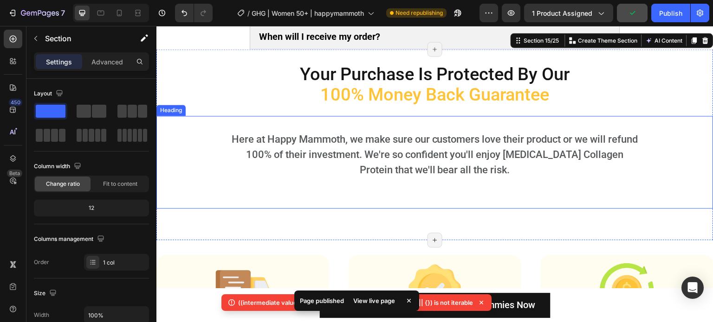
click at [322, 175] on h2 "Here at Happy Mammoth, we make sure our customers love their product or we will…" at bounding box center [434, 162] width 409 height 63
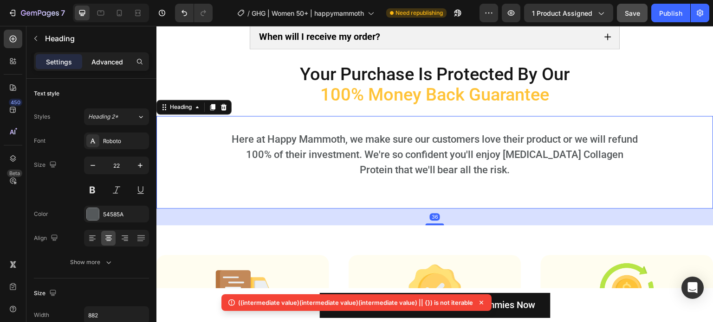
click at [120, 55] on div "Advanced" at bounding box center [107, 61] width 46 height 15
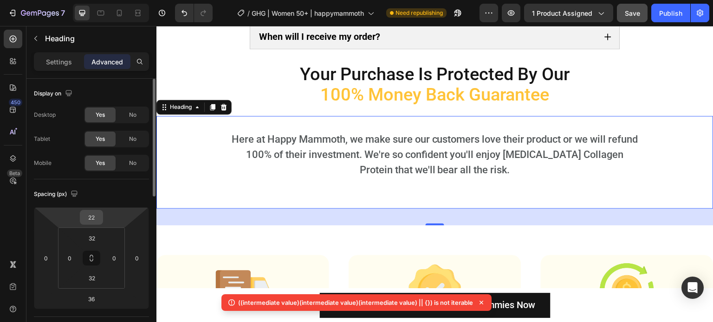
click at [91, 224] on input "22" at bounding box center [91, 218] width 19 height 14
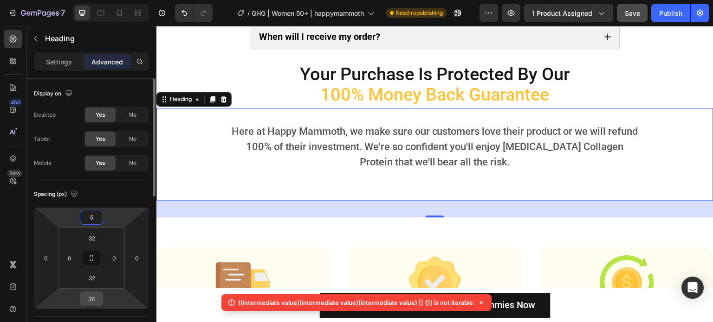
type input "5"
click at [98, 297] on input "36" at bounding box center [91, 299] width 19 height 14
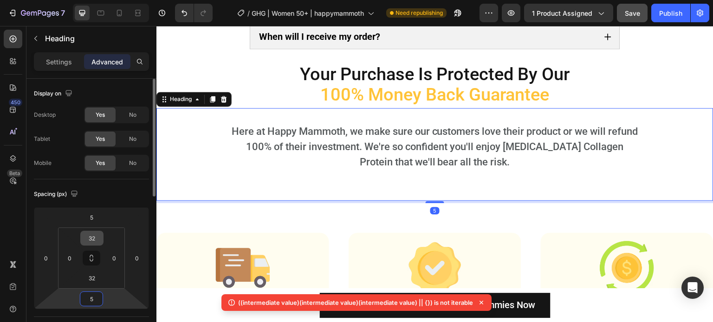
type input "5"
click at [95, 243] on input "32" at bounding box center [92, 239] width 19 height 14
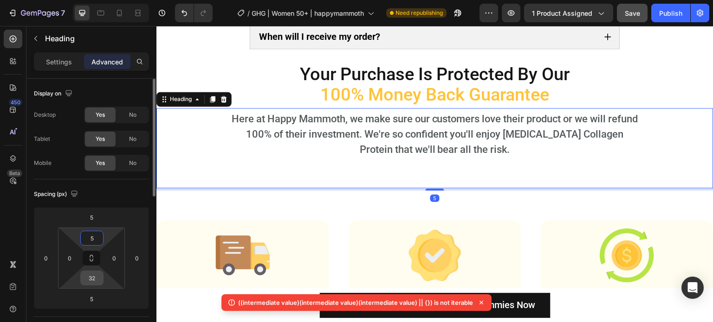
type input "5"
click at [97, 279] on input "32" at bounding box center [92, 278] width 19 height 14
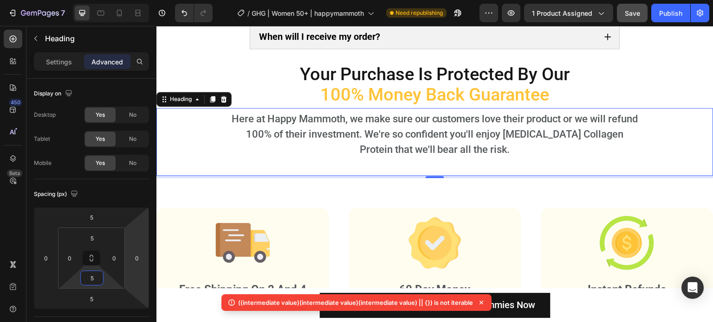
type input "5"
click at [407, 174] on h2 "Here at Happy Mammoth, we make sure our customers love their product or we will…" at bounding box center [434, 141] width 409 height 63
click at [307, 84] on span "Your Purchase Is Protected By Our" at bounding box center [435, 74] width 270 height 20
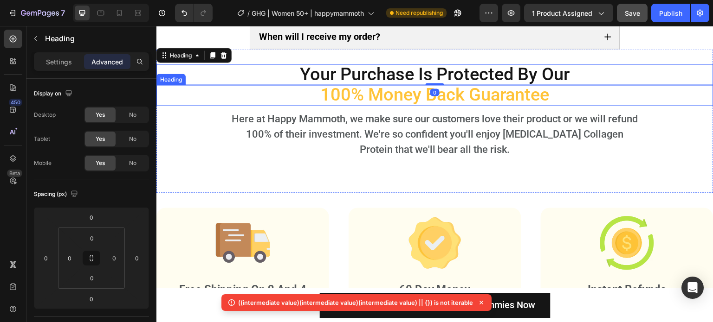
click at [291, 105] on p "⁠⁠⁠⁠⁠⁠⁠ 100% Money Back Guarantee" at bounding box center [435, 95] width 408 height 19
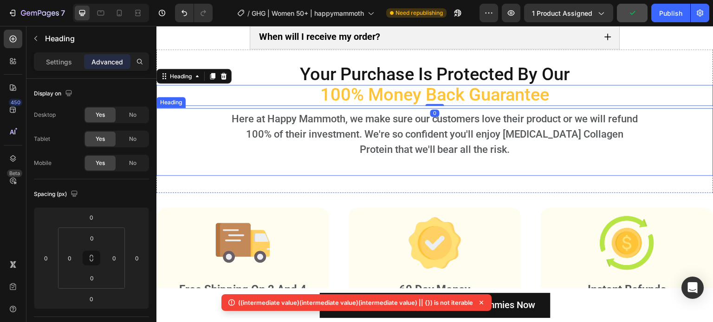
click at [281, 170] on p "Here at Happy Mammoth, we make sure our customers love their product or we will…" at bounding box center [434, 141] width 407 height 61
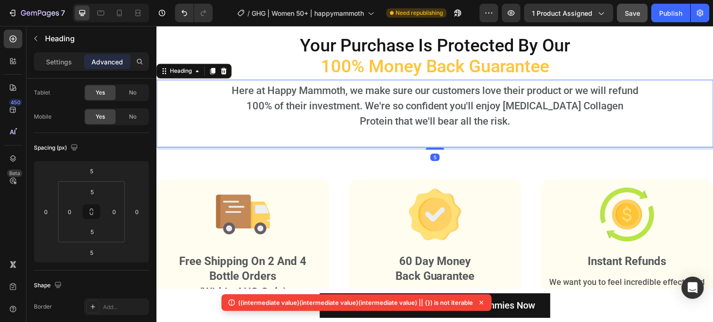
scroll to position [6473, 0]
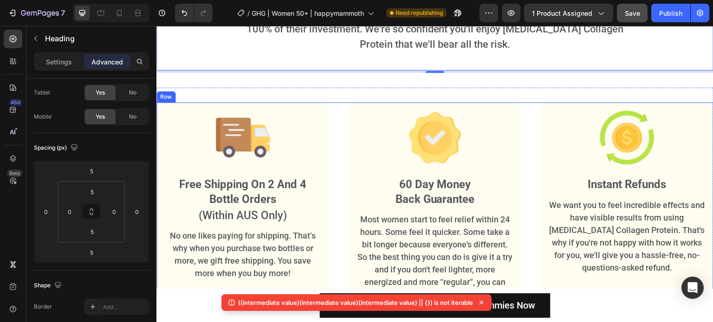
click at [345, 122] on div "Image Free Shipping On 2 And 4 Bottle Orders Heading (Within AUS Only) Heading …" at bounding box center [434, 218] width 557 height 230
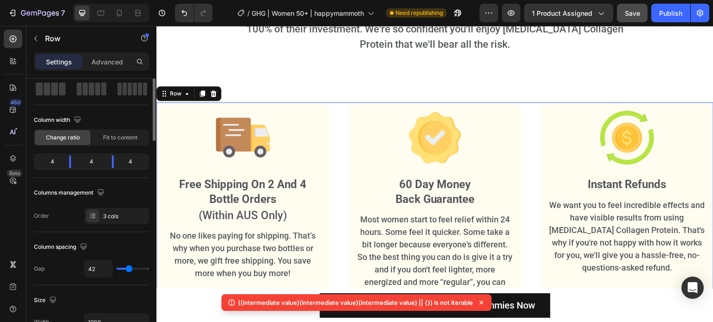
scroll to position [0, 0]
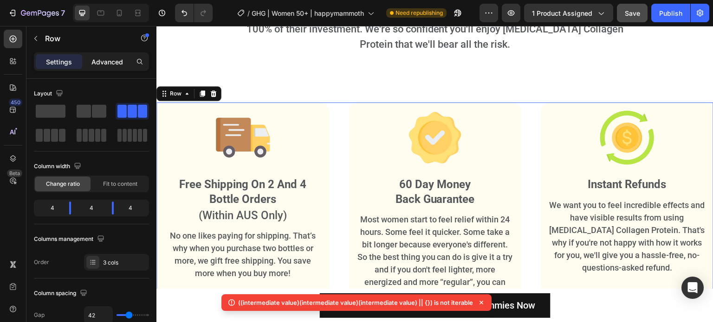
click at [95, 58] on p "Advanced" at bounding box center [107, 62] width 32 height 10
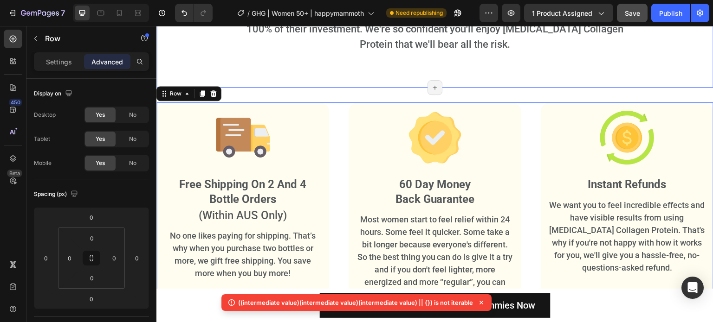
click at [373, 77] on div "⁠⁠⁠⁠⁠⁠⁠ Your Purchase Is Protected By Our Heading ⁠⁠⁠⁠⁠⁠⁠ 100% Money Back Guara…" at bounding box center [434, 16] width 557 height 144
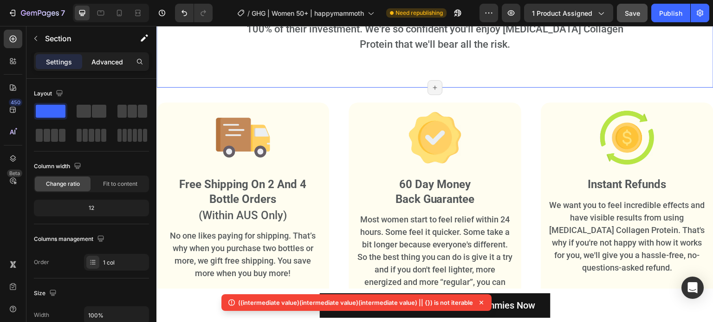
click at [104, 63] on p "Advanced" at bounding box center [107, 62] width 32 height 10
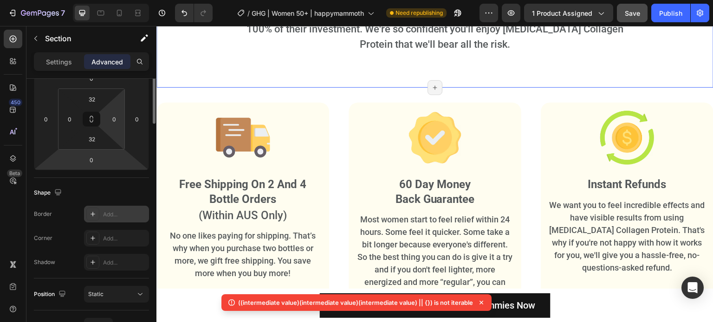
scroll to position [46, 0]
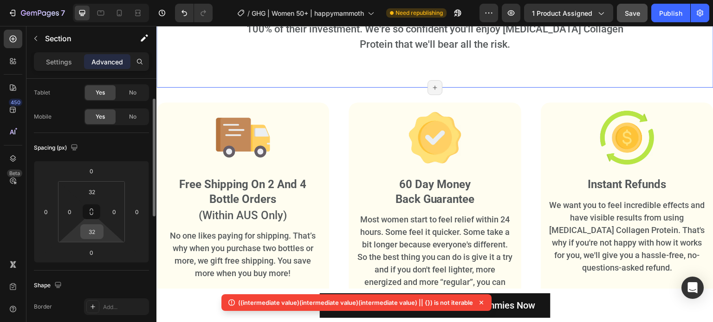
click at [95, 229] on input "32" at bounding box center [92, 232] width 19 height 14
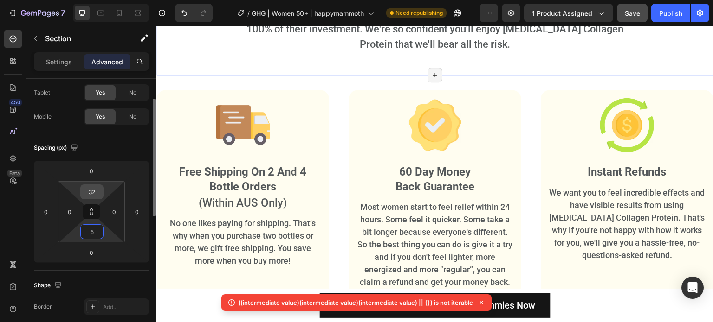
type input "5"
click at [95, 191] on input "32" at bounding box center [92, 192] width 19 height 14
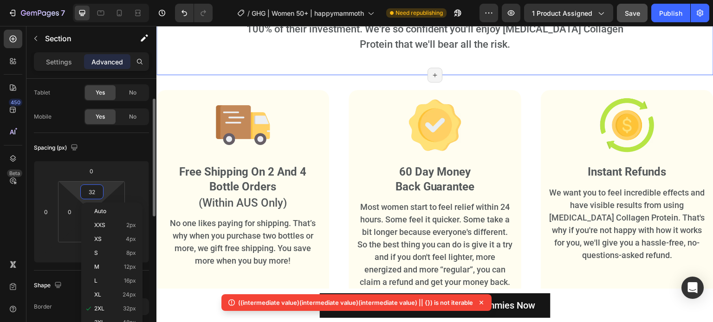
type input "5"
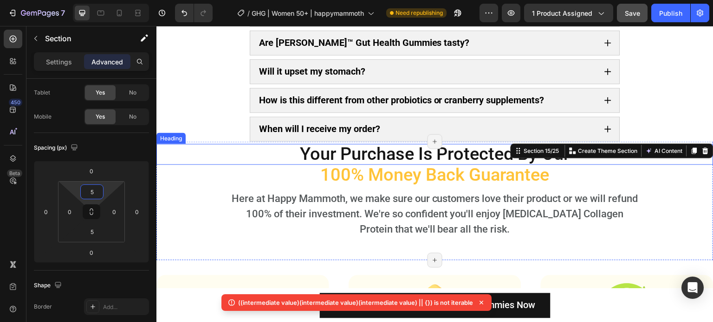
scroll to position [6380, 0]
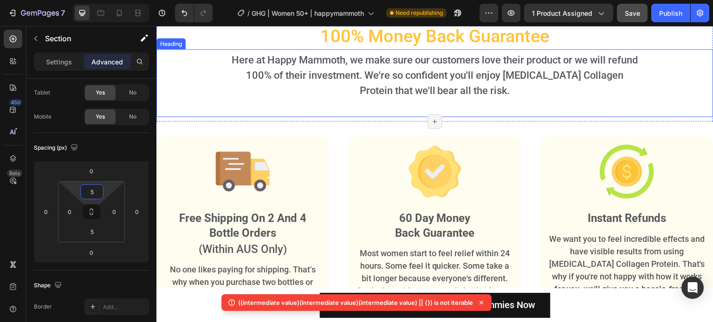
click at [375, 114] on p "Here at Happy Mammoth, we make sure our customers love their product or we will…" at bounding box center [434, 82] width 407 height 61
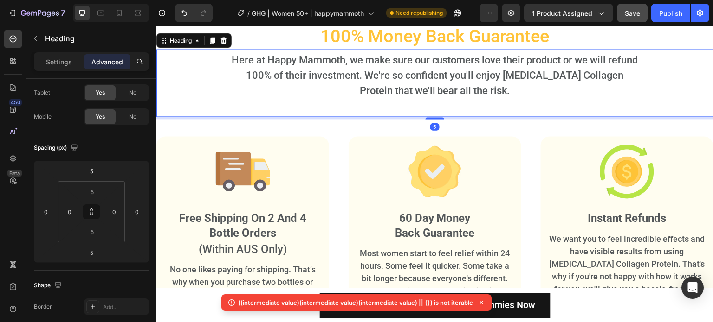
scroll to position [0, 0]
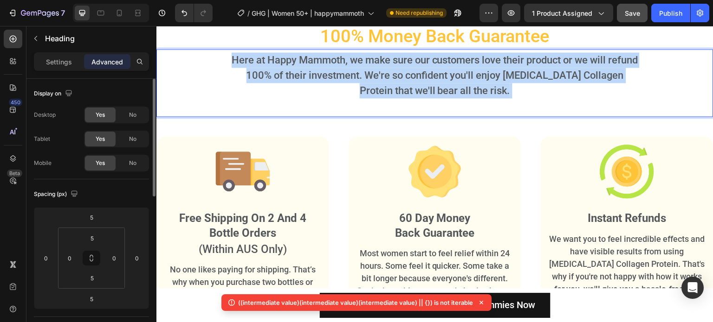
click at [375, 114] on p "Here at Happy Mammoth, we make sure our customers love their product or we will…" at bounding box center [434, 82] width 407 height 61
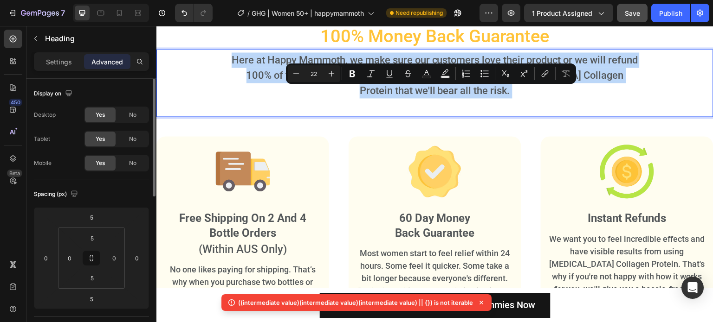
click at [372, 114] on p "Here at Happy Mammoth, we make sure our customers love their product or we will…" at bounding box center [434, 82] width 407 height 61
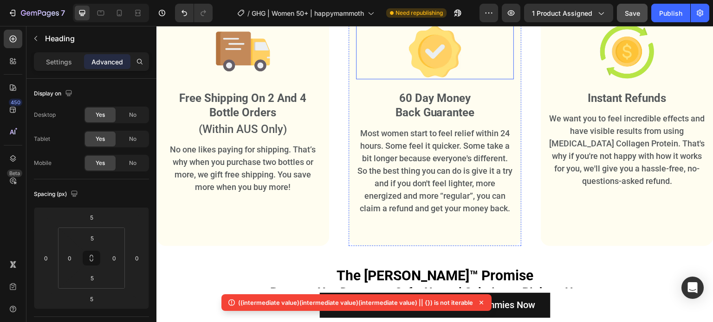
scroll to position [6659, 0]
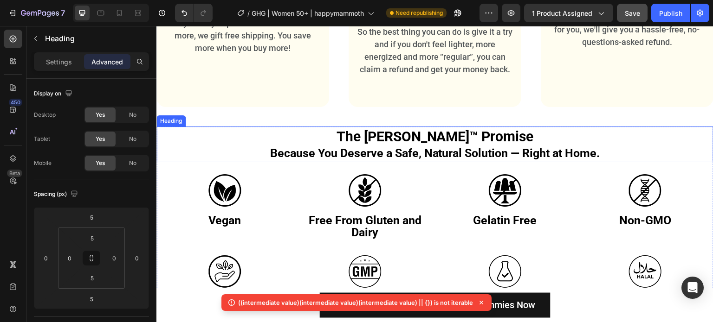
click at [420, 144] on h2 "The [PERSON_NAME]™ Promise Because You Deserve a Safe, Natural Solution — Right…" at bounding box center [434, 144] width 557 height 35
click at [420, 144] on p "The [PERSON_NAME]™ Promise Because You Deserve a Safe, Natural Solution — Right…" at bounding box center [434, 144] width 555 height 33
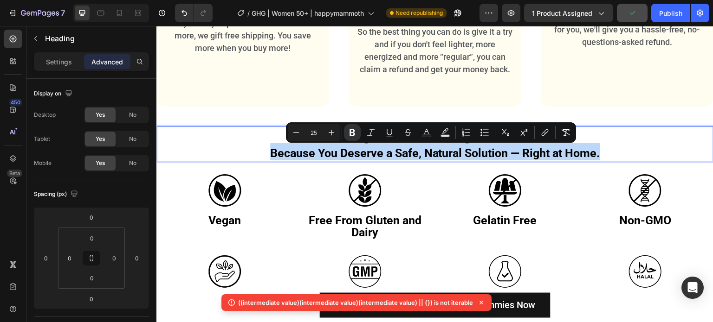
type input "30"
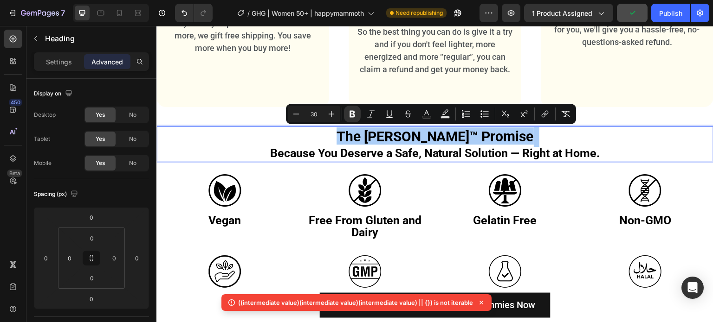
click at [321, 113] on input "30" at bounding box center [313, 114] width 19 height 11
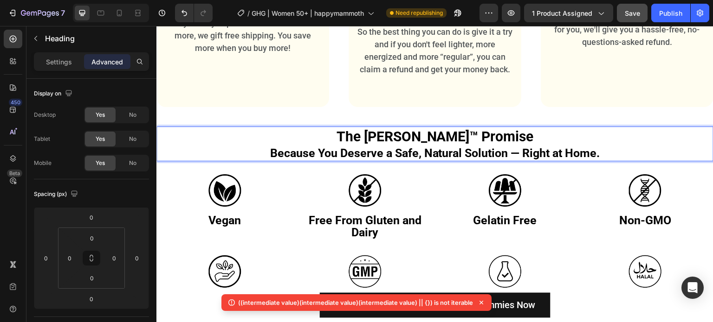
click at [344, 142] on p "The [PERSON_NAME]™ Promise Because You Deserve a Safe, Natural Solution — Right…" at bounding box center [434, 144] width 555 height 33
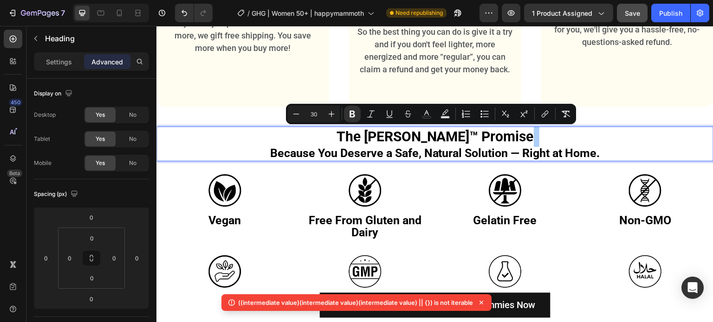
click at [315, 114] on input "30" at bounding box center [313, 114] width 19 height 11
type input "30"
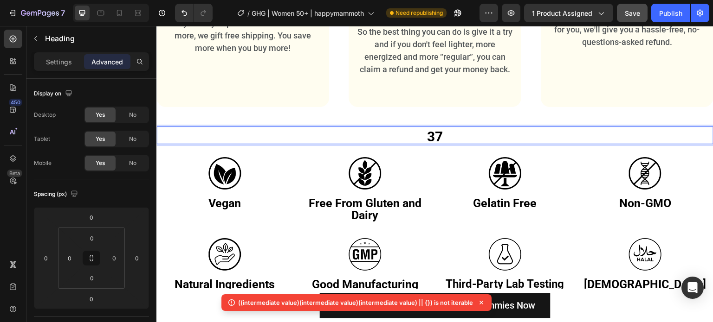
scroll to position [0, 0]
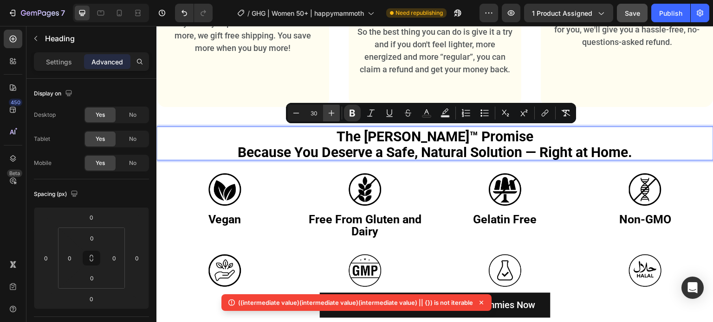
click at [324, 114] on button "Plus" at bounding box center [331, 113] width 17 height 17
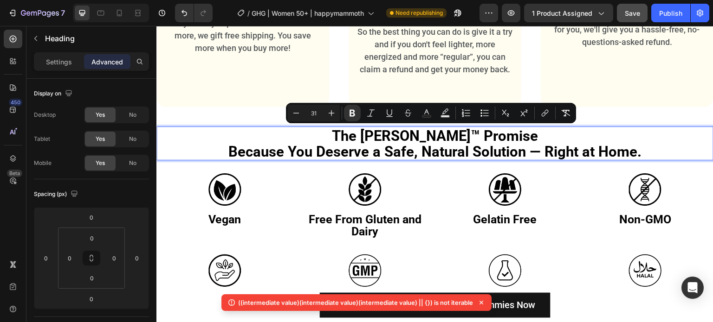
click at [314, 113] on input "31" at bounding box center [313, 113] width 19 height 11
type input "38"
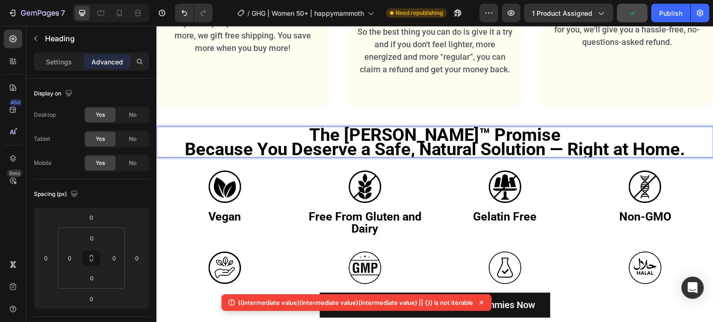
click at [392, 139] on strong "Because You Deserve a Safe, Natural Solution — Right at Home." at bounding box center [435, 149] width 501 height 20
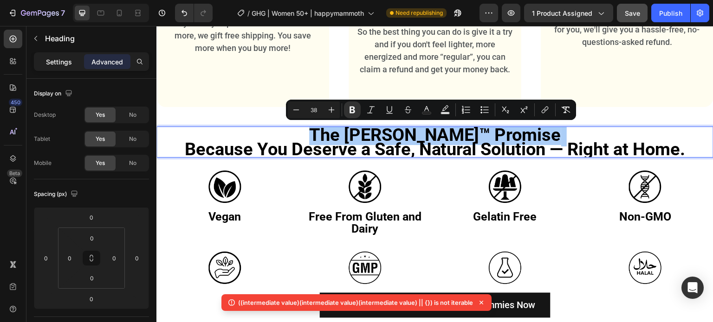
click at [58, 59] on p "Settings" at bounding box center [59, 62] width 26 height 10
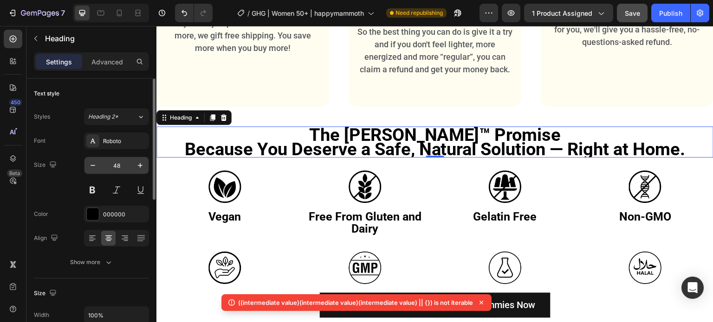
click at [115, 172] on input "48" at bounding box center [116, 165] width 31 height 17
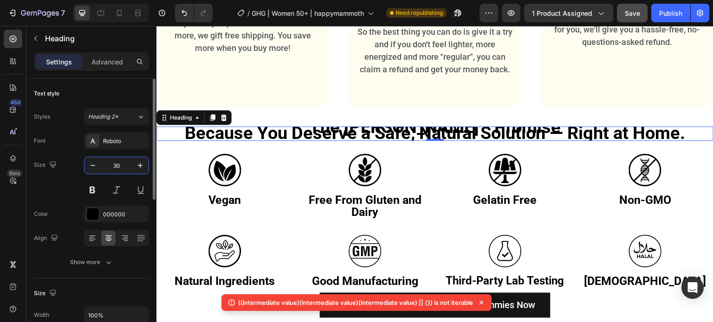
scroll to position [0, 0]
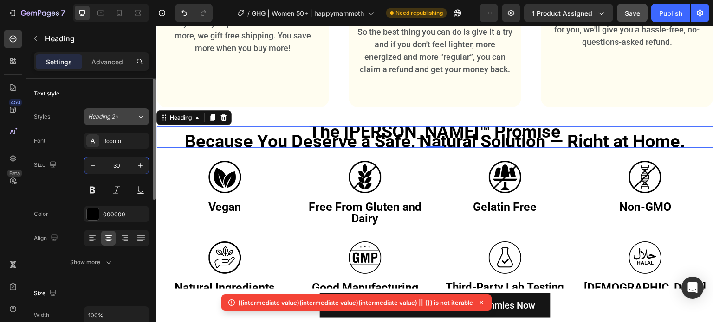
click at [123, 113] on div "Heading 2*" at bounding box center [107, 117] width 38 height 8
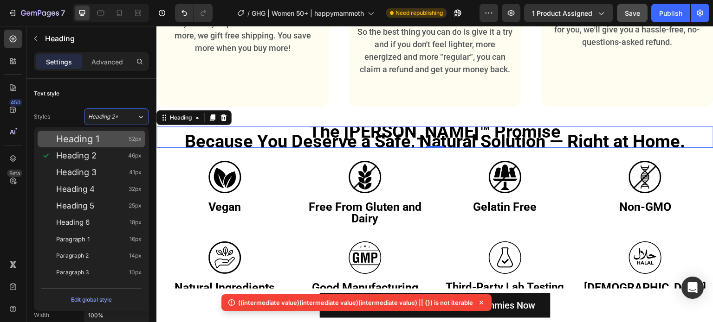
click at [117, 142] on div "Heading 1 52px" at bounding box center [98, 139] width 85 height 9
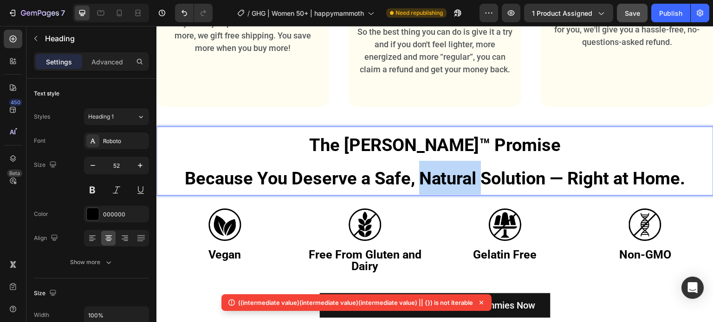
click at [458, 178] on strong "Because You Deserve a Safe, Natural Solution — Right at Home." at bounding box center [435, 178] width 501 height 20
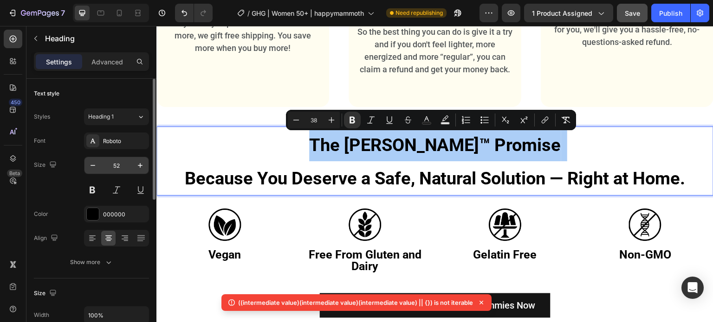
click at [109, 164] on input "52" at bounding box center [116, 165] width 31 height 17
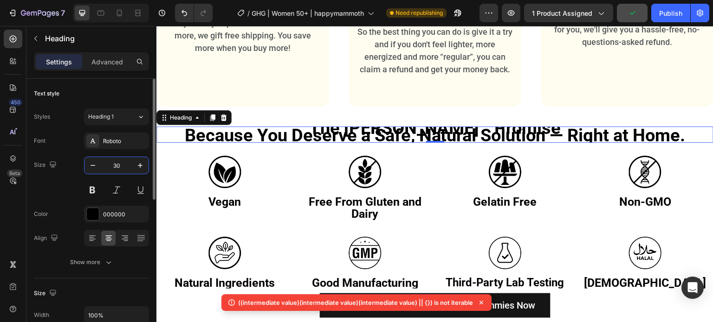
type input "30"
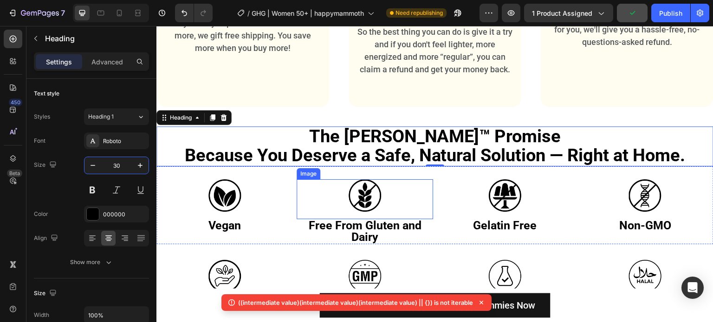
scroll to position [6705, 0]
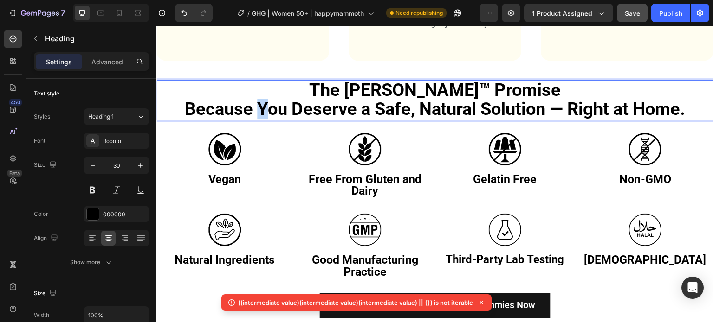
drag, startPoint x: 257, startPoint y: 112, endPoint x: 251, endPoint y: 112, distance: 6.0
click at [251, 112] on strong "Because You Deserve a Safe, Natural Solution — Right at Home." at bounding box center [435, 109] width 501 height 20
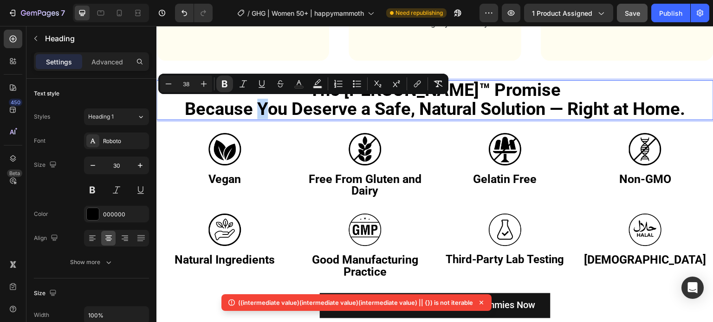
click at [251, 112] on strong "Because You Deserve a Safe, Natural Solution — Right at Home." at bounding box center [435, 109] width 501 height 20
drag, startPoint x: 252, startPoint y: 112, endPoint x: 182, endPoint y: 114, distance: 70.1
click at [185, 114] on strong "Because You Deserve a Safe, Natural Solution — Right at Home." at bounding box center [435, 109] width 501 height 20
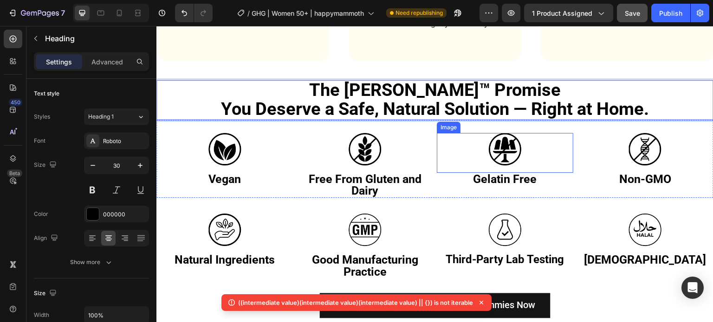
scroll to position [6891, 0]
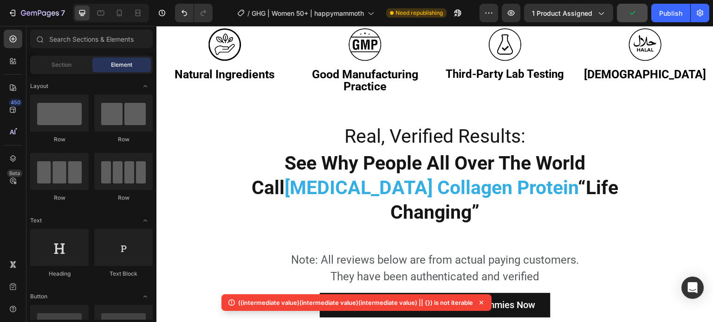
click at [413, 86] on h3 "Good Manufacturing Practice" at bounding box center [365, 81] width 136 height 26
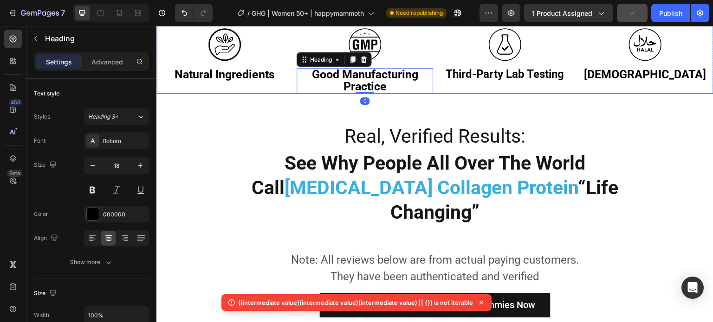
click at [432, 66] on div "Image Natural Ingredients Heading Image Good Manufacturing Practice Heading 0 I…" at bounding box center [434, 53] width 557 height 81
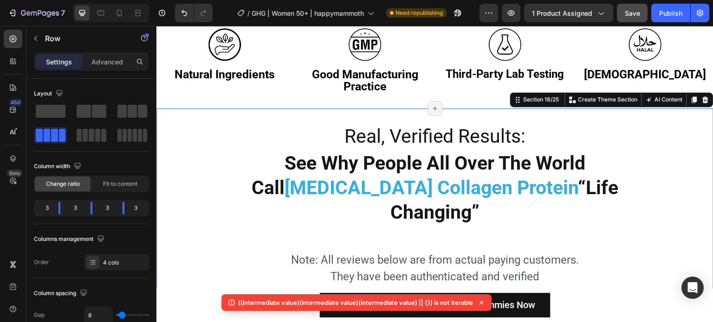
click at [369, 116] on div "Real, Verified Results: Heading See Why People All Over The World Call [MEDICAL…" at bounding box center [434, 221] width 557 height 224
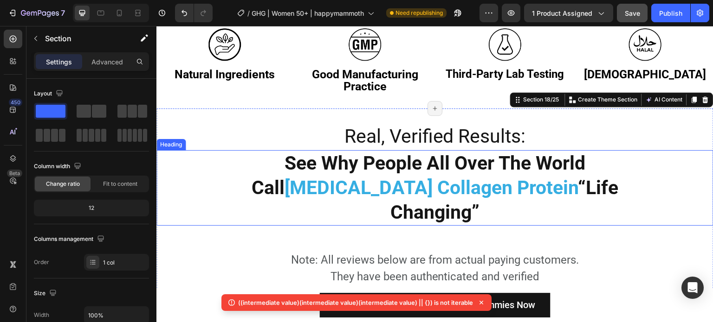
click at [327, 158] on strong "See Why People All Over The World Call" at bounding box center [418, 175] width 334 height 47
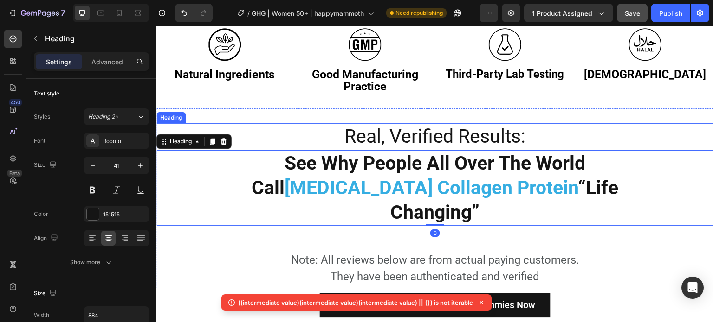
click at [258, 129] on h2 "Real, Verified Results:" at bounding box center [435, 136] width 410 height 26
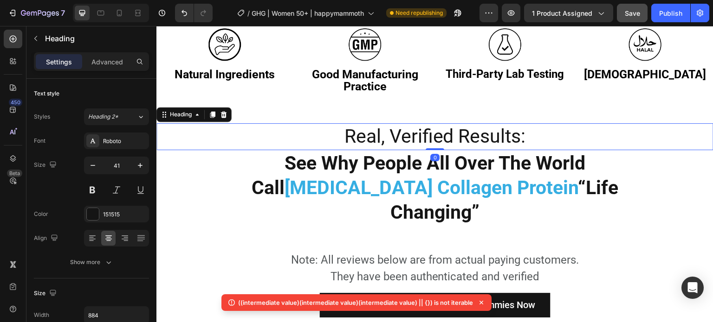
click at [189, 174] on div "See Why People All Over The World Call [MEDICAL_DATA] Collagen Protein “Life Ch…" at bounding box center [434, 188] width 557 height 76
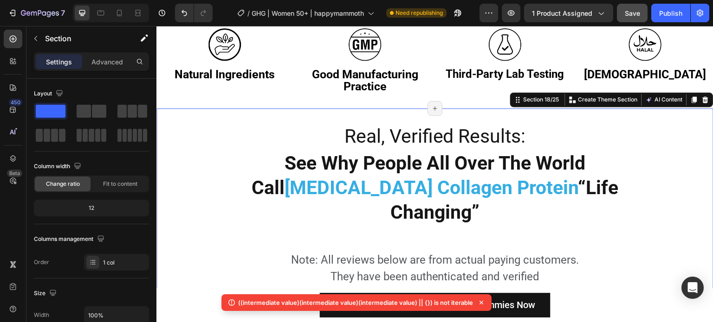
click at [288, 111] on div "Real, Verified Results: Heading See Why People All Over The World Call [MEDICAL…" at bounding box center [434, 221] width 557 height 224
click at [123, 66] on div "Advanced" at bounding box center [107, 61] width 46 height 15
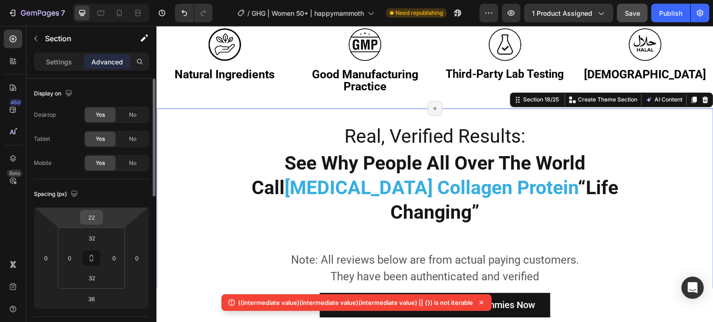
click at [95, 222] on input "22" at bounding box center [91, 218] width 19 height 14
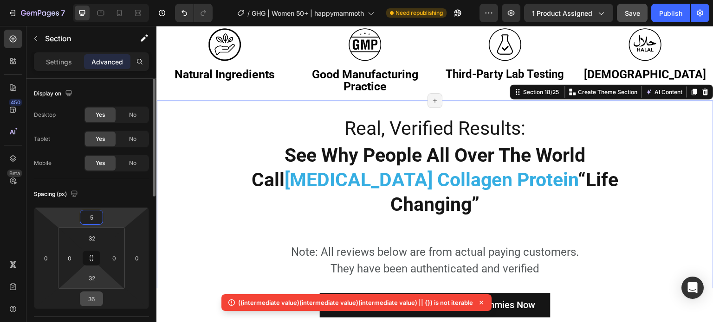
type input "5"
click at [97, 300] on input "36" at bounding box center [91, 299] width 19 height 14
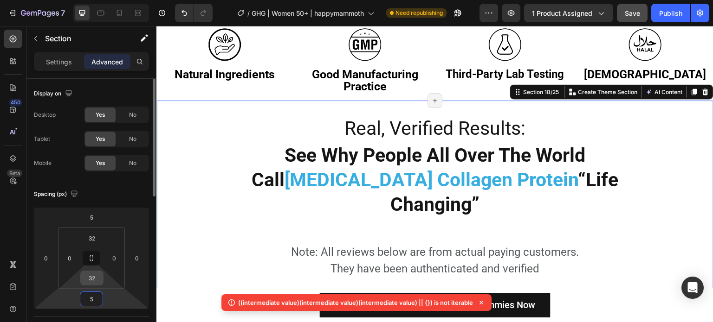
type input "5"
click at [92, 277] on input "32" at bounding box center [92, 278] width 19 height 14
type input "5"
click at [93, 239] on input "32" at bounding box center [92, 239] width 19 height 14
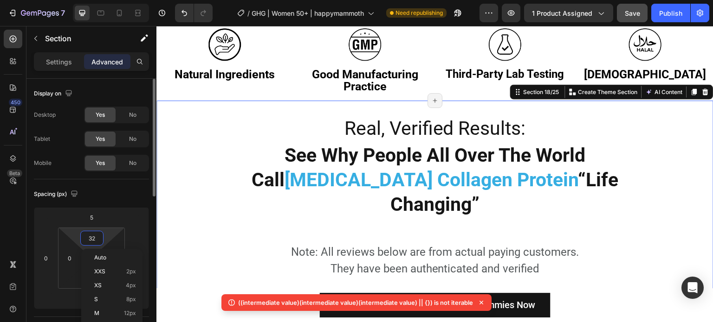
type input "5"
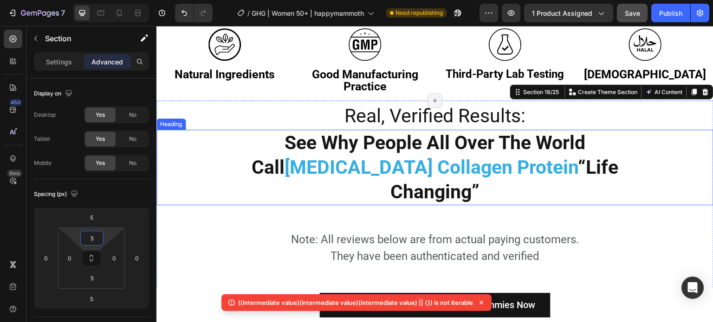
click at [355, 115] on h2 "Real, Verified Results:" at bounding box center [435, 116] width 410 height 26
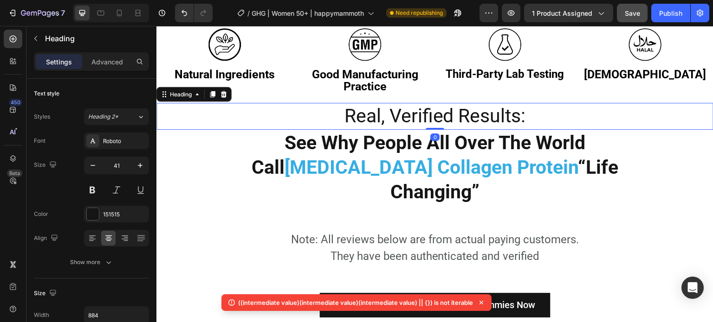
click at [355, 115] on h2 "Real, Verified Results:" at bounding box center [435, 116] width 410 height 26
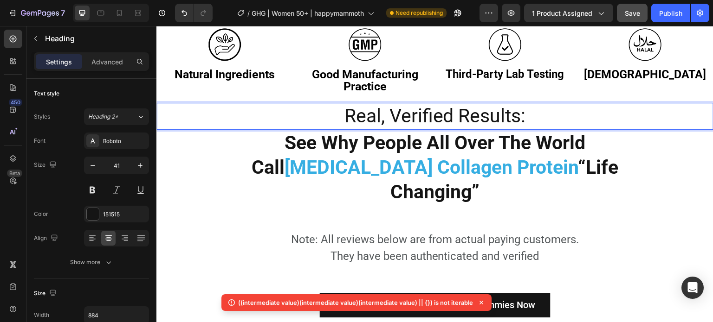
click at [355, 115] on p "Real, Verified Results:" at bounding box center [435, 116] width 408 height 25
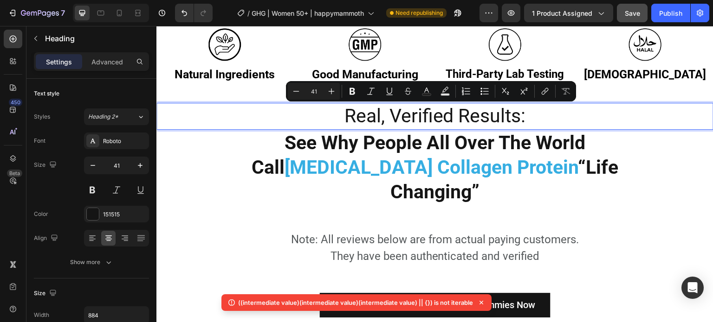
click at [319, 92] on input "41" at bounding box center [313, 91] width 19 height 11
type input "38"
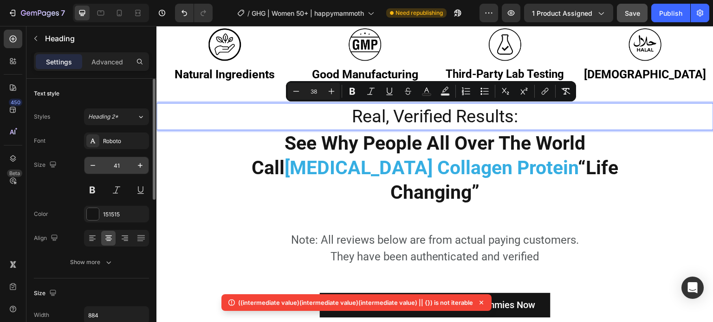
click at [118, 163] on input "41" at bounding box center [116, 165] width 31 height 17
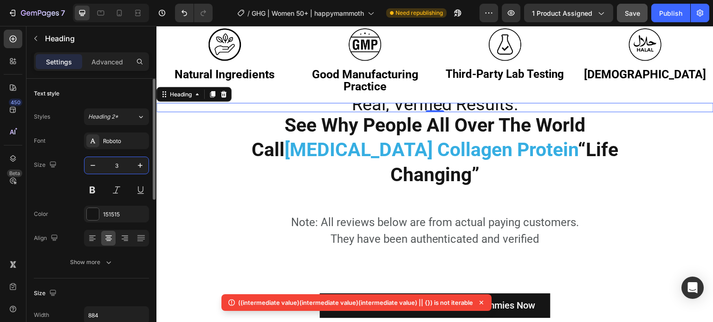
type input "30"
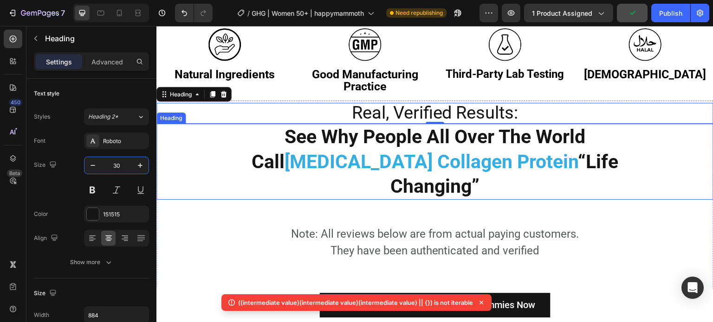
click at [404, 154] on strong "[MEDICAL_DATA] Collagen Protein" at bounding box center [430, 162] width 293 height 22
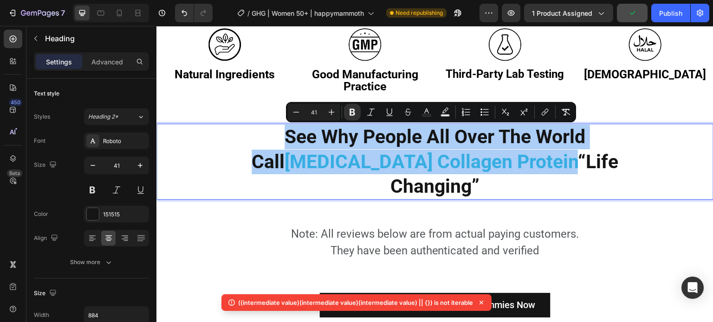
click at [318, 116] on input "41" at bounding box center [313, 112] width 19 height 11
type input "38"
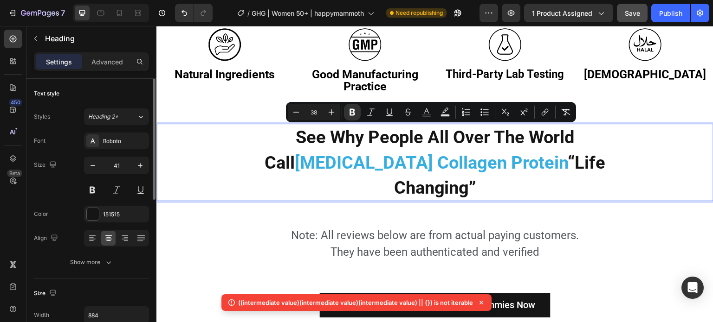
click at [125, 162] on input "41" at bounding box center [116, 165] width 31 height 17
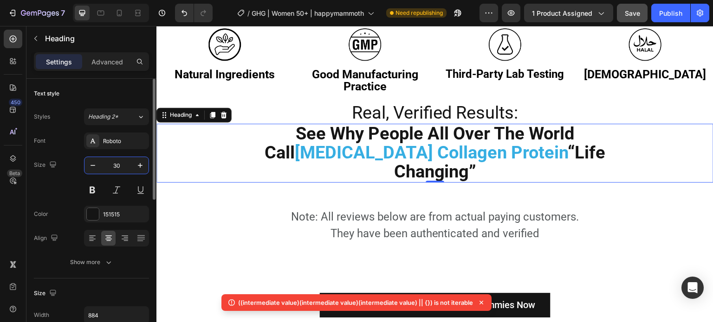
type input "30"
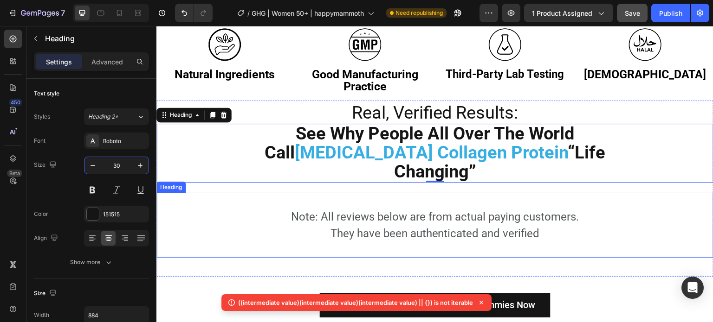
click at [469, 208] on h2 "Note: All reviews below are from actual paying customers. They have been authen…" at bounding box center [434, 225] width 409 height 35
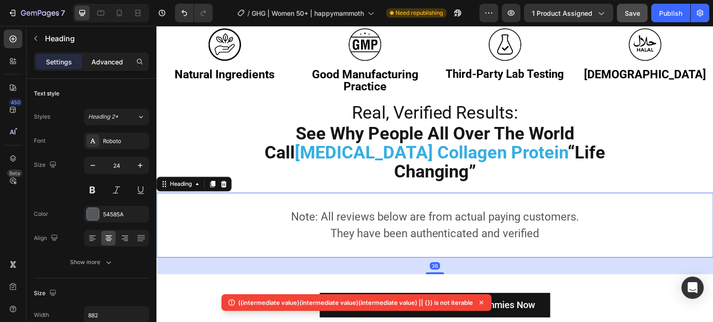
click at [115, 64] on p "Advanced" at bounding box center [107, 62] width 32 height 10
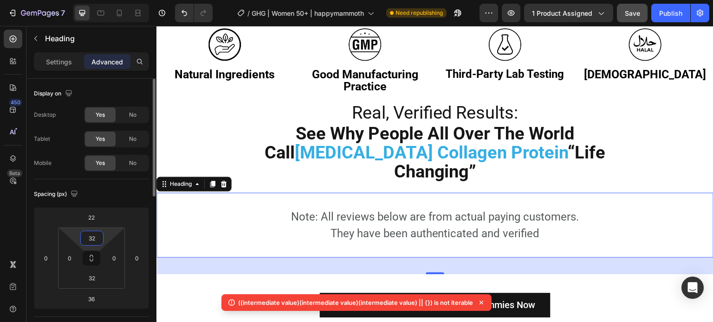
click at [89, 240] on input "32" at bounding box center [92, 239] width 19 height 14
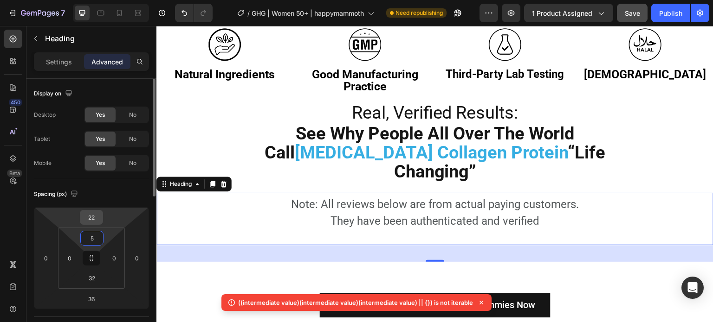
type input "5"
click at [97, 213] on input "22" at bounding box center [91, 218] width 19 height 14
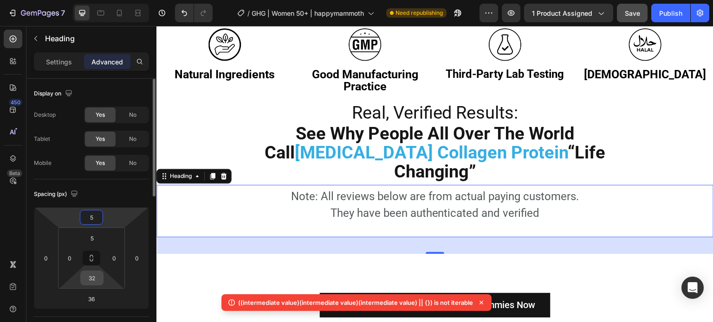
type input "5"
click at [95, 276] on input "32" at bounding box center [92, 278] width 19 height 14
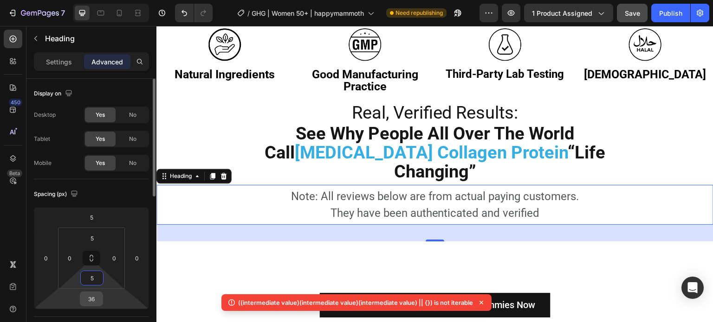
type input "5"
click at [90, 300] on input "36" at bounding box center [91, 299] width 19 height 14
type input "5"
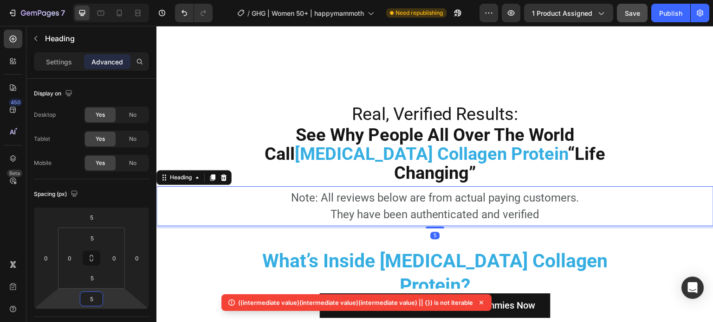
scroll to position [7030, 0]
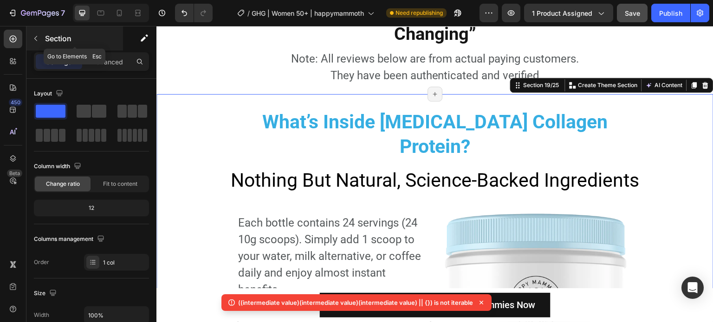
click at [112, 49] on div "Section" at bounding box center [74, 38] width 97 height 24
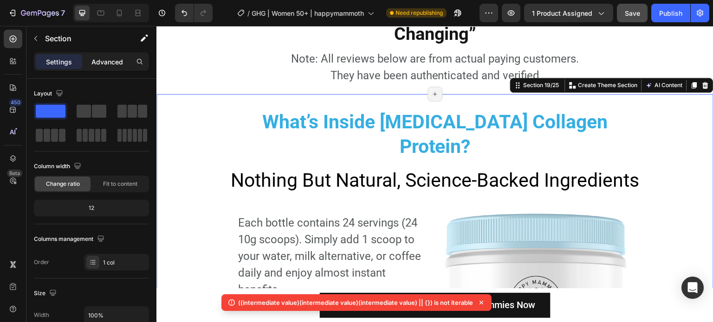
click at [89, 58] on div "Advanced" at bounding box center [107, 61] width 46 height 15
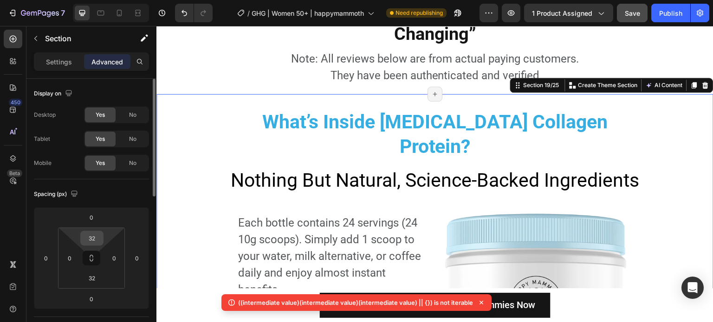
click at [95, 239] on input "32" at bounding box center [92, 239] width 19 height 14
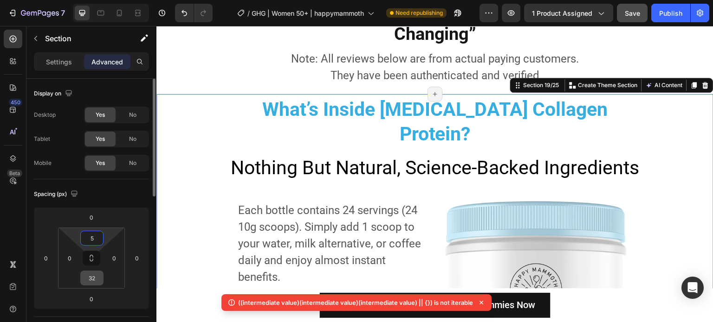
type input "5"
click at [95, 283] on input "32" at bounding box center [92, 278] width 19 height 14
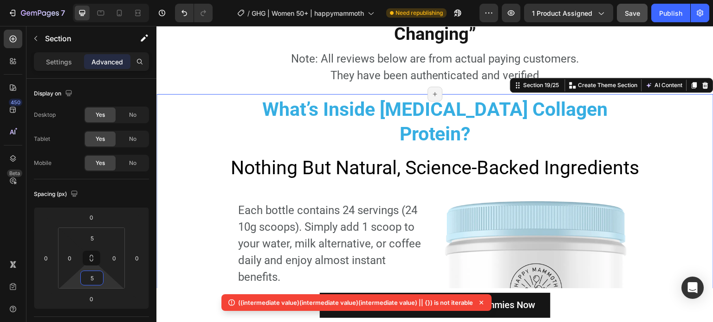
type input "5"
click at [275, 107] on div "What’s Inside [MEDICAL_DATA] Collagen Protein? Heading Nothing But Natural, Sci…" at bounding box center [434, 319] width 557 height 445
click at [307, 98] on strong "What’s Inside [MEDICAL_DATA] Collagen Protein?" at bounding box center [434, 121] width 345 height 47
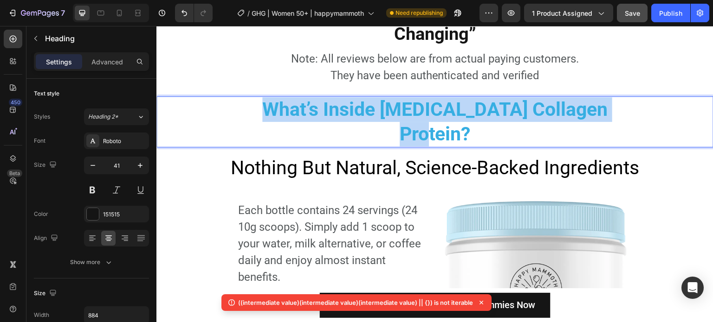
click at [307, 98] on strong "What’s Inside [MEDICAL_DATA] Collagen Protein?" at bounding box center [434, 121] width 345 height 47
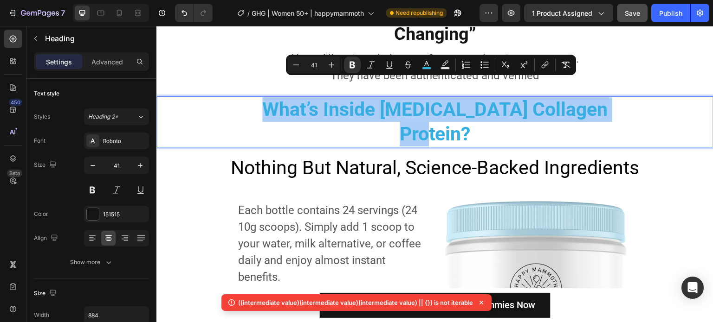
click at [318, 63] on input "41" at bounding box center [313, 64] width 19 height 11
type input "38"
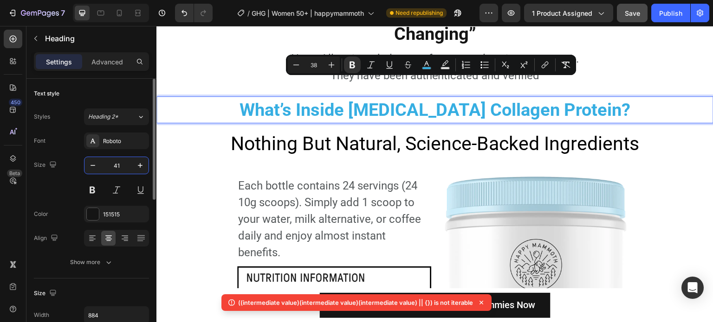
click at [119, 159] on input "41" at bounding box center [116, 165] width 31 height 17
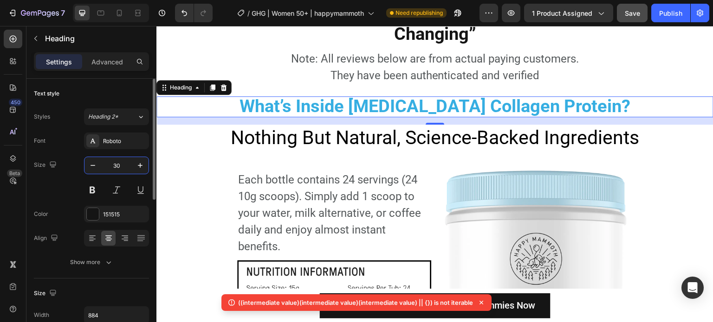
type input "30"
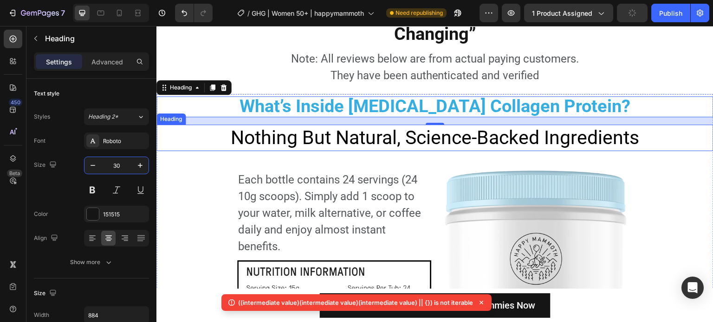
click at [333, 127] on span "Nothing But Natural, Science-Backed Ingredients" at bounding box center [435, 138] width 408 height 22
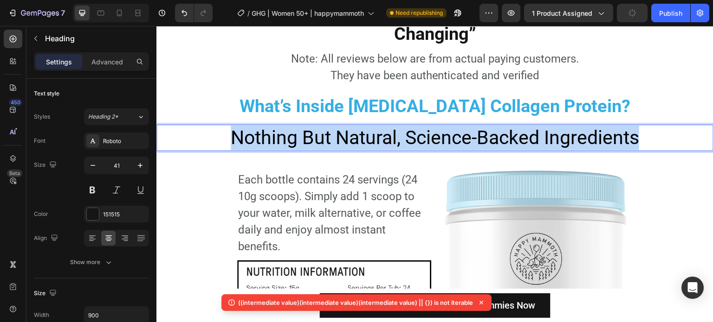
click at [333, 127] on span "Nothing But Natural, Science-Backed Ingredients" at bounding box center [435, 138] width 408 height 22
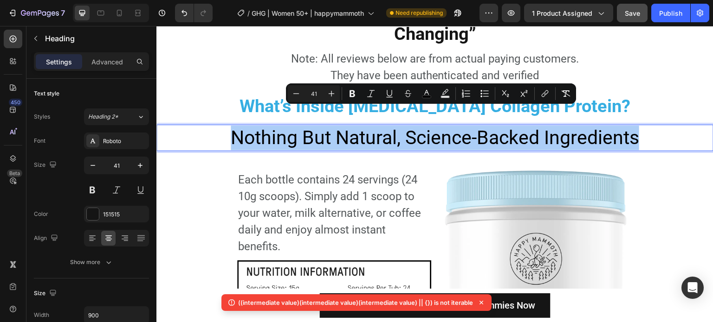
click at [321, 95] on input "41" at bounding box center [313, 93] width 19 height 11
type input "38"
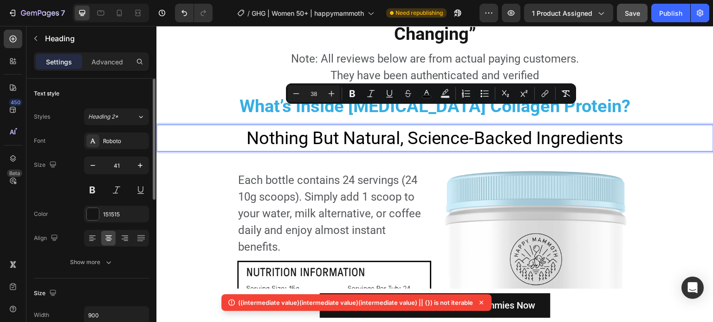
click at [112, 155] on div "Font Roboto Size 41 Color 151515 Align Show more" at bounding box center [91, 202] width 115 height 138
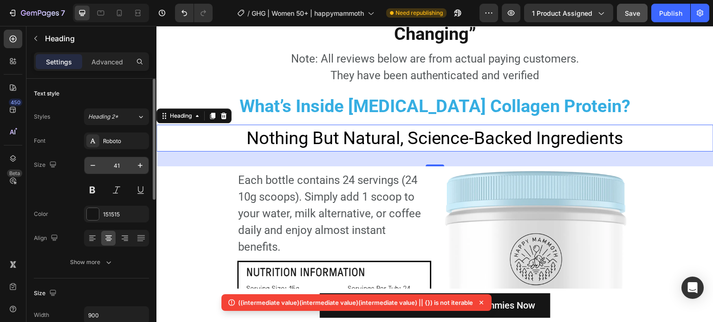
click at [123, 161] on input "41" at bounding box center [116, 165] width 31 height 17
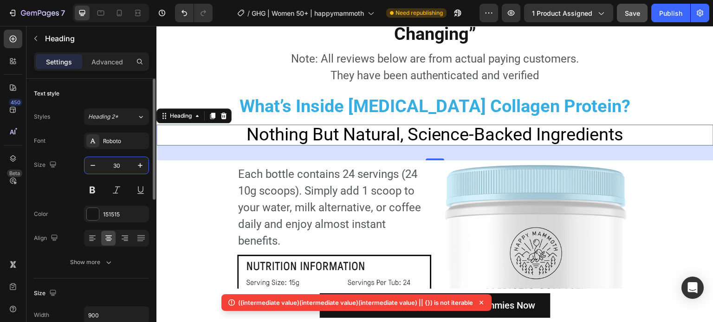
type input "30"
click at [98, 70] on div "Settings Advanced" at bounding box center [91, 61] width 115 height 19
click at [100, 60] on p "Advanced" at bounding box center [107, 62] width 32 height 10
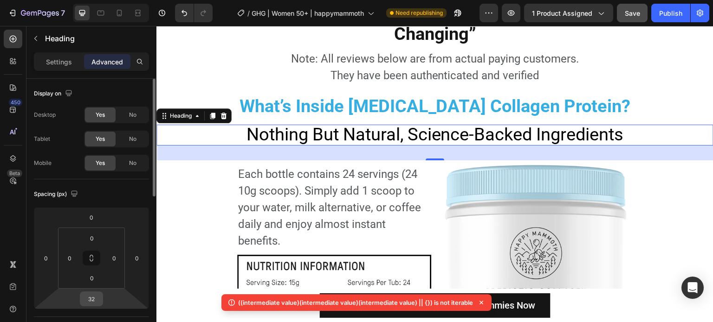
click at [94, 298] on input "32" at bounding box center [91, 299] width 19 height 14
type input "5"
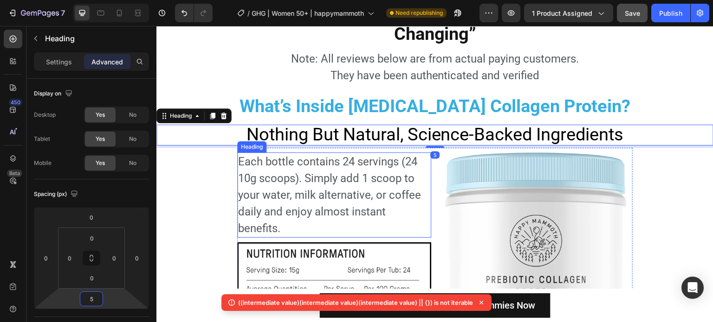
click at [332, 153] on h2 "Each bottle contains 24 servings (24 10g scoops). Simply add 1 scoop to your wa…" at bounding box center [334, 195] width 194 height 85
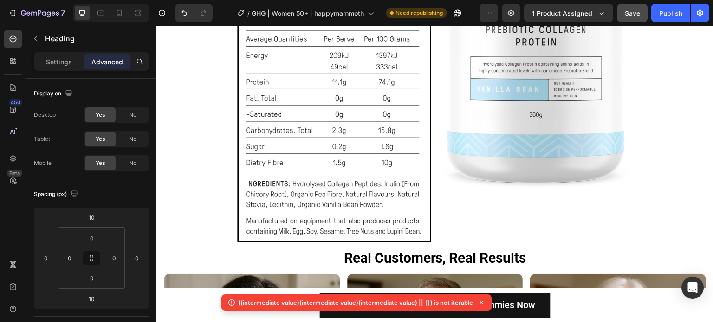
scroll to position [7401, 0]
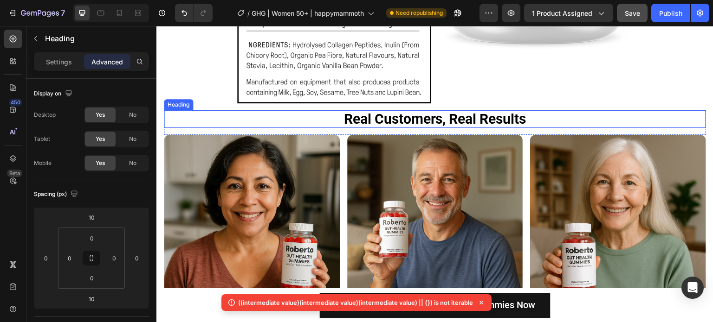
click at [378, 121] on span "Real Customers, Real Results" at bounding box center [435, 119] width 182 height 16
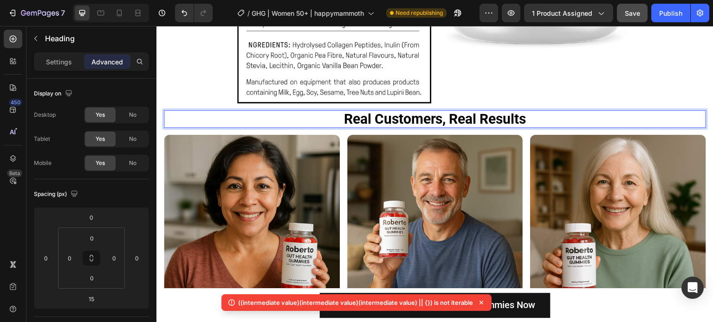
click at [378, 121] on span "Real Customers, Real Results" at bounding box center [435, 119] width 182 height 16
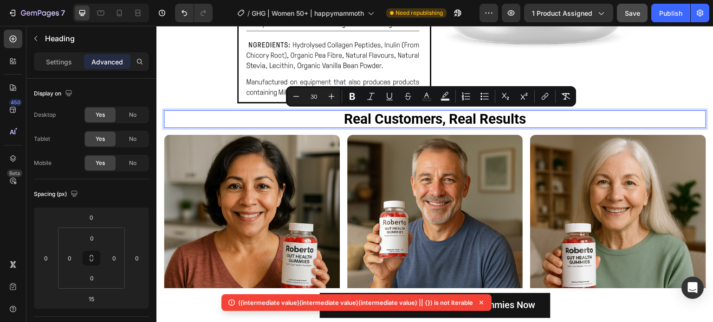
click at [314, 100] on input "30" at bounding box center [313, 96] width 19 height 11
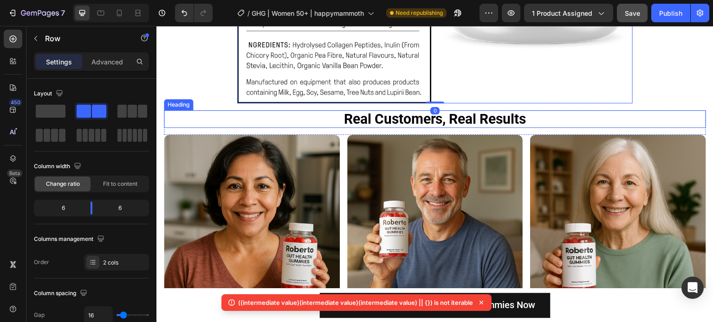
click at [458, 121] on span "Real Customers, Real Results" at bounding box center [435, 119] width 182 height 16
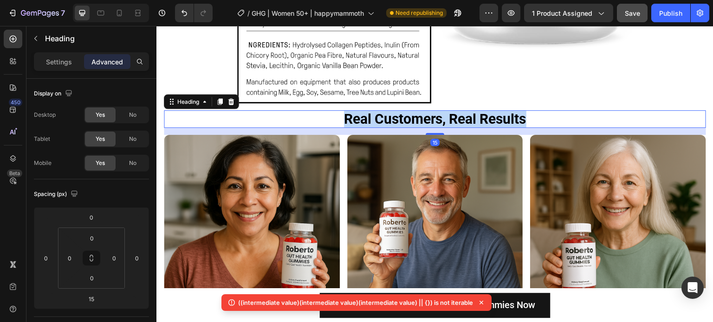
click at [458, 121] on span "Real Customers, Real Results" at bounding box center [435, 119] width 182 height 16
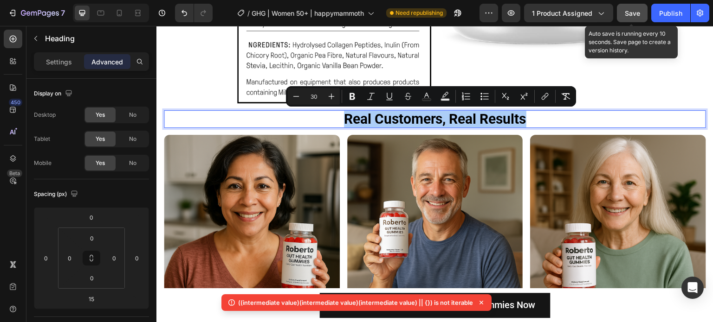
click at [640, 9] on span "Save" at bounding box center [632, 13] width 15 height 8
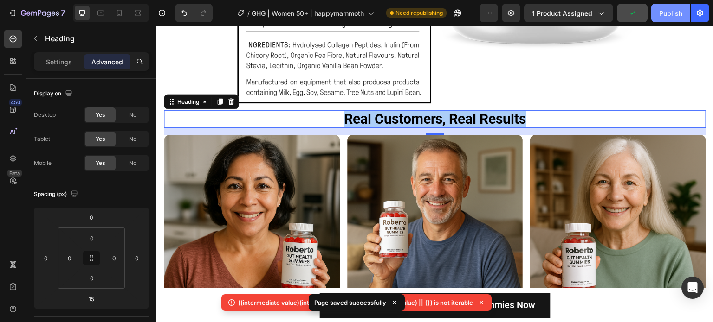
click at [663, 10] on div "Publish" at bounding box center [670, 13] width 23 height 10
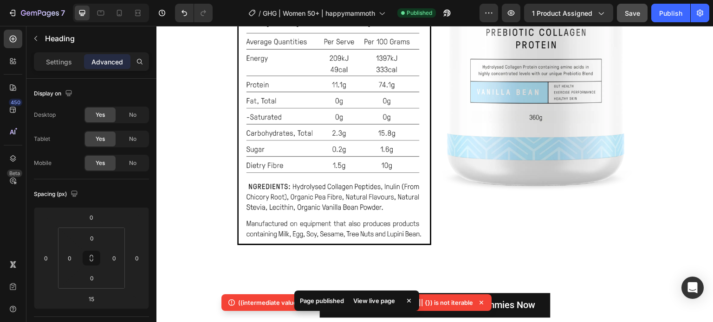
scroll to position [7027, 0]
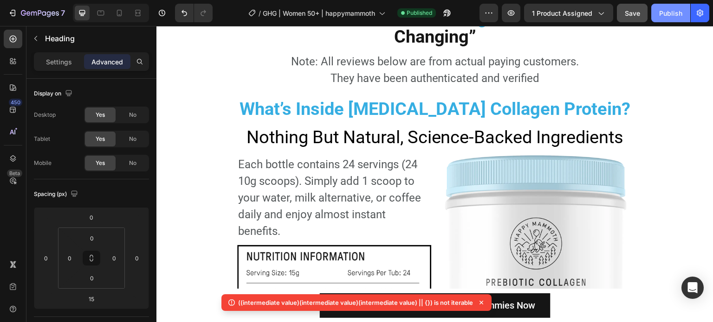
click at [666, 15] on div "Publish" at bounding box center [670, 13] width 23 height 10
click at [100, 14] on icon at bounding box center [100, 12] width 9 height 9
type input "17"
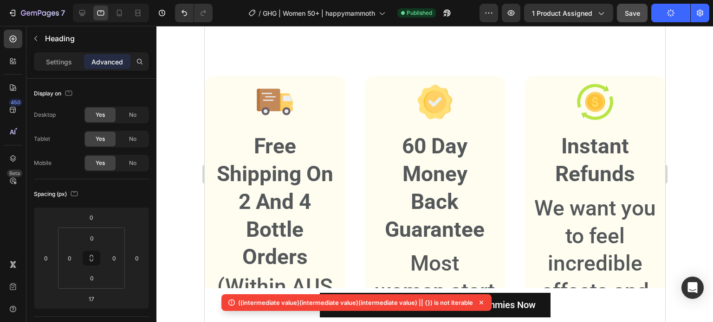
scroll to position [6656, 0]
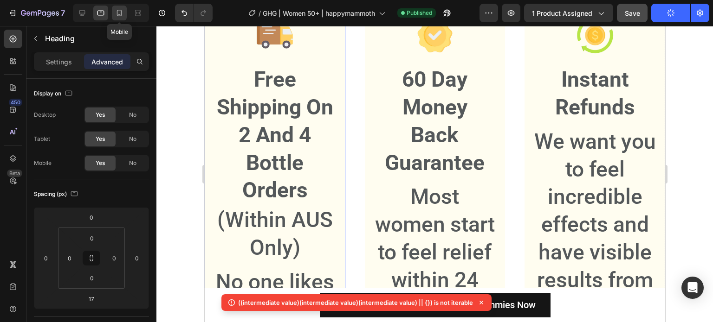
click at [124, 10] on div at bounding box center [119, 13] width 15 height 15
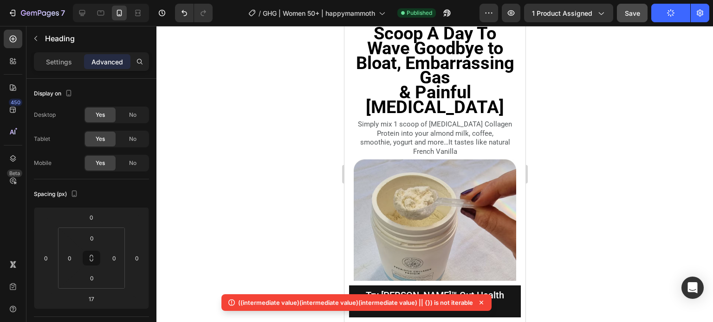
scroll to position [3686, 0]
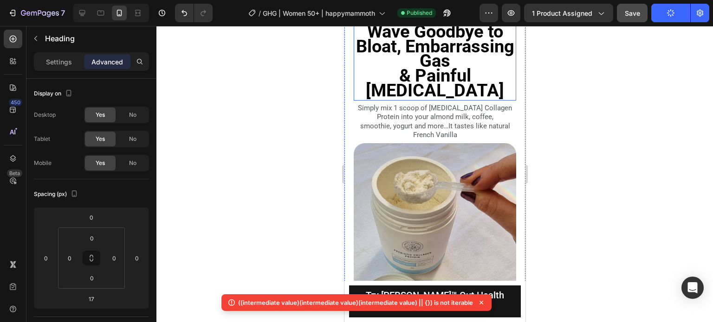
click at [466, 71] on strong "Wave Goodbye to Bloat, Embarrassing Gas" at bounding box center [434, 46] width 158 height 50
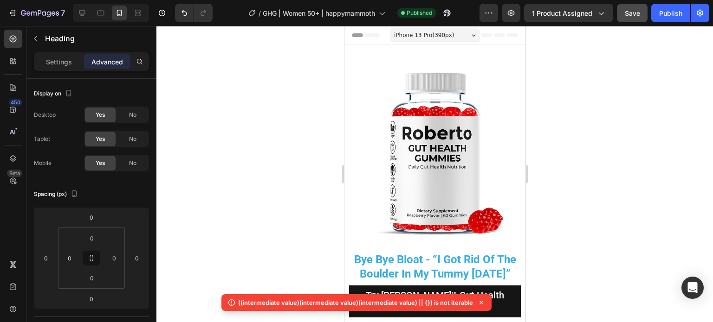
scroll to position [139, 0]
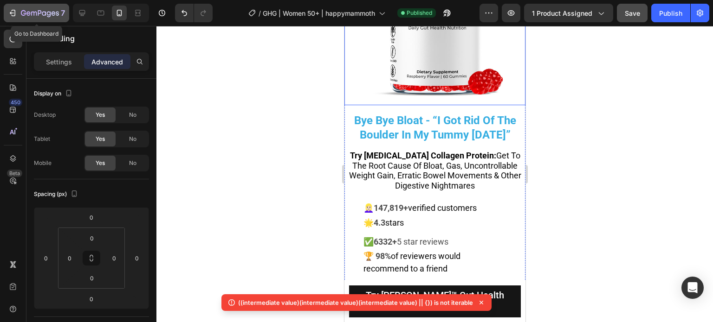
click at [6, 12] on button "7" at bounding box center [36, 13] width 65 height 19
